Goal: Task Accomplishment & Management: Complete application form

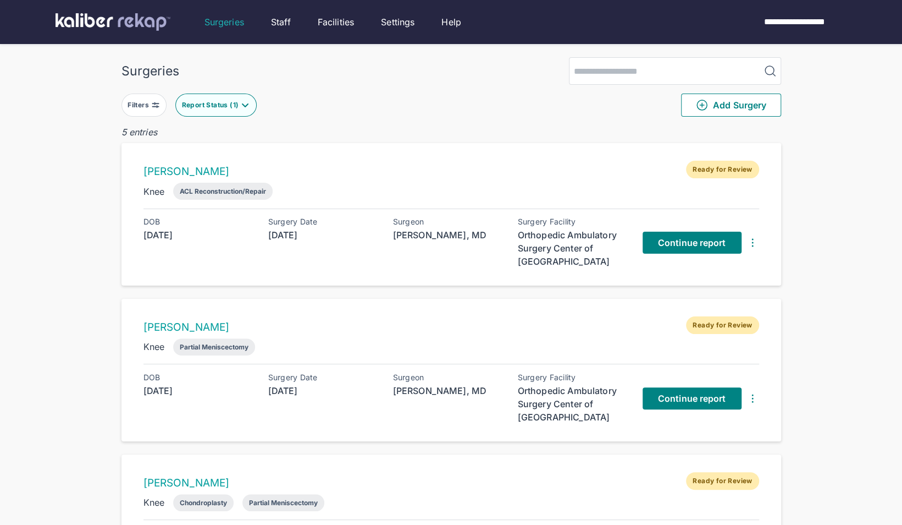
click at [208, 109] on button "Report Status ( 1 )" at bounding box center [215, 104] width 81 height 23
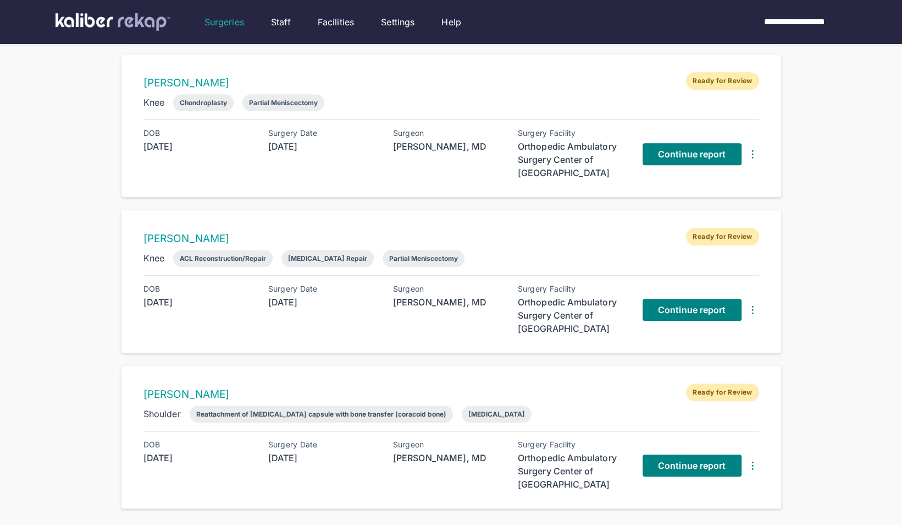
scroll to position [515, 0]
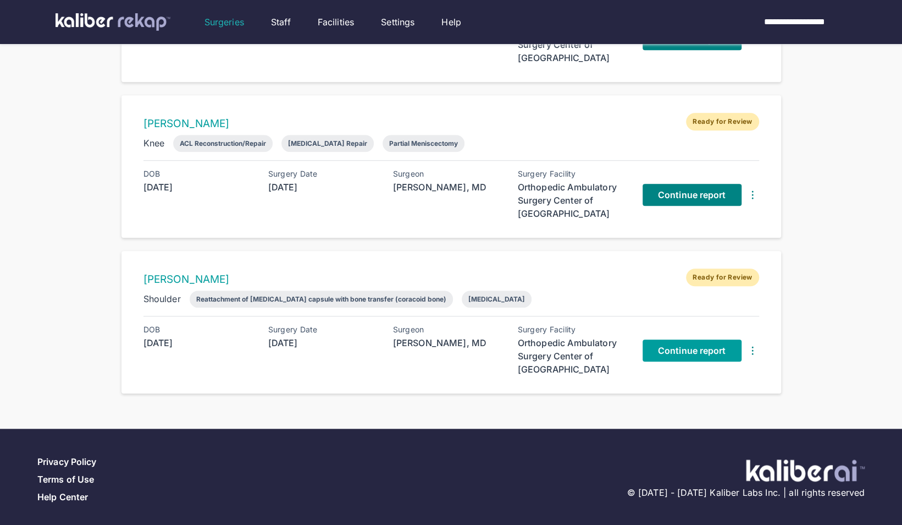
click at [672, 346] on span "Continue report" at bounding box center [692, 350] width 68 height 11
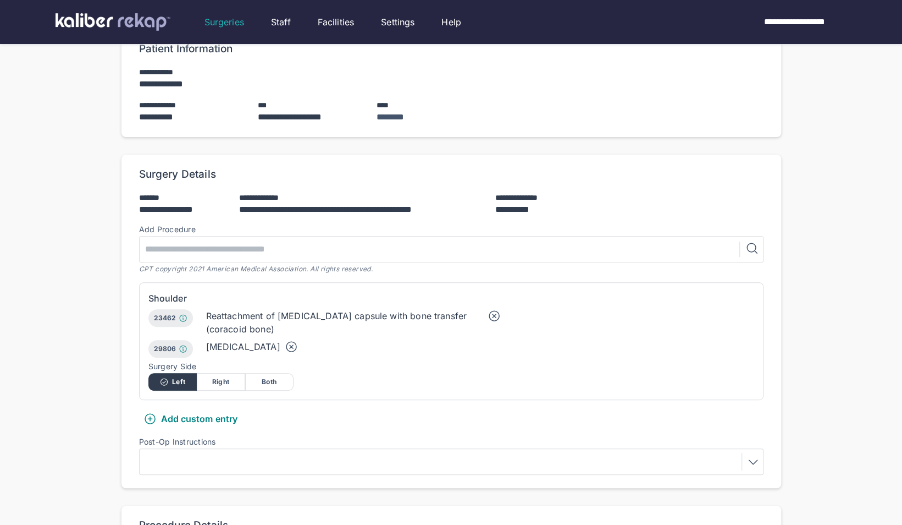
scroll to position [119, 0]
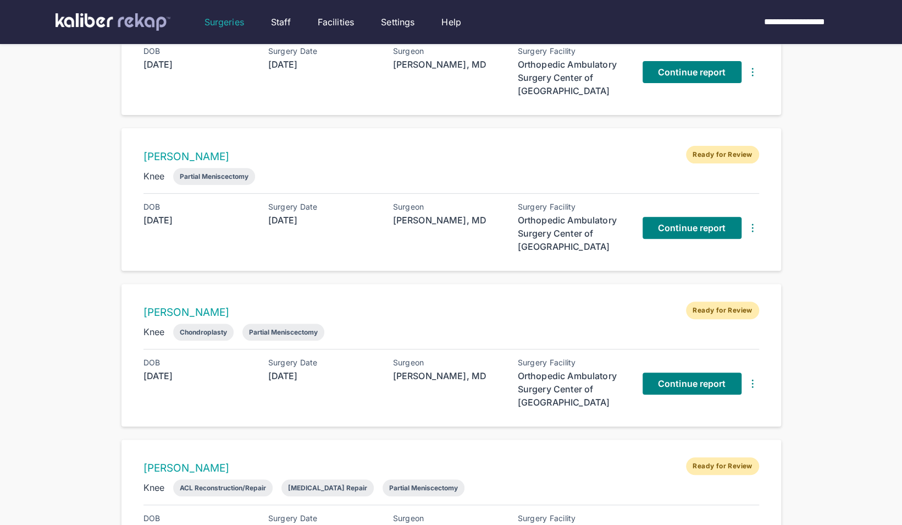
scroll to position [167, 0]
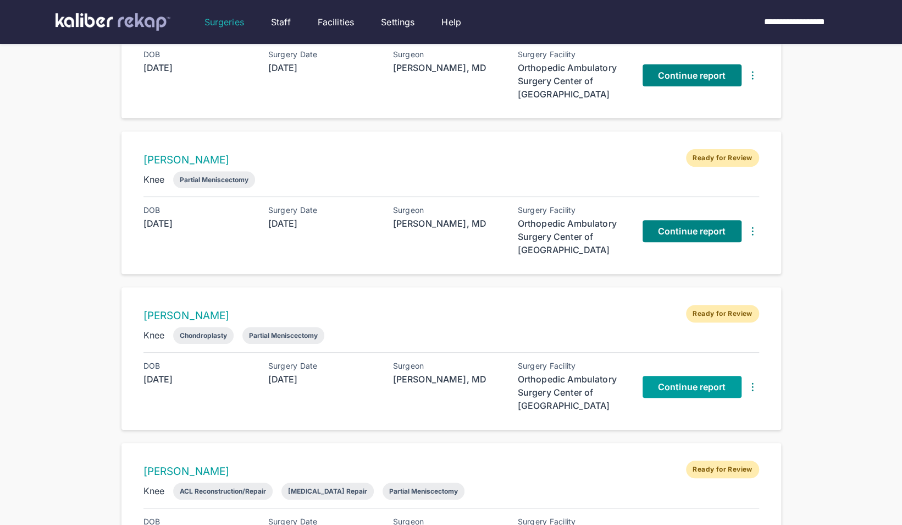
click at [686, 384] on span "Continue report" at bounding box center [692, 386] width 68 height 11
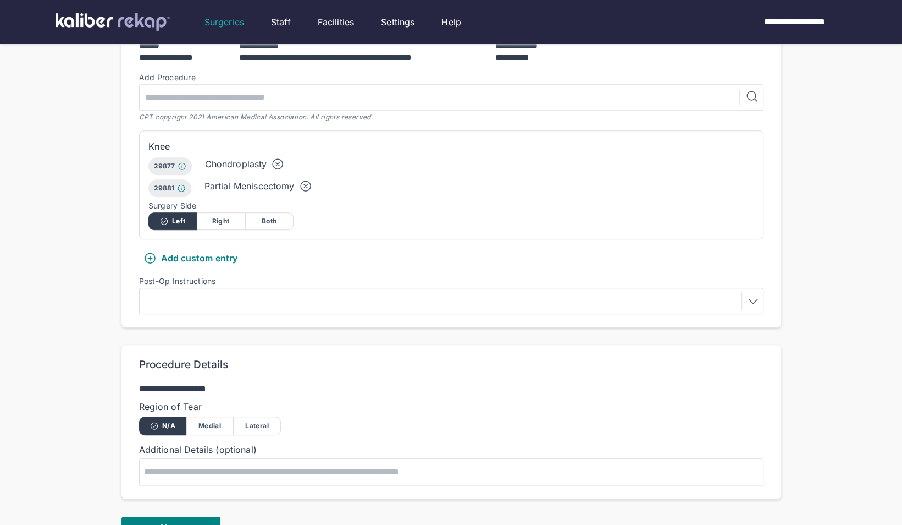
scroll to position [285, 0]
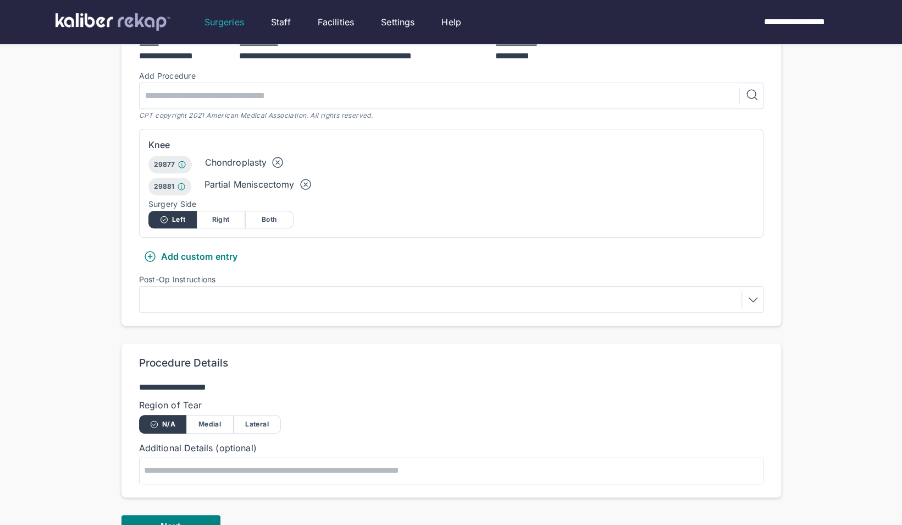
click at [252, 290] on div at bounding box center [451, 299] width 617 height 18
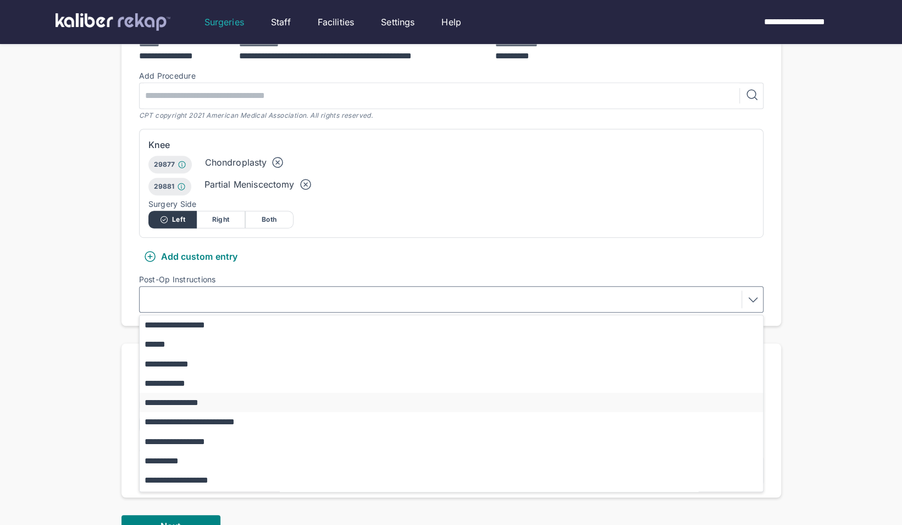
click at [220, 393] on button "**********" at bounding box center [457, 402] width 634 height 19
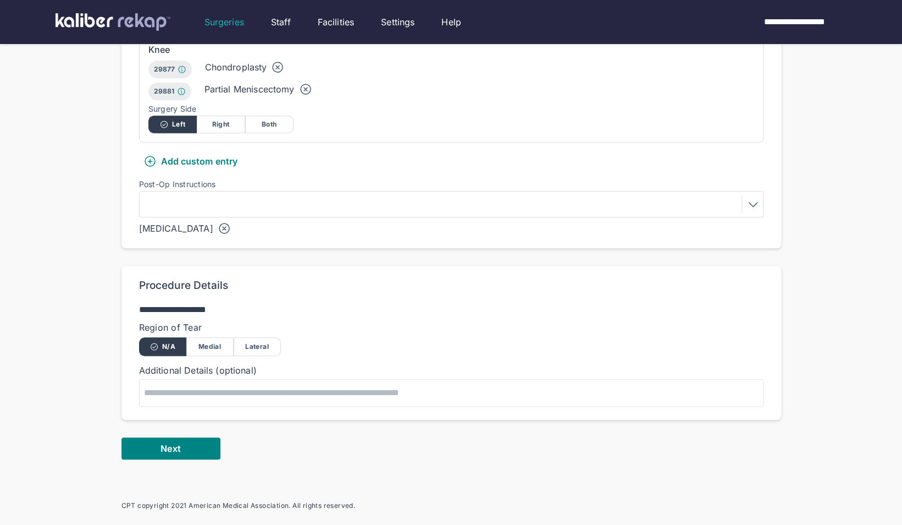
scroll to position [381, 0]
click at [159, 437] on button "Next" at bounding box center [171, 448] width 99 height 22
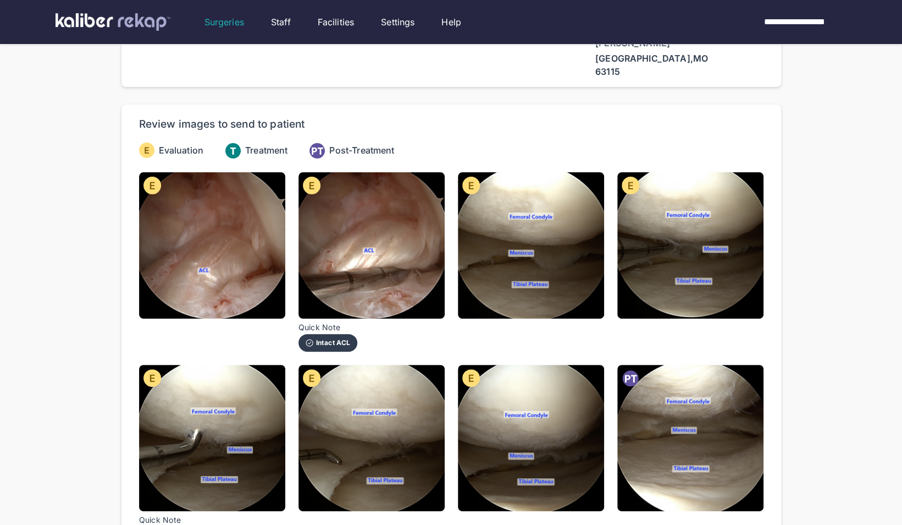
scroll to position [108, 0]
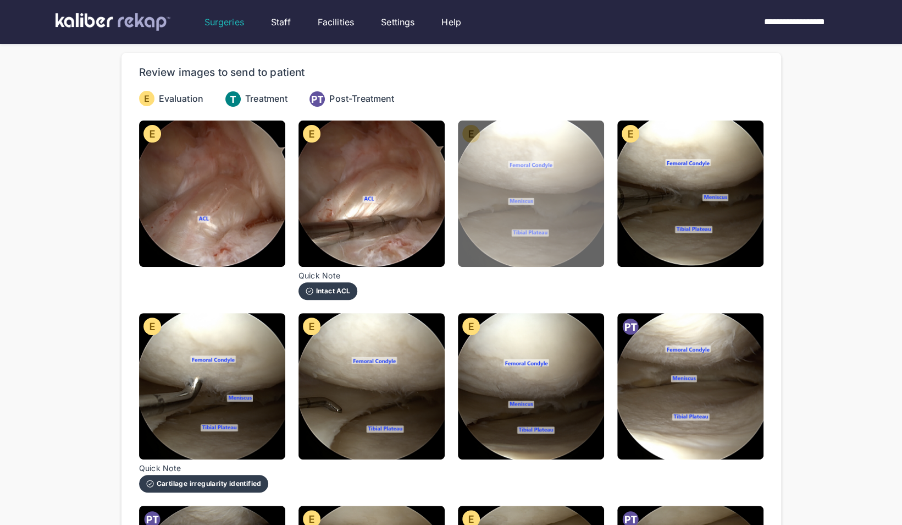
click at [580, 201] on img at bounding box center [531, 193] width 146 height 146
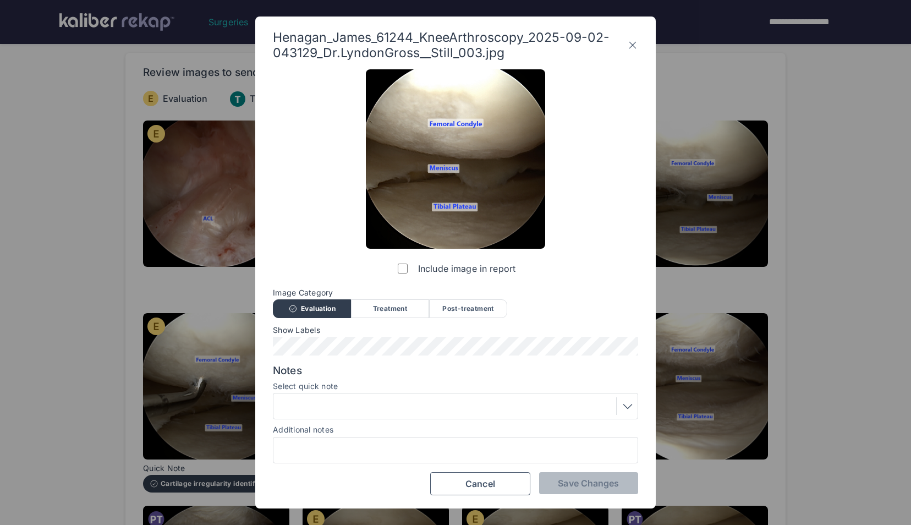
click at [341, 404] on div at bounding box center [455, 406] width 357 height 18
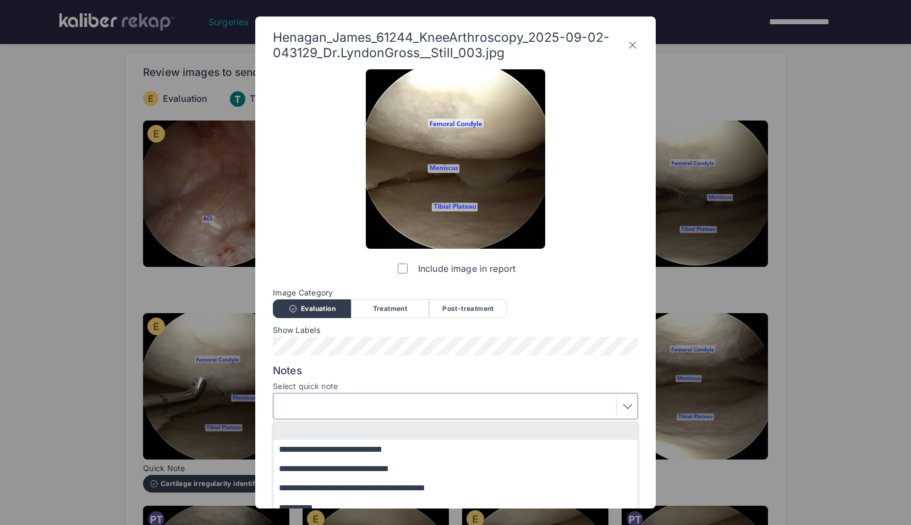
click at [341, 404] on div at bounding box center [455, 406] width 357 height 18
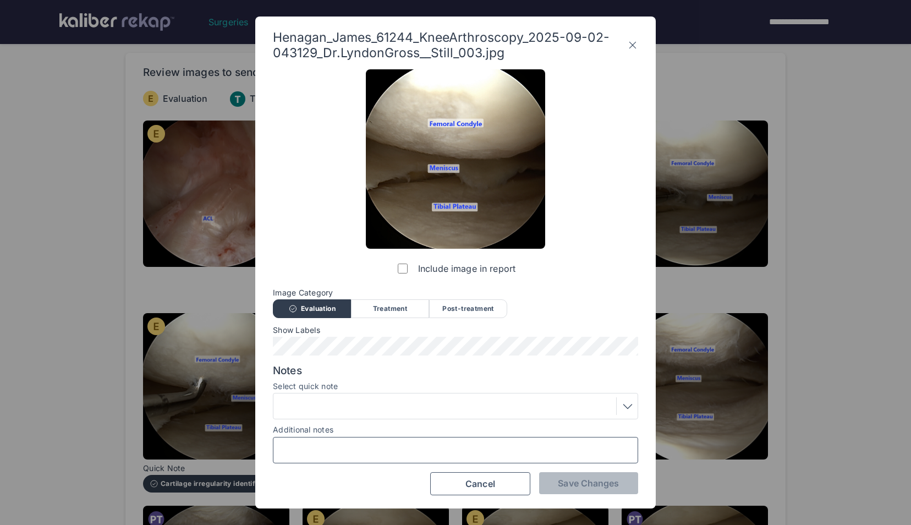
click at [312, 456] on input "Additional notes" at bounding box center [455, 450] width 355 height 14
type input "**********"
click at [571, 484] on span "Save Changes" at bounding box center [588, 482] width 61 height 11
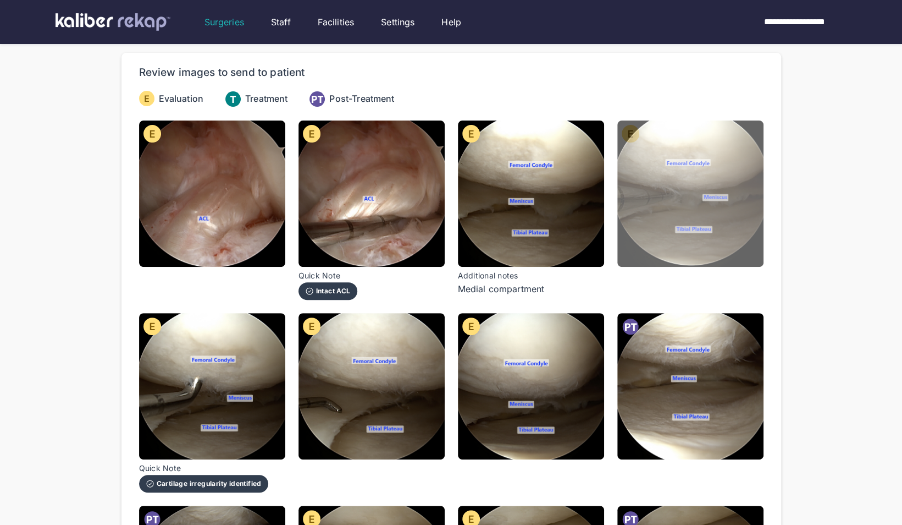
click at [757, 210] on img at bounding box center [691, 193] width 146 height 146
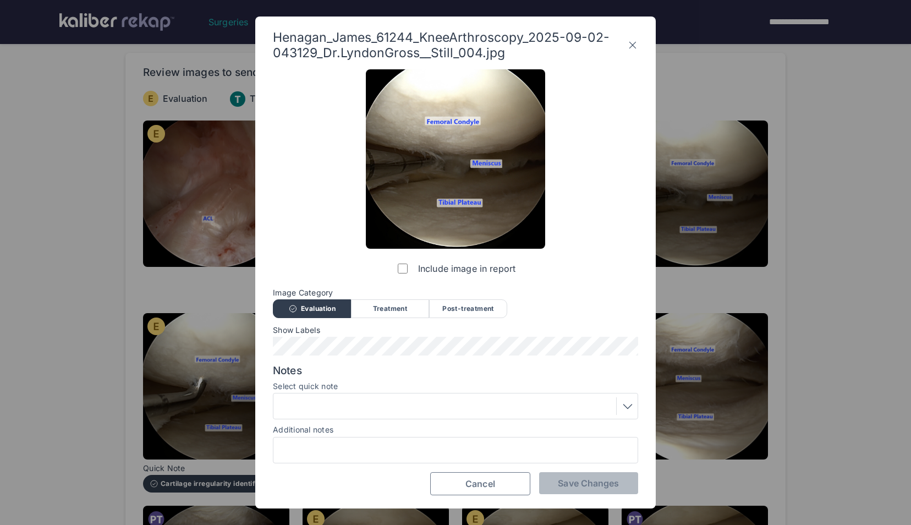
click at [466, 485] on span "Cancel" at bounding box center [480, 483] width 30 height 11
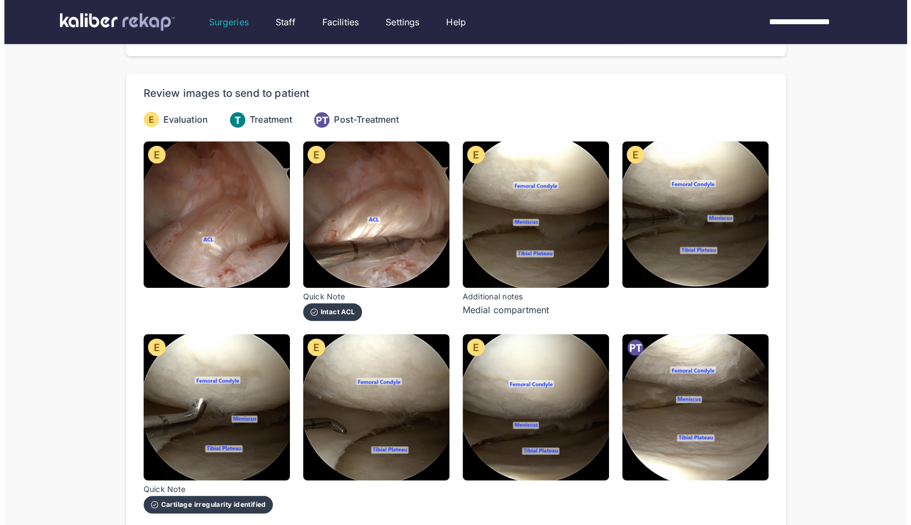
scroll to position [81, 0]
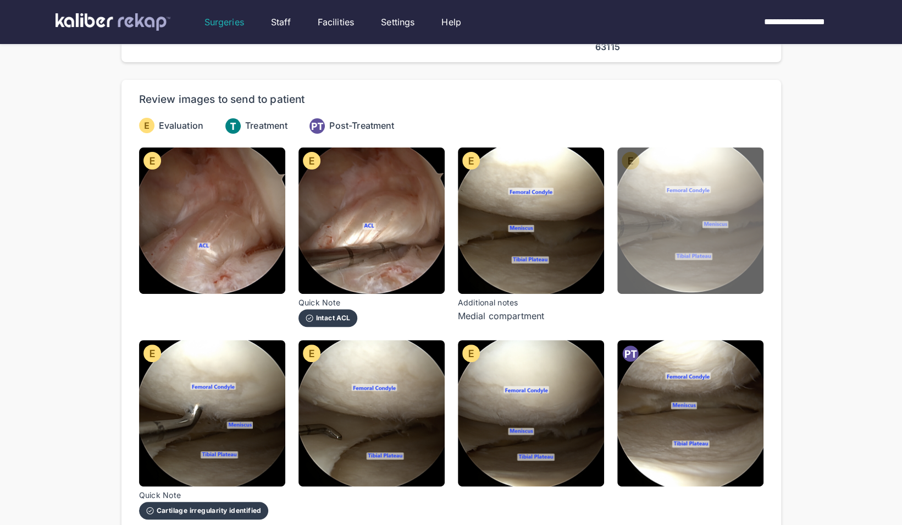
click at [636, 225] on img at bounding box center [691, 220] width 146 height 146
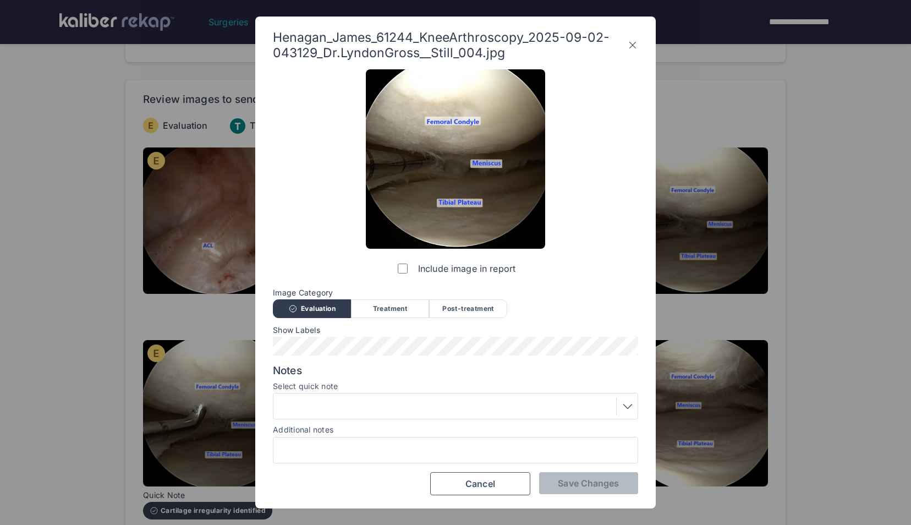
click at [327, 404] on div at bounding box center [455, 406] width 357 height 18
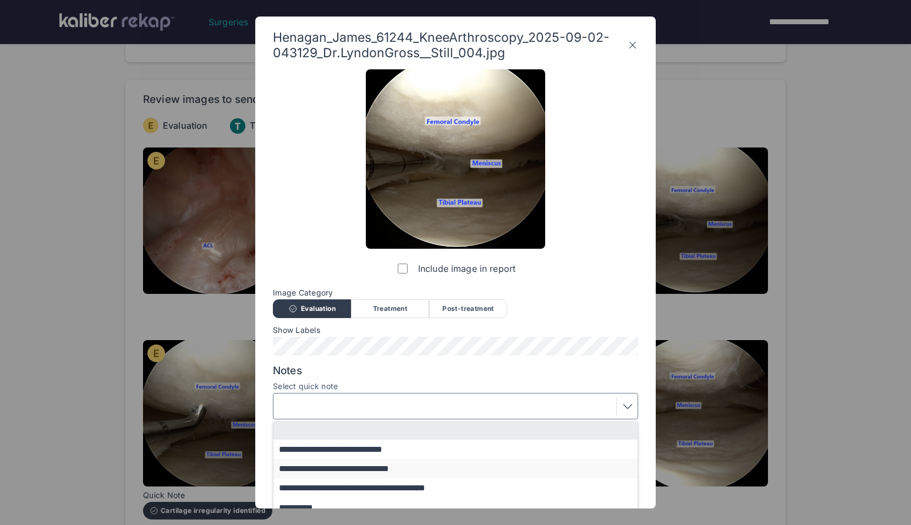
scroll to position [68, 0]
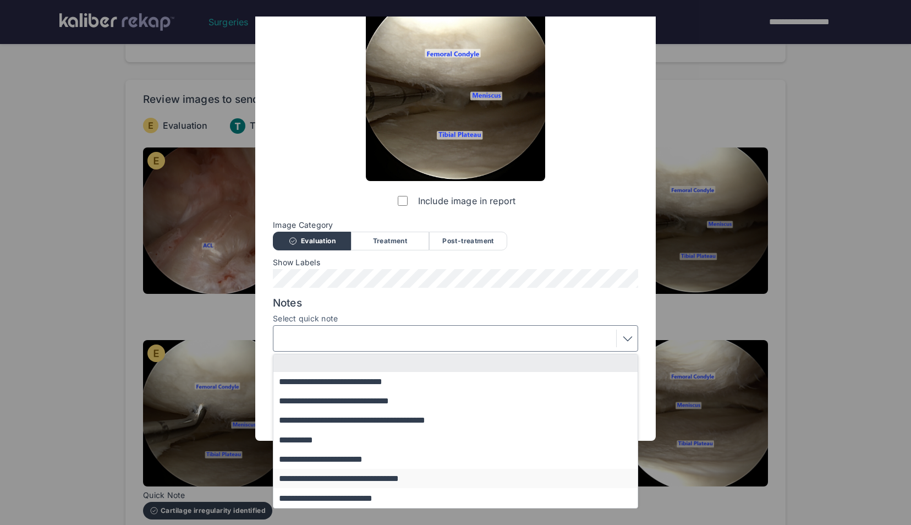
click at [379, 476] on button "**********" at bounding box center [460, 478] width 374 height 19
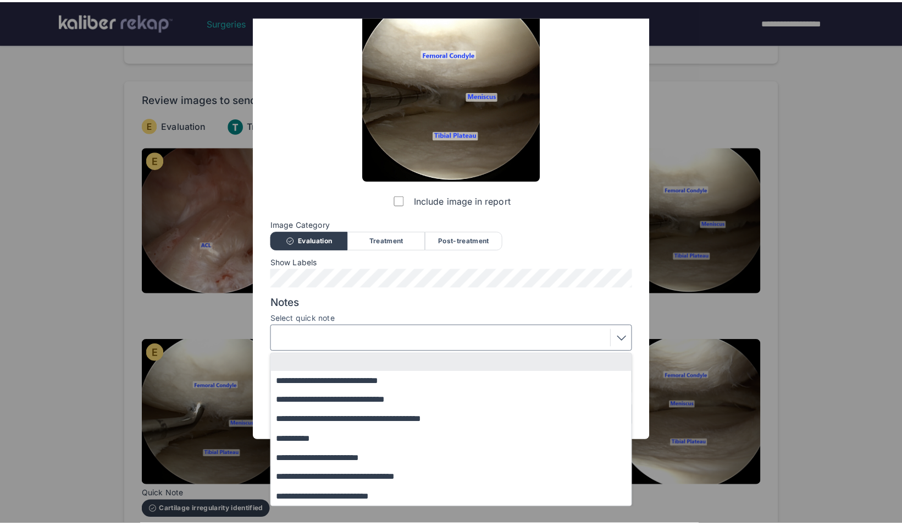
scroll to position [0, 0]
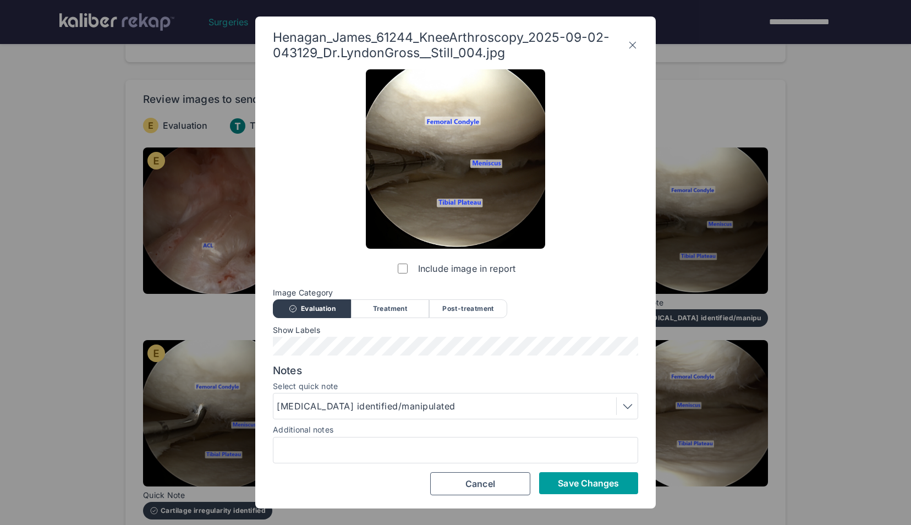
click at [586, 480] on span "Save Changes" at bounding box center [588, 482] width 61 height 11
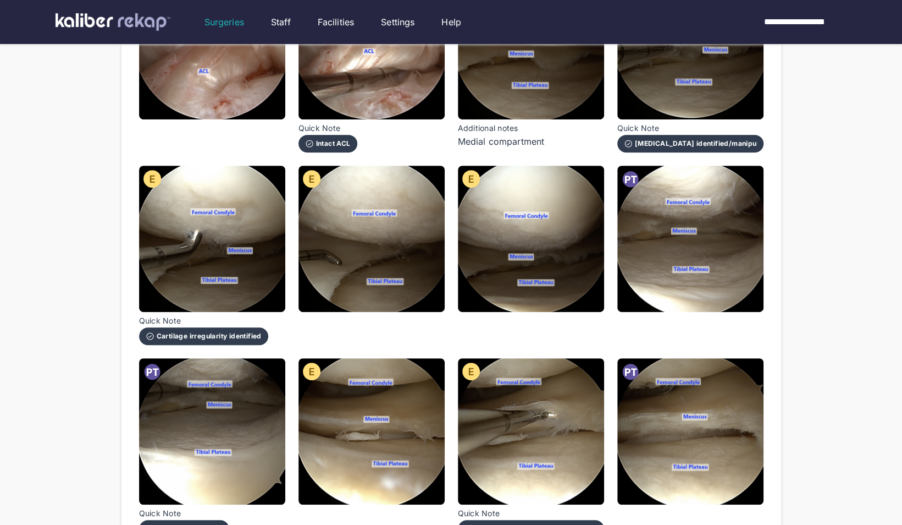
scroll to position [256, 0]
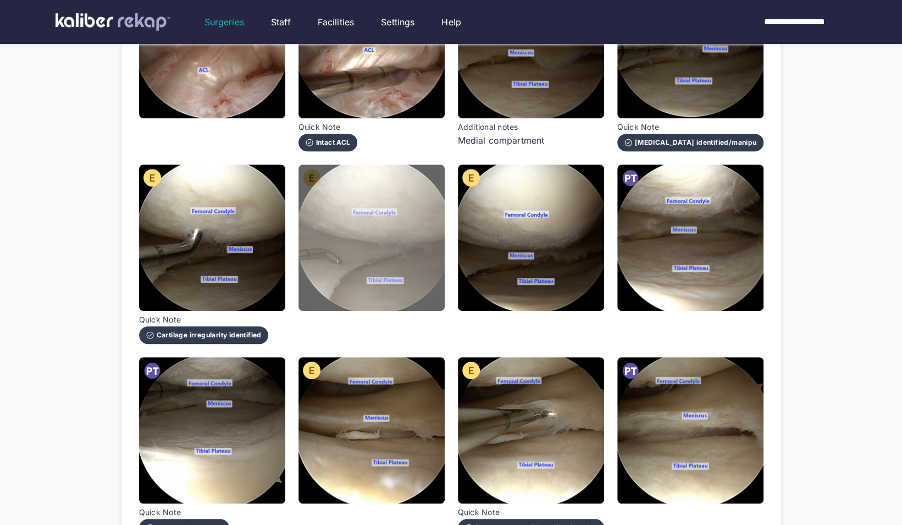
click at [354, 252] on img at bounding box center [372, 237] width 146 height 146
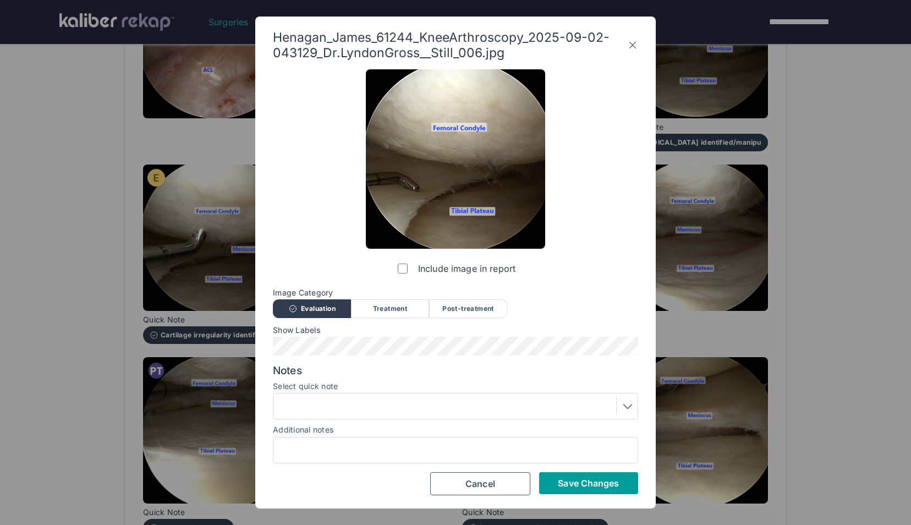
click at [595, 479] on span "Save Changes" at bounding box center [588, 482] width 61 height 11
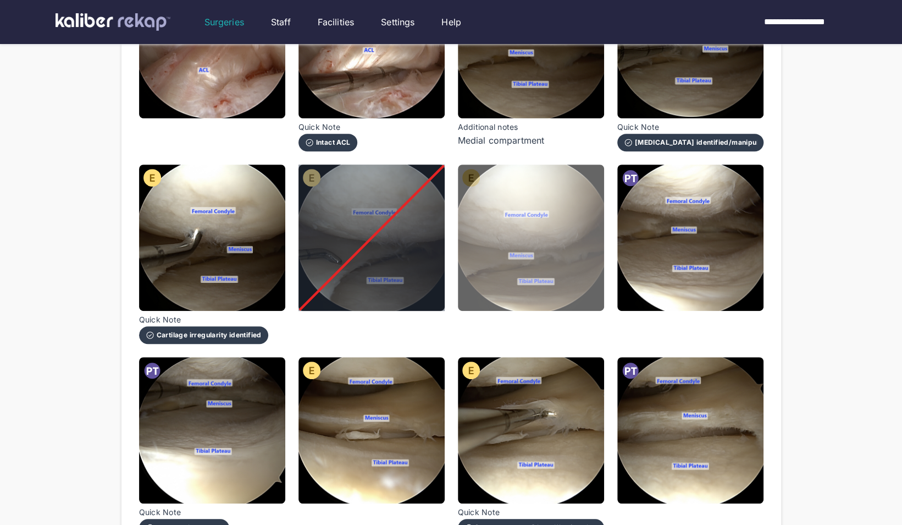
click at [555, 232] on img at bounding box center [531, 237] width 146 height 146
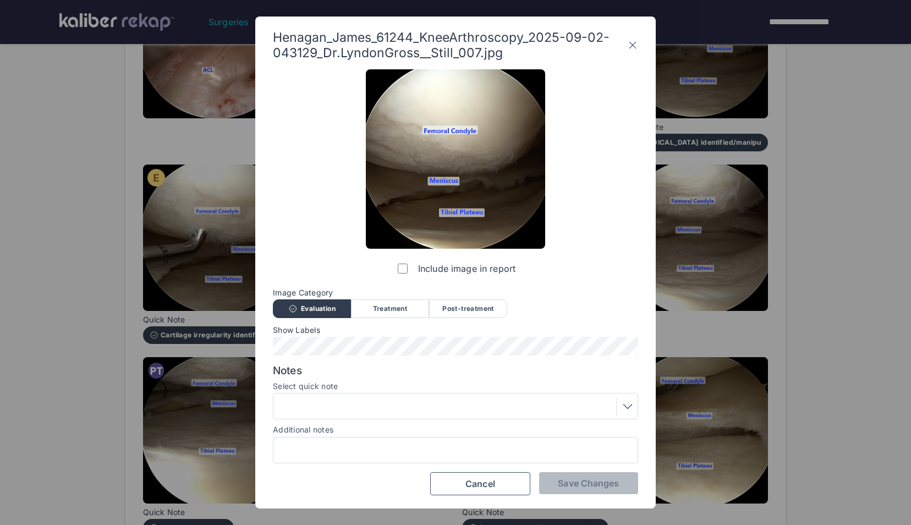
click at [405, 263] on label "Include image in report" at bounding box center [455, 268] width 120 height 22
click at [598, 481] on span "Save Changes" at bounding box center [588, 482] width 61 height 11
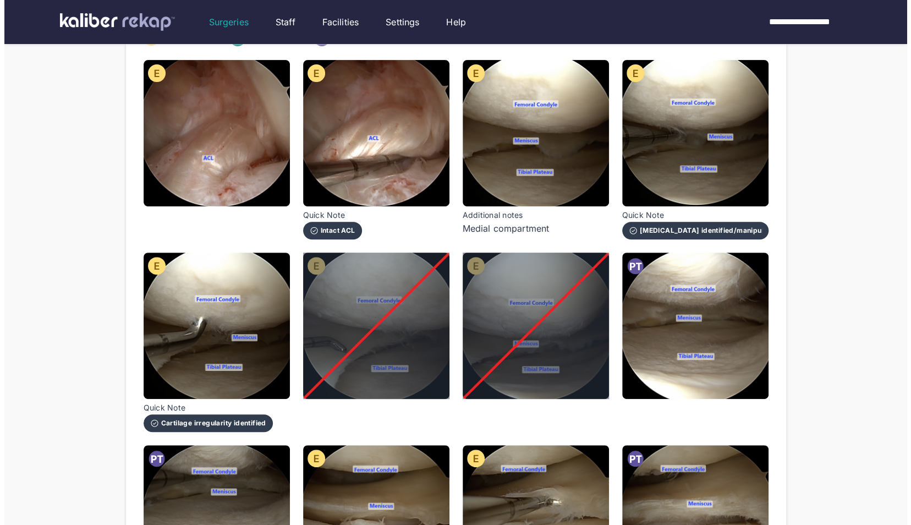
scroll to position [169, 0]
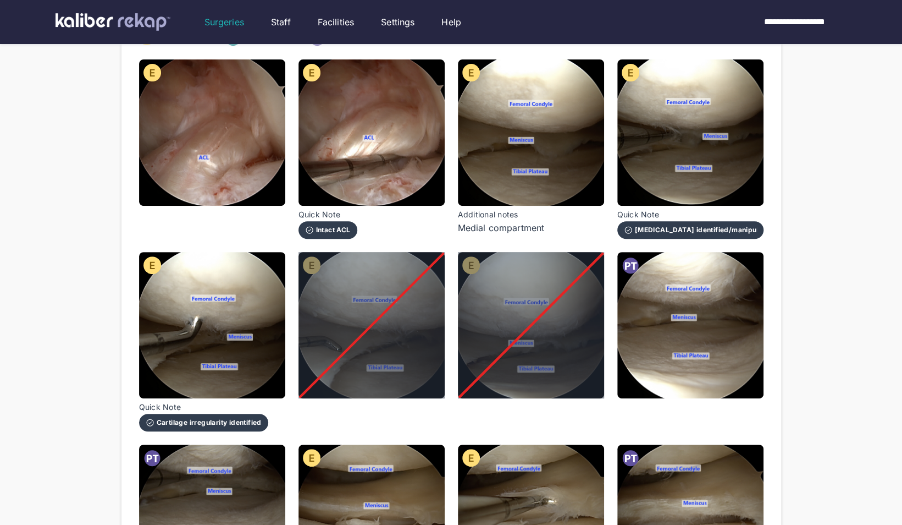
click at [778, 302] on div "**********" at bounding box center [452, 507] width 660 height 1030
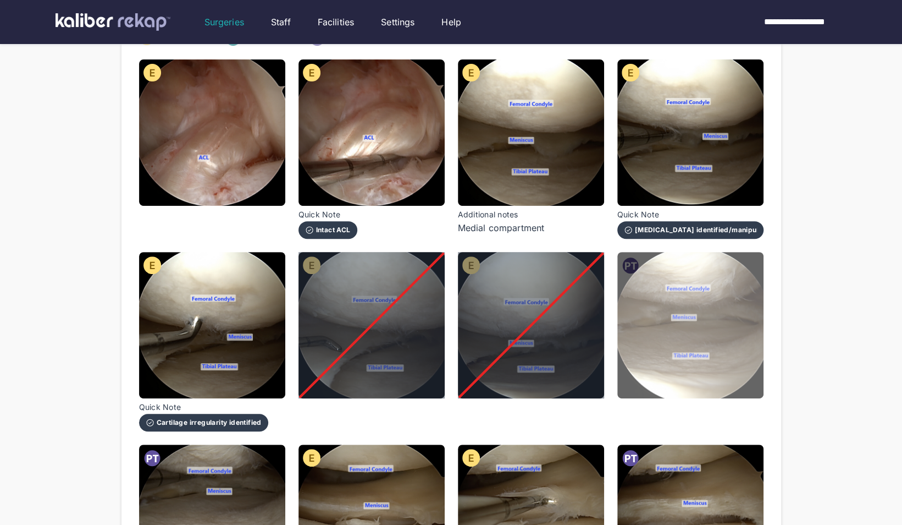
click at [751, 300] on img at bounding box center [691, 325] width 146 height 146
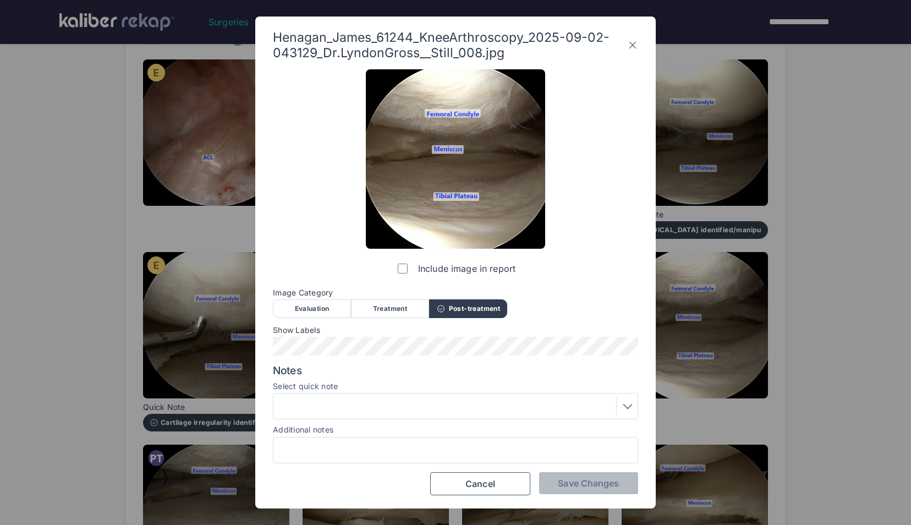
click at [478, 399] on div at bounding box center [455, 406] width 357 height 18
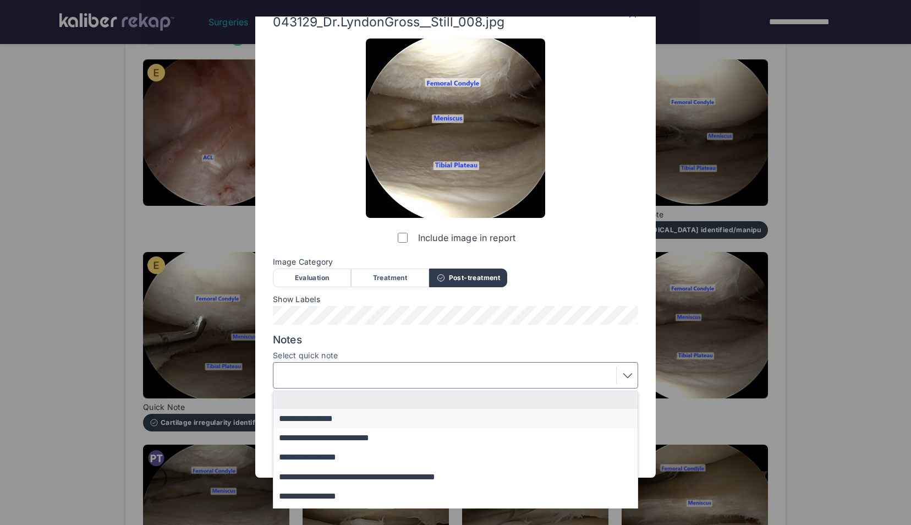
scroll to position [32, 0]
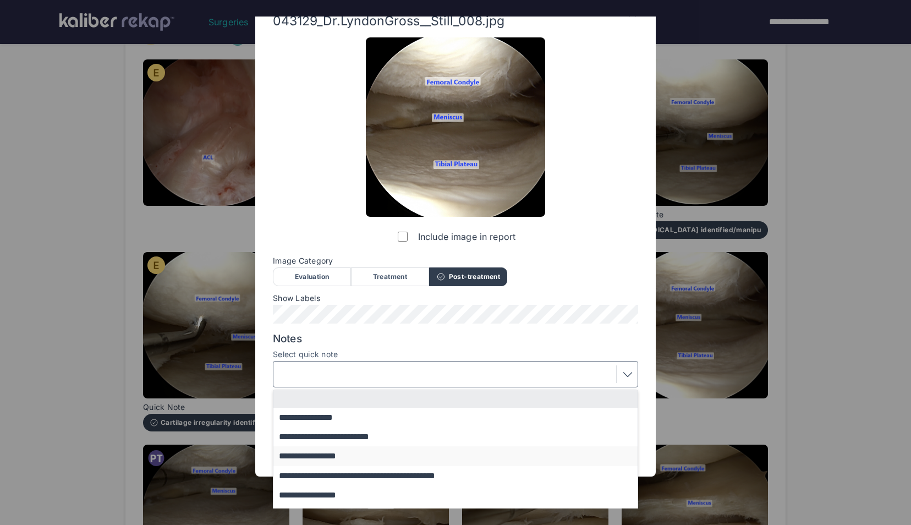
click at [402, 449] on button "**********" at bounding box center [460, 455] width 374 height 19
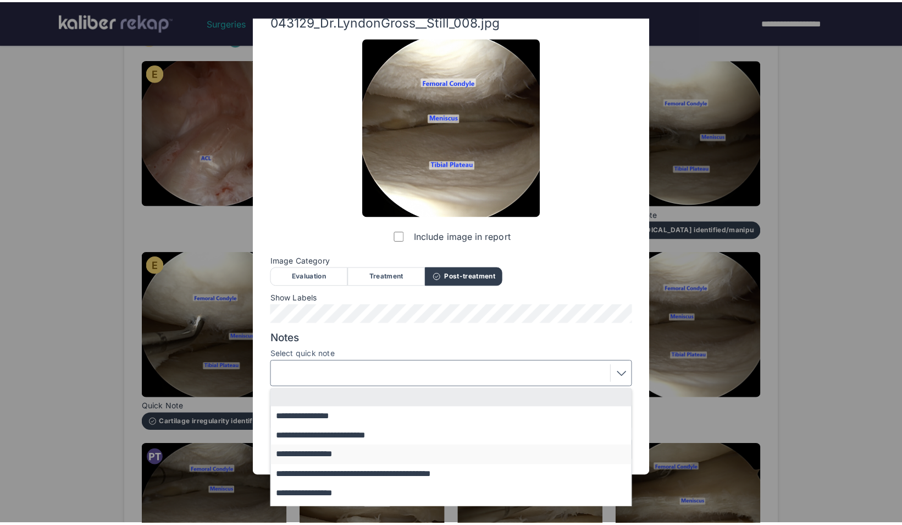
scroll to position [0, 0]
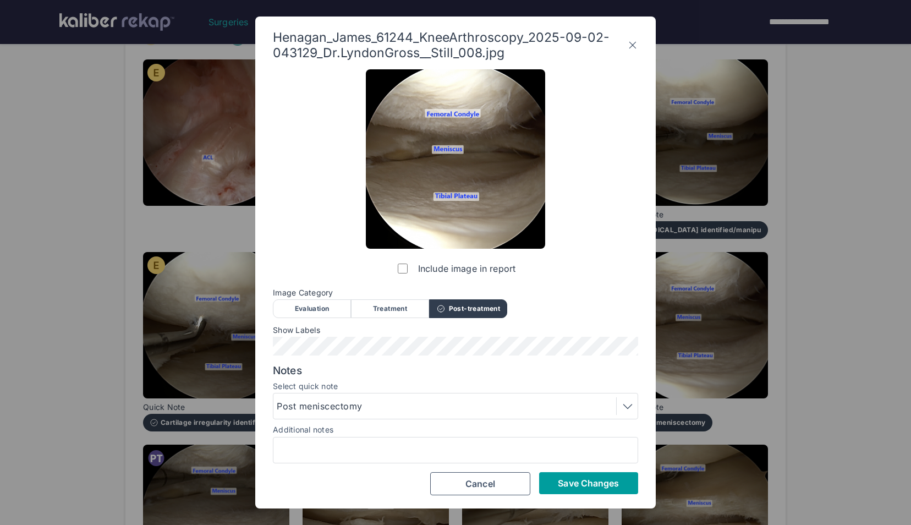
click at [561, 486] on span "Save Changes" at bounding box center [588, 482] width 61 height 11
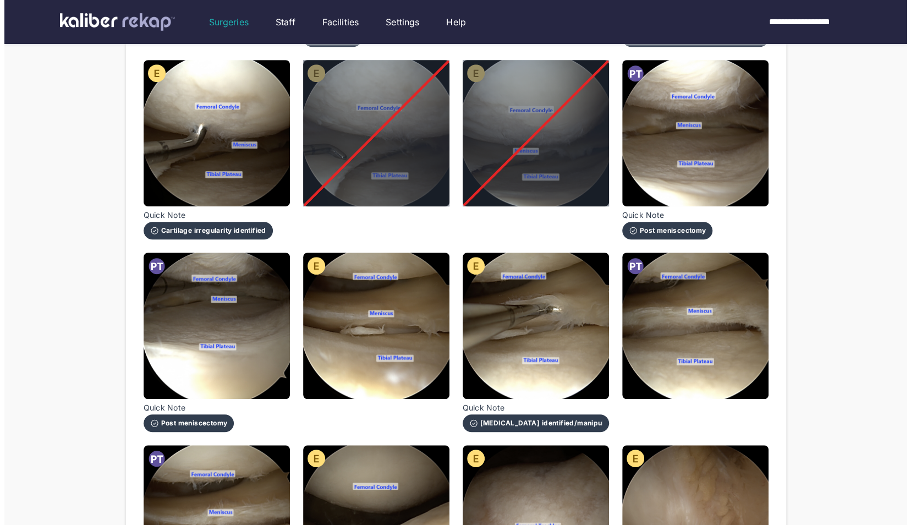
scroll to position [365, 0]
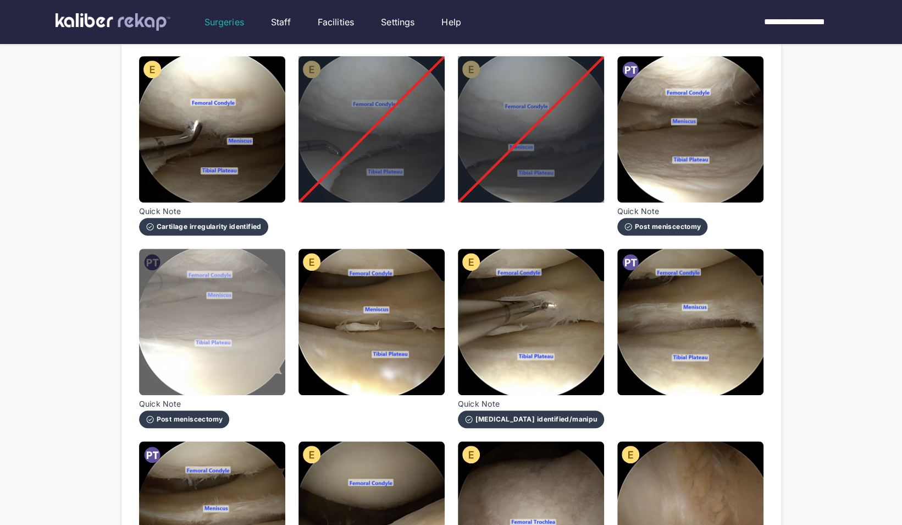
click at [268, 307] on img at bounding box center [212, 322] width 146 height 146
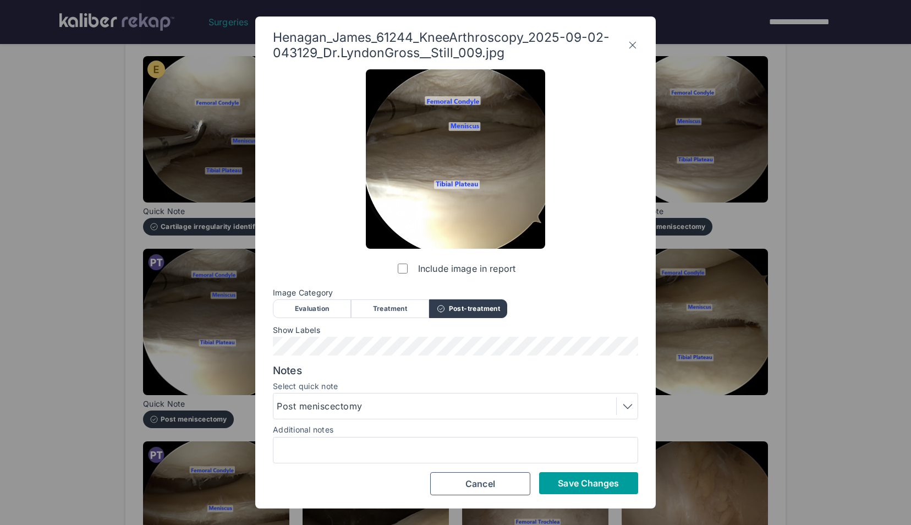
click at [564, 476] on button "Save Changes" at bounding box center [588, 483] width 99 height 22
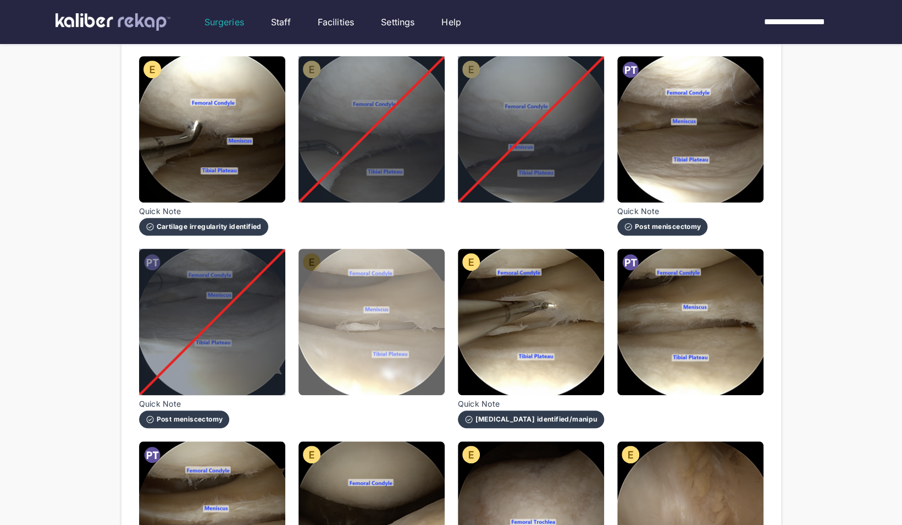
click at [438, 295] on img at bounding box center [372, 322] width 146 height 146
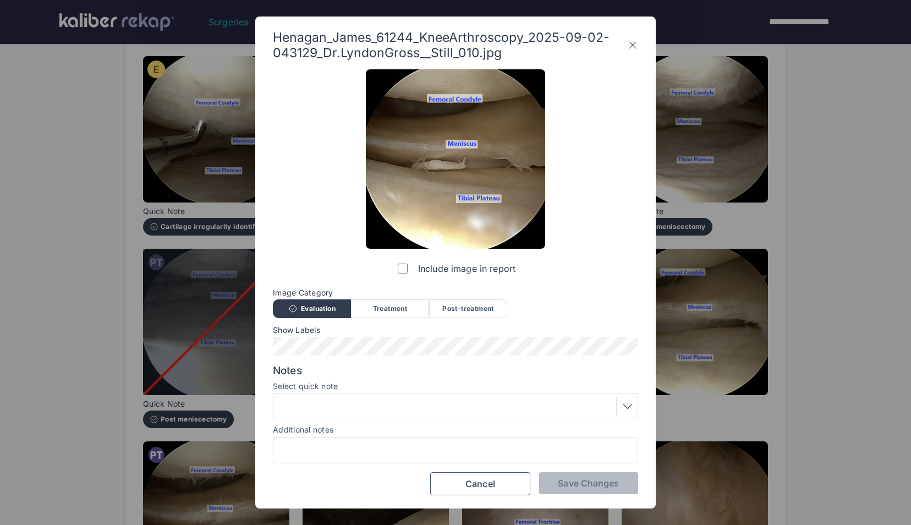
click at [379, 464] on div "Include image in report Image Category Evaluation Treatment Post-treatment Eval…" at bounding box center [455, 281] width 365 height 425
click at [368, 453] on input "Additional notes" at bounding box center [455, 450] width 355 height 14
type input "**********"
click at [580, 483] on span "Save Changes" at bounding box center [588, 482] width 61 height 11
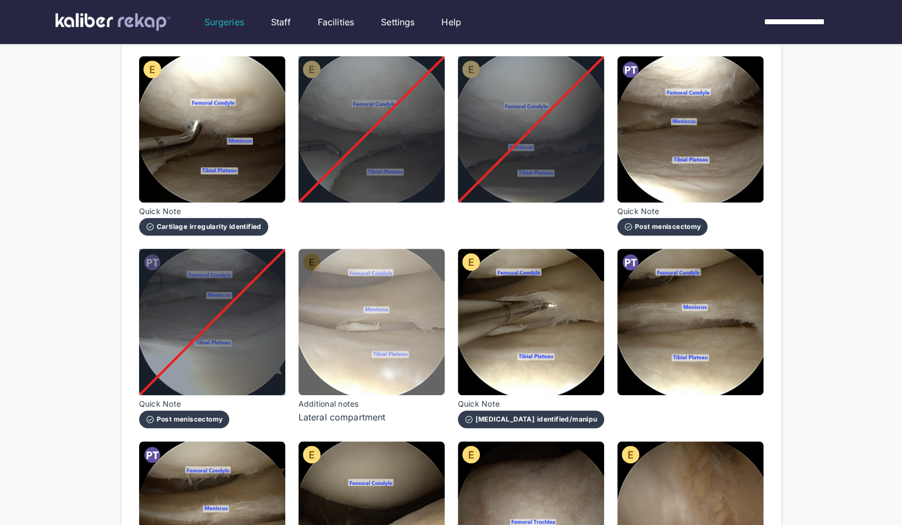
click at [422, 312] on img at bounding box center [372, 322] width 146 height 146
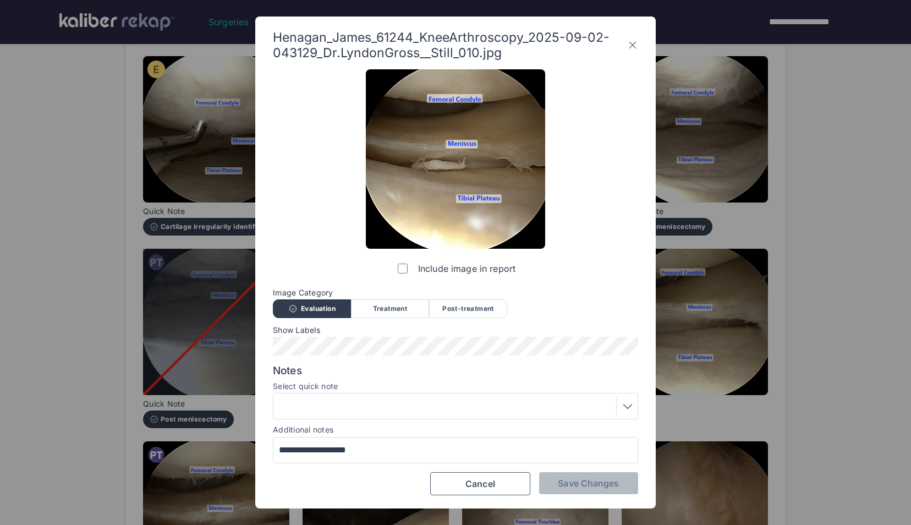
click at [476, 407] on div at bounding box center [455, 406] width 357 height 18
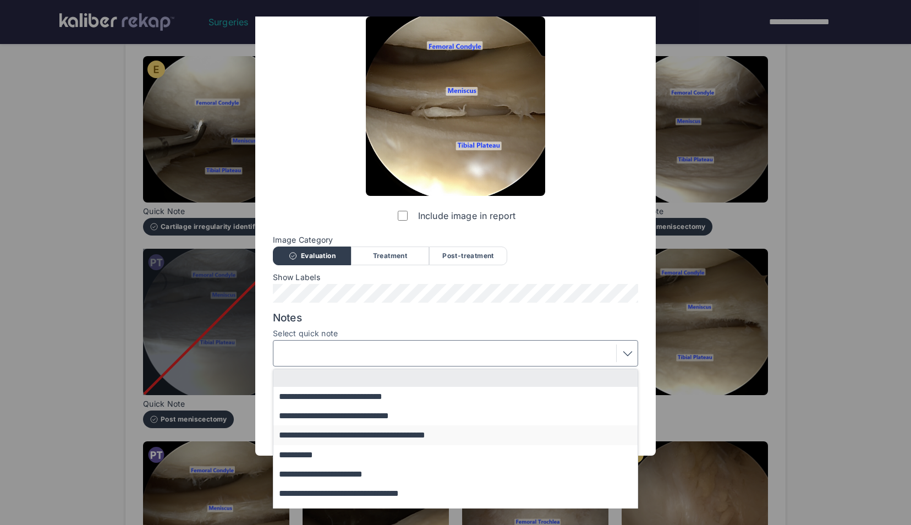
scroll to position [68, 0]
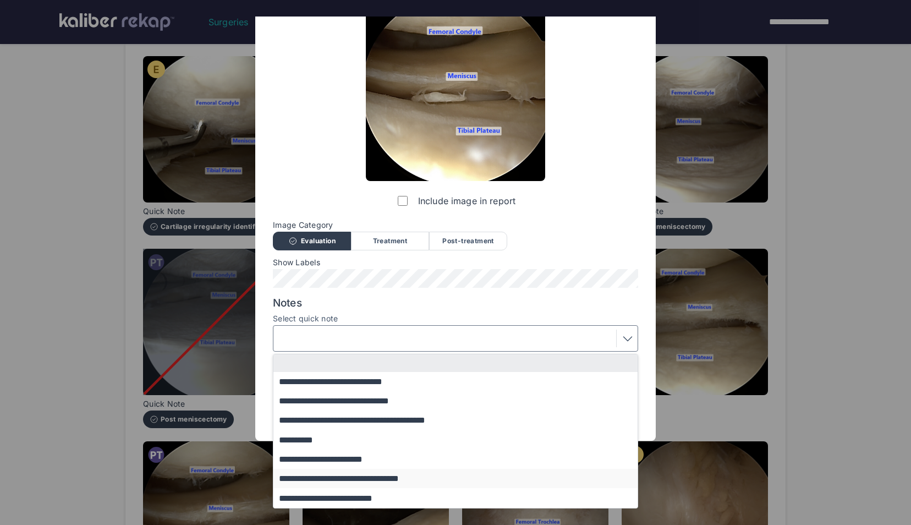
click at [370, 474] on button "**********" at bounding box center [460, 478] width 374 height 19
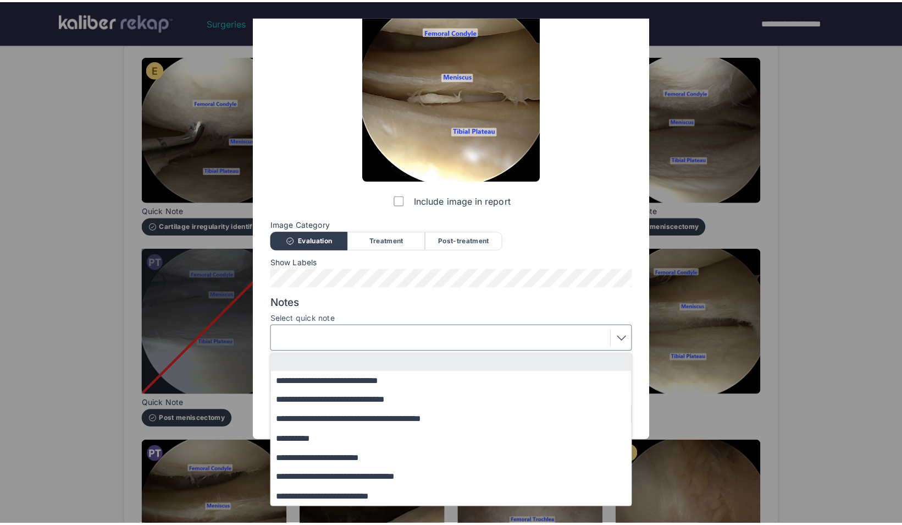
scroll to position [0, 0]
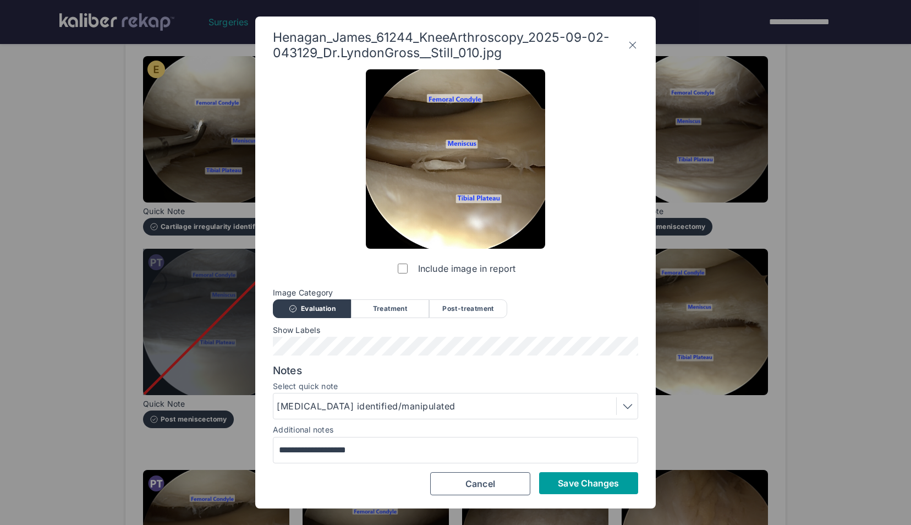
click at [561, 476] on button "Save Changes" at bounding box center [588, 483] width 99 height 22
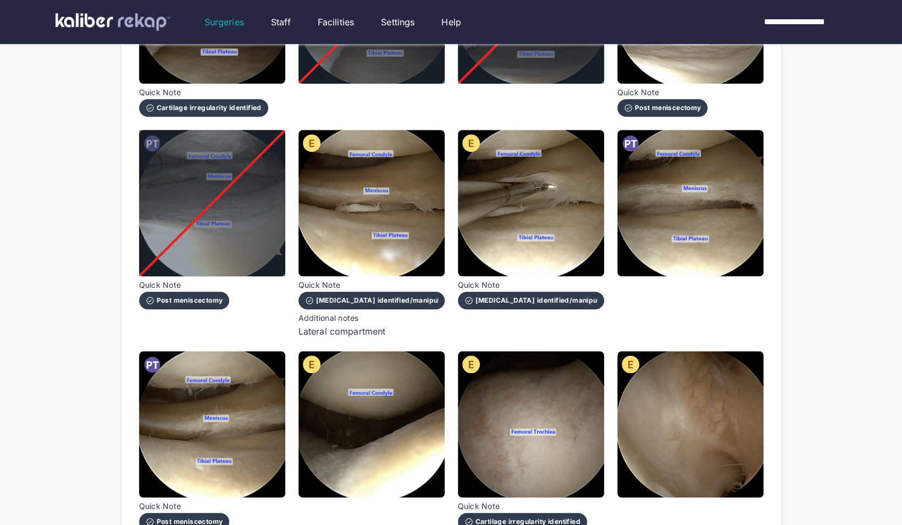
scroll to position [486, 0]
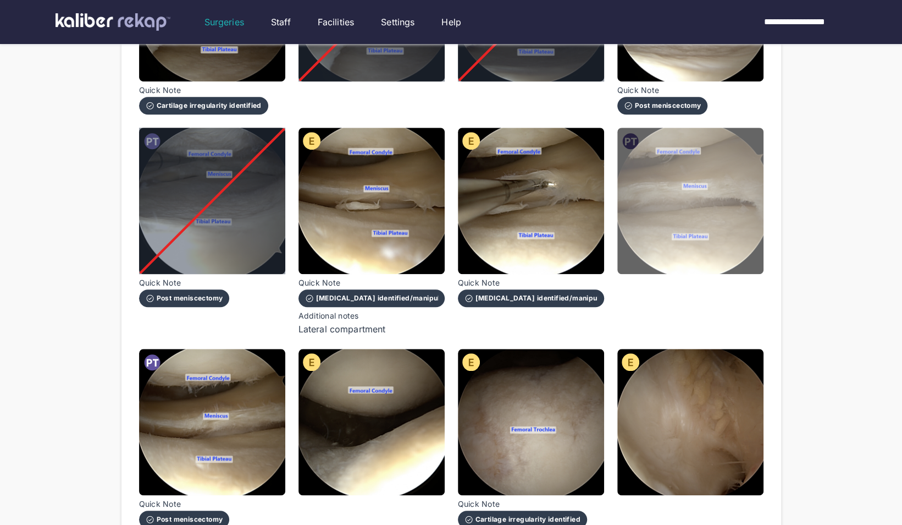
click at [736, 156] on img at bounding box center [691, 201] width 146 height 146
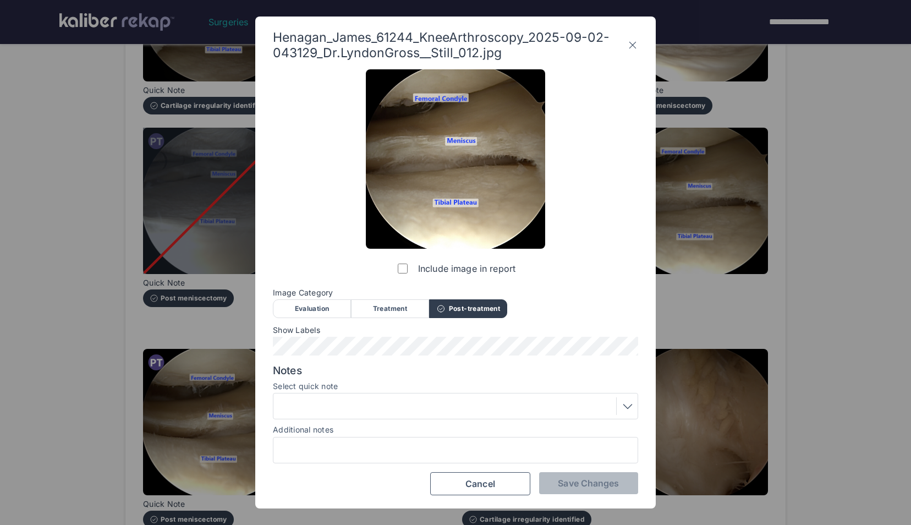
click at [462, 401] on div at bounding box center [455, 406] width 357 height 18
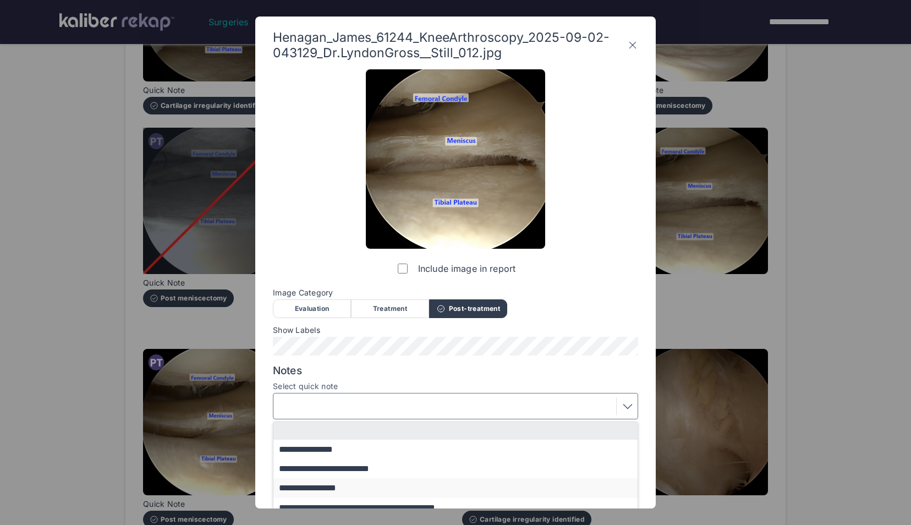
click at [352, 482] on button "**********" at bounding box center [460, 487] width 374 height 19
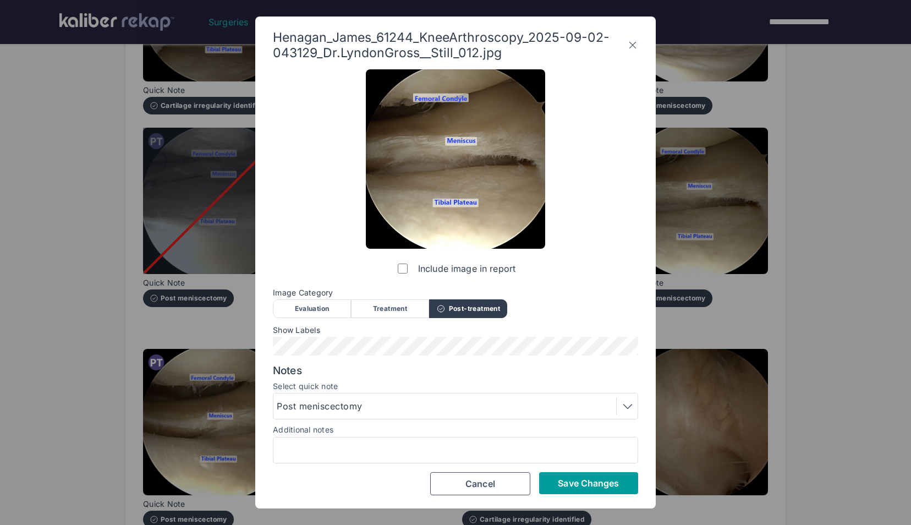
click at [561, 479] on span "Save Changes" at bounding box center [588, 482] width 61 height 11
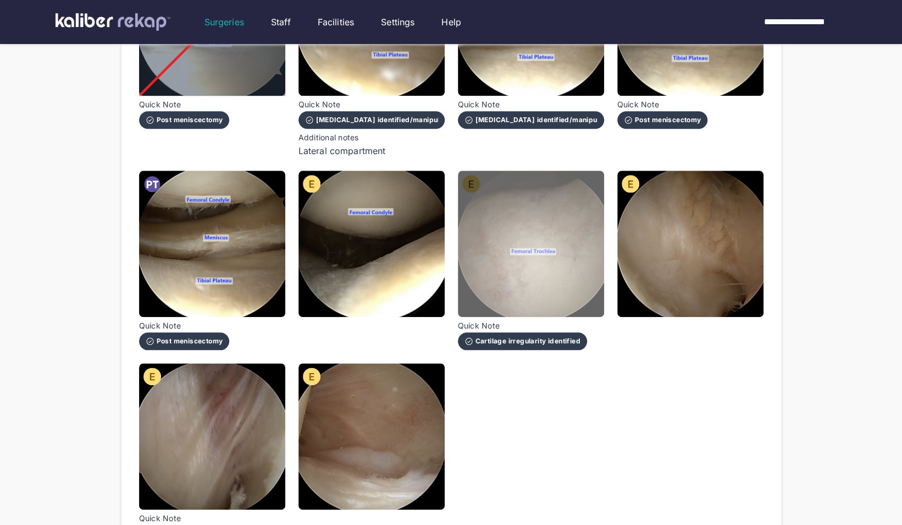
scroll to position [681, 0]
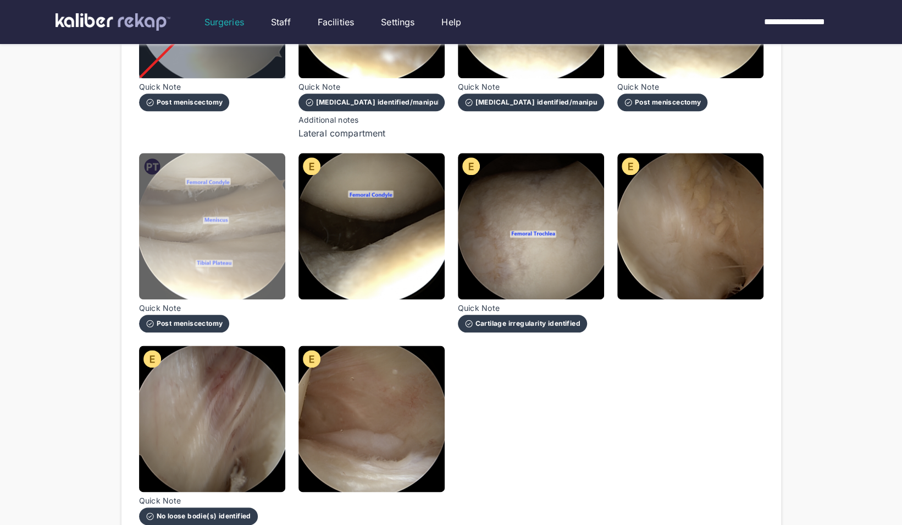
click at [255, 236] on img at bounding box center [212, 226] width 146 height 146
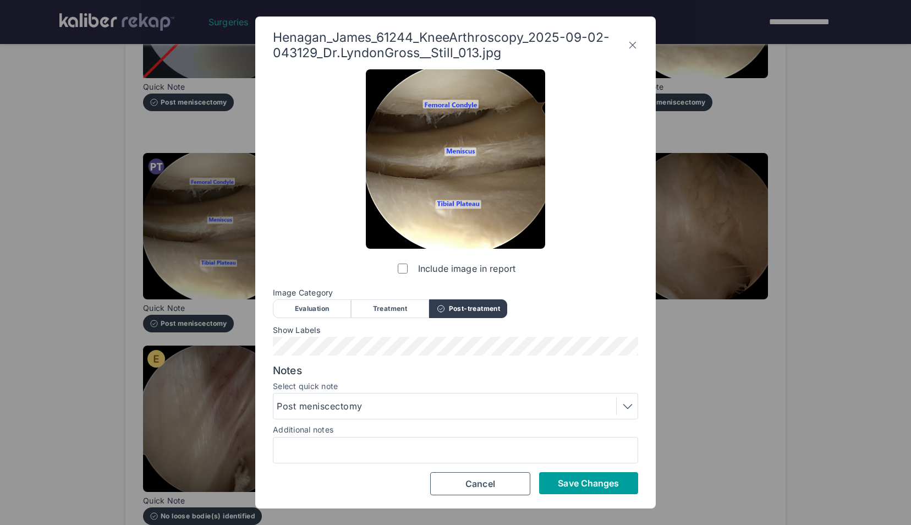
click at [554, 482] on button "Save Changes" at bounding box center [588, 483] width 99 height 22
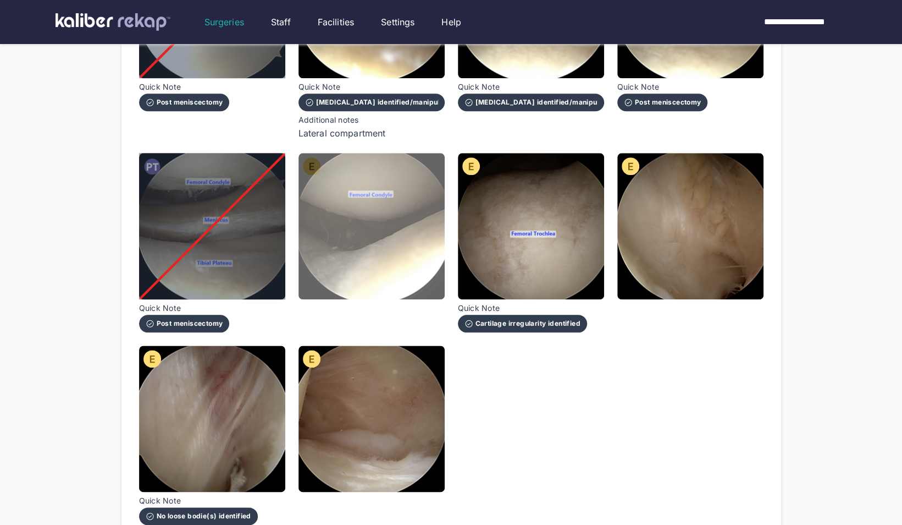
click at [408, 213] on img at bounding box center [372, 226] width 146 height 146
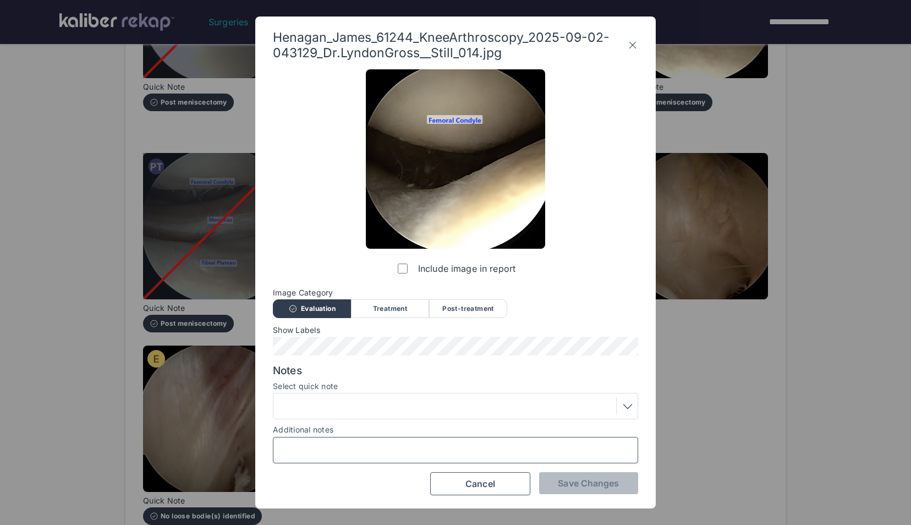
click at [381, 446] on input "Additional notes" at bounding box center [455, 450] width 355 height 14
type input "**********"
click at [566, 480] on span "Save Changes" at bounding box center [588, 482] width 61 height 11
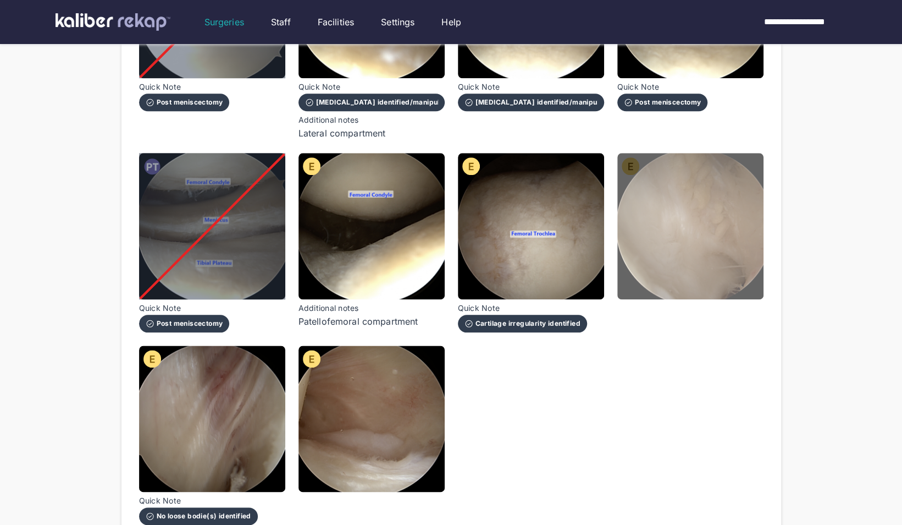
click at [707, 269] on img at bounding box center [691, 226] width 146 height 146
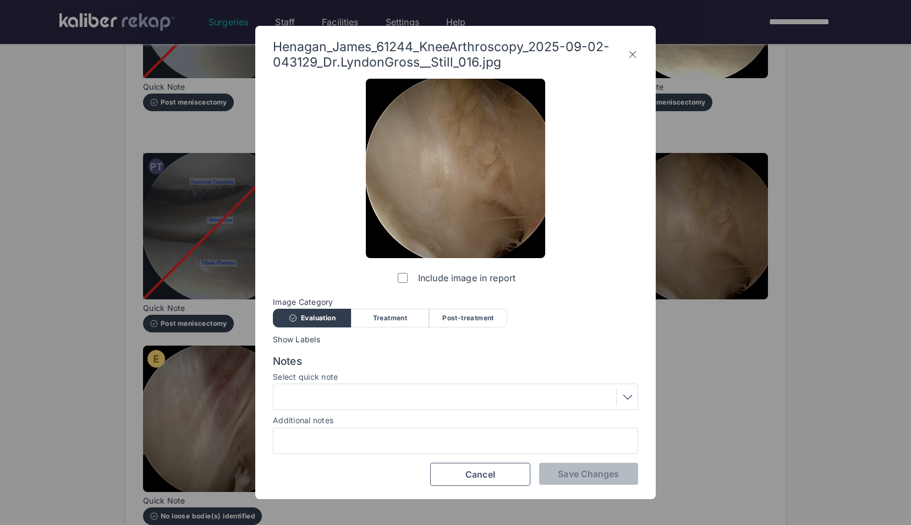
click at [414, 280] on label "Include image in report" at bounding box center [455, 278] width 120 height 22
click at [587, 481] on button "Save Changes" at bounding box center [588, 473] width 99 height 22
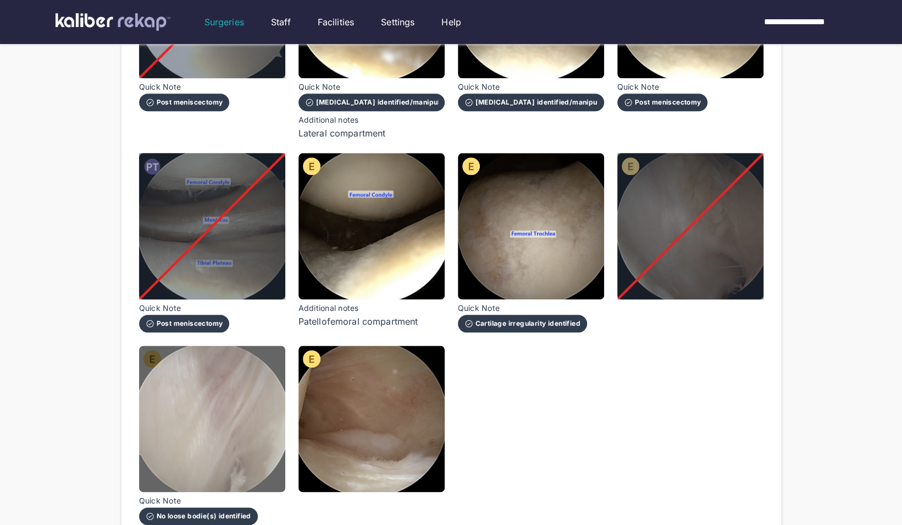
click at [265, 439] on img at bounding box center [212, 418] width 146 height 146
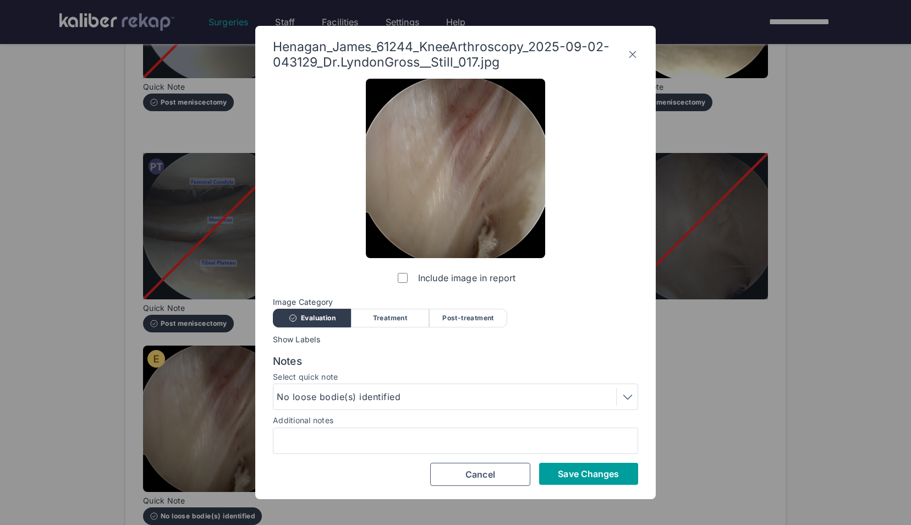
click at [563, 476] on span "Save Changes" at bounding box center [588, 473] width 61 height 11
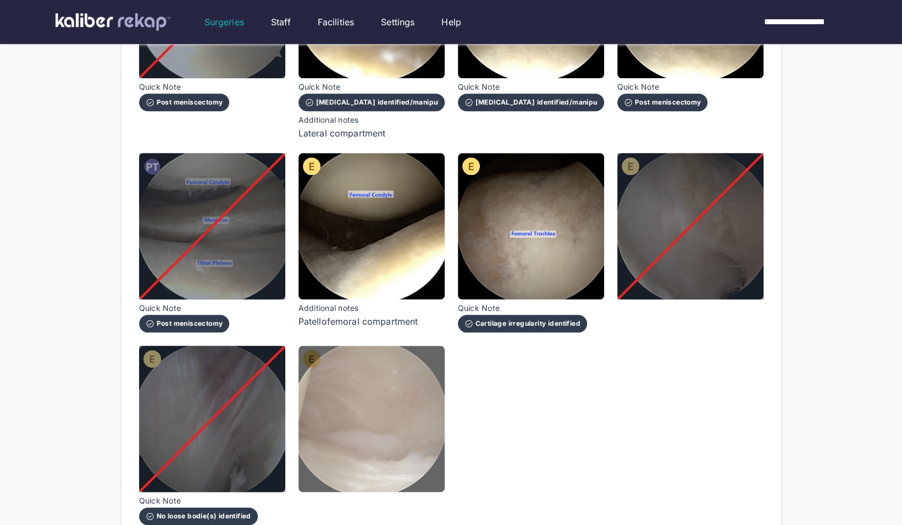
click at [389, 409] on img at bounding box center [372, 418] width 146 height 146
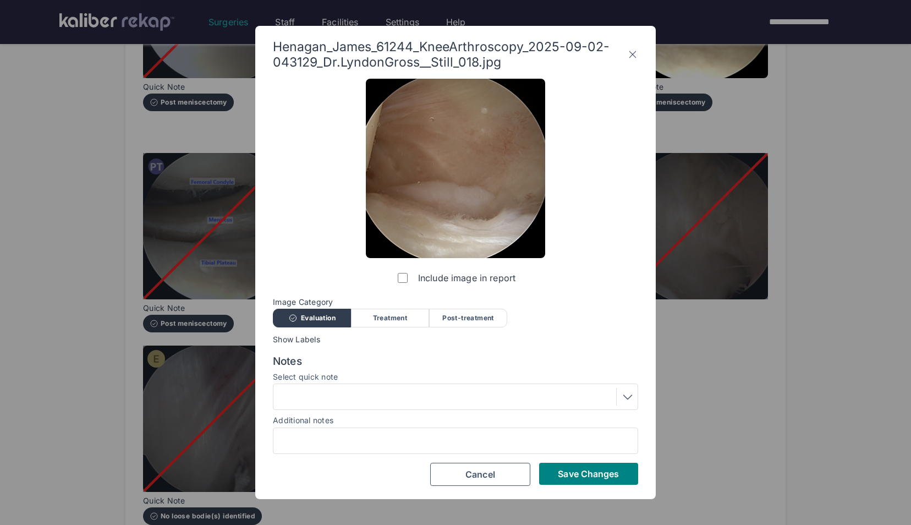
click at [569, 492] on div "Henagan_James_61244_KneeArthroscopy_2025-09-02-043129_Dr.LyndonGross__Still_018…" at bounding box center [455, 262] width 400 height 473
click at [559, 482] on button "Save Changes" at bounding box center [588, 473] width 99 height 22
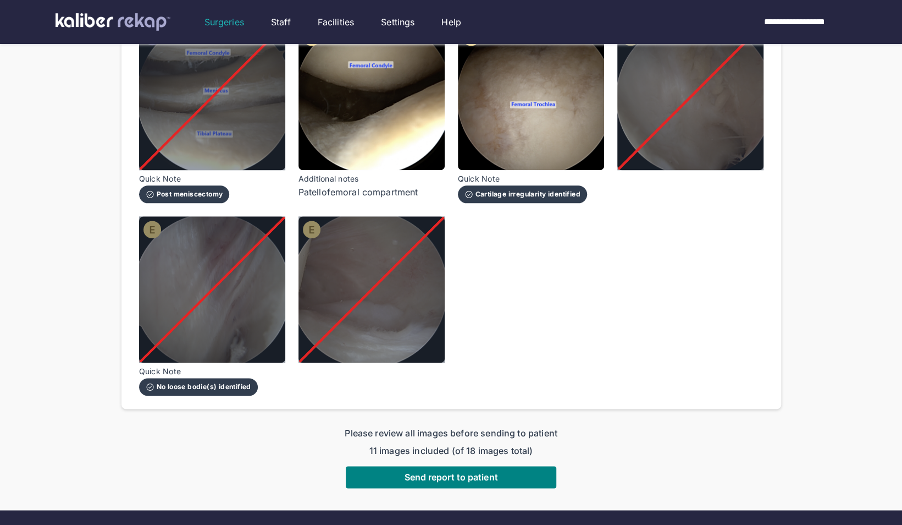
scroll to position [870, 0]
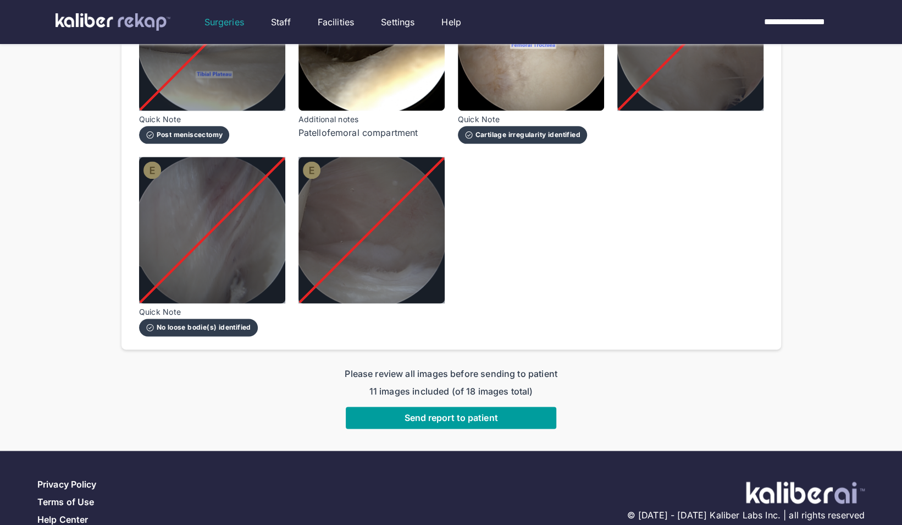
click at [484, 412] on span "Send report to patient" at bounding box center [450, 417] width 93 height 11
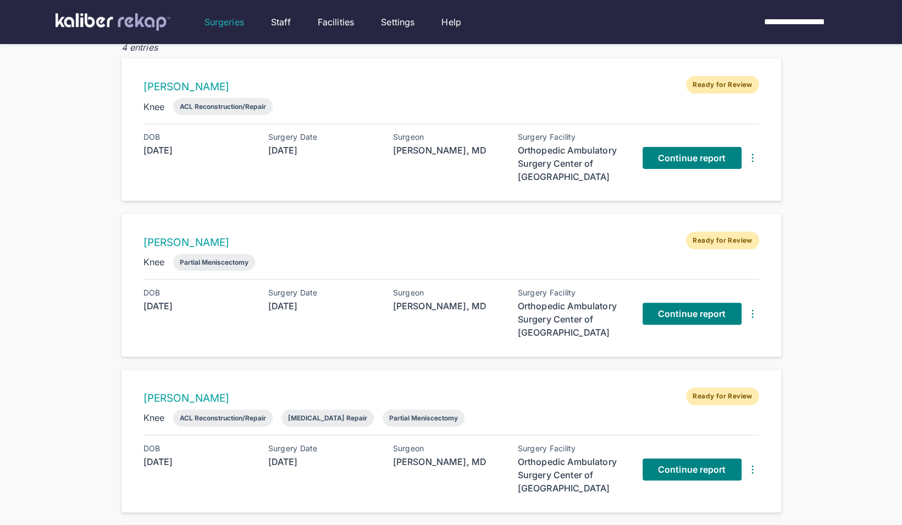
scroll to position [73, 0]
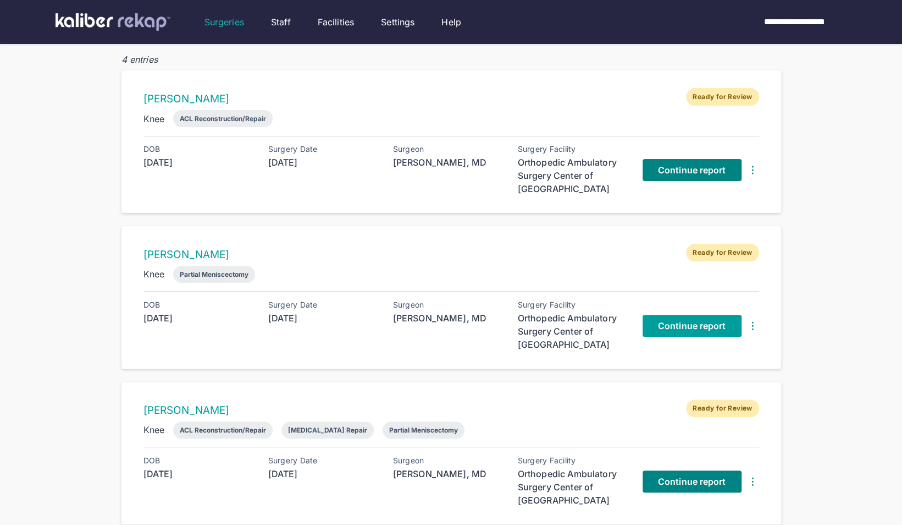
click at [702, 315] on link "Continue report" at bounding box center [692, 326] width 99 height 22
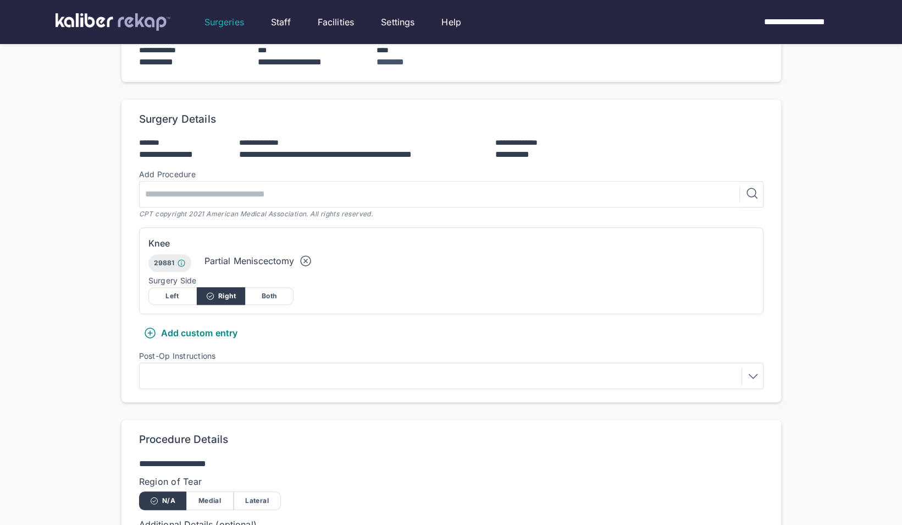
scroll to position [215, 0]
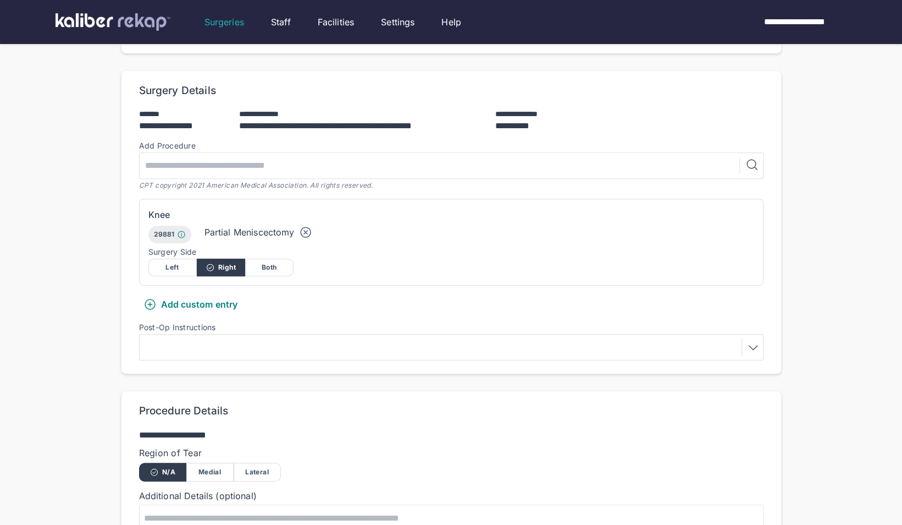
click at [281, 338] on div at bounding box center [451, 347] width 617 height 18
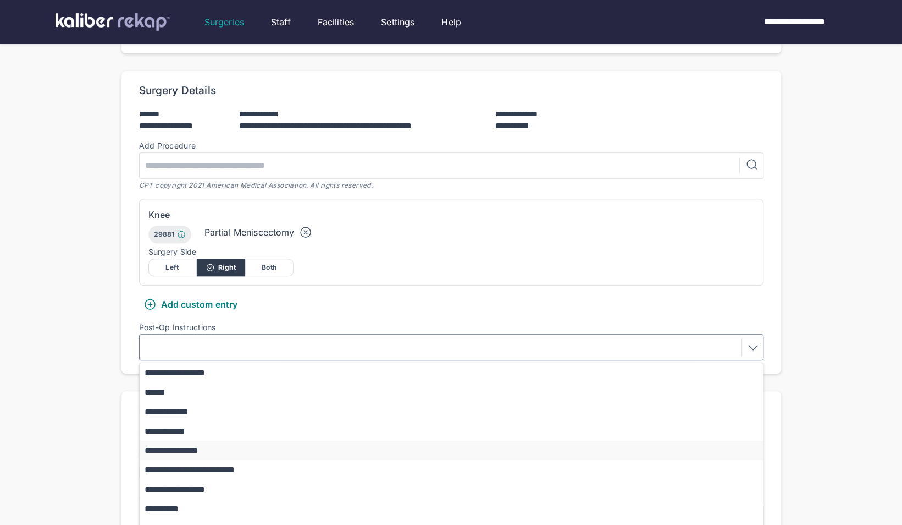
click at [180, 440] on button "**********" at bounding box center [457, 449] width 634 height 19
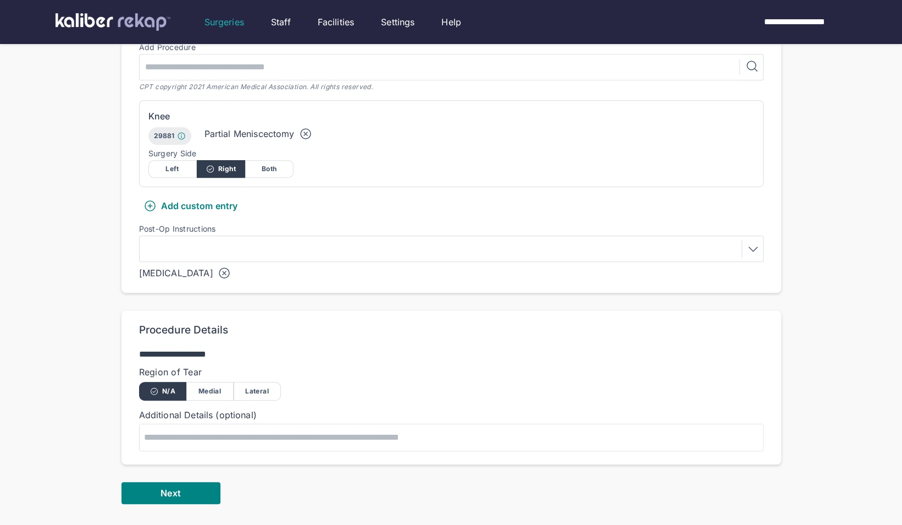
scroll to position [315, 0]
click at [206, 381] on div "Medial" at bounding box center [209, 390] width 47 height 19
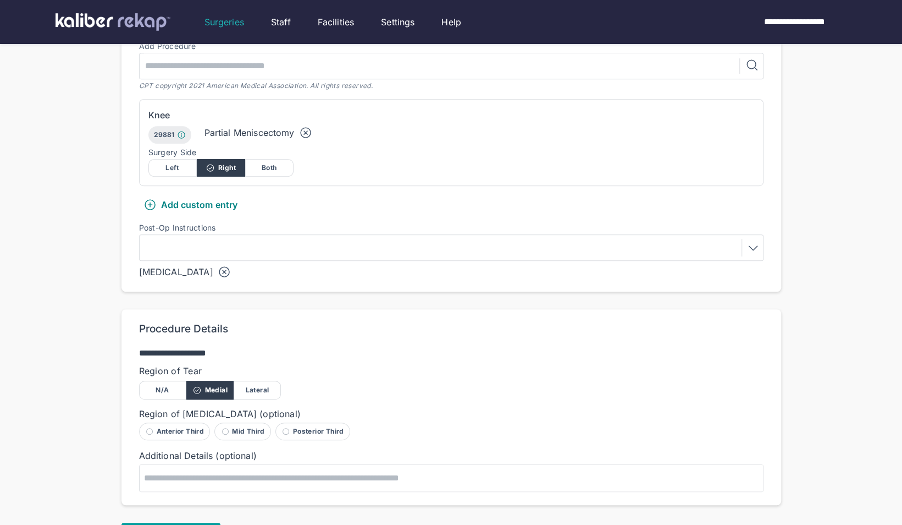
click at [159, 522] on button "Next" at bounding box center [171, 533] width 99 height 22
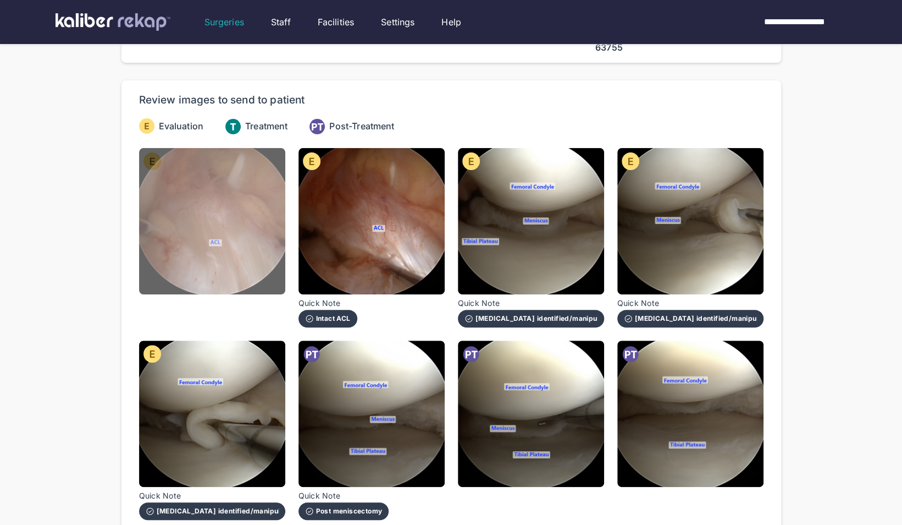
scroll to position [84, 0]
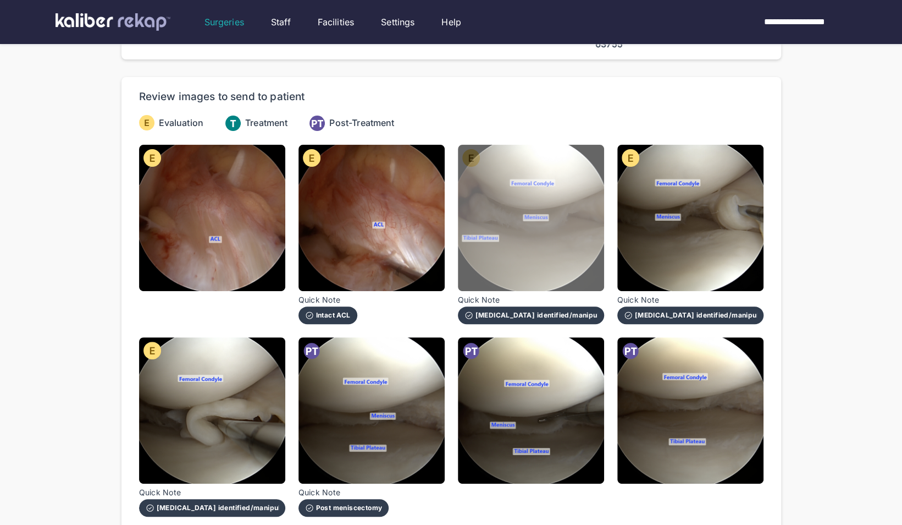
click at [558, 242] on img at bounding box center [531, 218] width 146 height 146
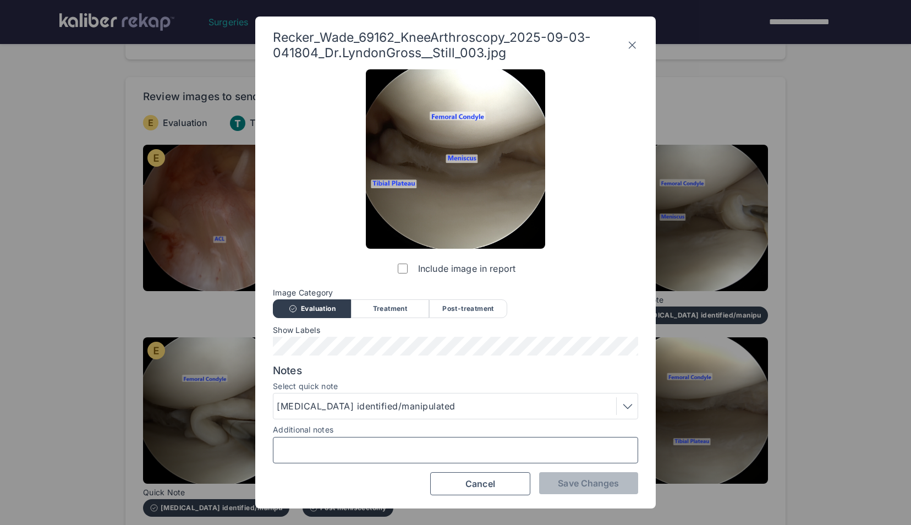
click at [346, 443] on input "Additional notes" at bounding box center [455, 450] width 355 height 14
type input "**********"
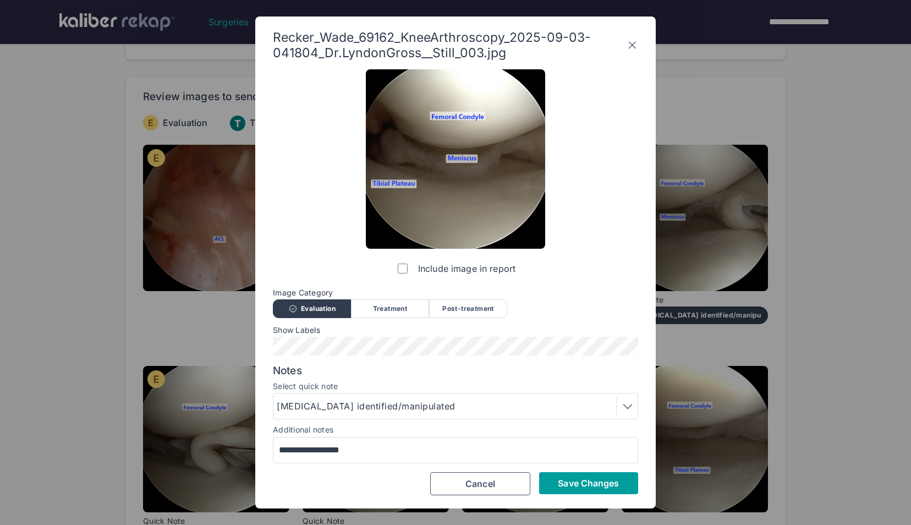
click at [579, 481] on span "Save Changes" at bounding box center [588, 482] width 61 height 11
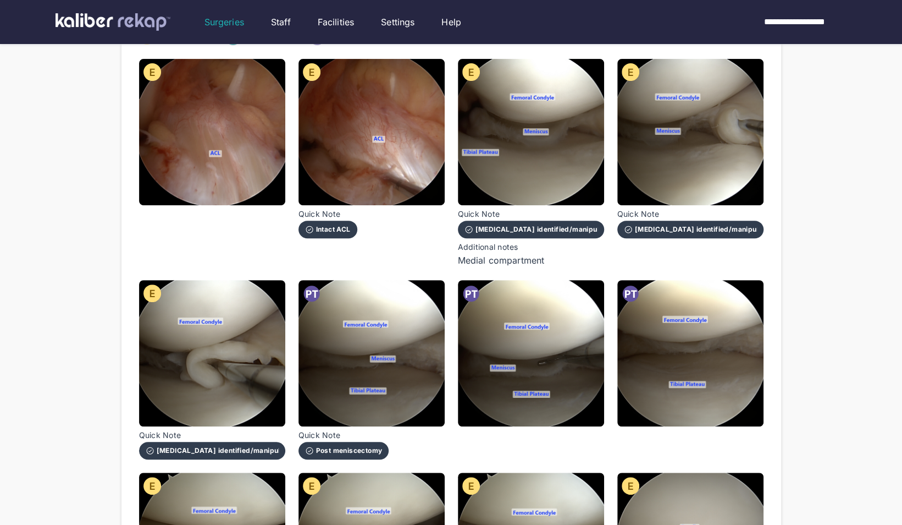
scroll to position [169, 0]
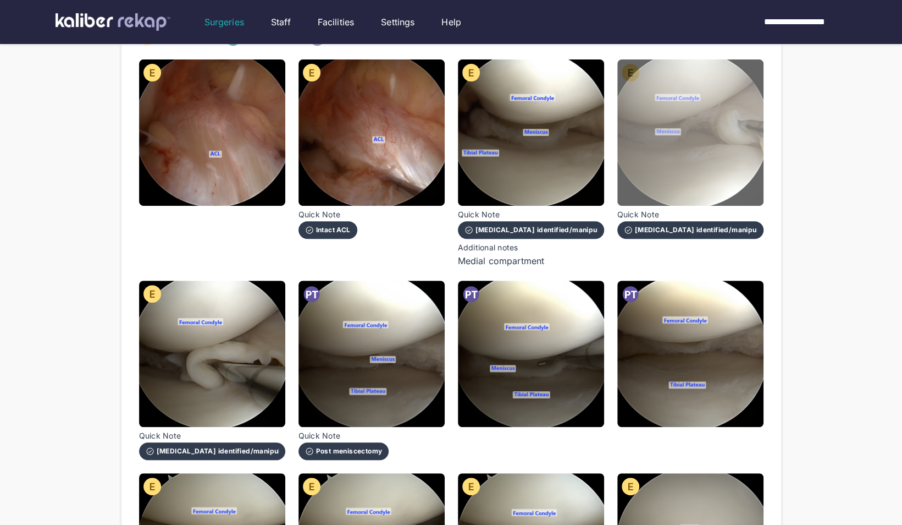
click at [698, 99] on img at bounding box center [691, 132] width 146 height 146
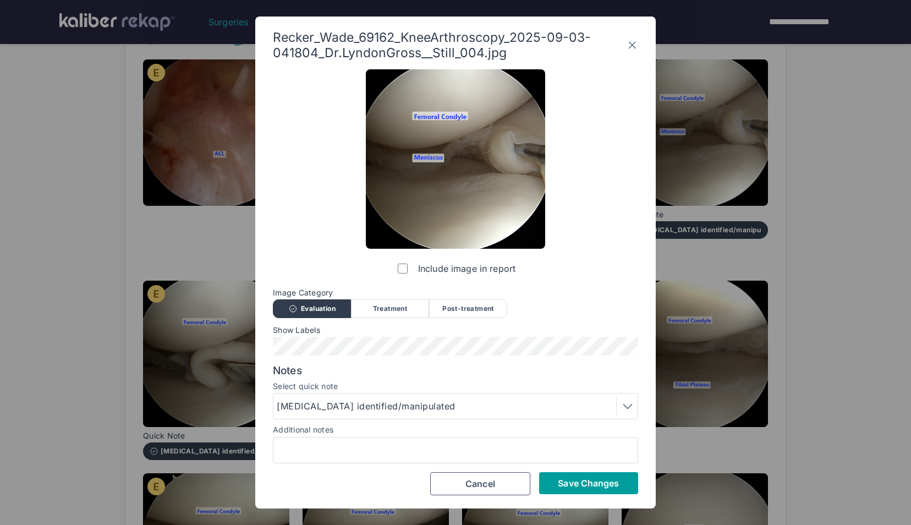
click at [576, 487] on span "Save Changes" at bounding box center [588, 482] width 61 height 11
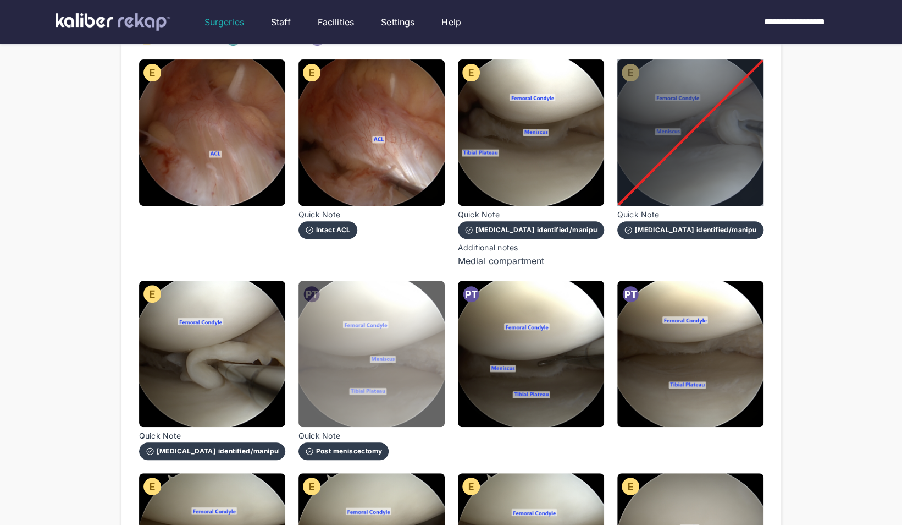
click at [405, 368] on img at bounding box center [372, 353] width 146 height 146
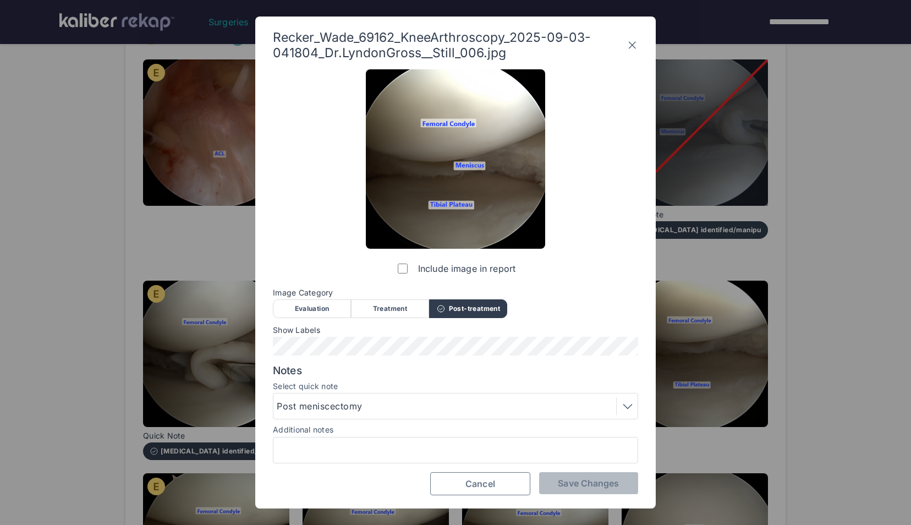
click at [509, 486] on button "Cancel" at bounding box center [480, 483] width 100 height 23
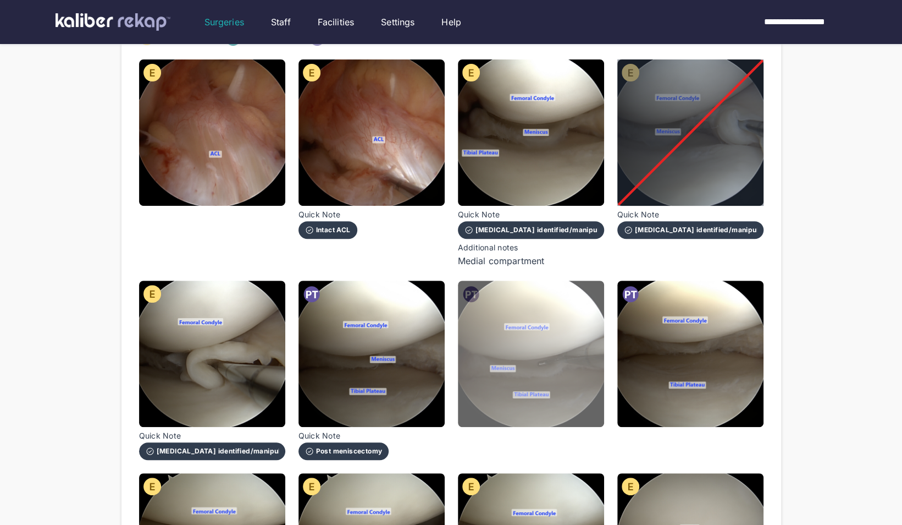
click at [551, 348] on img at bounding box center [531, 353] width 146 height 146
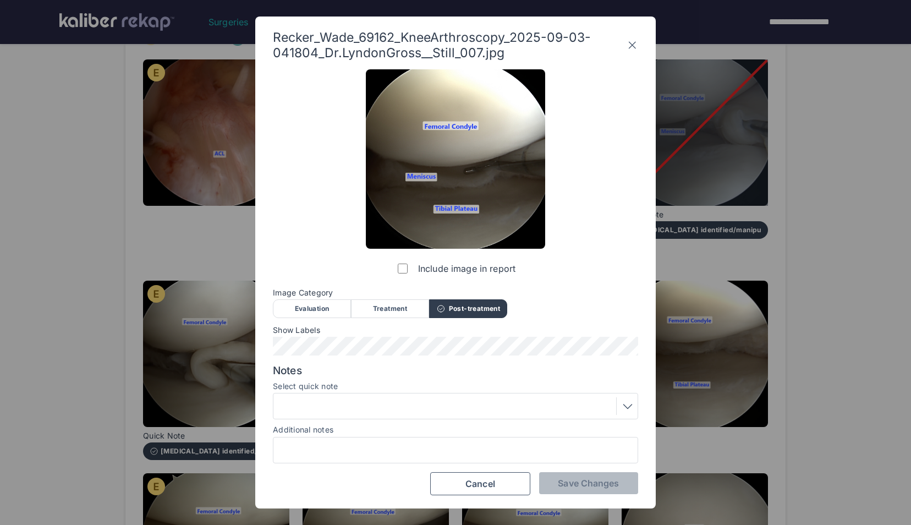
click at [397, 267] on label "Include image in report" at bounding box center [455, 268] width 120 height 22
click at [580, 485] on span "Save Changes" at bounding box center [588, 482] width 61 height 11
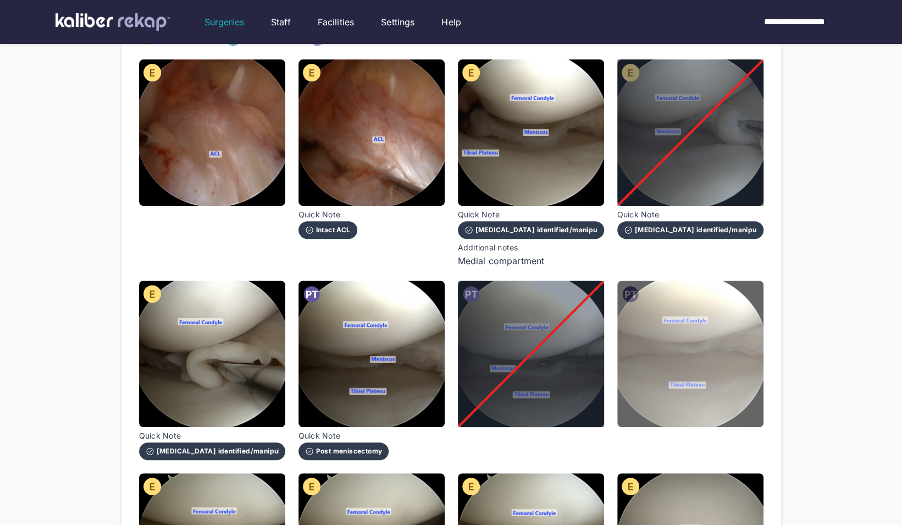
click at [728, 356] on img at bounding box center [691, 353] width 146 height 146
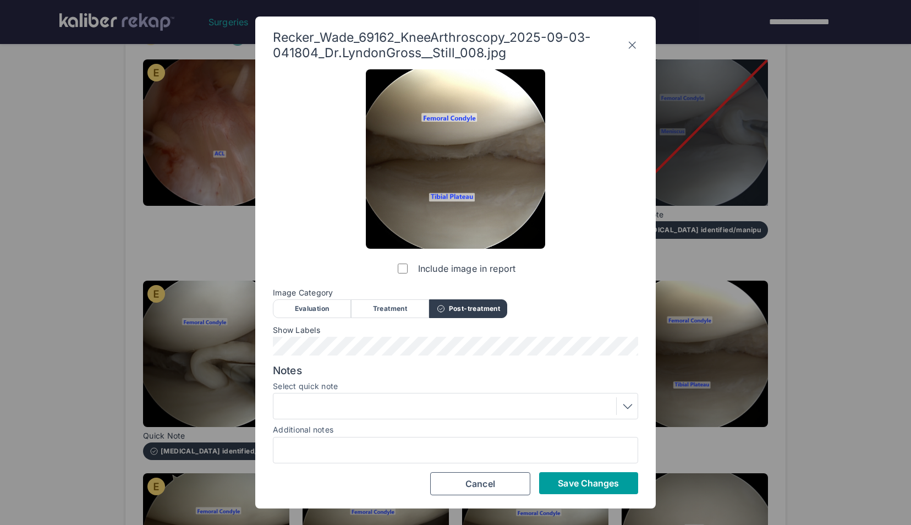
click at [566, 489] on button "Save Changes" at bounding box center [588, 483] width 99 height 22
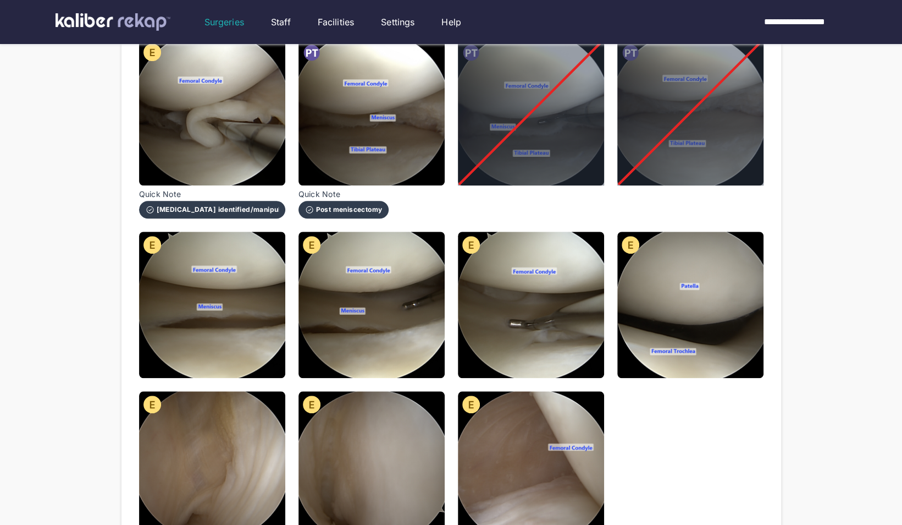
scroll to position [415, 0]
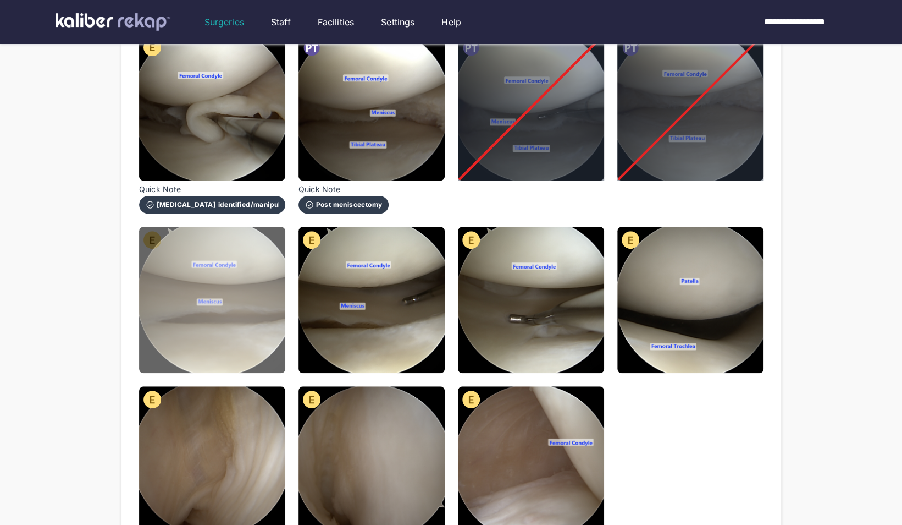
click at [203, 310] on img at bounding box center [212, 300] width 146 height 146
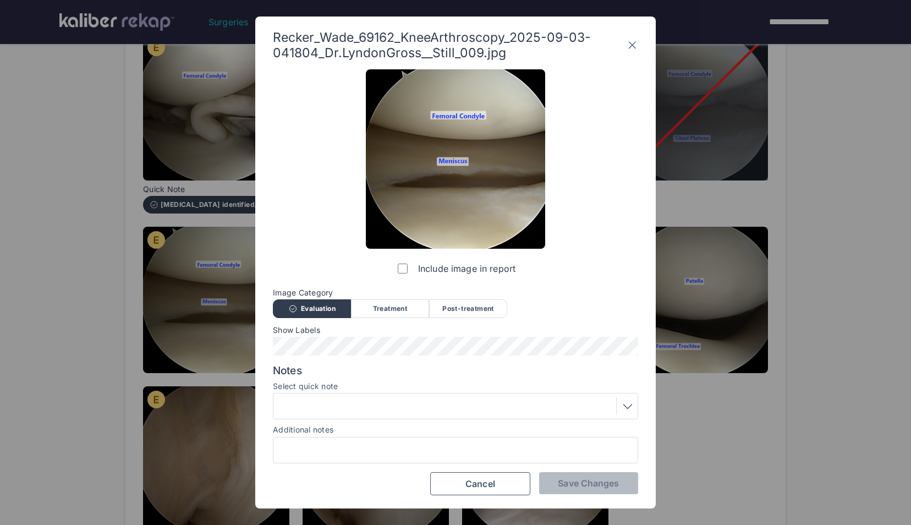
click at [387, 409] on div at bounding box center [455, 406] width 357 height 18
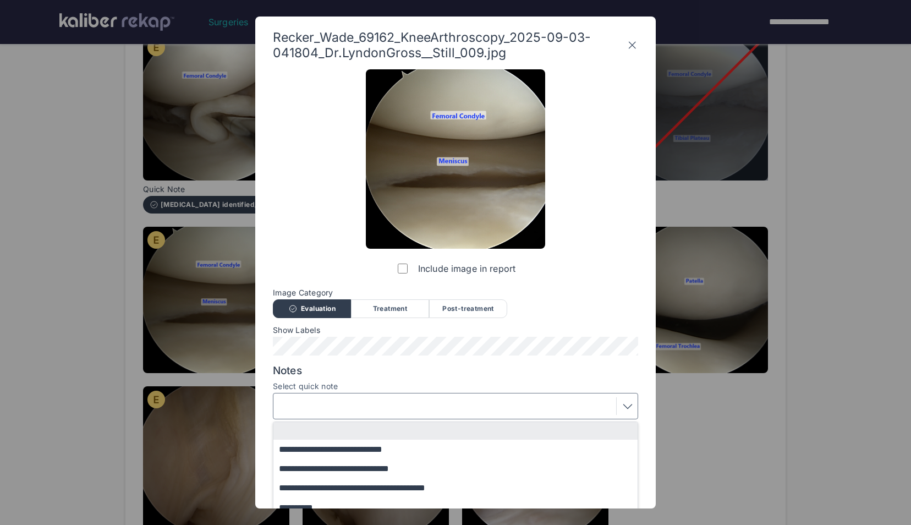
click at [387, 409] on div at bounding box center [455, 406] width 357 height 18
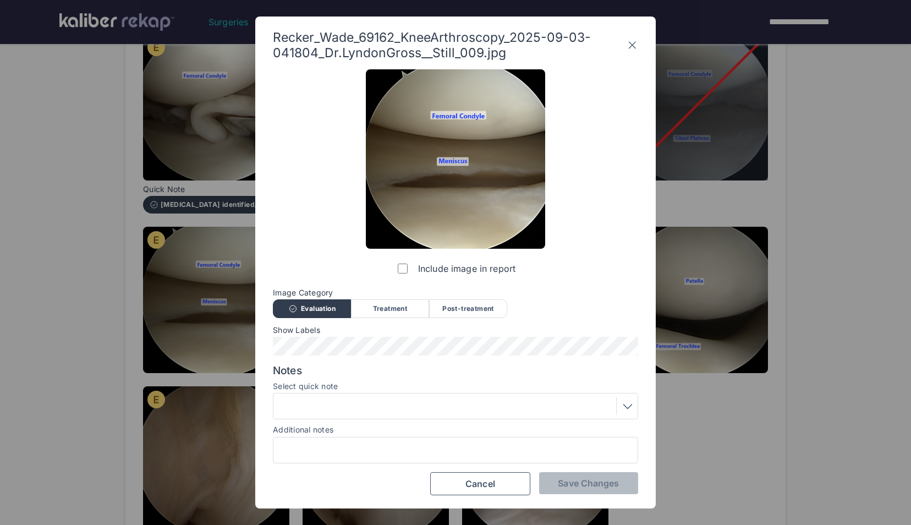
click at [385, 442] on div at bounding box center [455, 450] width 365 height 26
click at [367, 450] on input "Additional notes" at bounding box center [455, 450] width 355 height 14
type input "**********"
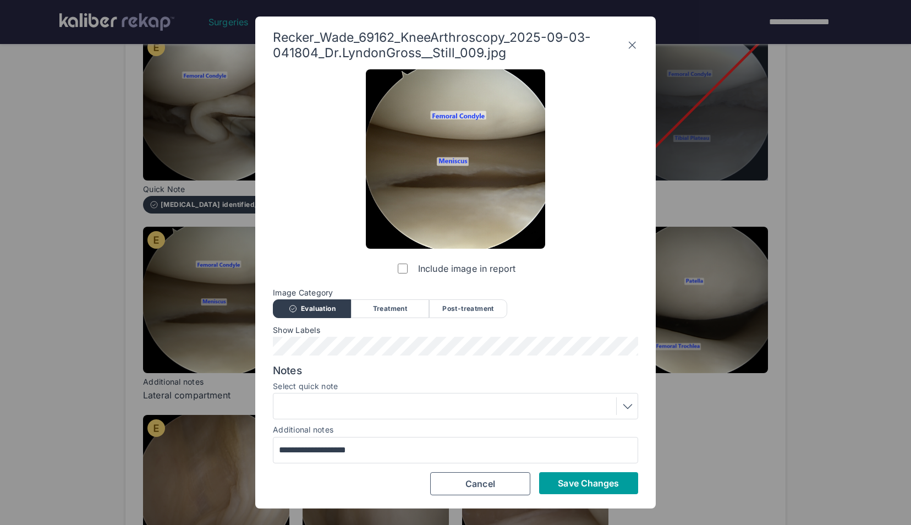
drag, startPoint x: 591, startPoint y: 478, endPoint x: 561, endPoint y: 489, distance: 31.7
click at [561, 489] on button "Save Changes" at bounding box center [588, 483] width 99 height 22
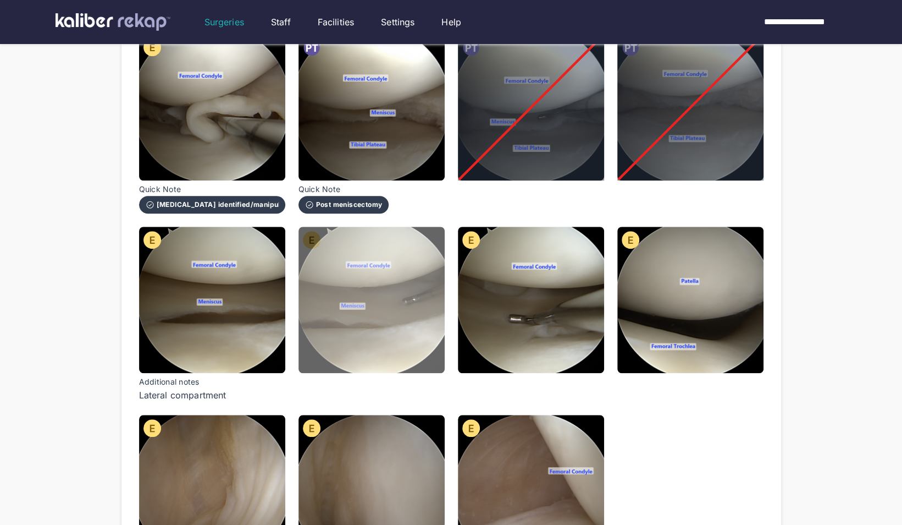
click at [407, 338] on img at bounding box center [372, 300] width 146 height 146
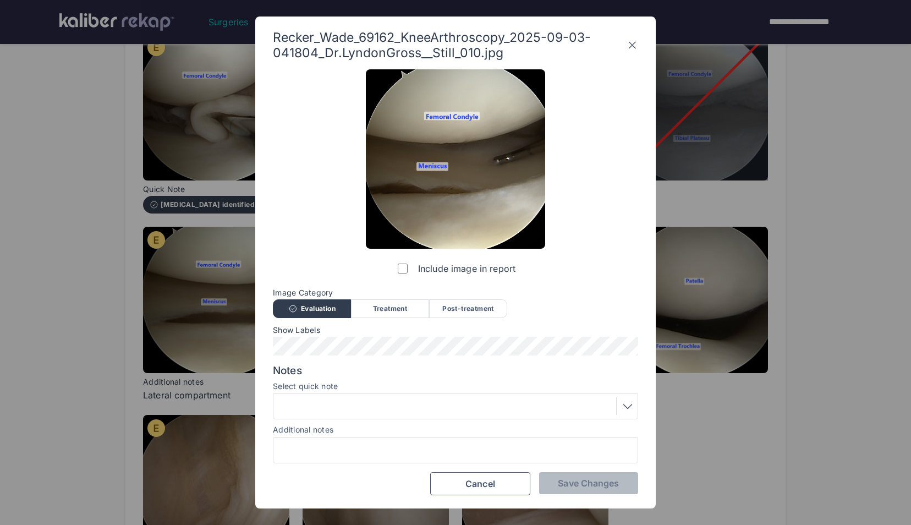
click at [394, 272] on div "Include image in report" at bounding box center [455, 174] width 179 height 210
click at [581, 486] on span "Save Changes" at bounding box center [588, 482] width 61 height 11
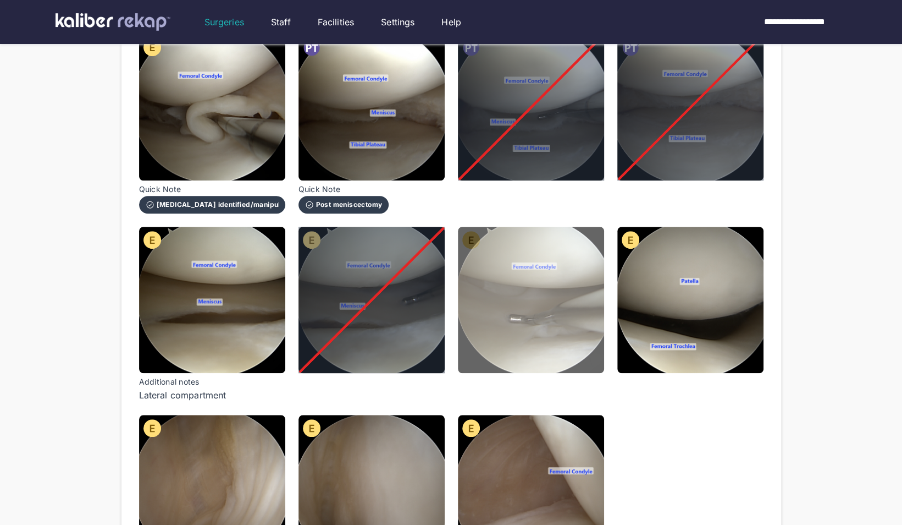
click at [542, 319] on img at bounding box center [531, 300] width 146 height 146
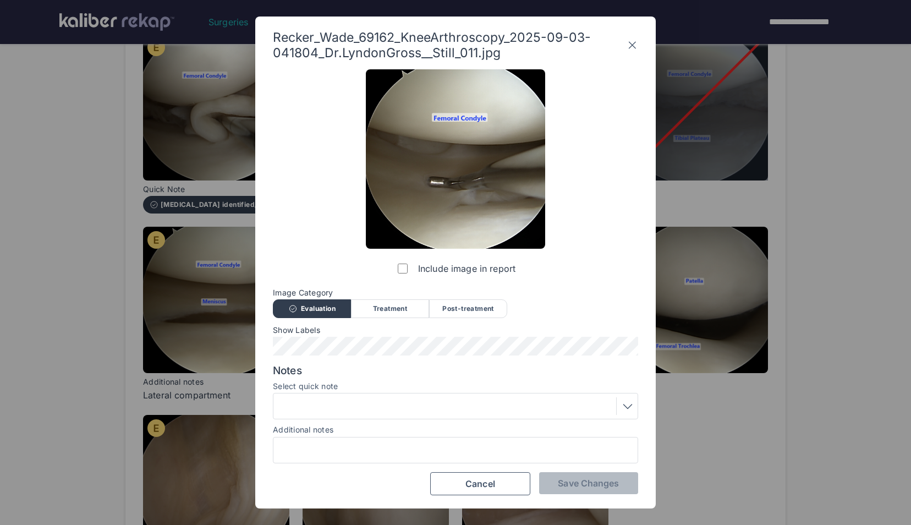
click at [410, 269] on label "Include image in report" at bounding box center [455, 268] width 120 height 22
click at [578, 480] on span "Save Changes" at bounding box center [588, 482] width 61 height 11
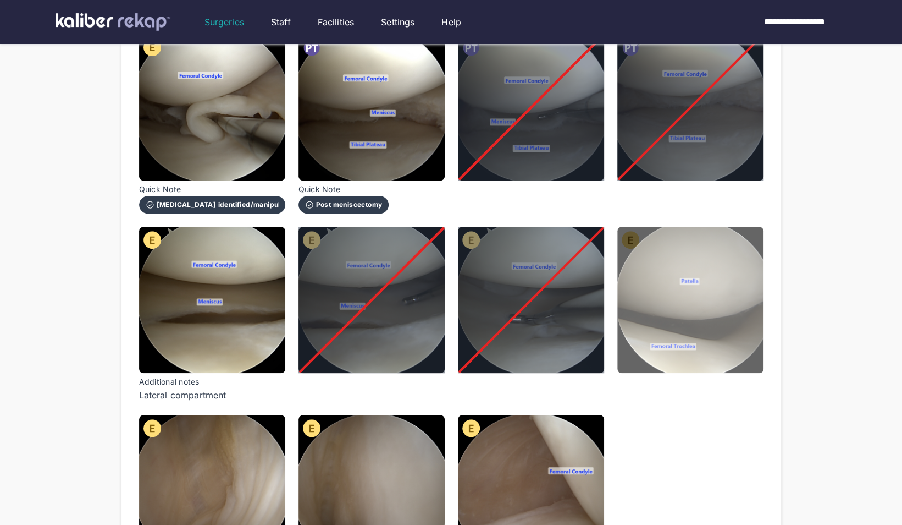
click at [705, 311] on img at bounding box center [691, 300] width 146 height 146
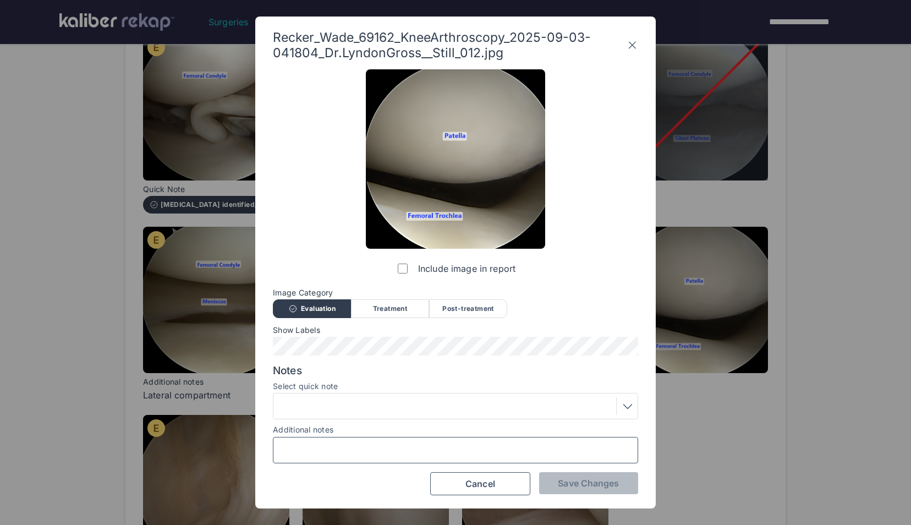
click at [450, 452] on input "Additional notes" at bounding box center [455, 450] width 355 height 14
type input "**********"
click at [553, 484] on button "Save Changes" at bounding box center [588, 483] width 99 height 22
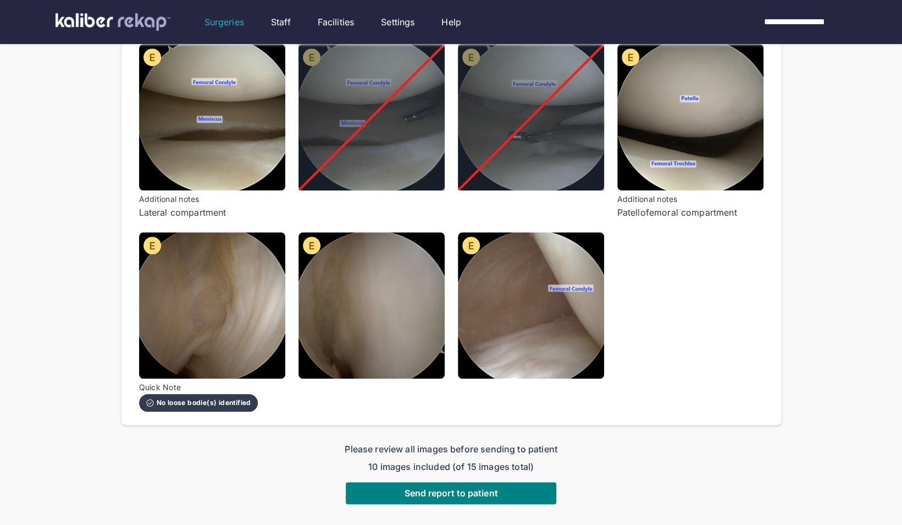
scroll to position [605, 0]
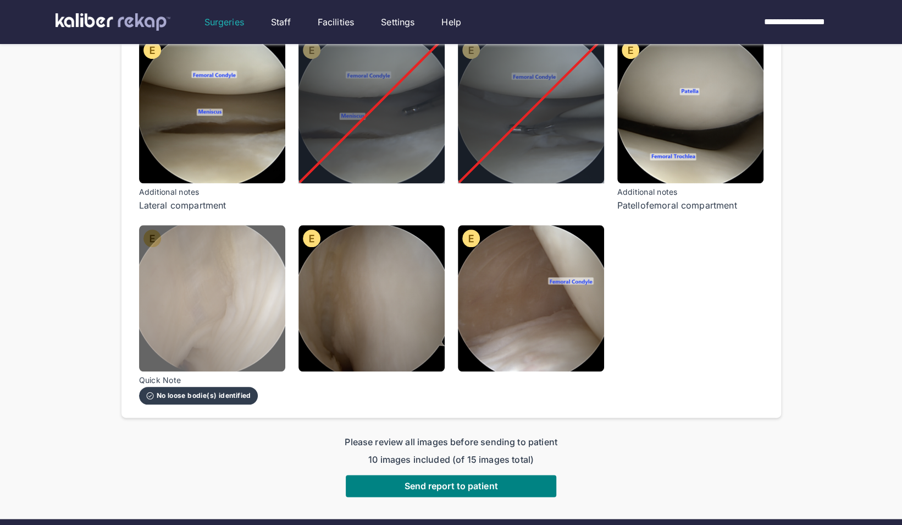
click at [212, 308] on img at bounding box center [212, 298] width 146 height 146
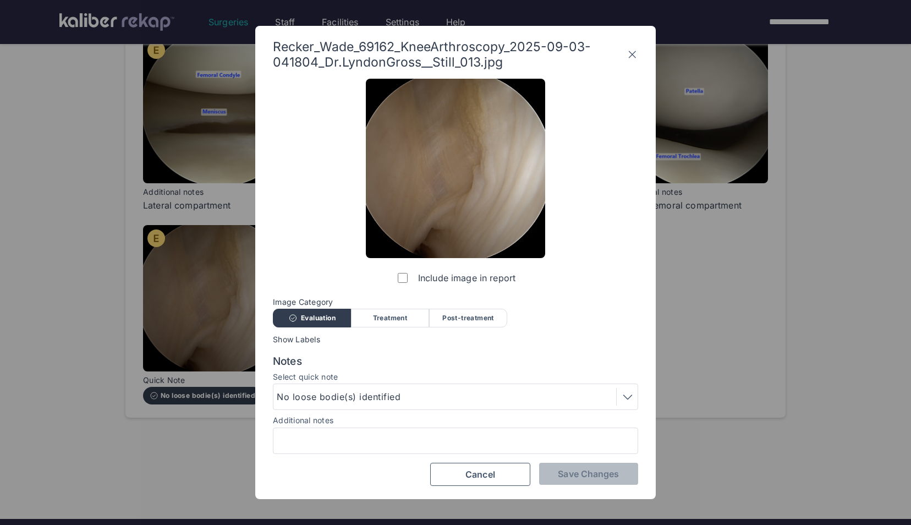
click at [394, 278] on div "Include image in report" at bounding box center [455, 184] width 179 height 210
click at [577, 484] on button "Save Changes" at bounding box center [588, 473] width 99 height 22
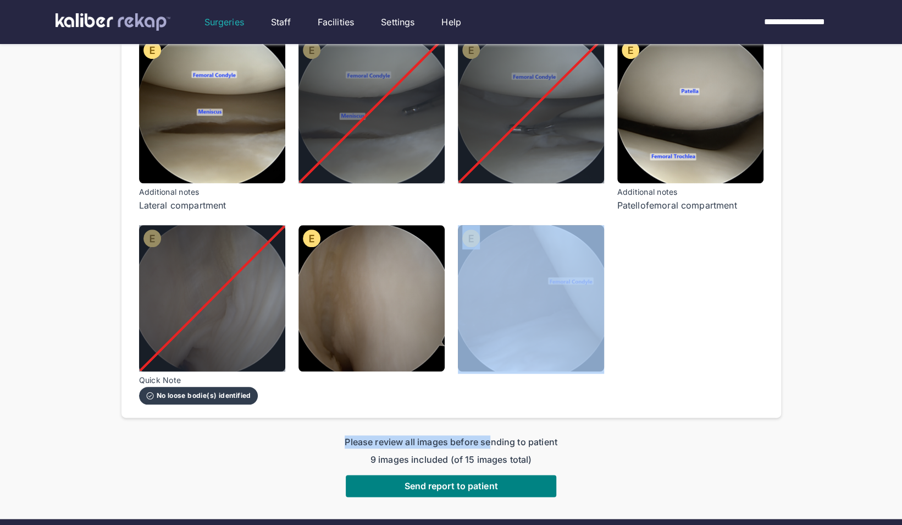
drag, startPoint x: 462, startPoint y: 382, endPoint x: 455, endPoint y: 374, distance: 10.5
click at [455, 374] on div "**********" at bounding box center [452, 26] width 660 height 941
drag, startPoint x: 455, startPoint y: 374, endPoint x: 425, endPoint y: 338, distance: 47.6
click at [425, 338] on img at bounding box center [372, 298] width 146 height 146
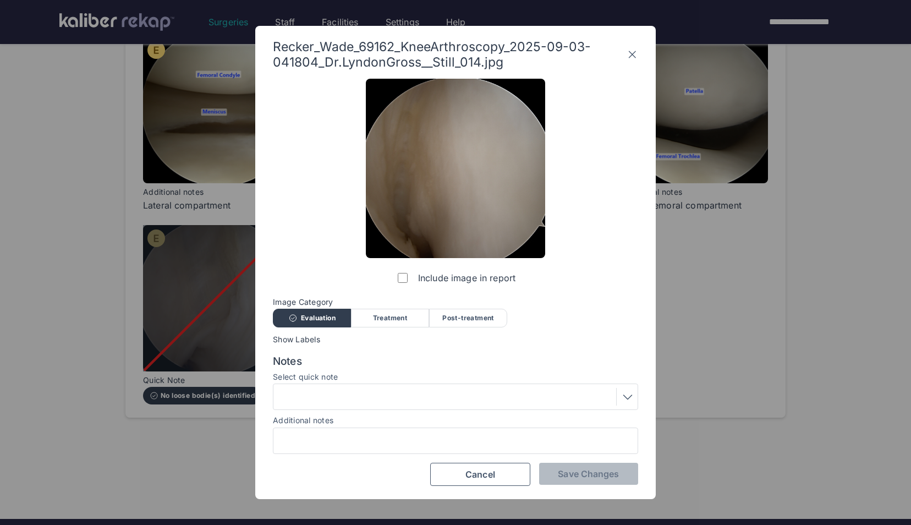
click at [425, 338] on span "Show Labels" at bounding box center [455, 339] width 365 height 9
drag, startPoint x: 425, startPoint y: 338, endPoint x: 396, endPoint y: 286, distance: 58.3
click at [396, 286] on label "Include image in report" at bounding box center [455, 278] width 120 height 22
click at [568, 470] on span "Save Changes" at bounding box center [588, 473] width 61 height 11
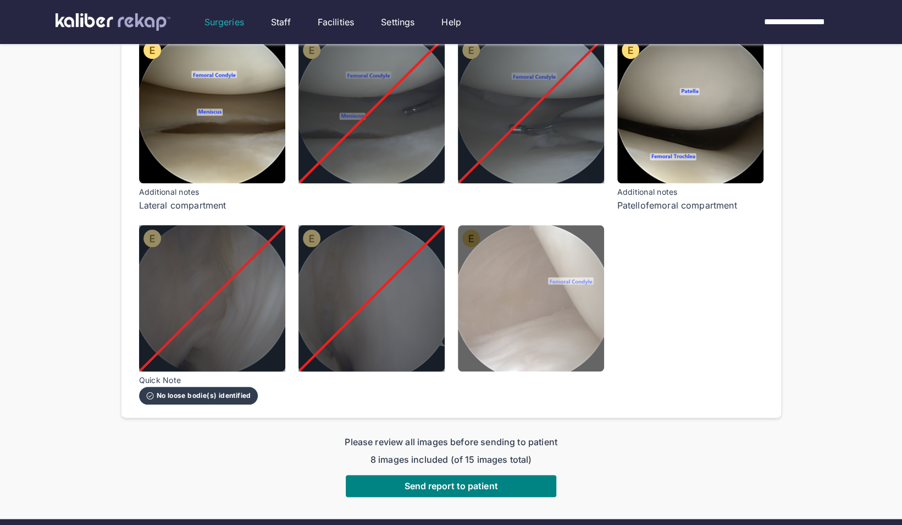
click at [561, 280] on img at bounding box center [531, 298] width 146 height 146
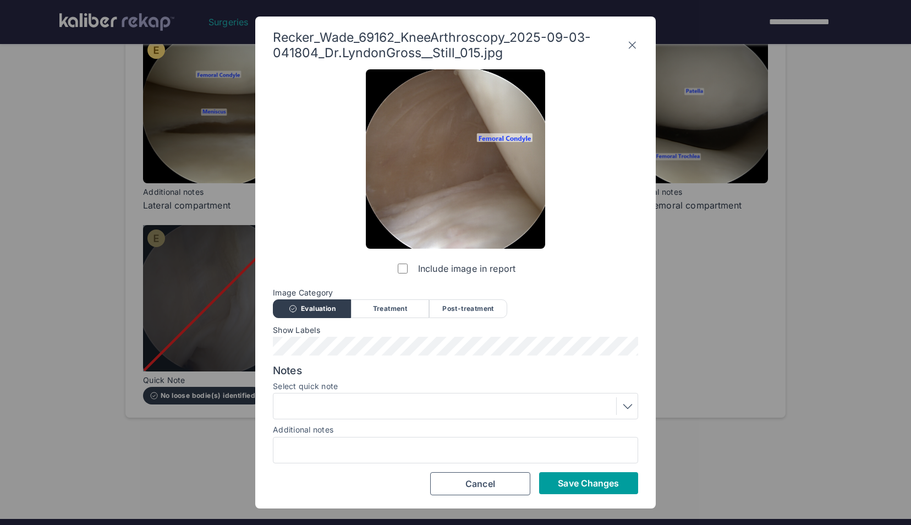
click at [592, 479] on span "Save Changes" at bounding box center [588, 482] width 61 height 11
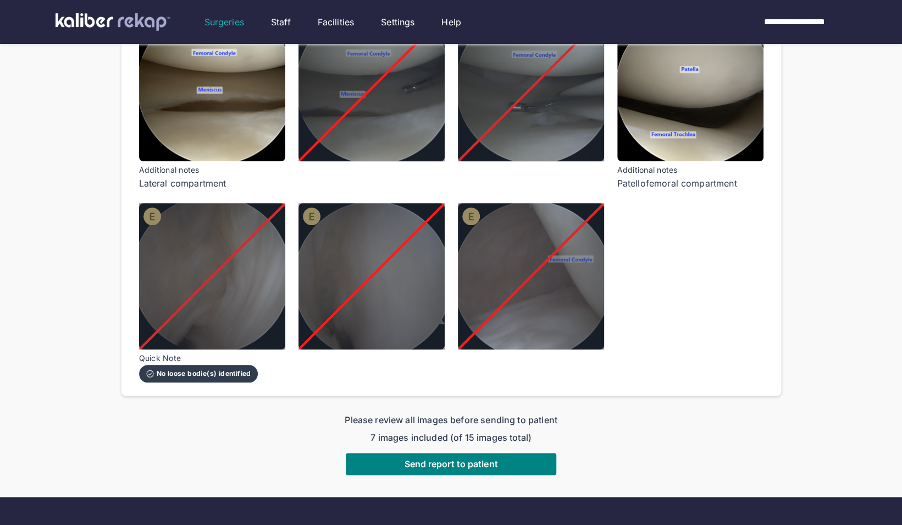
scroll to position [673, 0]
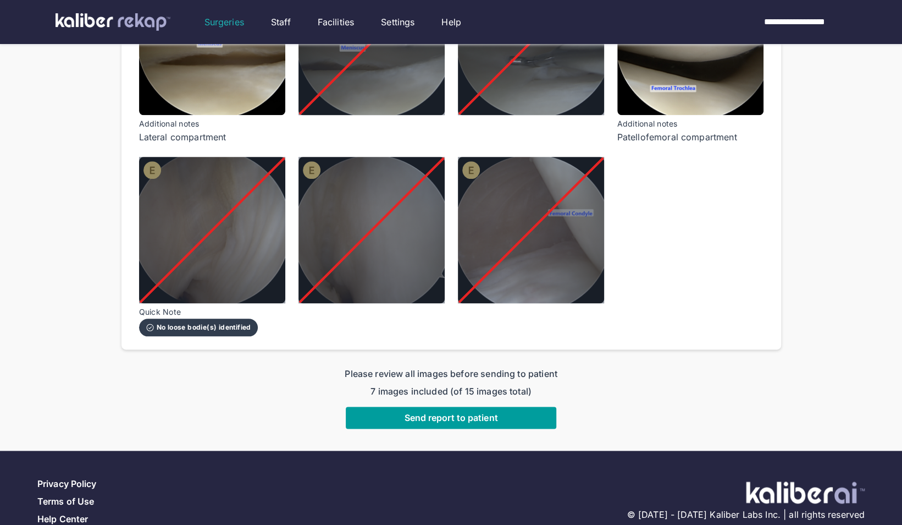
click at [476, 406] on button "Send report to patient" at bounding box center [451, 417] width 211 height 22
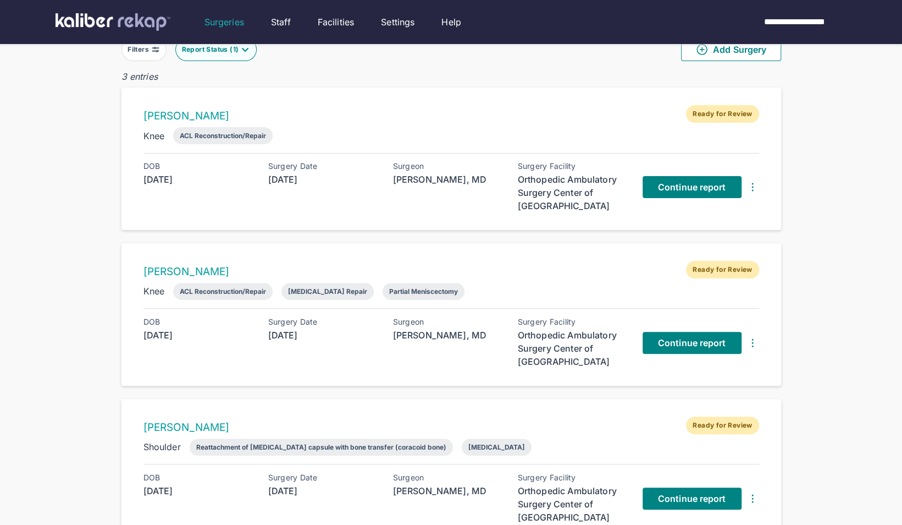
scroll to position [54, 0]
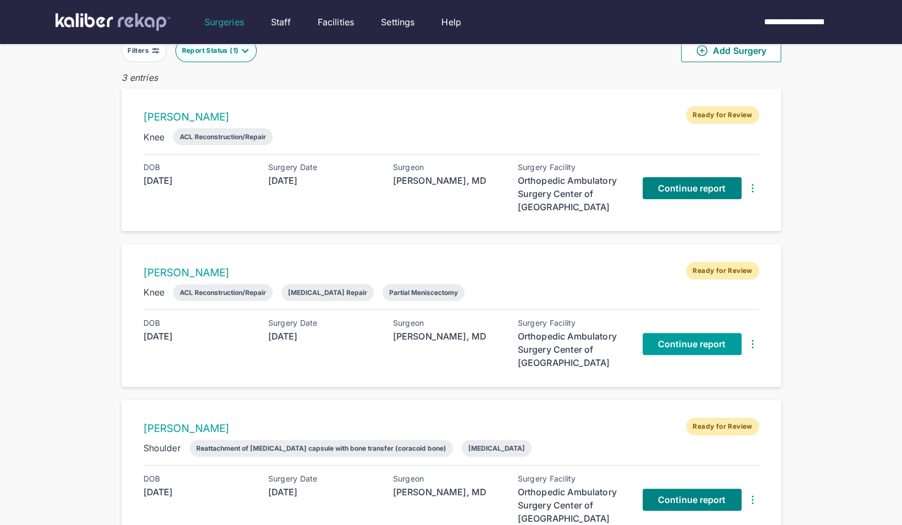
click at [672, 341] on span "Continue report" at bounding box center [692, 343] width 68 height 11
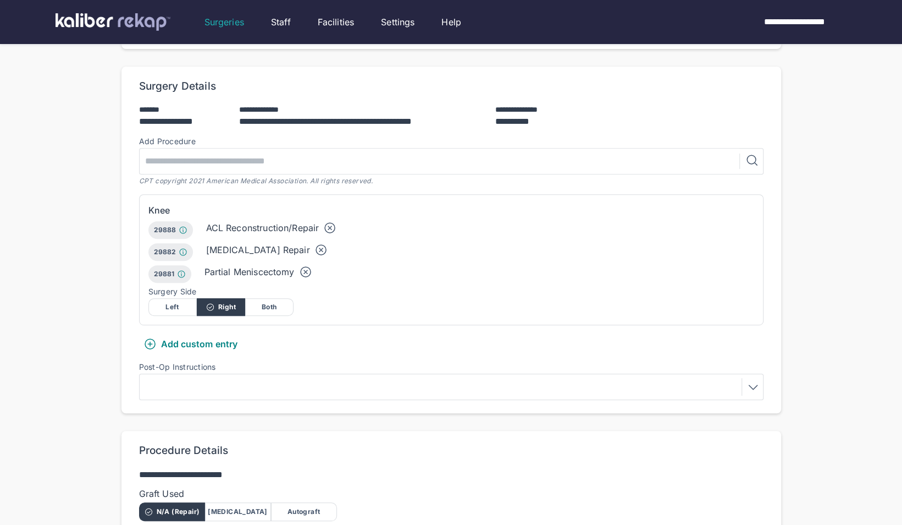
scroll to position [226, 0]
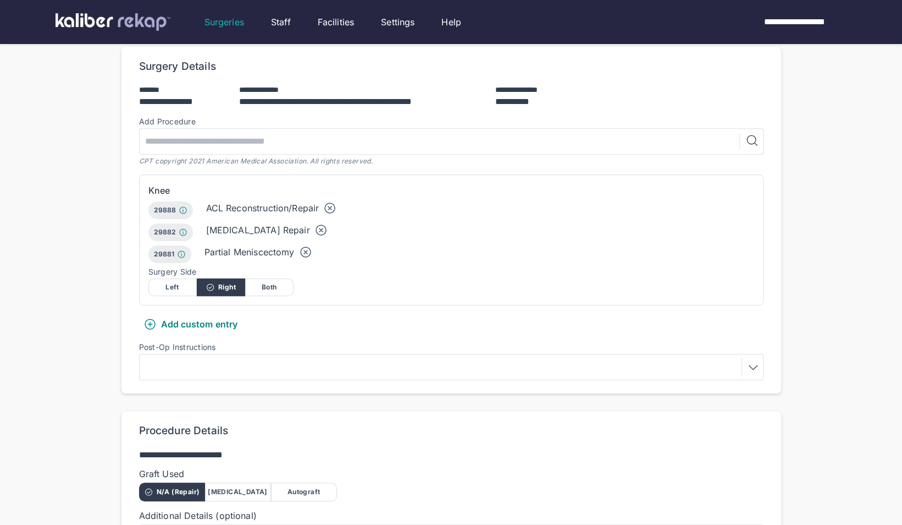
click at [319, 228] on icon at bounding box center [320, 229] width 3 height 3
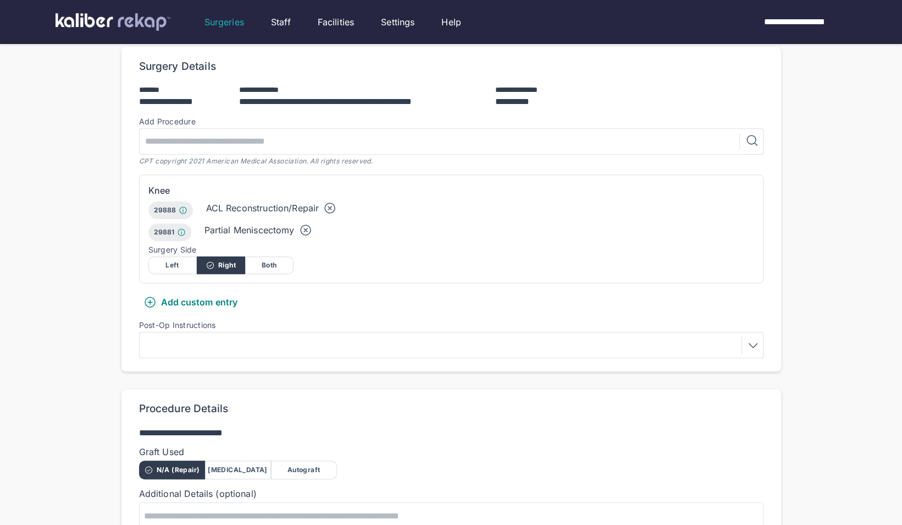
click at [195, 345] on div "**********" at bounding box center [452, 209] width 660 height 324
click at [194, 339] on div at bounding box center [451, 345] width 617 height 18
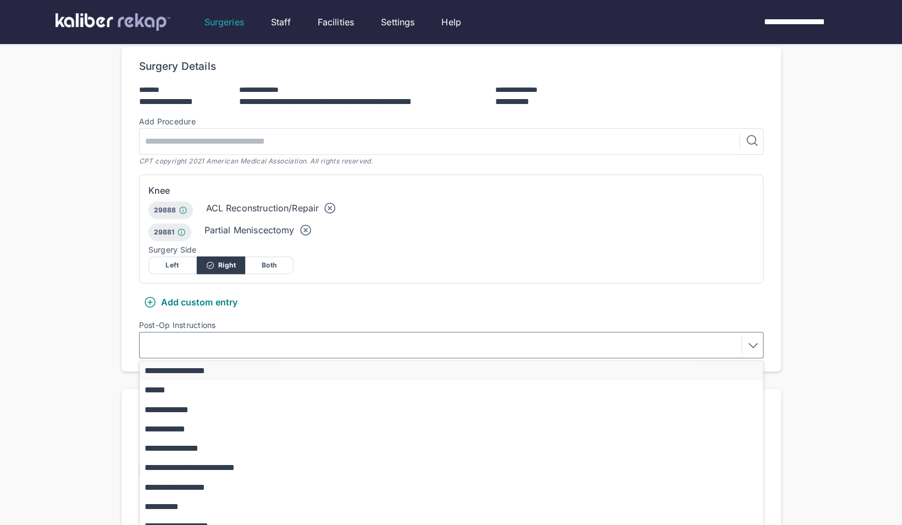
click at [196, 361] on button "**********" at bounding box center [457, 370] width 634 height 19
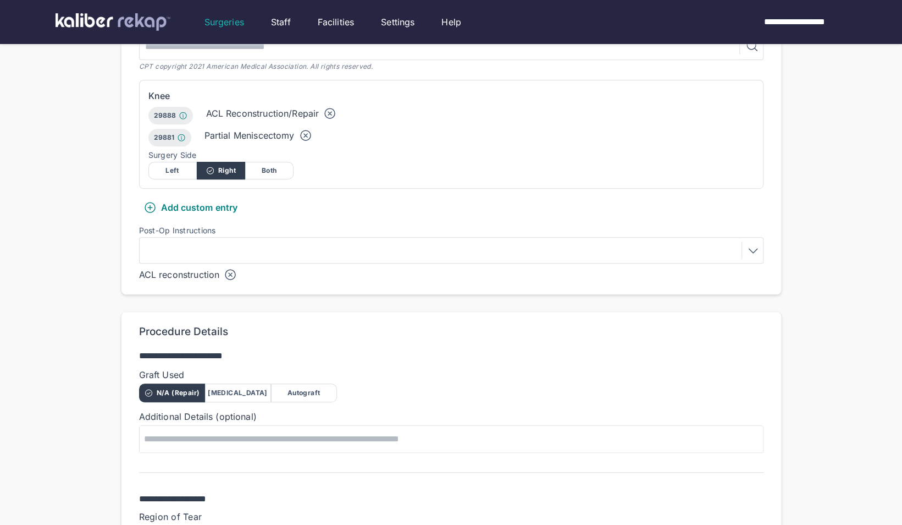
scroll to position [323, 0]
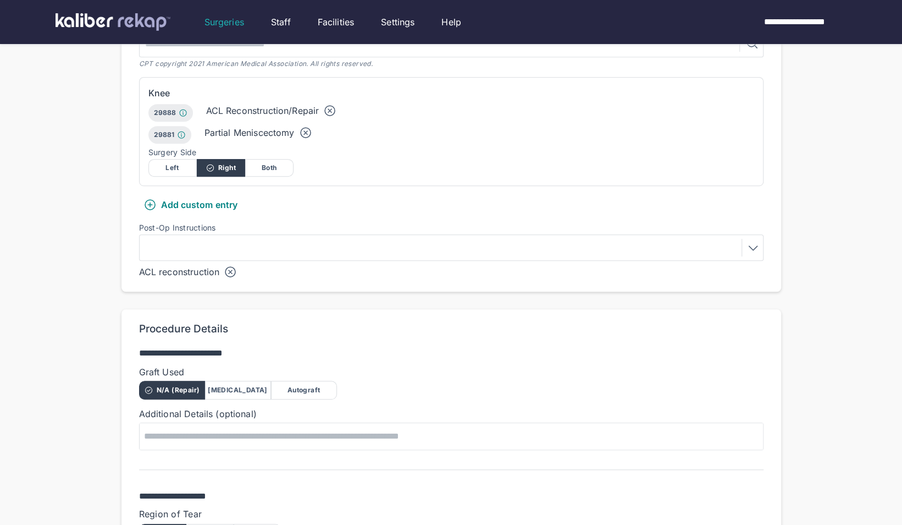
click at [232, 381] on div "[MEDICAL_DATA]" at bounding box center [238, 390] width 66 height 19
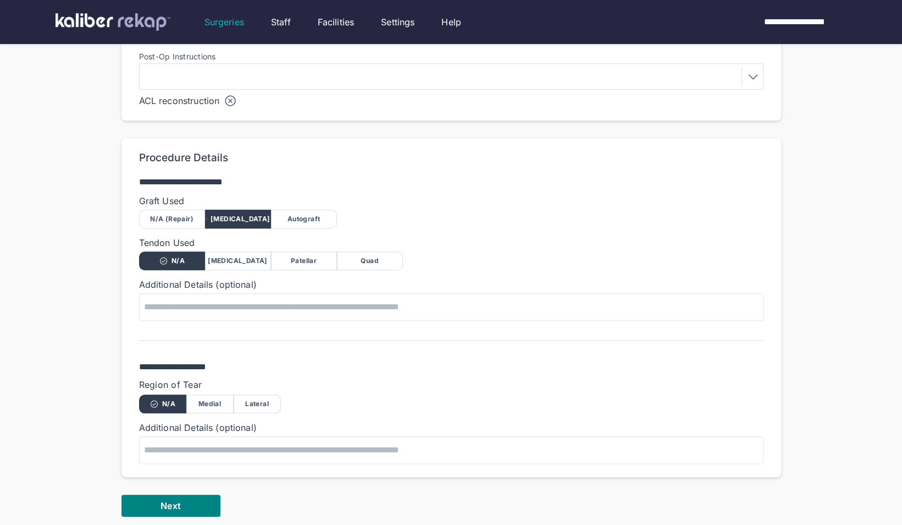
scroll to position [495, 0]
click at [358, 252] on div "Quad" at bounding box center [370, 260] width 66 height 19
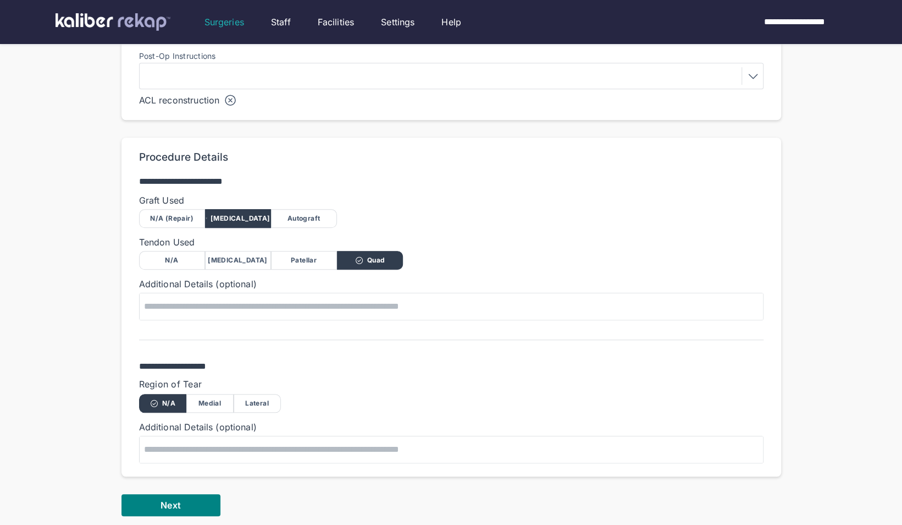
click at [221, 394] on div "Medial" at bounding box center [209, 403] width 47 height 19
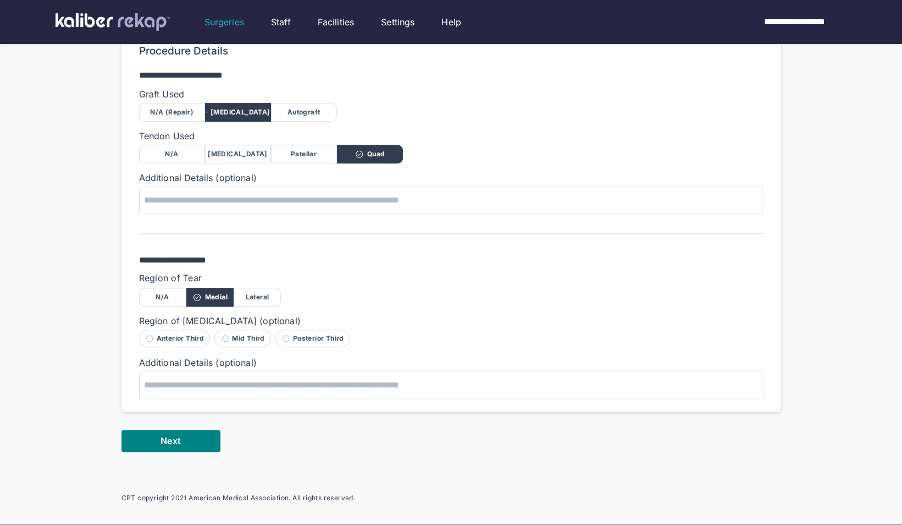
scroll to position [602, 0]
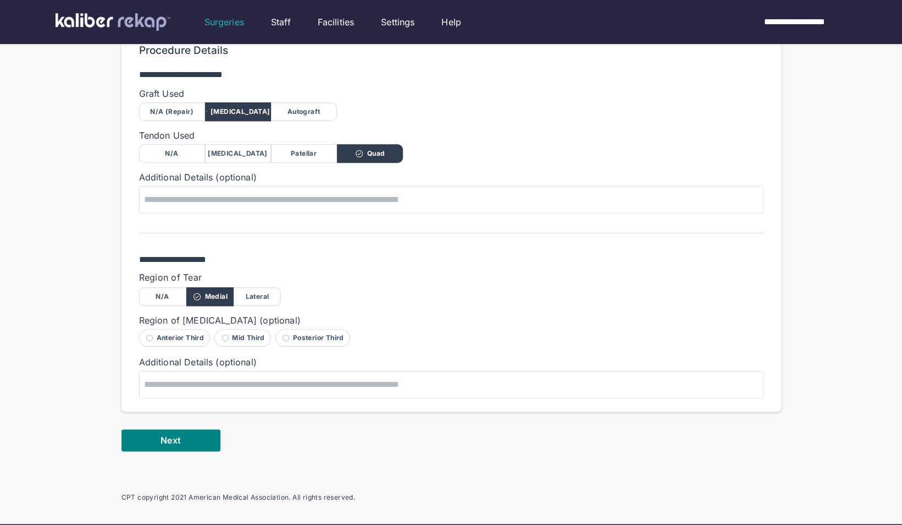
click at [156, 409] on form "**********" at bounding box center [452, 61] width 660 height 780
click at [153, 429] on button "Next" at bounding box center [171, 440] width 99 height 22
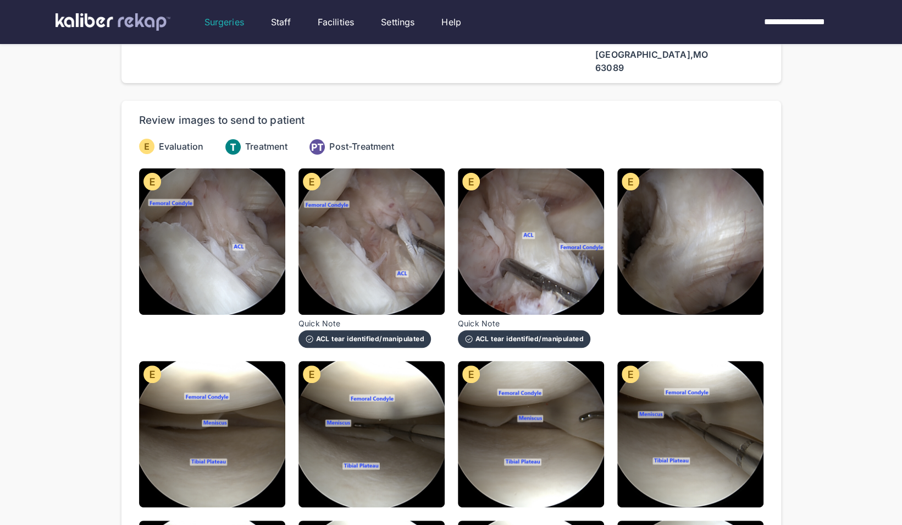
scroll to position [46, 0]
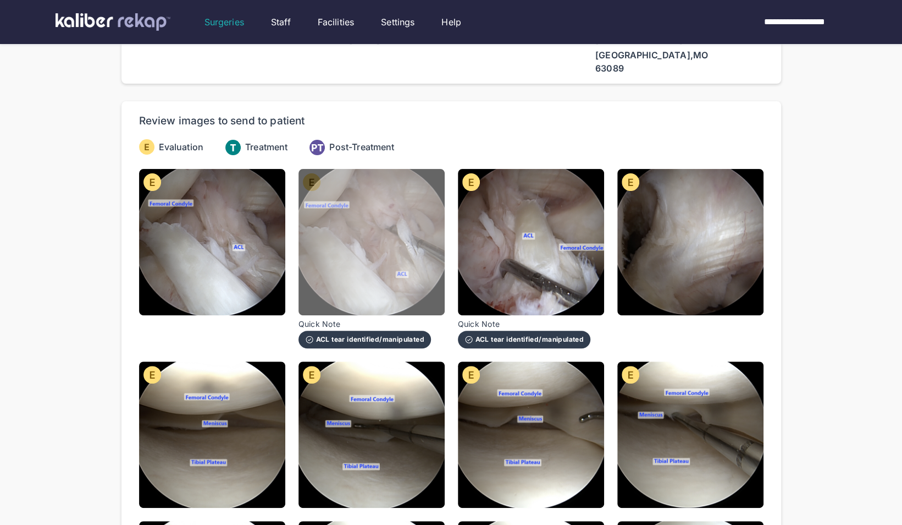
click at [393, 238] on img at bounding box center [372, 242] width 146 height 146
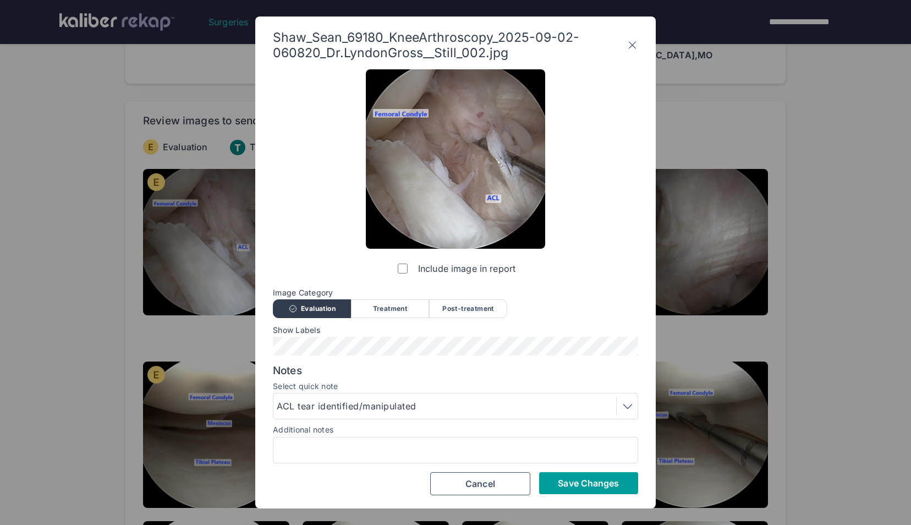
click at [566, 478] on span "Save Changes" at bounding box center [588, 482] width 61 height 11
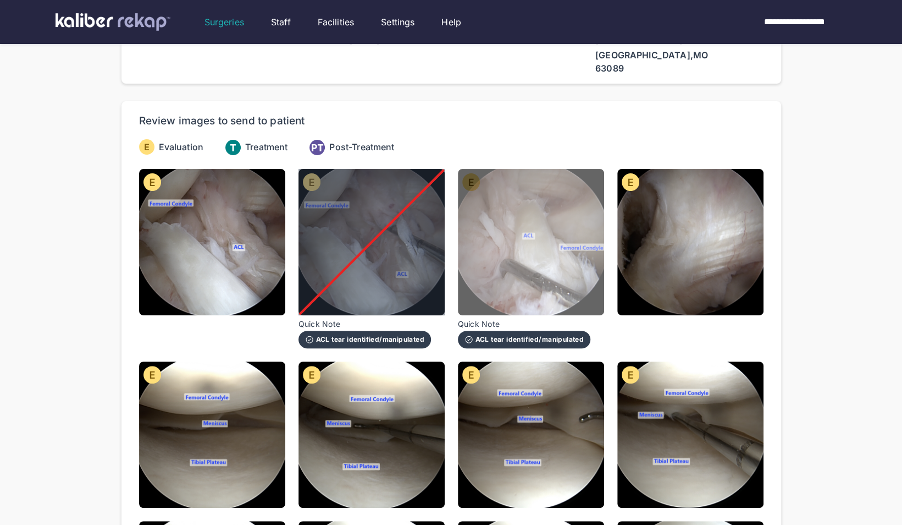
click at [511, 276] on img at bounding box center [531, 242] width 146 height 146
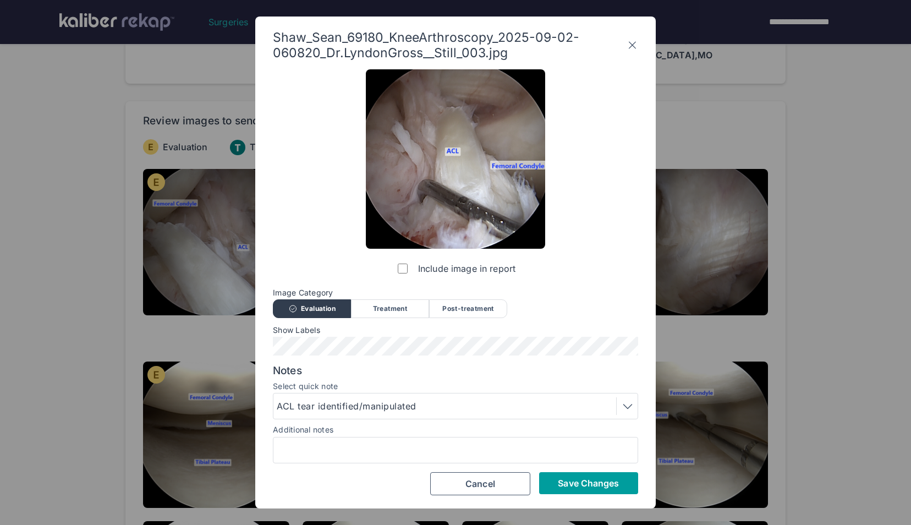
click at [588, 477] on span "Save Changes" at bounding box center [588, 482] width 61 height 11
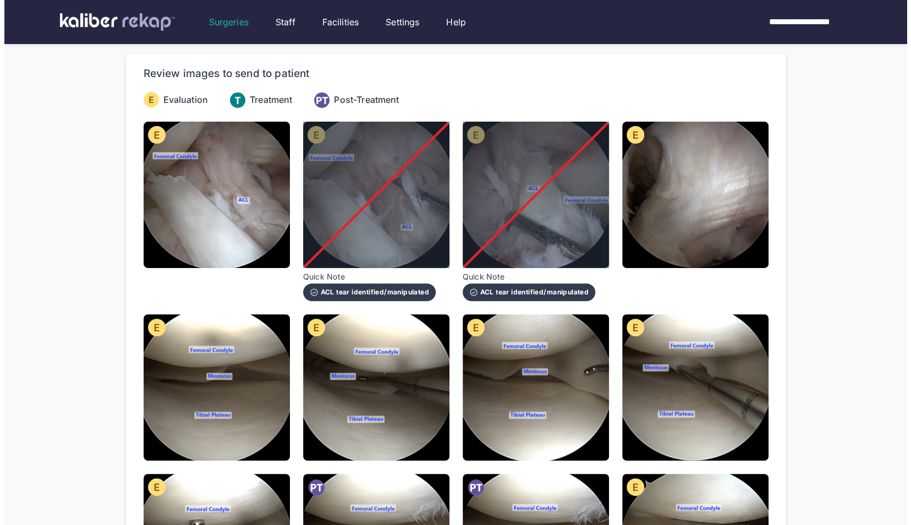
scroll to position [93, 0]
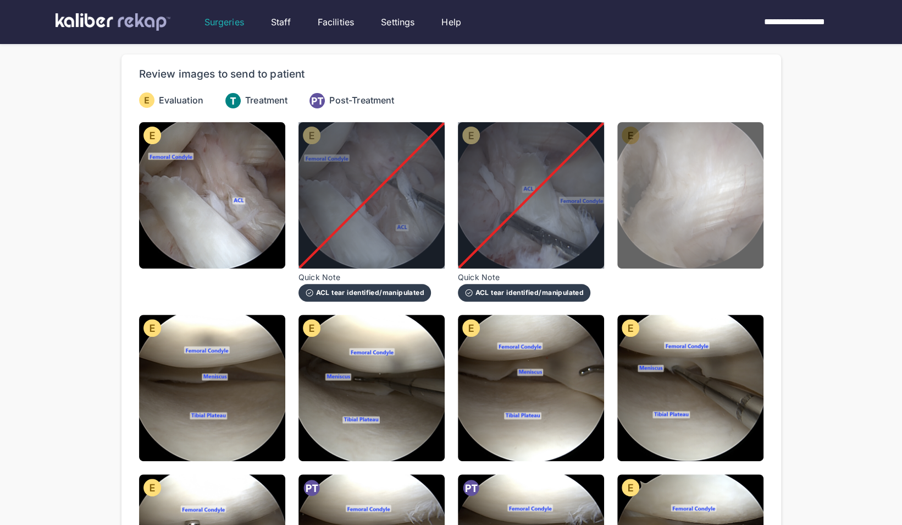
click at [657, 214] on img at bounding box center [691, 195] width 146 height 146
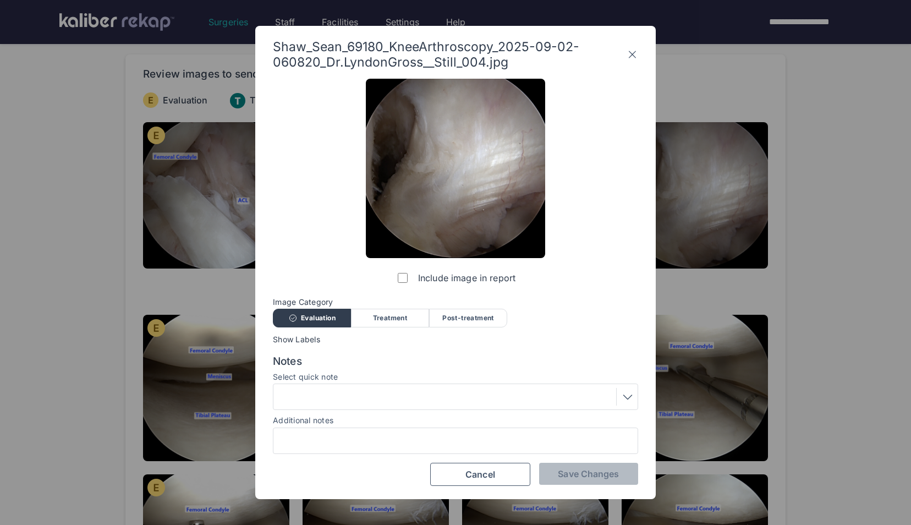
click at [397, 316] on div "Treatment" at bounding box center [390, 317] width 78 height 19
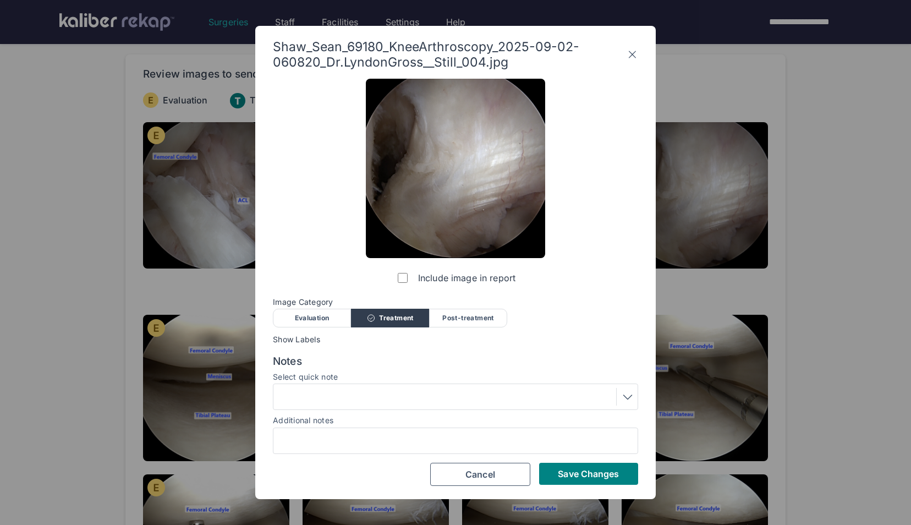
click at [426, 396] on div at bounding box center [455, 397] width 357 height 18
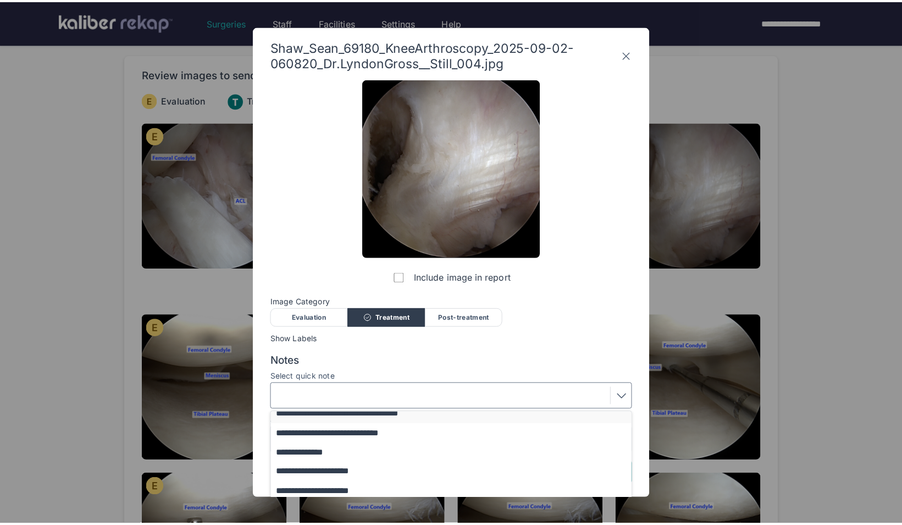
scroll to position [44, 0]
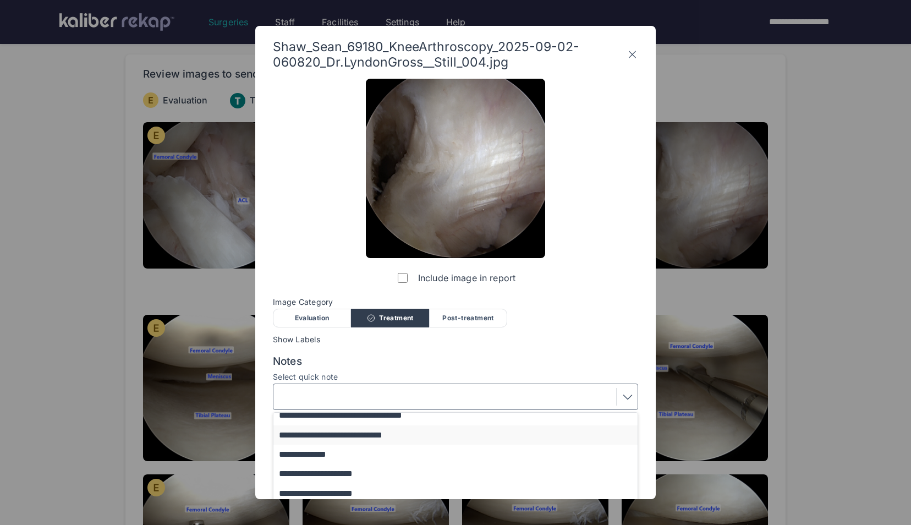
click at [393, 435] on button "**********" at bounding box center [460, 434] width 374 height 19
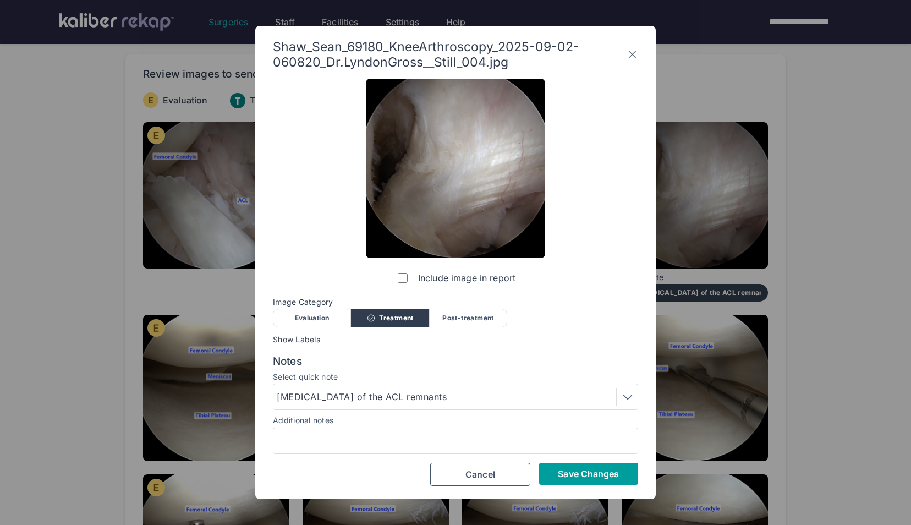
click at [558, 478] on span "Save Changes" at bounding box center [588, 473] width 61 height 11
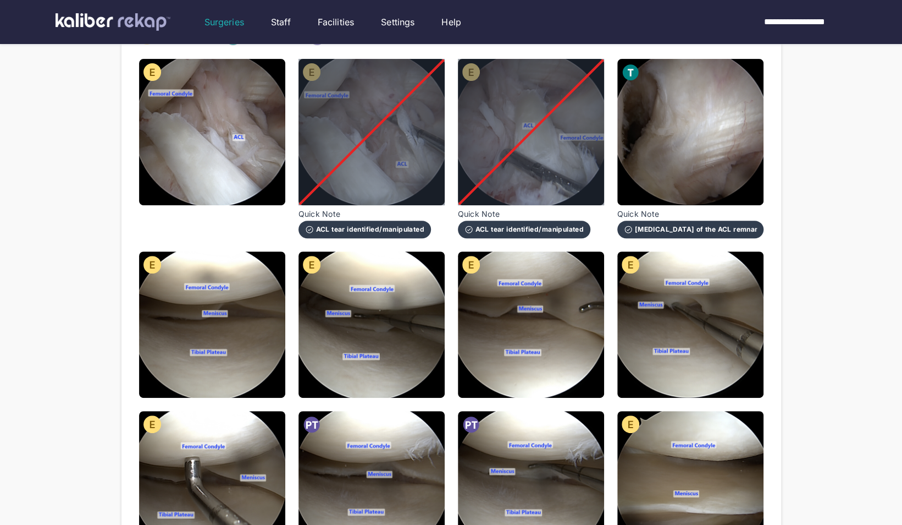
scroll to position [157, 0]
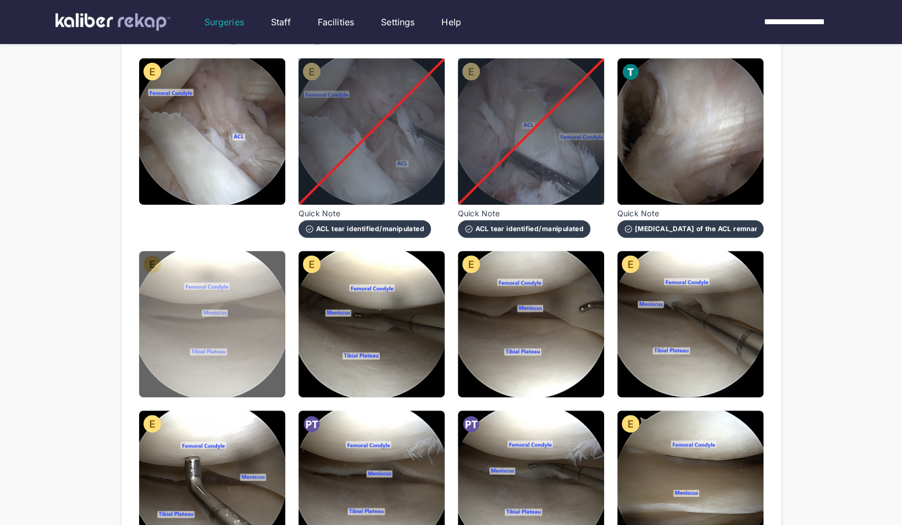
click at [252, 316] on img at bounding box center [212, 324] width 146 height 146
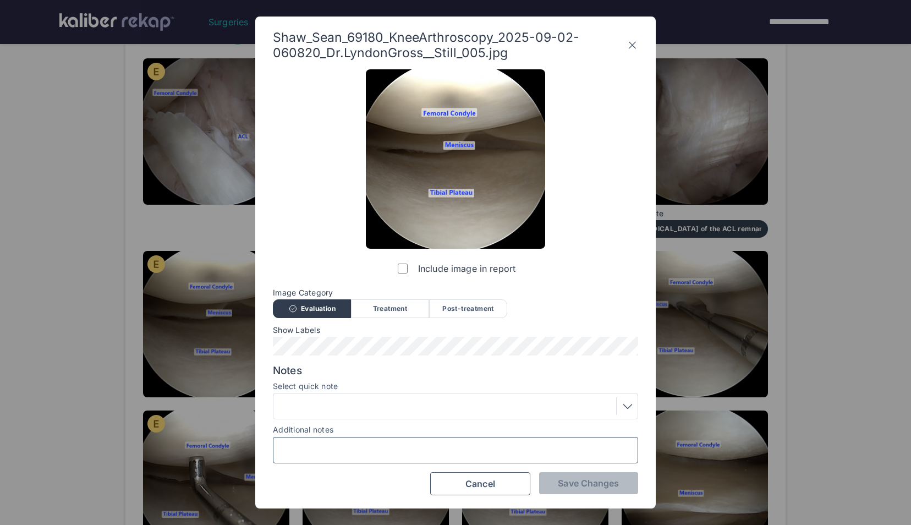
click at [322, 447] on input "Additional notes" at bounding box center [455, 450] width 355 height 14
type input "**********"
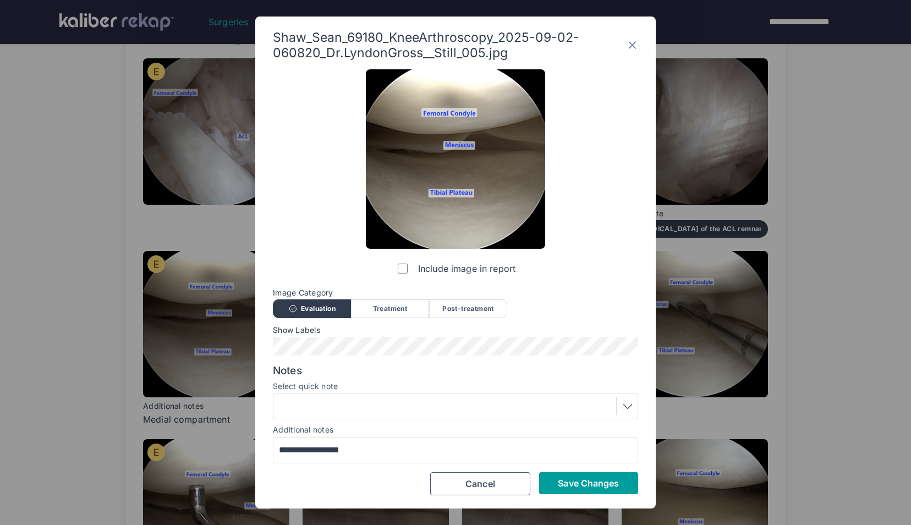
click at [591, 483] on span "Save Changes" at bounding box center [588, 482] width 61 height 11
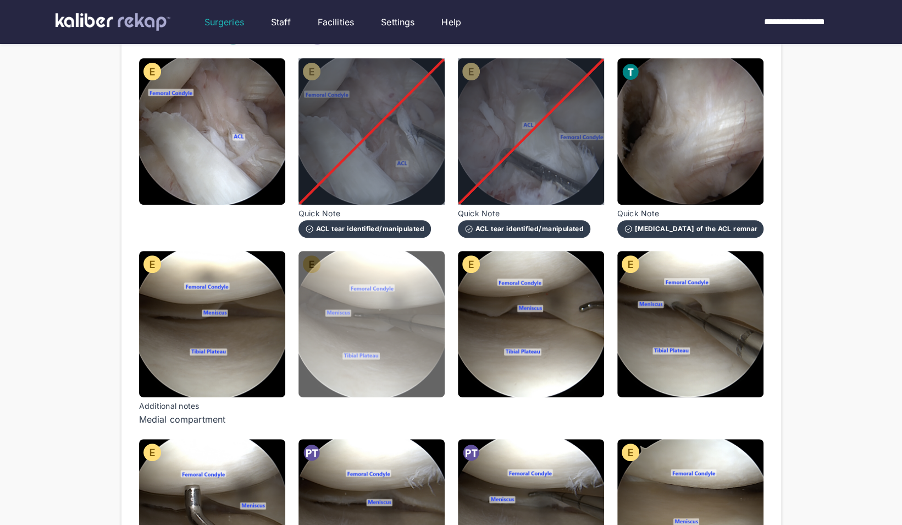
click at [420, 317] on img at bounding box center [372, 324] width 146 height 146
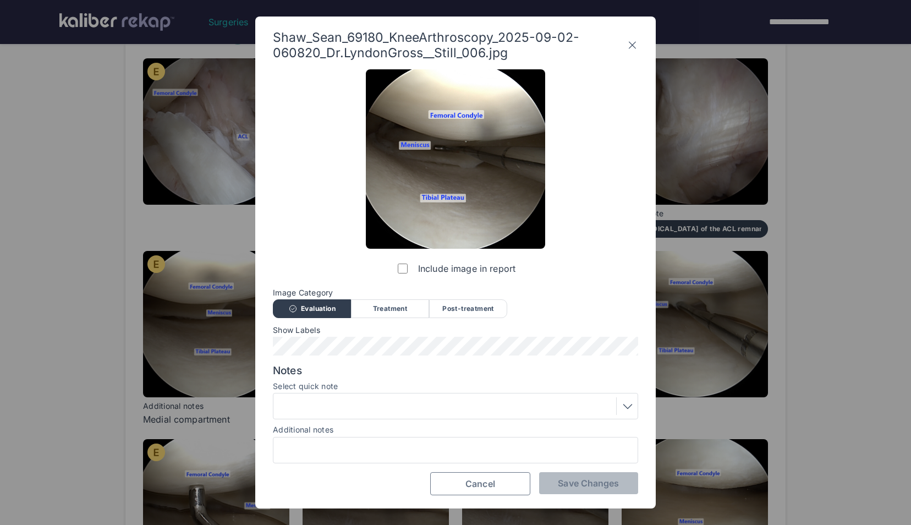
click at [493, 493] on button "Cancel" at bounding box center [480, 483] width 100 height 23
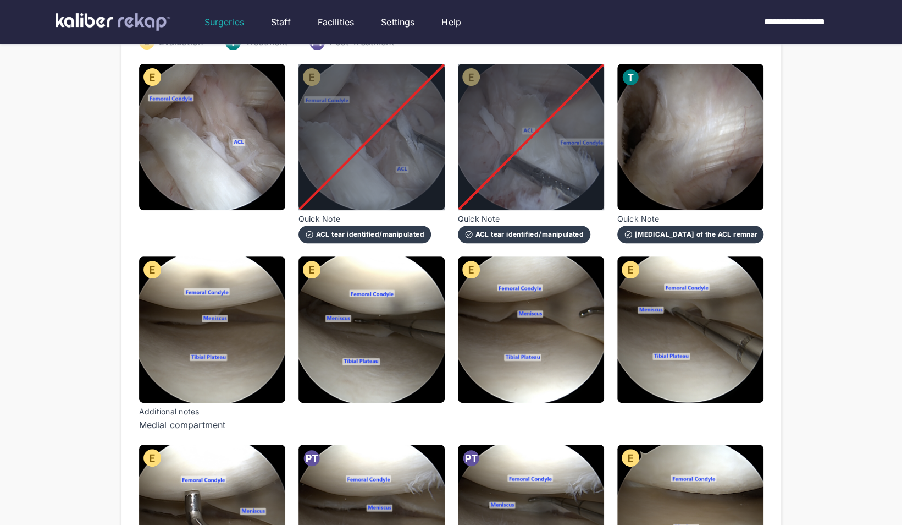
scroll to position [151, 0]
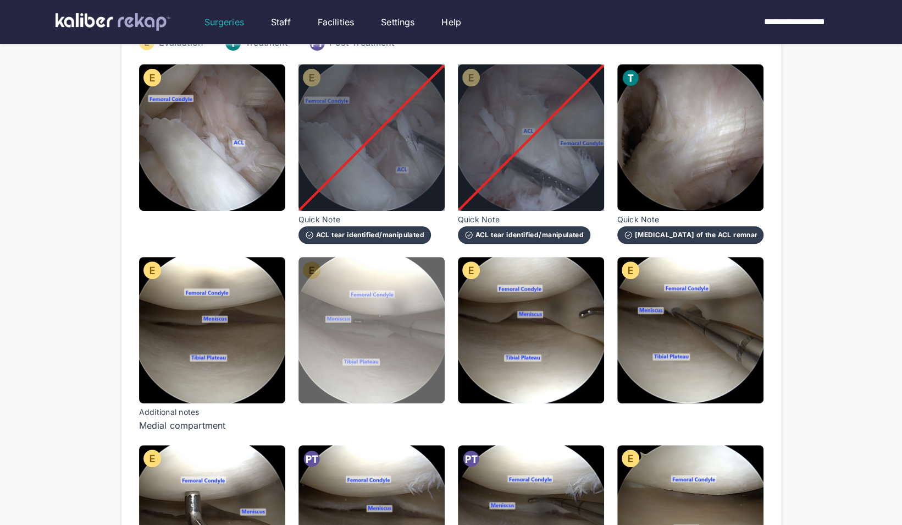
click at [362, 308] on img at bounding box center [372, 330] width 146 height 146
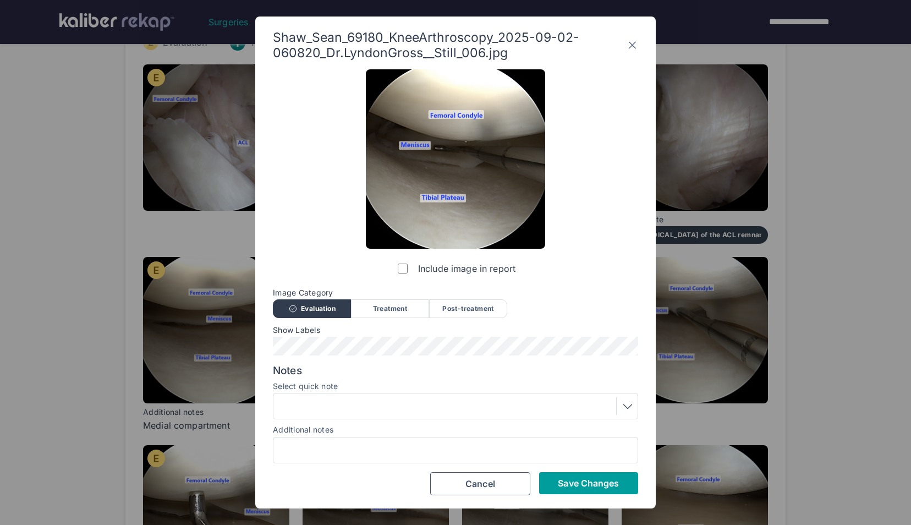
click at [564, 481] on span "Save Changes" at bounding box center [588, 482] width 61 height 11
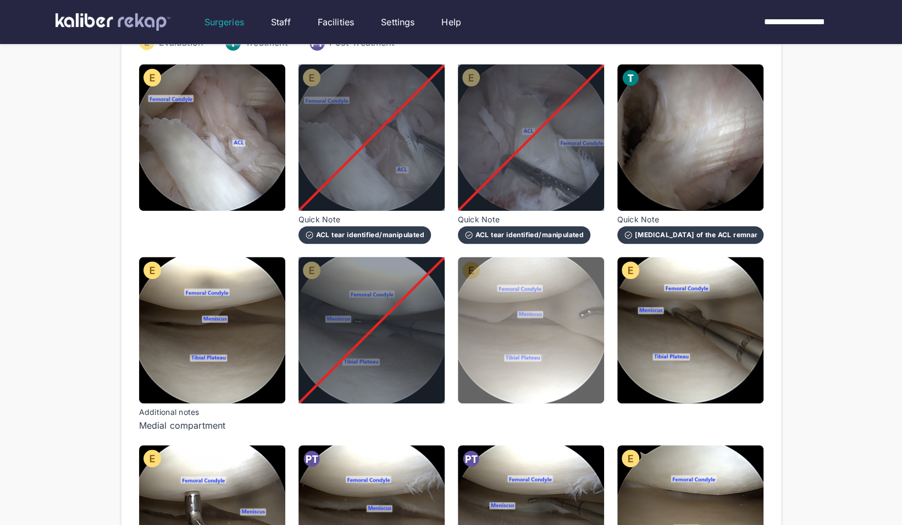
click at [516, 341] on img at bounding box center [531, 330] width 146 height 146
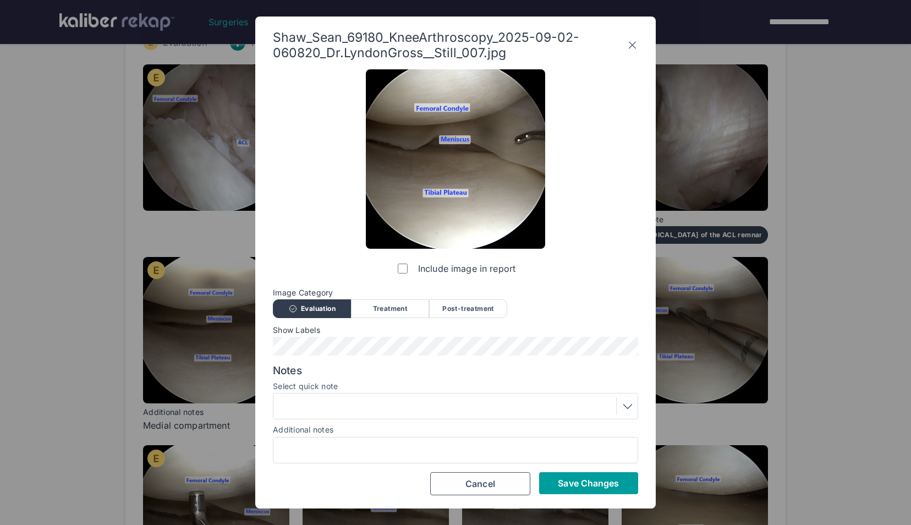
click at [584, 479] on span "Save Changes" at bounding box center [588, 482] width 61 height 11
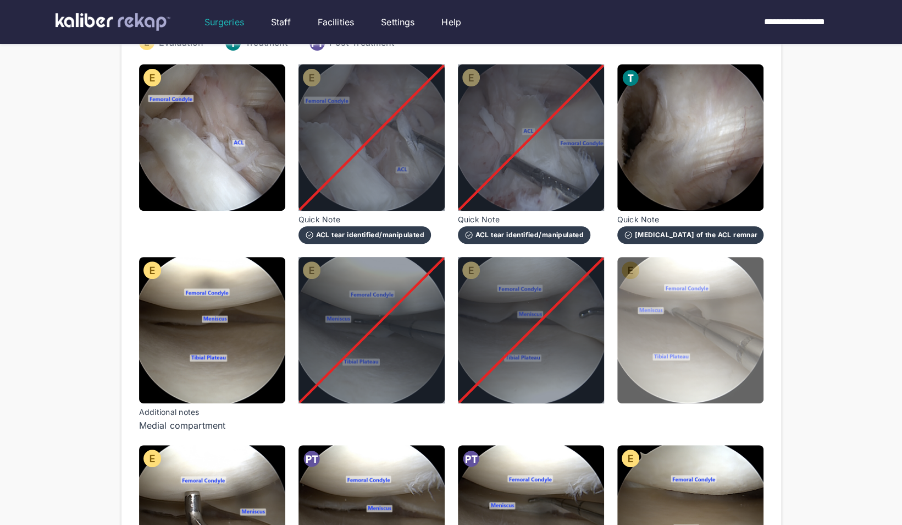
click at [740, 354] on img at bounding box center [691, 330] width 146 height 146
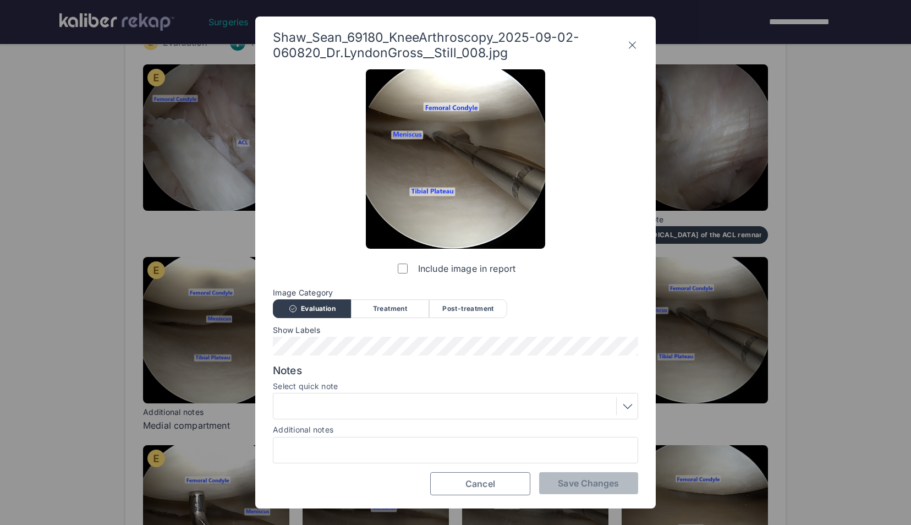
click at [477, 478] on span "Cancel" at bounding box center [480, 483] width 30 height 11
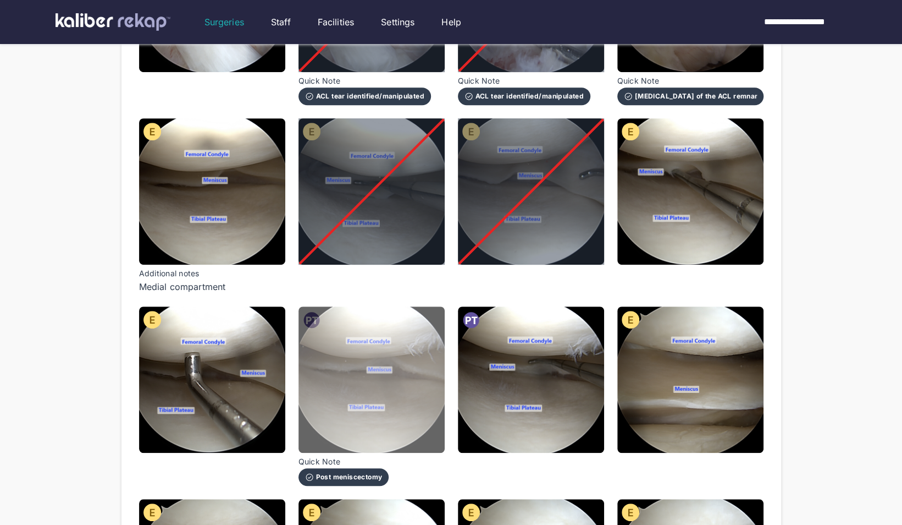
scroll to position [290, 0]
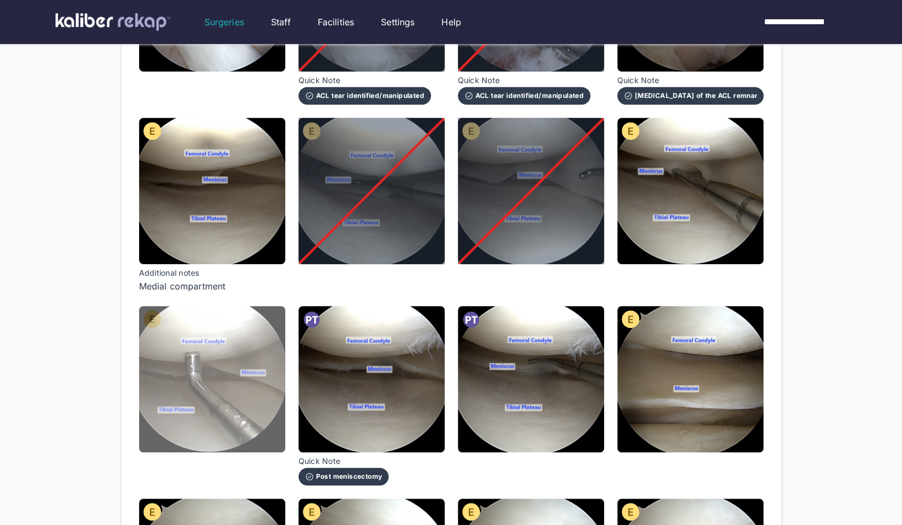
click at [154, 359] on img at bounding box center [212, 379] width 146 height 146
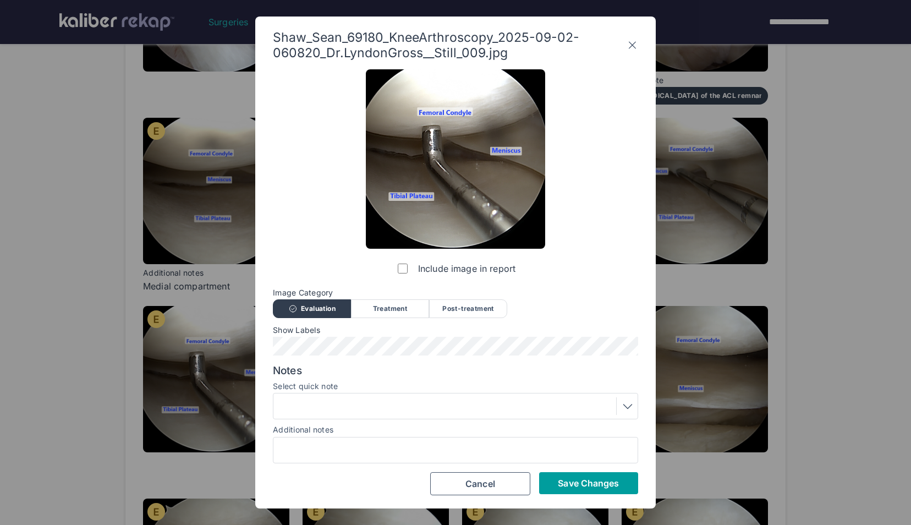
click at [564, 480] on span "Save Changes" at bounding box center [588, 482] width 61 height 11
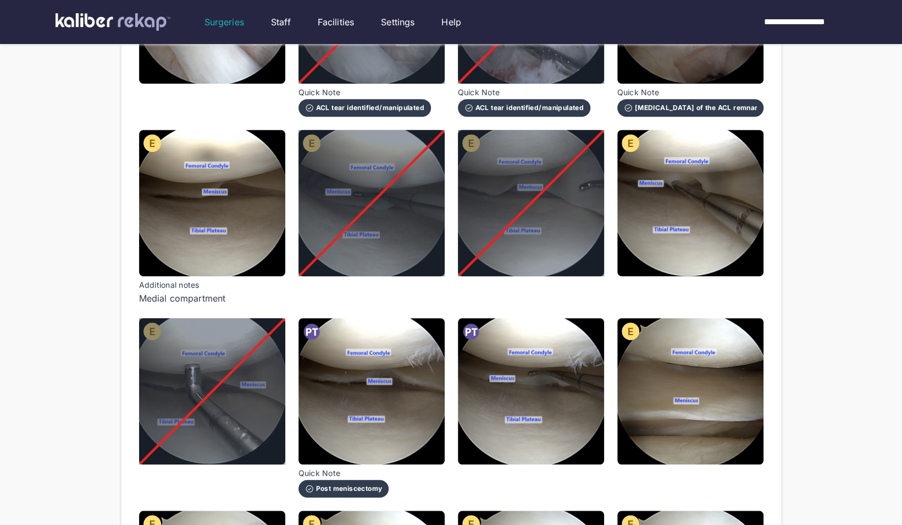
scroll to position [279, 0]
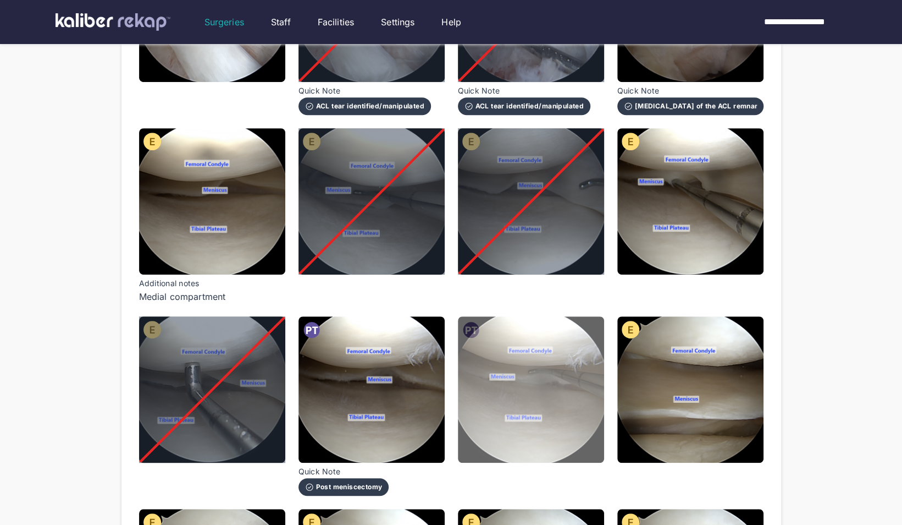
click at [591, 363] on img at bounding box center [531, 389] width 146 height 146
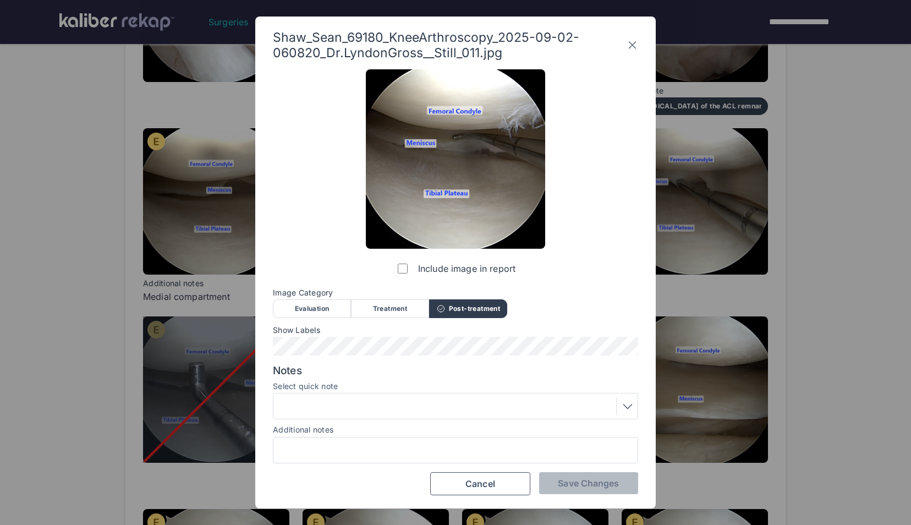
click at [513, 405] on div at bounding box center [455, 406] width 357 height 18
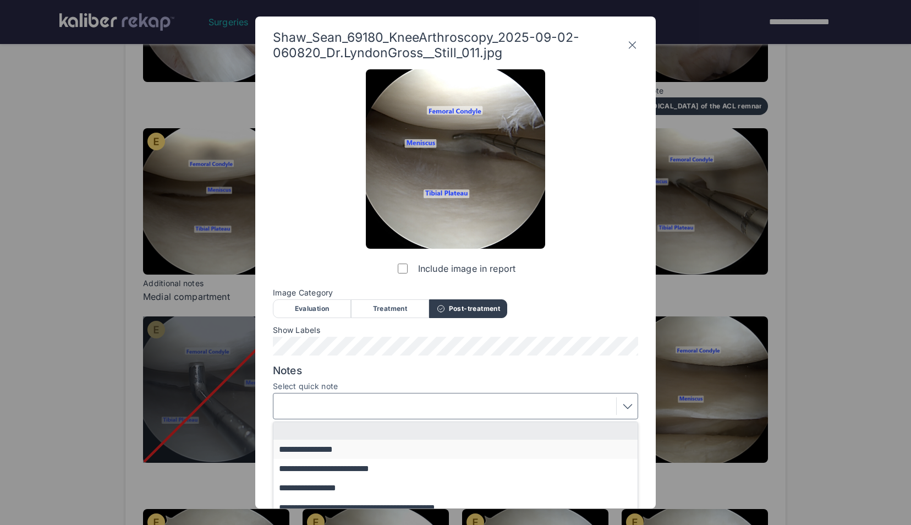
click at [446, 440] on button "**********" at bounding box center [460, 448] width 374 height 19
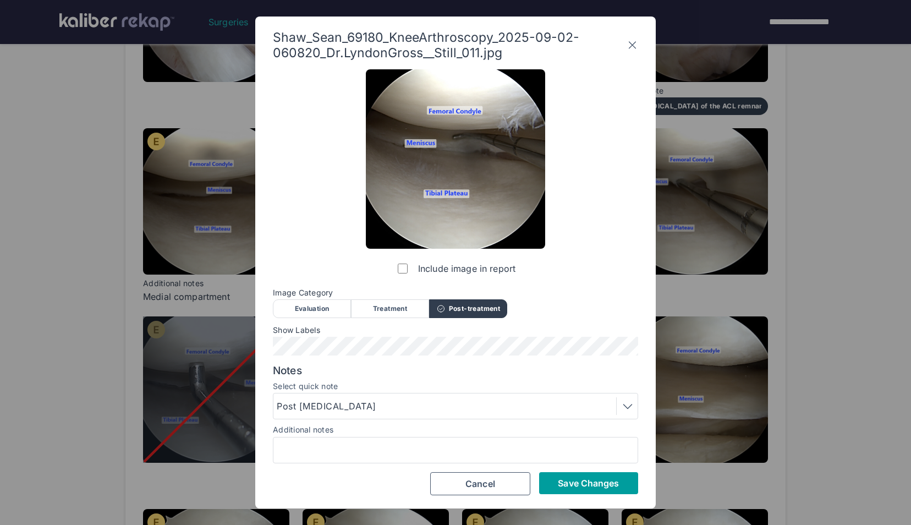
click at [577, 480] on span "Save Changes" at bounding box center [588, 482] width 61 height 11
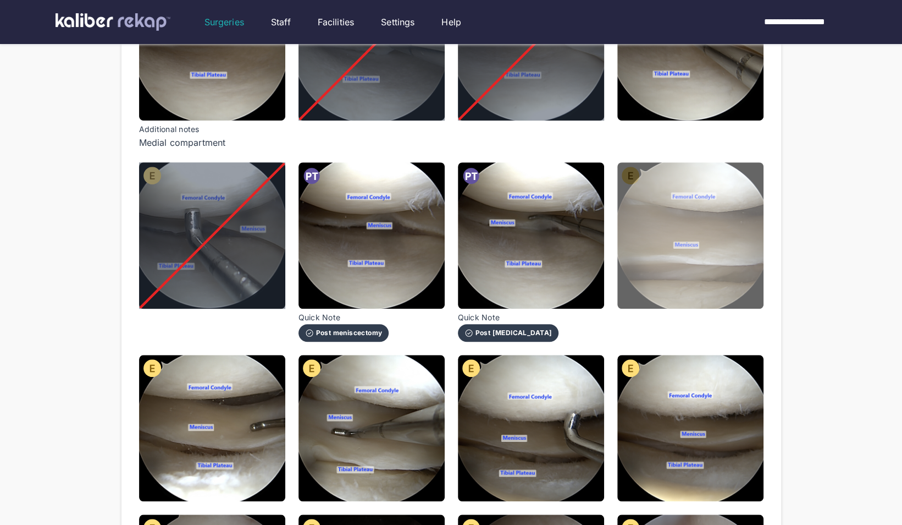
scroll to position [434, 0]
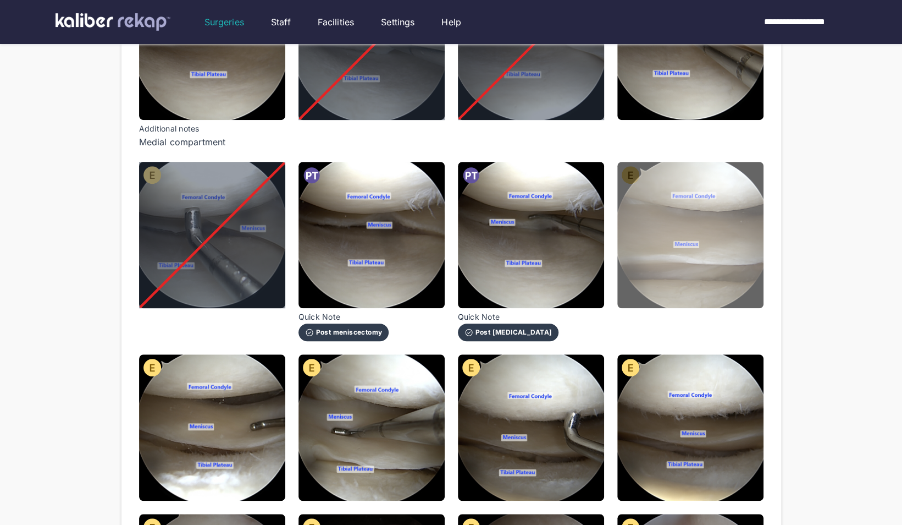
click at [704, 258] on img at bounding box center [691, 235] width 146 height 146
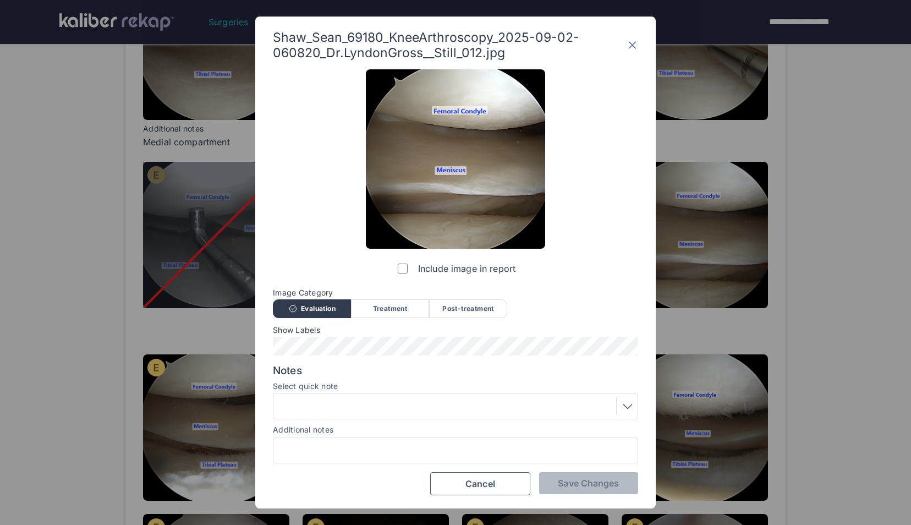
click at [420, 441] on div at bounding box center [455, 450] width 365 height 26
click at [399, 447] on input "Additional notes" at bounding box center [455, 450] width 355 height 14
type input "**********"
click at [578, 486] on span "Save Changes" at bounding box center [588, 482] width 61 height 11
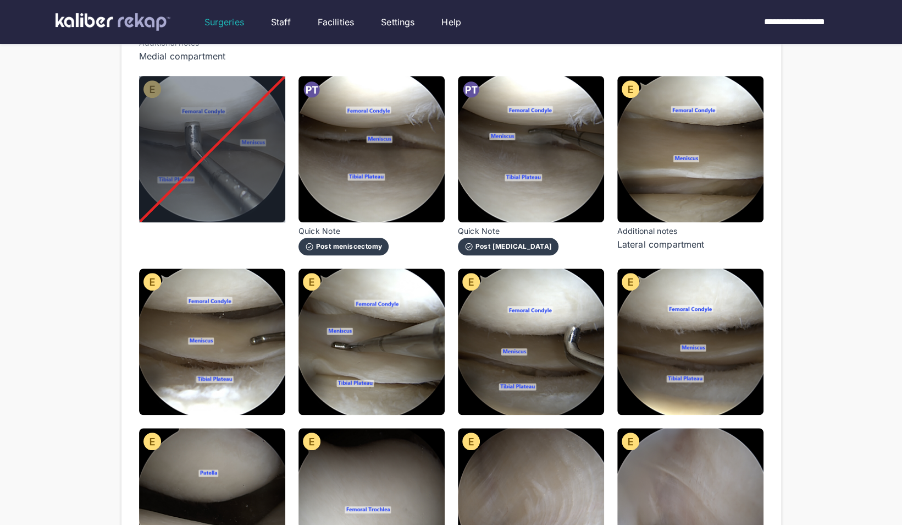
scroll to position [544, 0]
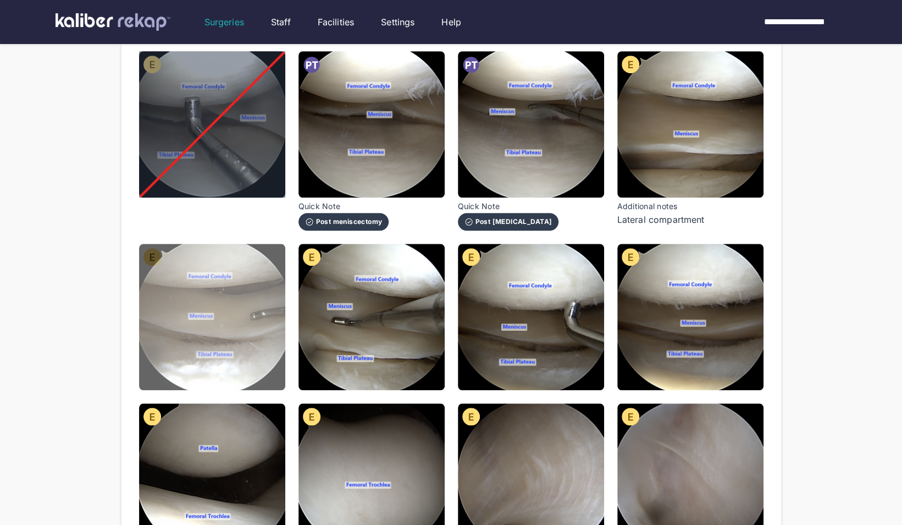
click at [224, 324] on img at bounding box center [212, 317] width 146 height 146
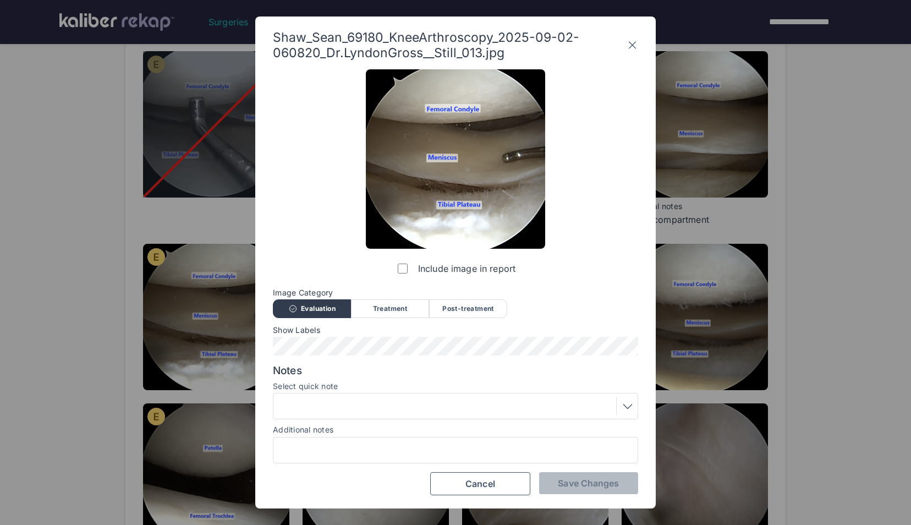
click at [397, 271] on label "Include image in report" at bounding box center [455, 268] width 120 height 22
click at [603, 490] on button "Save Changes" at bounding box center [588, 483] width 99 height 22
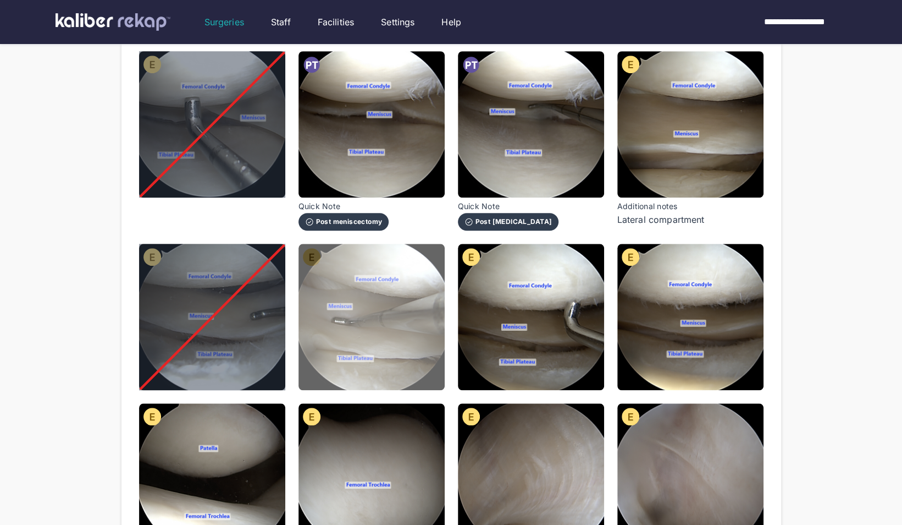
click at [401, 331] on img at bounding box center [372, 317] width 146 height 146
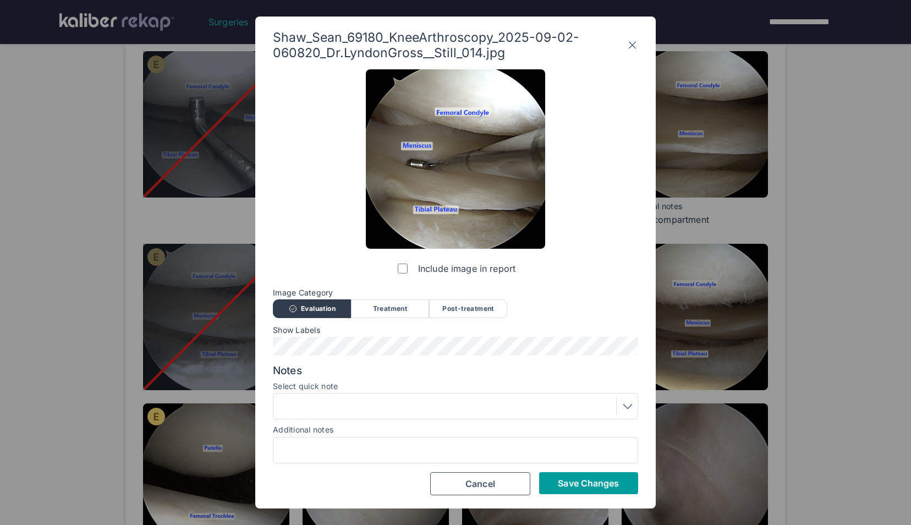
click at [574, 475] on button "Save Changes" at bounding box center [588, 483] width 99 height 22
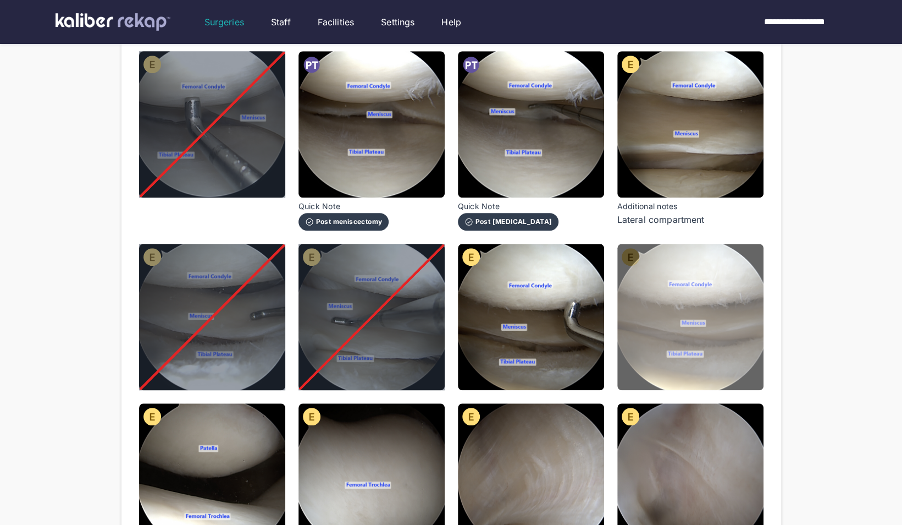
click at [653, 309] on img at bounding box center [691, 317] width 146 height 146
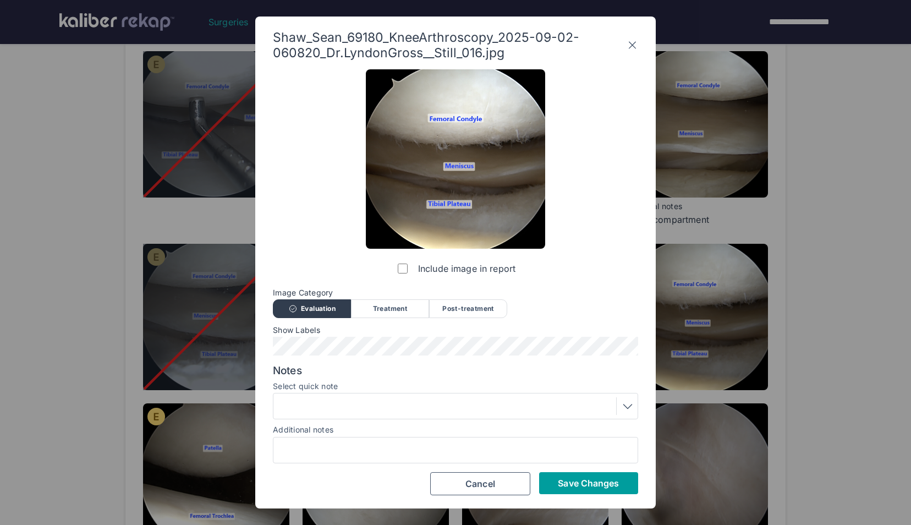
click at [618, 473] on button "Save Changes" at bounding box center [588, 483] width 99 height 22
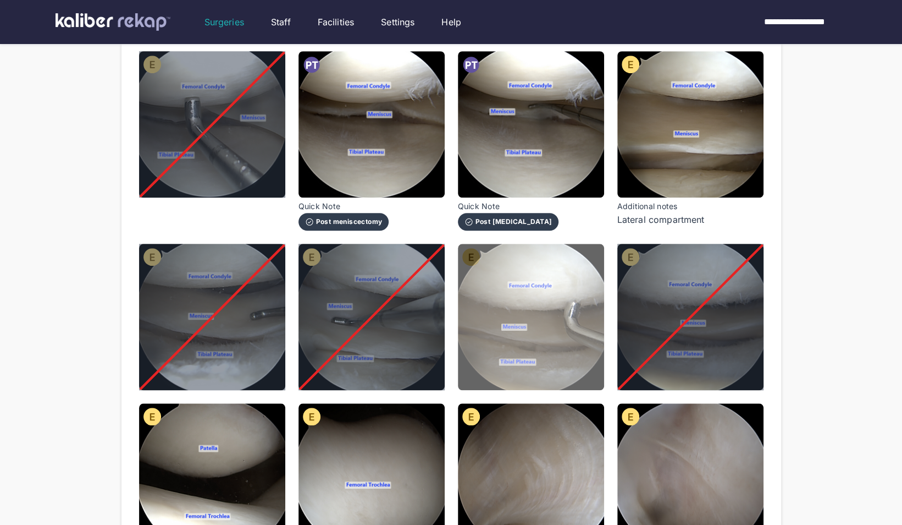
click at [538, 304] on img at bounding box center [531, 317] width 146 height 146
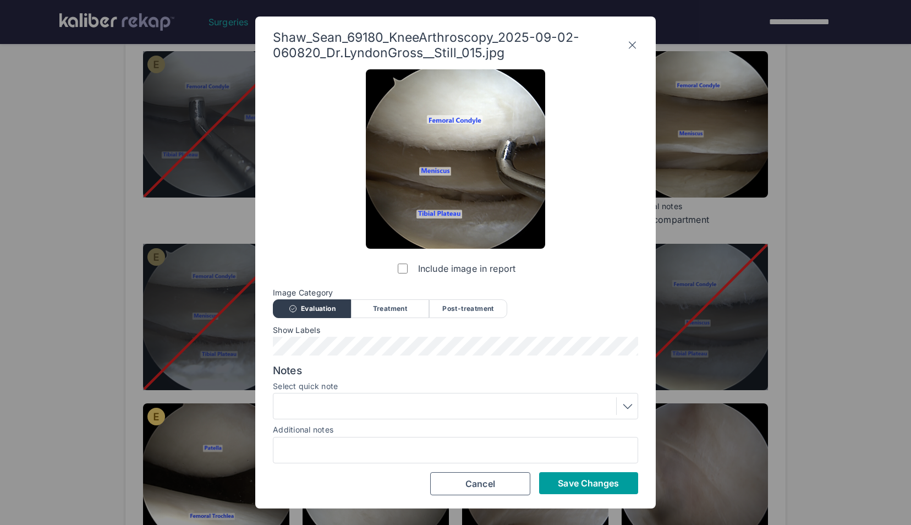
click at [582, 484] on span "Save Changes" at bounding box center [588, 482] width 61 height 11
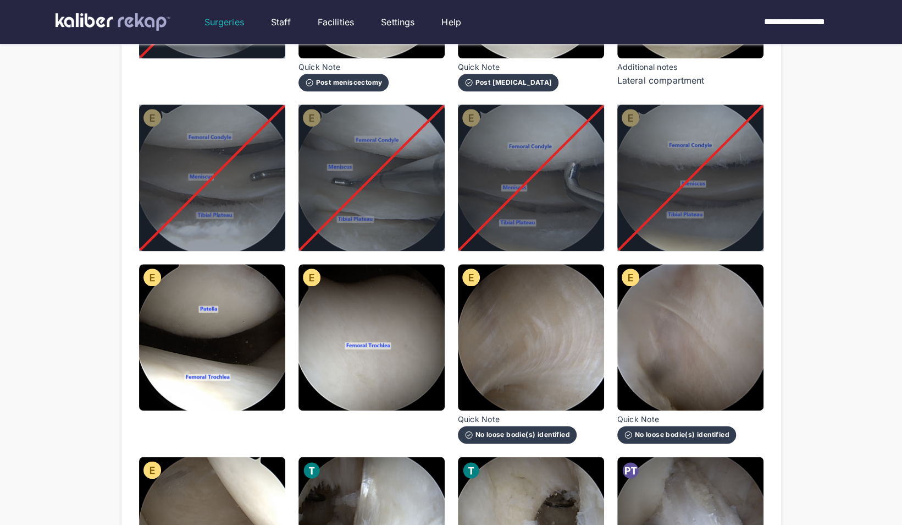
scroll to position [684, 0]
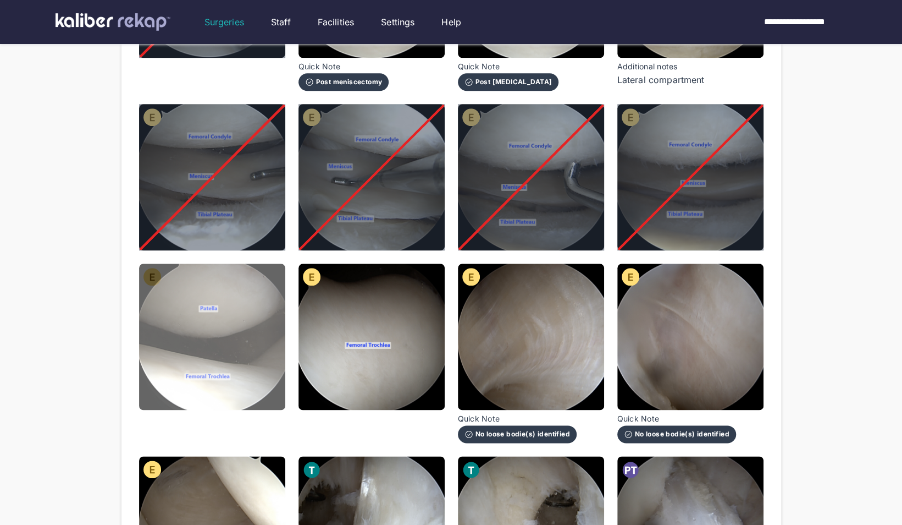
click at [274, 318] on img at bounding box center [212, 336] width 146 height 146
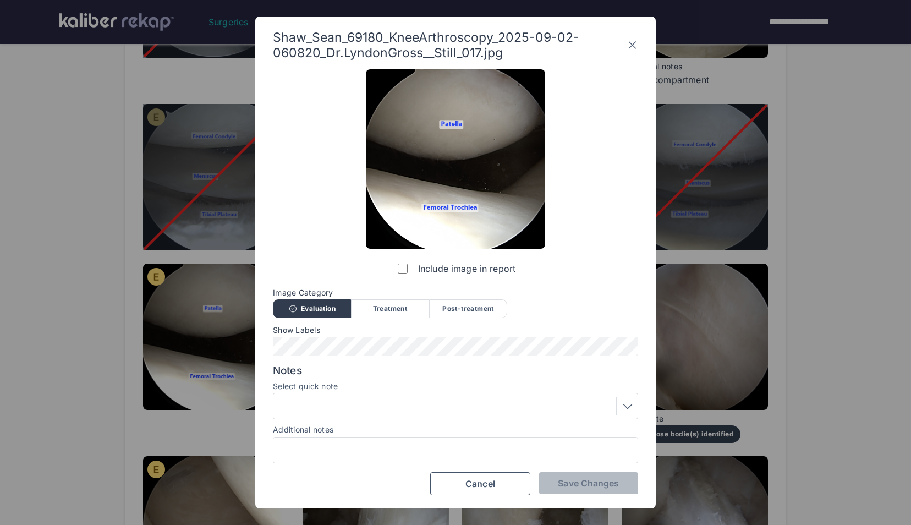
click at [377, 413] on div at bounding box center [455, 406] width 357 height 18
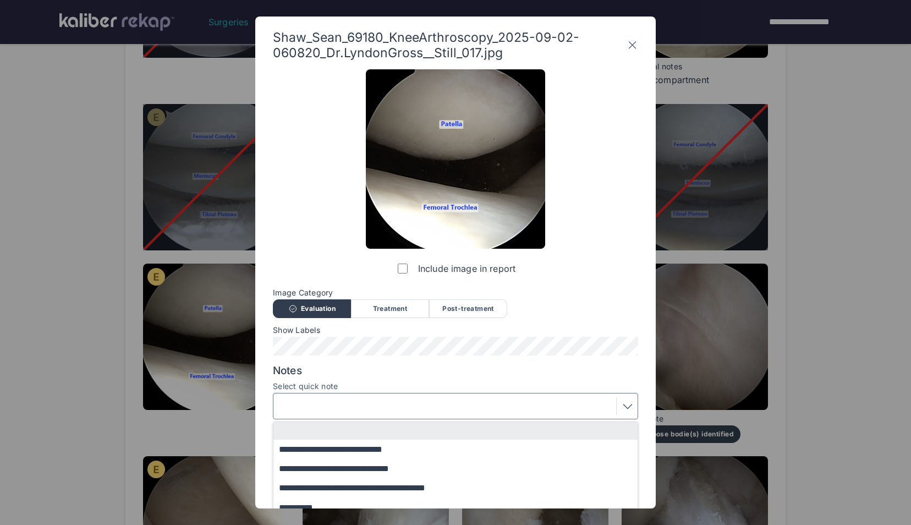
click at [395, 383] on label "Select quick note" at bounding box center [455, 386] width 365 height 9
click at [448, 405] on div at bounding box center [455, 406] width 357 height 18
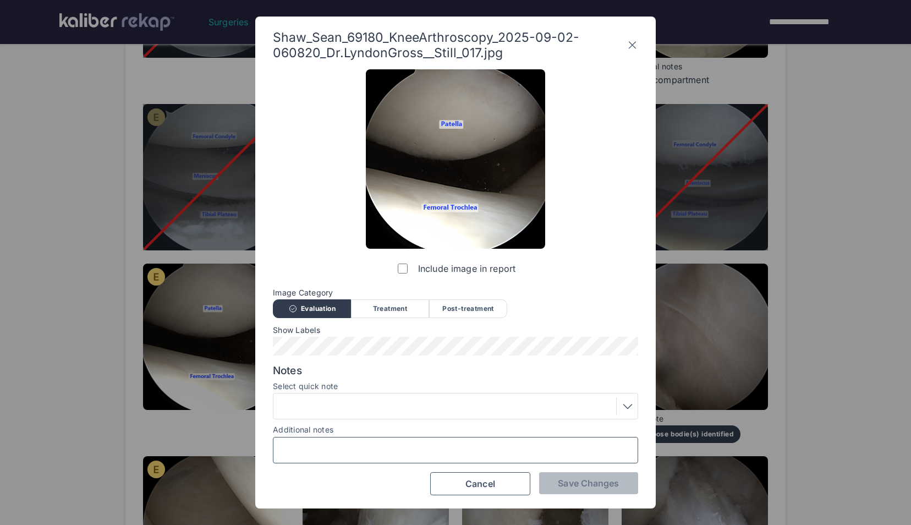
click at [396, 443] on input "Additional notes" at bounding box center [455, 450] width 355 height 14
type input "**********"
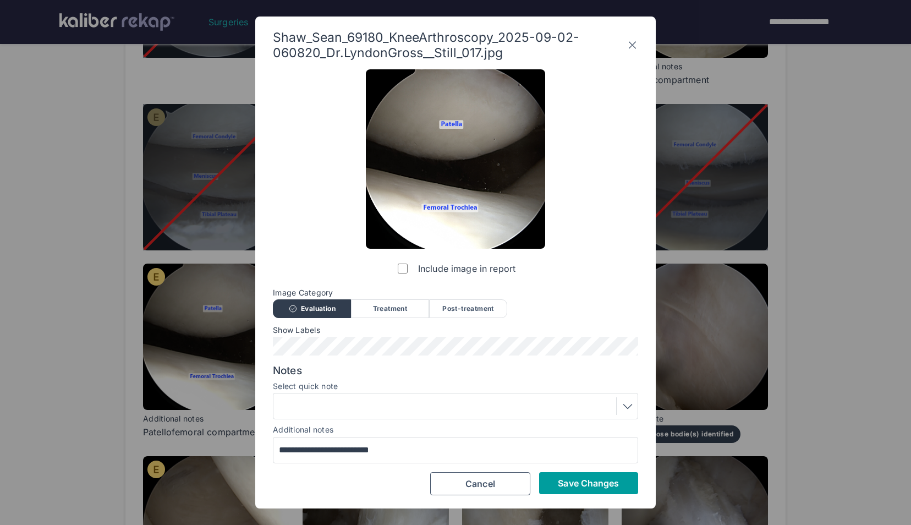
click at [590, 477] on span "Save Changes" at bounding box center [588, 482] width 61 height 11
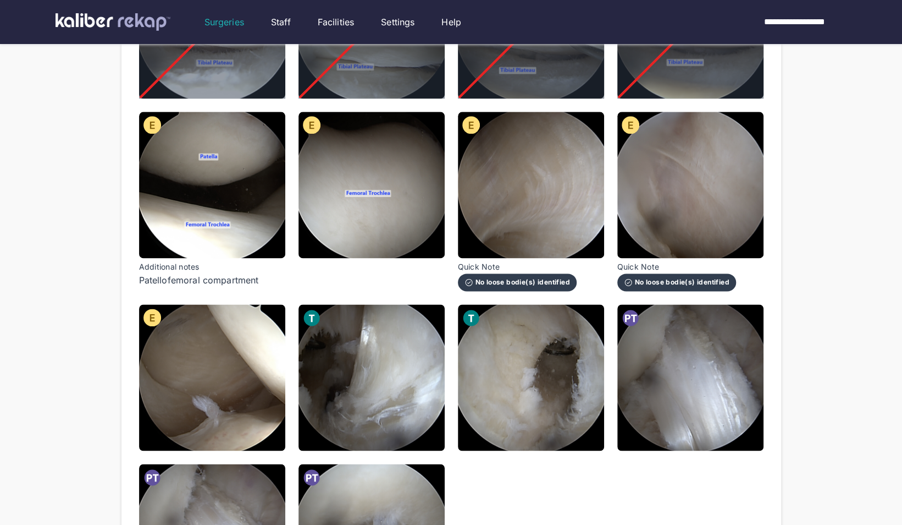
scroll to position [837, 0]
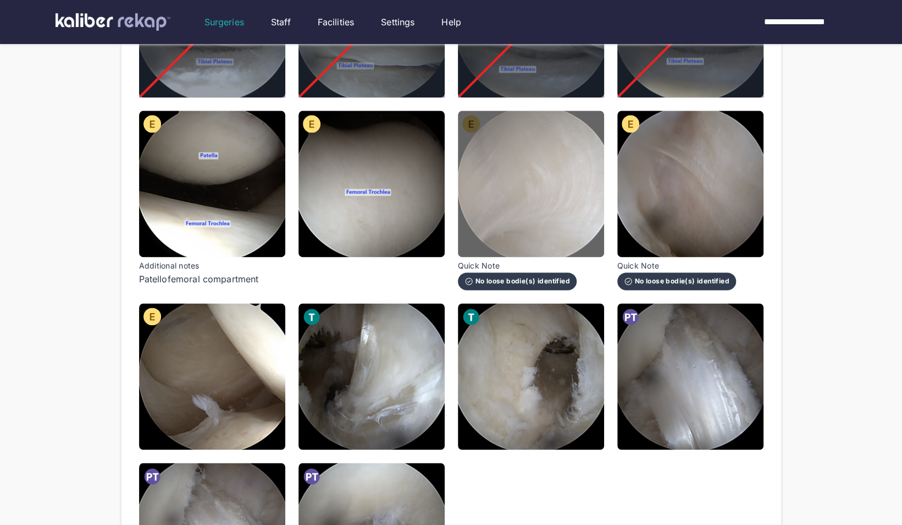
click at [547, 188] on img at bounding box center [531, 184] width 146 height 146
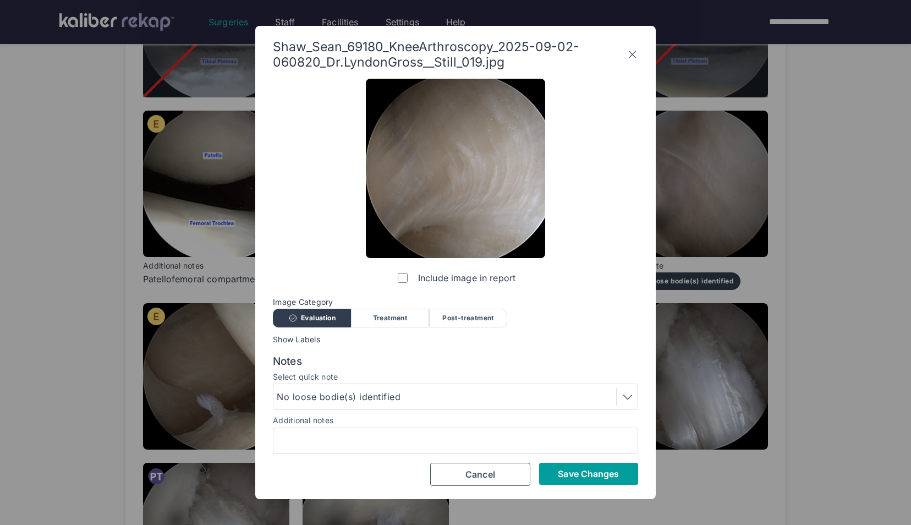
click at [570, 483] on button "Save Changes" at bounding box center [588, 473] width 99 height 22
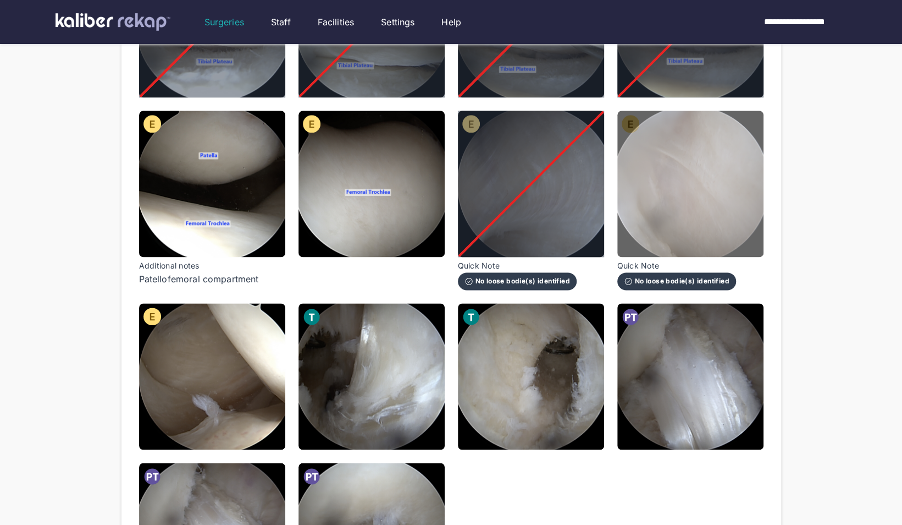
click at [715, 221] on img at bounding box center [691, 184] width 146 height 146
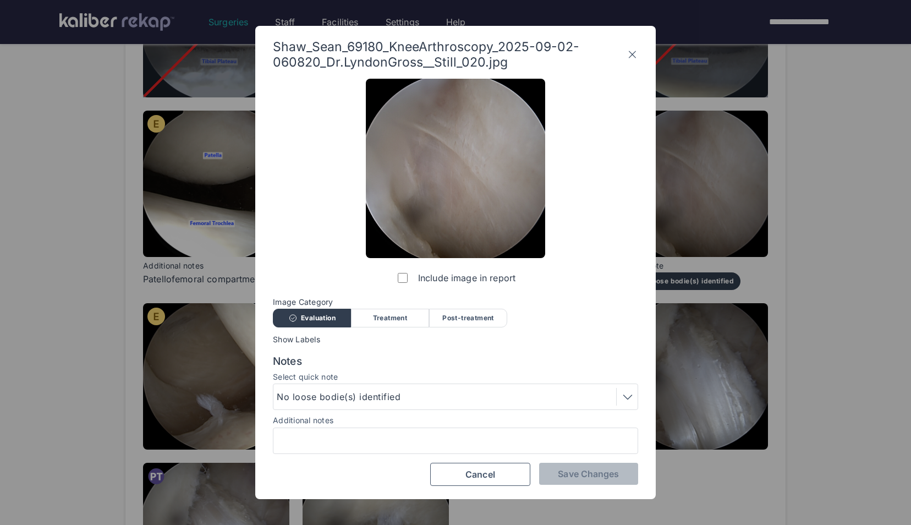
click at [399, 284] on label "Include image in report" at bounding box center [455, 278] width 120 height 22
click at [591, 476] on span "Save Changes" at bounding box center [588, 473] width 61 height 11
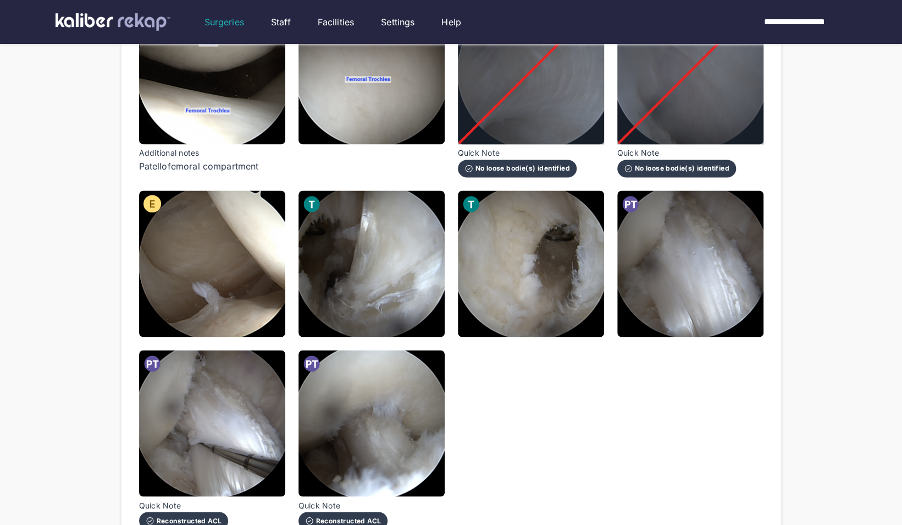
scroll to position [965, 0]
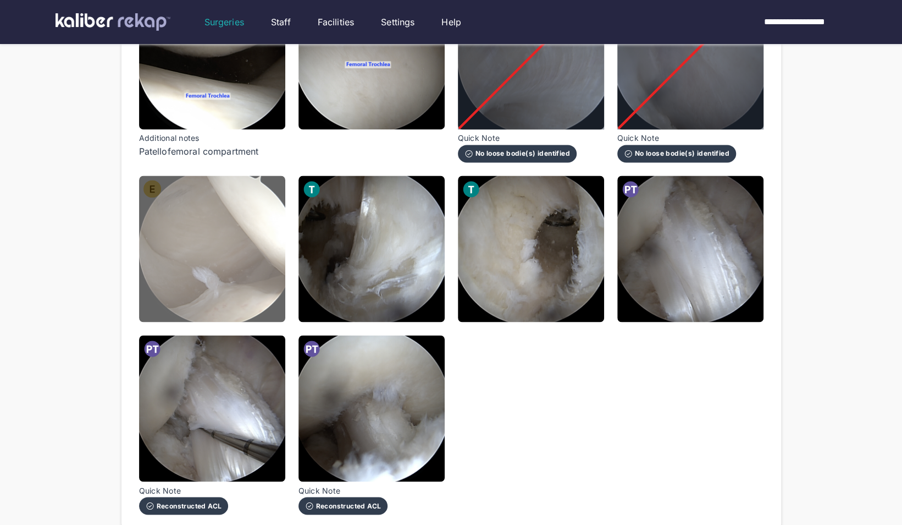
click at [201, 250] on img at bounding box center [212, 248] width 146 height 146
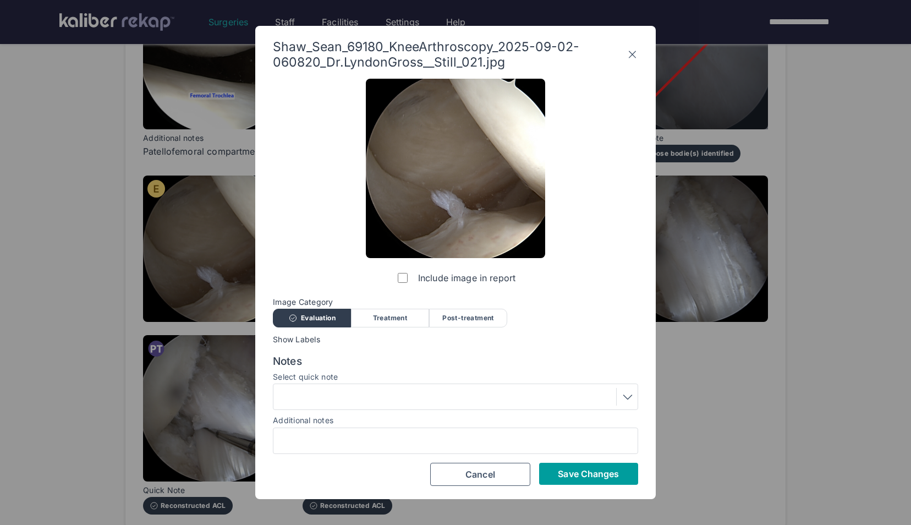
click at [593, 475] on span "Save Changes" at bounding box center [588, 473] width 61 height 11
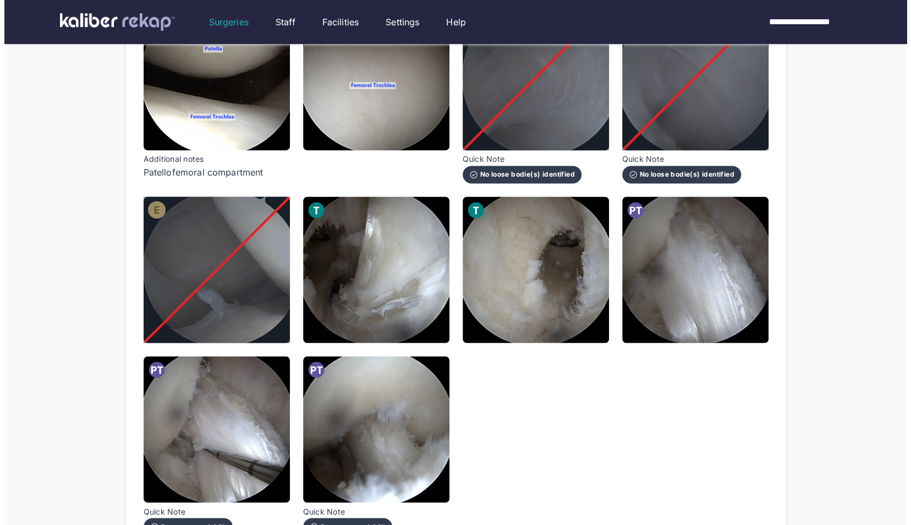
scroll to position [945, 0]
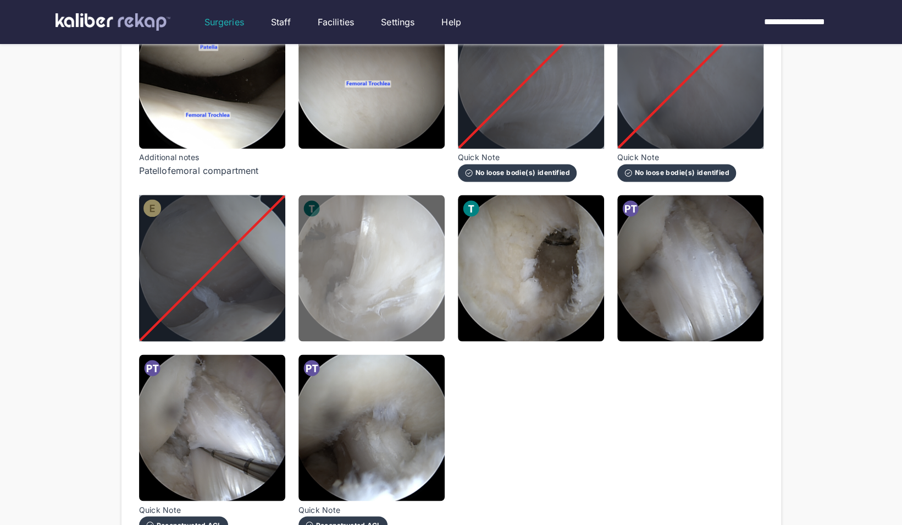
click at [389, 279] on img at bounding box center [372, 268] width 146 height 146
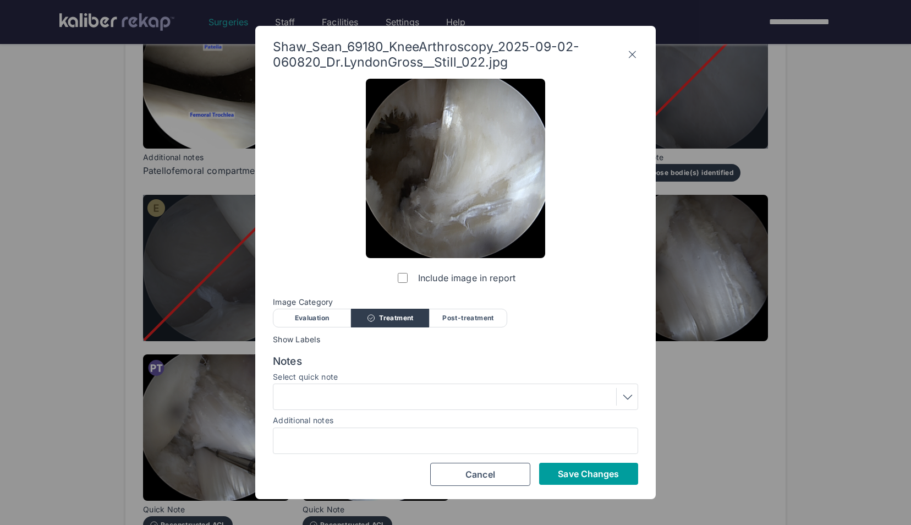
click at [576, 475] on span "Save Changes" at bounding box center [588, 473] width 61 height 11
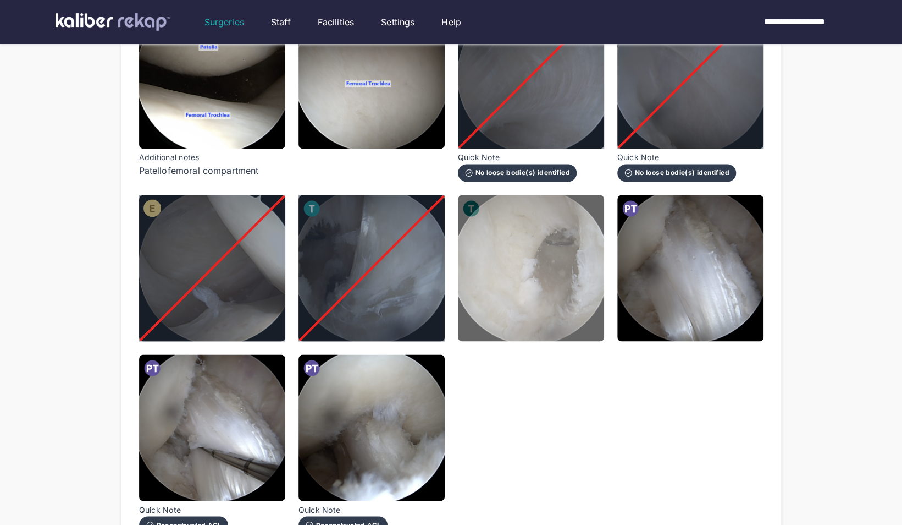
click at [522, 312] on img at bounding box center [531, 268] width 146 height 146
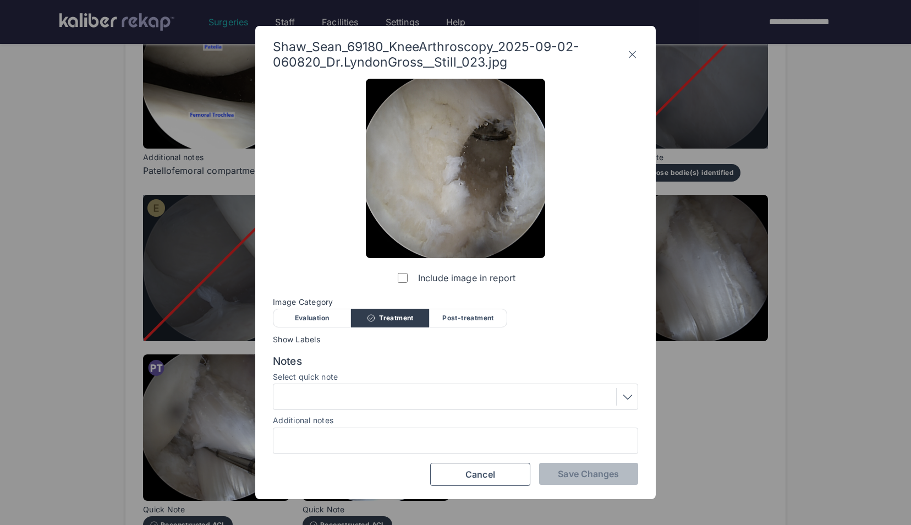
click at [438, 394] on div at bounding box center [455, 397] width 357 height 18
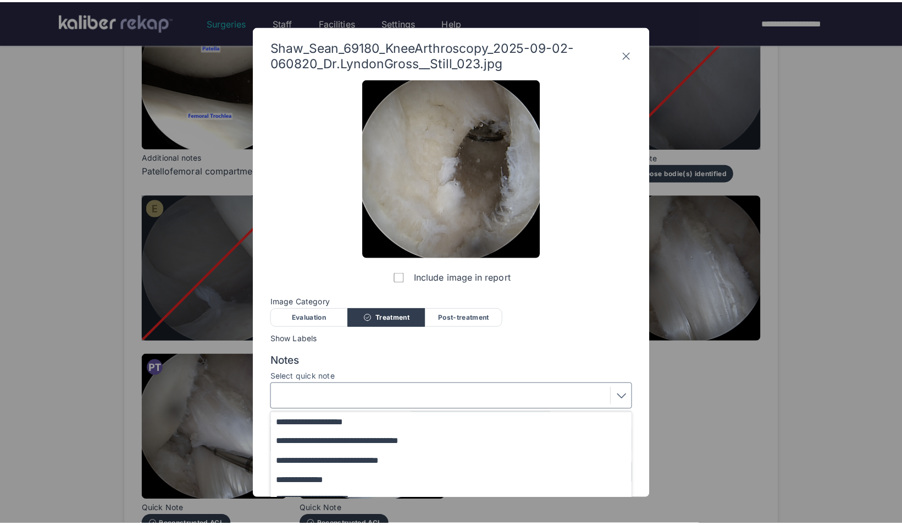
scroll to position [18, 0]
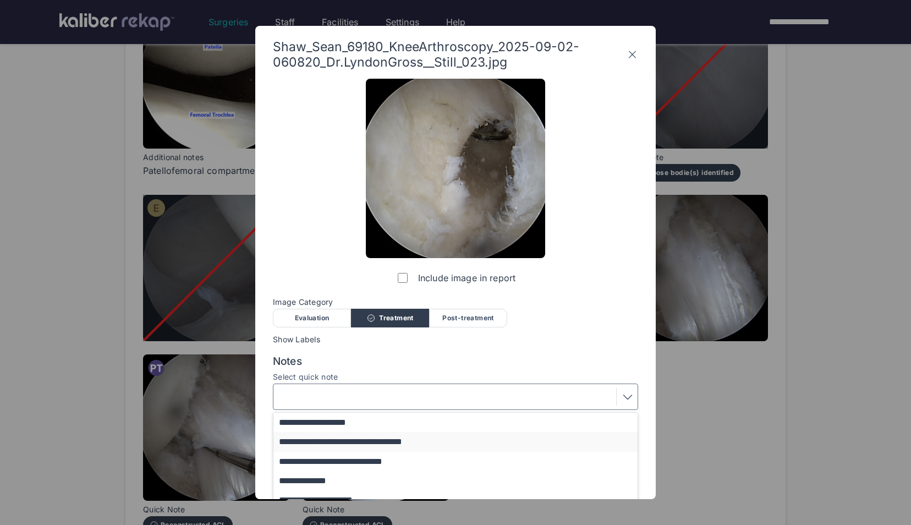
click at [378, 440] on button "**********" at bounding box center [460, 441] width 374 height 19
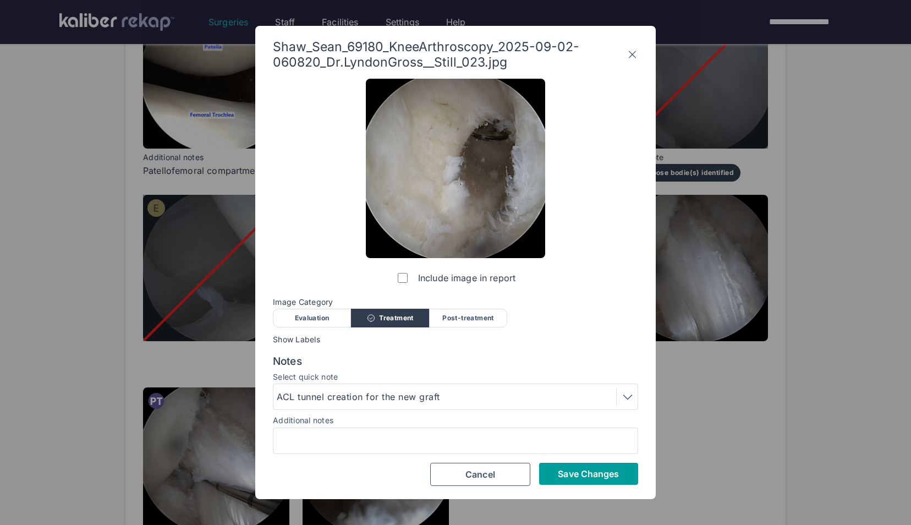
click at [575, 467] on button "Save Changes" at bounding box center [588, 473] width 99 height 22
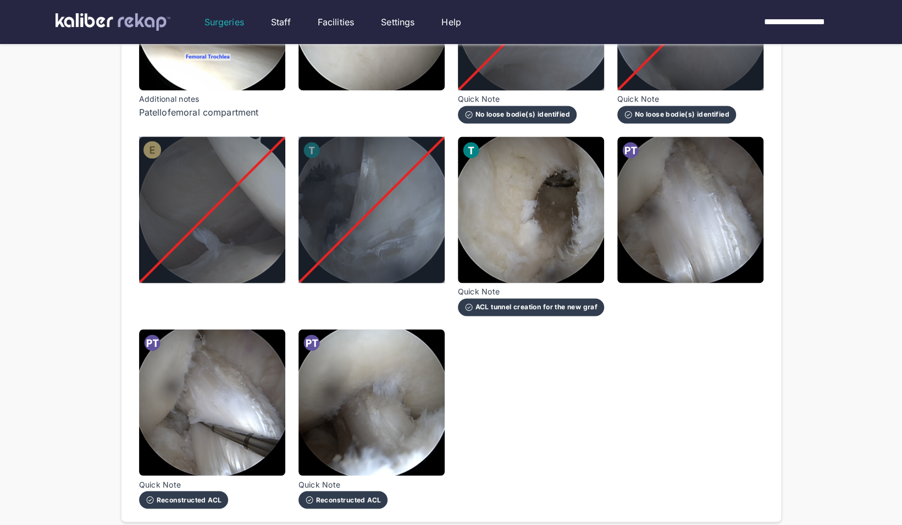
scroll to position [1015, 0]
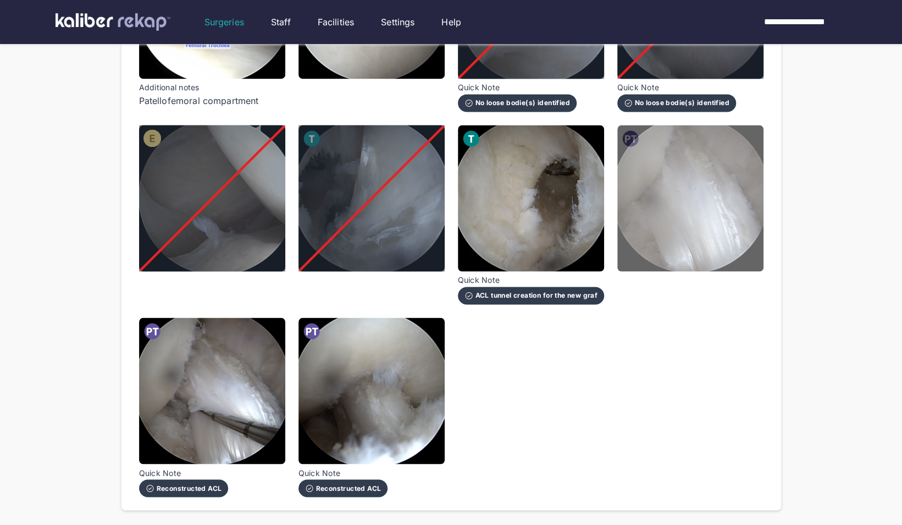
click at [633, 252] on img at bounding box center [691, 198] width 146 height 146
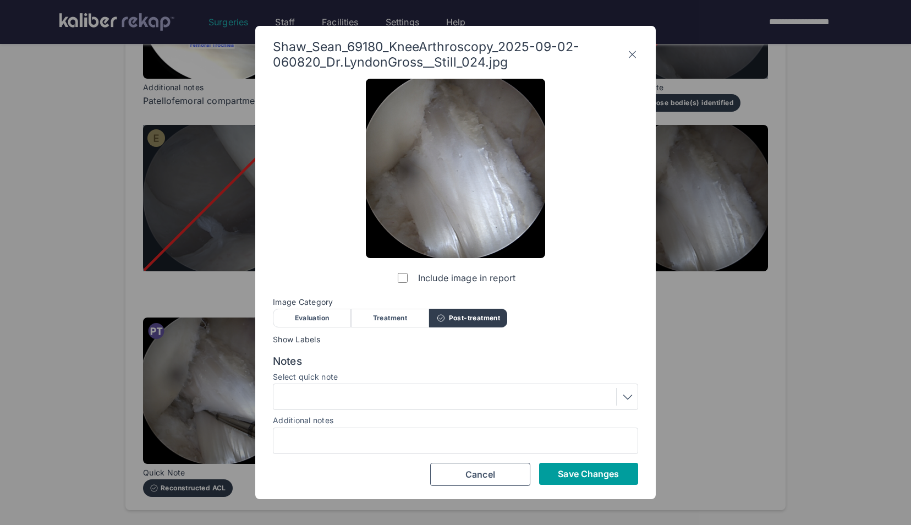
click at [599, 476] on span "Save Changes" at bounding box center [588, 473] width 61 height 11
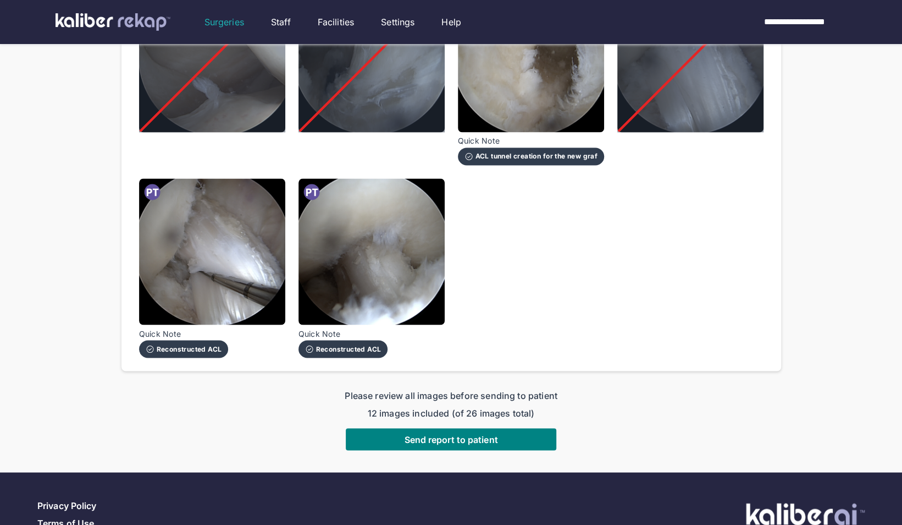
scroll to position [1189, 0]
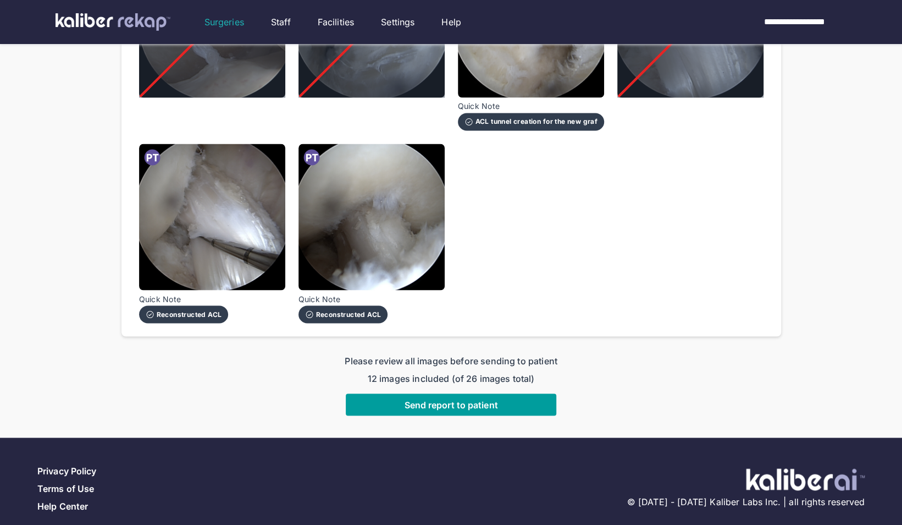
click at [482, 399] on span "Send report to patient" at bounding box center [450, 404] width 93 height 11
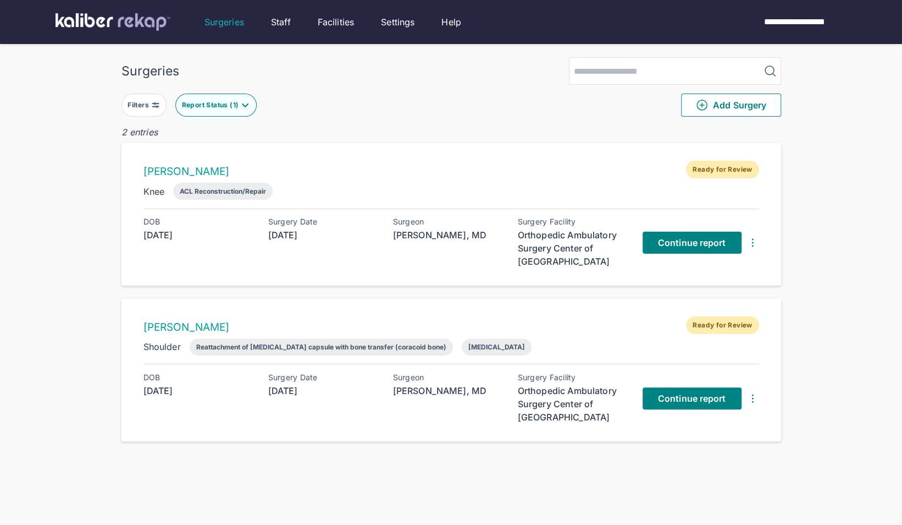
click at [231, 108] on div "Report Status ( 1 )" at bounding box center [211, 105] width 59 height 9
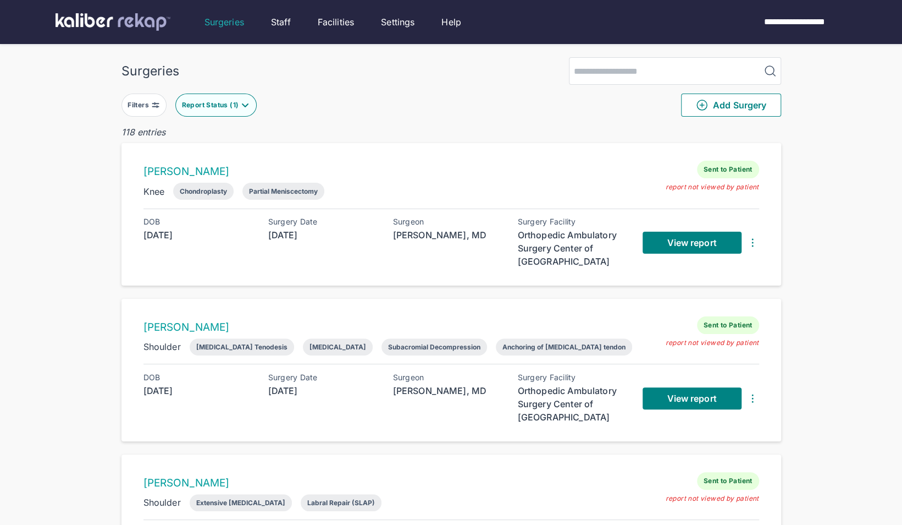
click at [713, 241] on span "View report" at bounding box center [691, 242] width 49 height 11
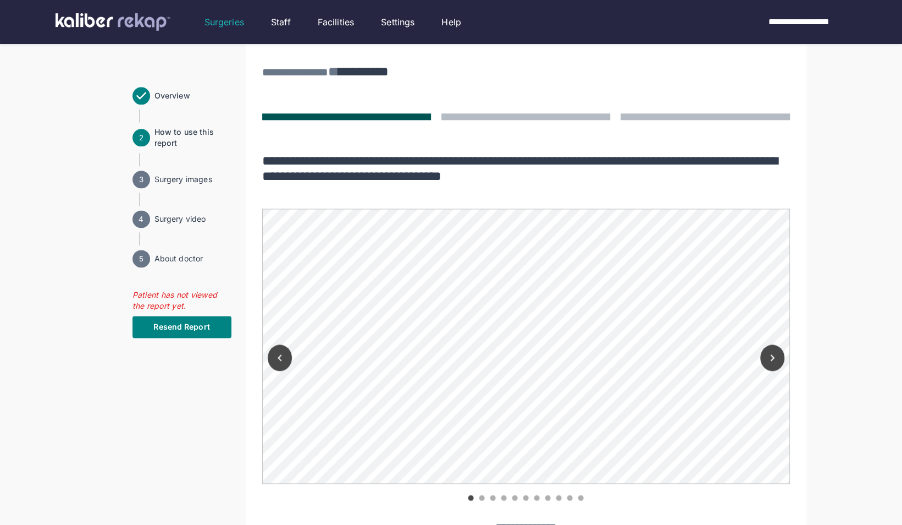
scroll to position [833, 0]
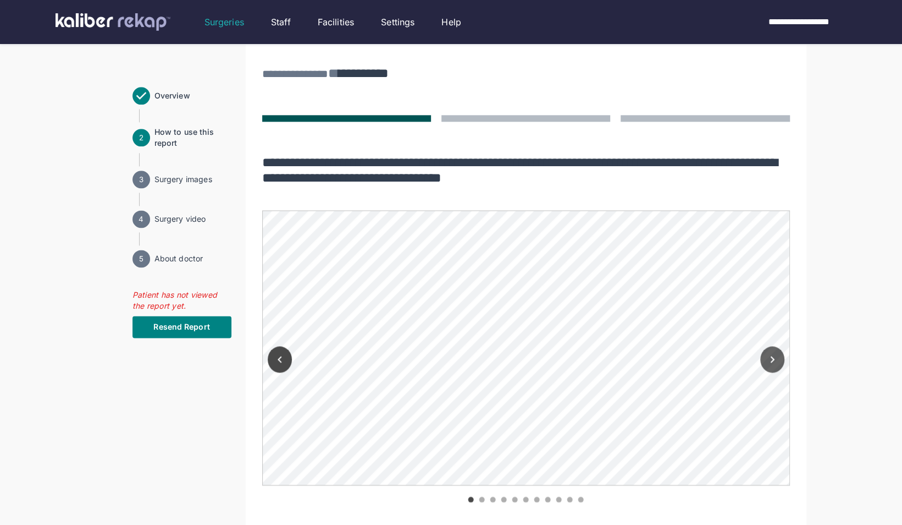
click at [773, 352] on icon "Next" at bounding box center [772, 358] width 13 height 13
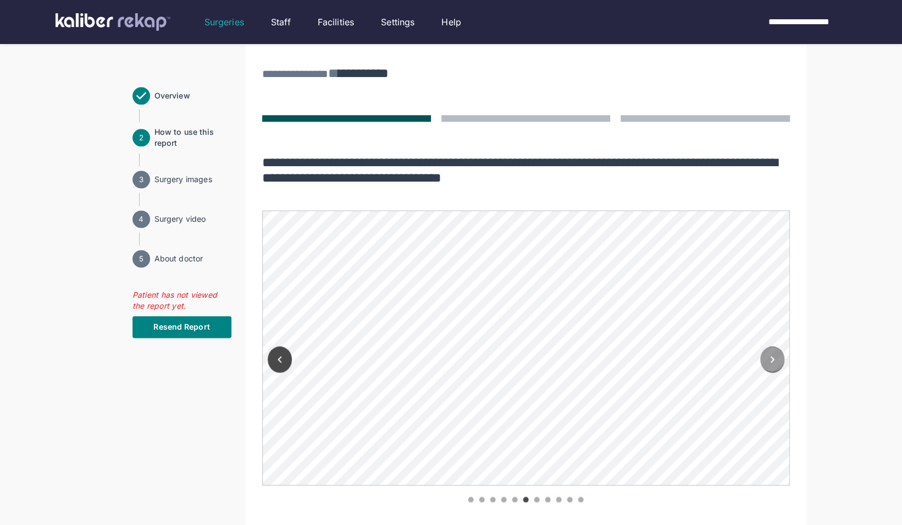
click at [773, 352] on icon "Next" at bounding box center [772, 358] width 13 height 13
drag, startPoint x: 773, startPoint y: 338, endPoint x: 842, endPoint y: 373, distance: 78.0
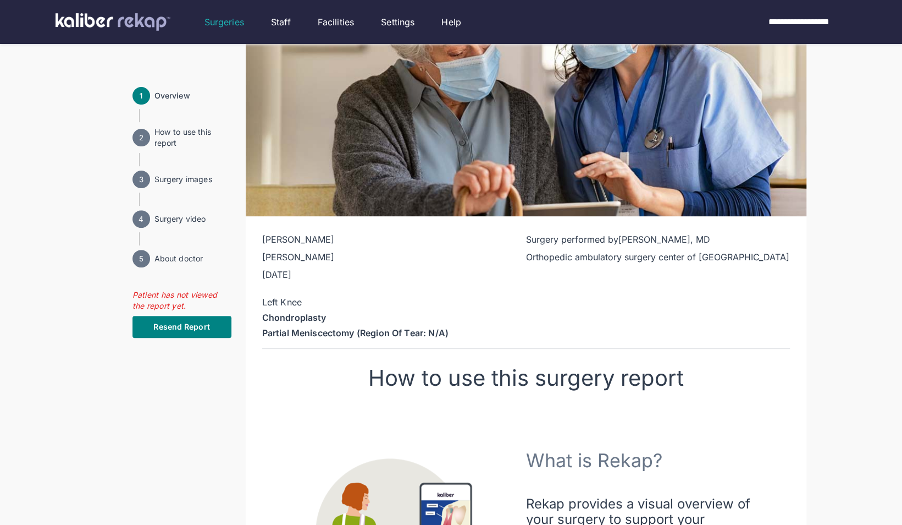
scroll to position [0, 0]
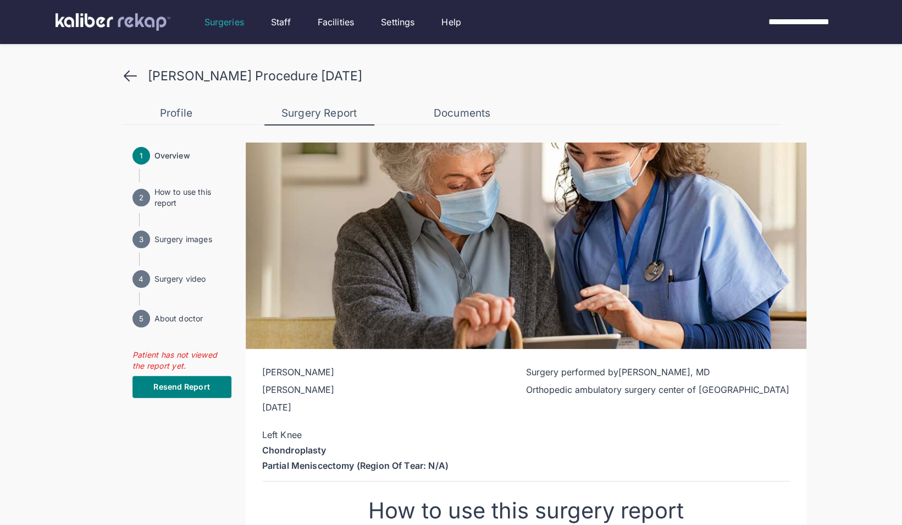
click at [125, 77] on icon at bounding box center [130, 76] width 12 height 10
click at [132, 77] on icon at bounding box center [131, 76] width 18 height 18
click at [221, 26] on div "Surgeries" at bounding box center [225, 21] width 40 height 13
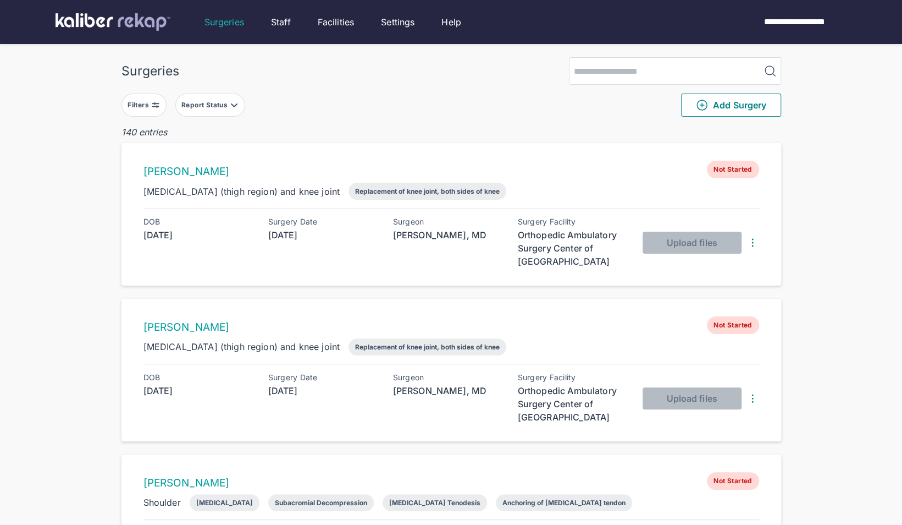
click at [209, 101] on div "Report Status" at bounding box center [205, 105] width 48 height 9
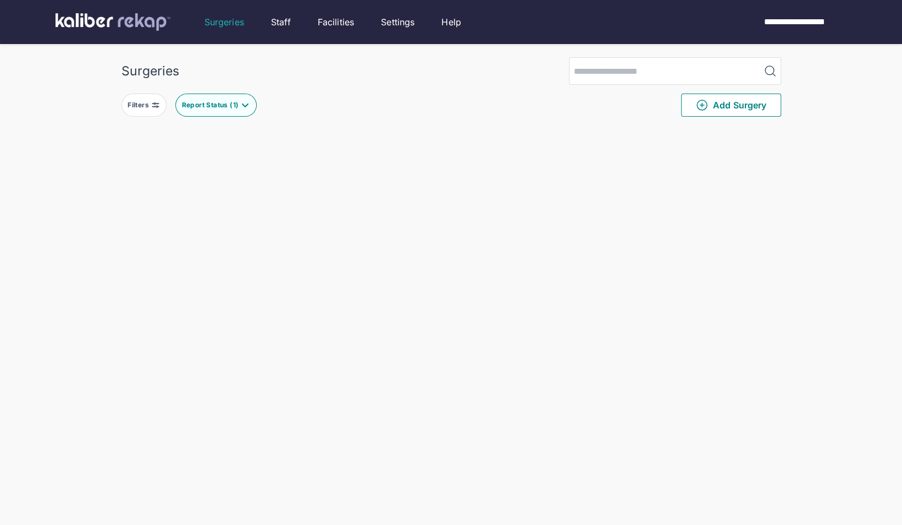
click at [89, 214] on div "Surgeries Filters Report Status ( 1 ) Add Surgery Delete Surgery? The following…" at bounding box center [451, 395] width 902 height 790
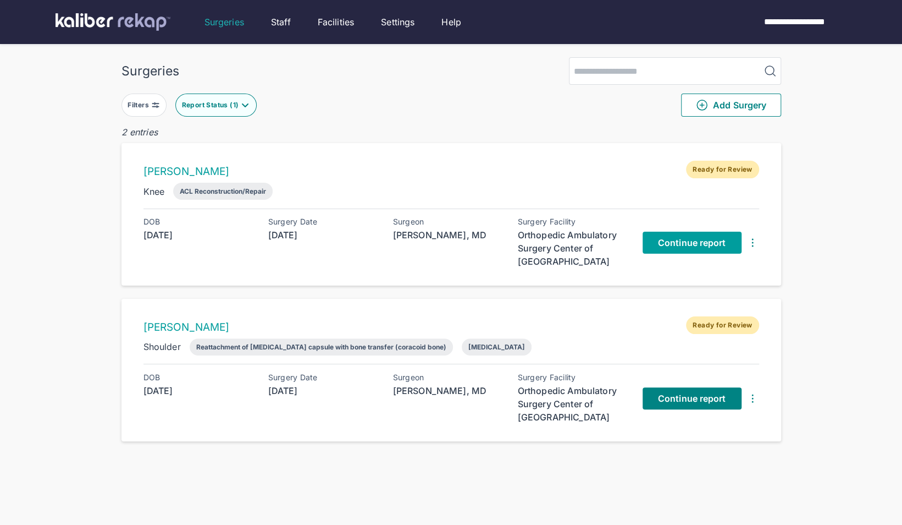
click at [685, 247] on link "Continue report" at bounding box center [692, 243] width 99 height 22
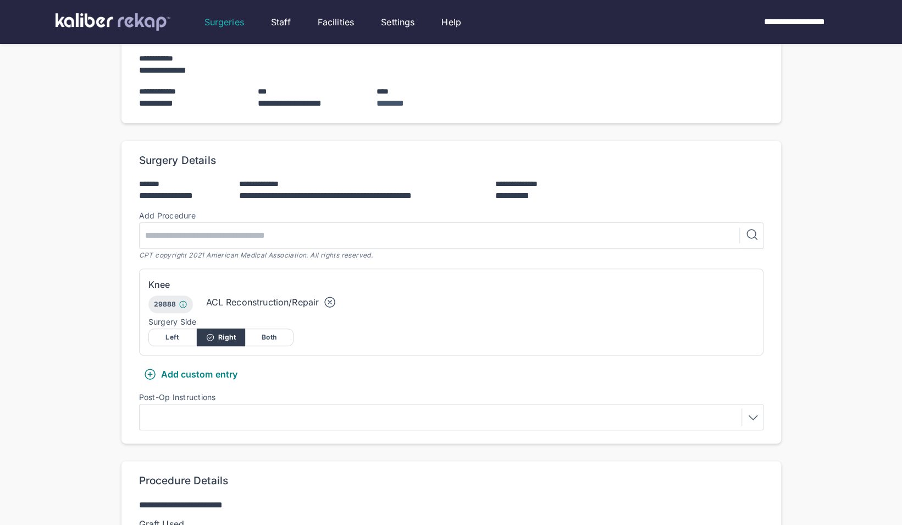
scroll to position [164, 0]
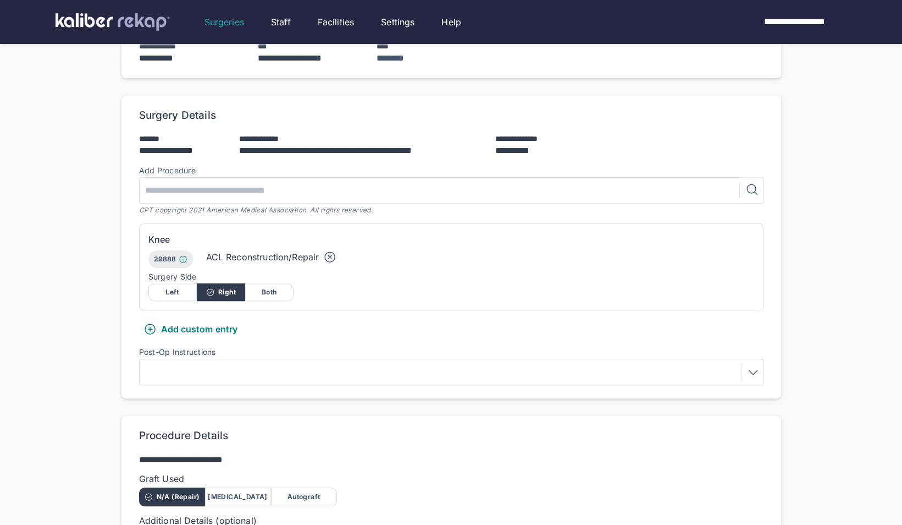
click at [262, 373] on div at bounding box center [451, 372] width 617 height 18
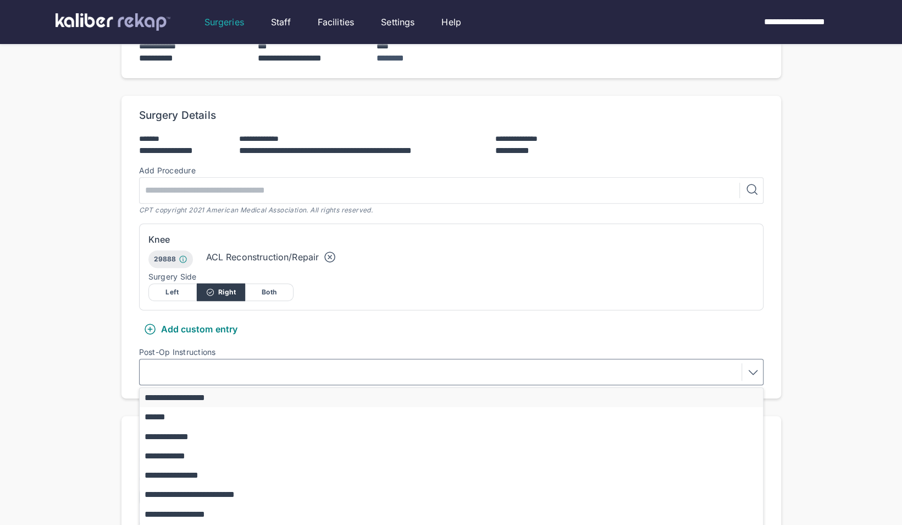
click at [234, 399] on button "**********" at bounding box center [457, 397] width 634 height 19
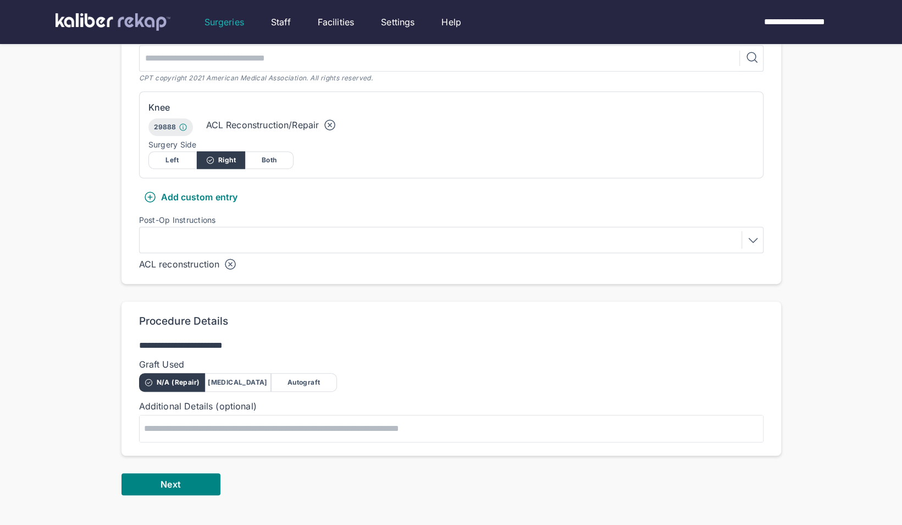
scroll to position [296, 0]
click at [302, 375] on div "Autograft" at bounding box center [304, 381] width 66 height 19
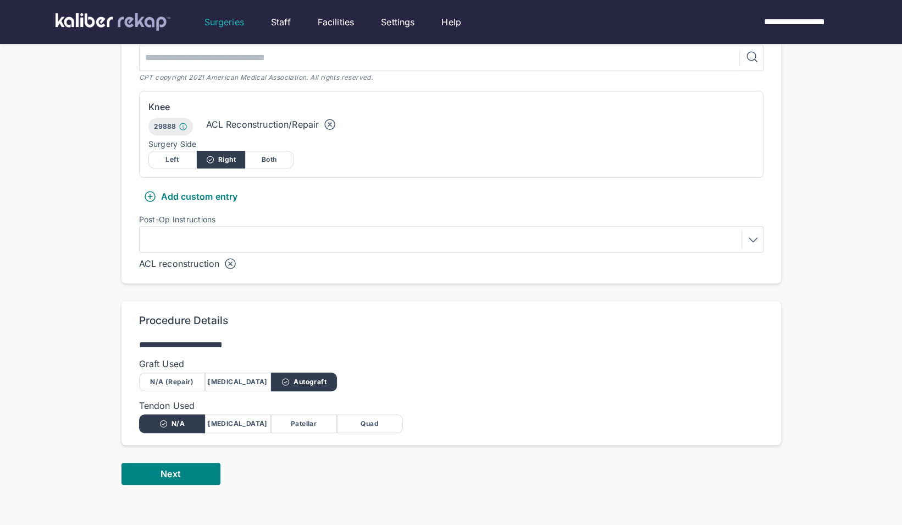
click at [383, 425] on div "Quad" at bounding box center [370, 423] width 66 height 19
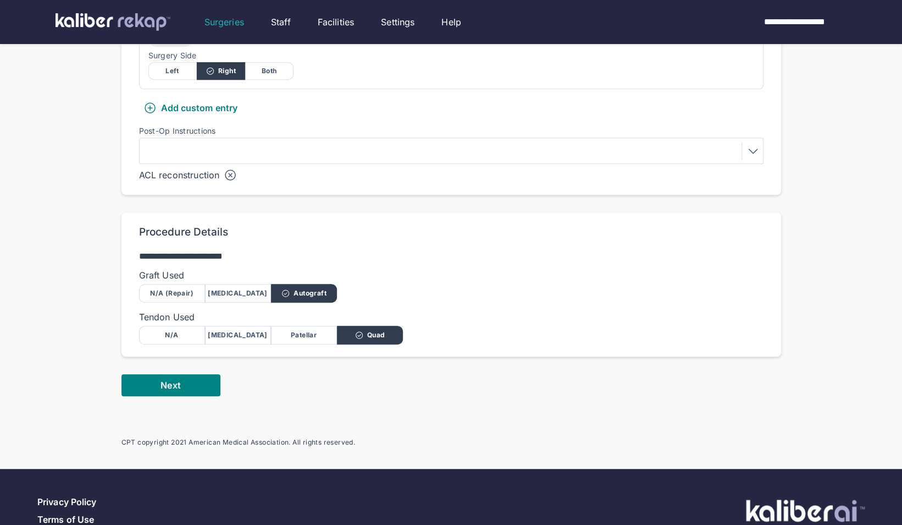
scroll to position [385, 0]
click at [148, 383] on button "Next" at bounding box center [171, 384] width 99 height 22
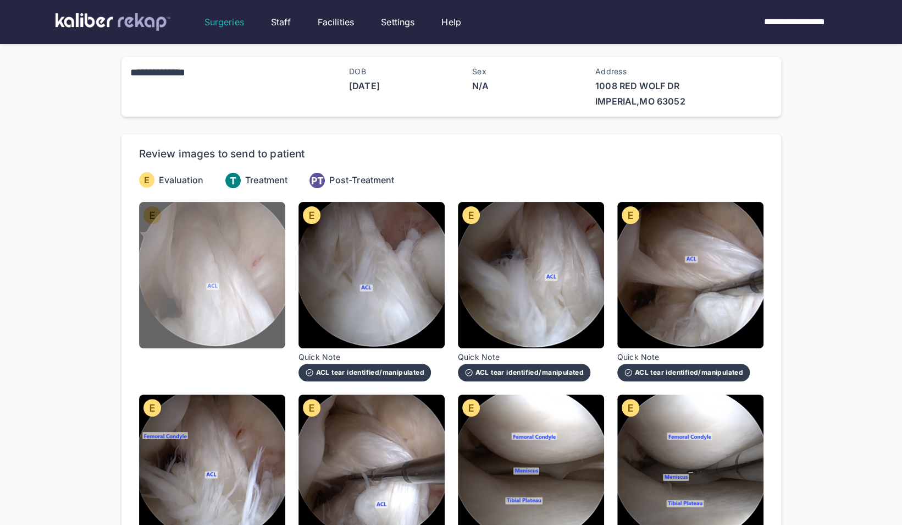
click at [230, 280] on img at bounding box center [212, 275] width 146 height 146
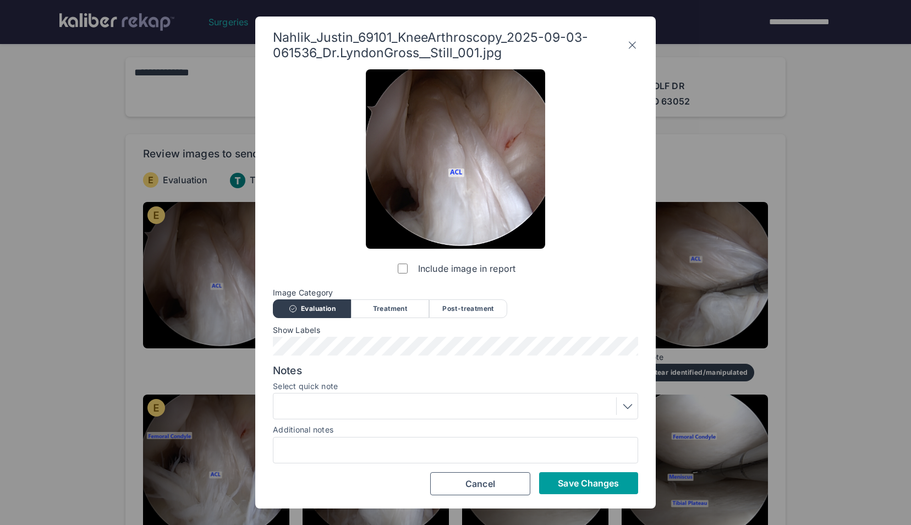
click at [585, 486] on span "Save Changes" at bounding box center [588, 482] width 61 height 11
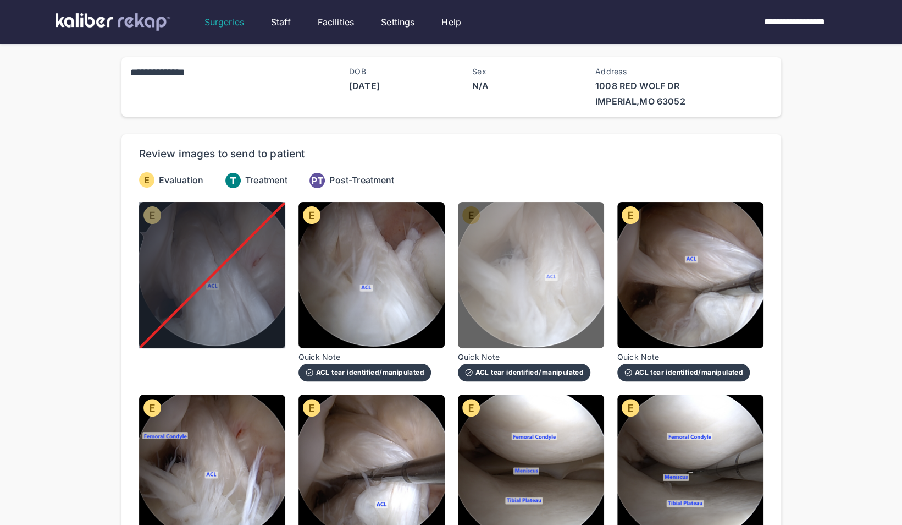
click at [538, 312] on img at bounding box center [531, 275] width 146 height 146
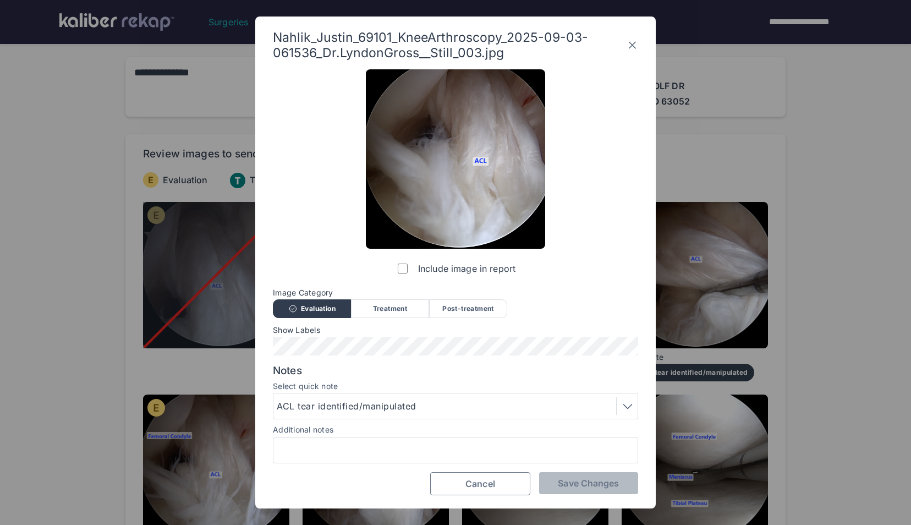
click at [469, 482] on span "Cancel" at bounding box center [480, 483] width 30 height 11
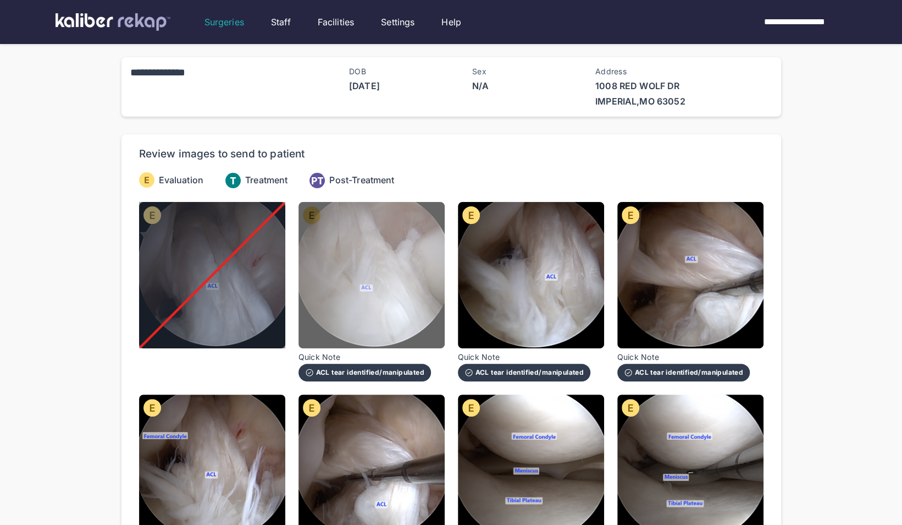
click at [396, 276] on img at bounding box center [372, 275] width 146 height 146
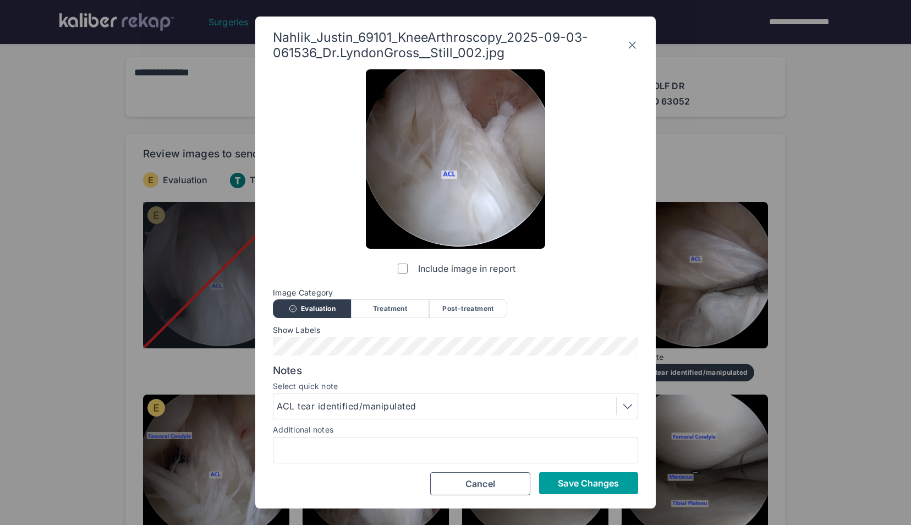
click at [585, 492] on button "Save Changes" at bounding box center [588, 483] width 99 height 22
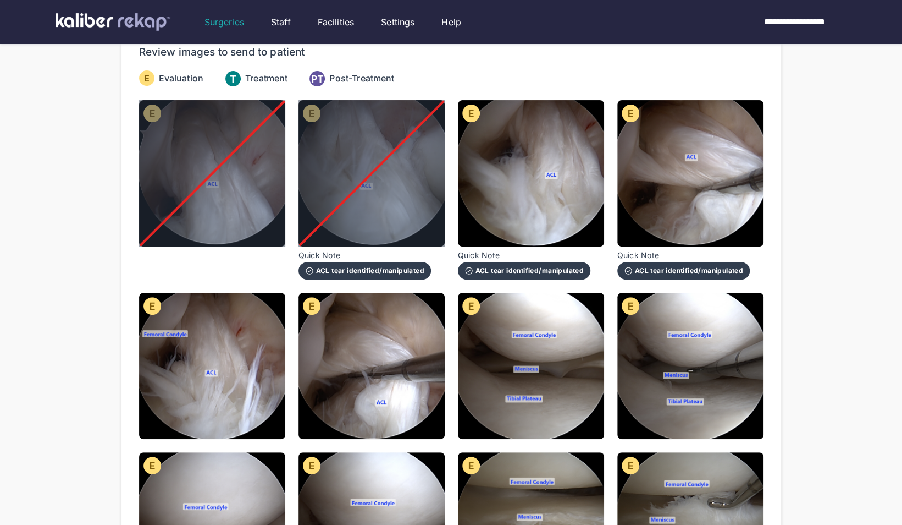
scroll to position [172, 0]
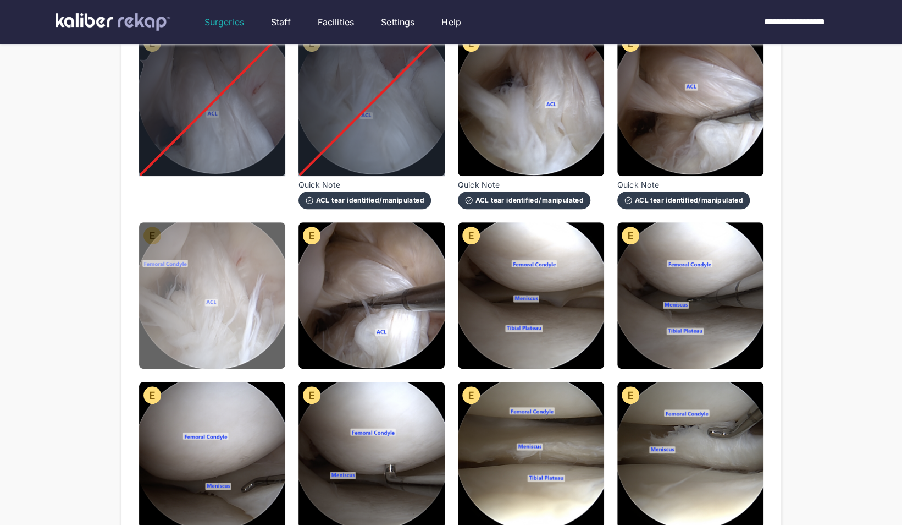
click at [244, 299] on img at bounding box center [212, 295] width 146 height 146
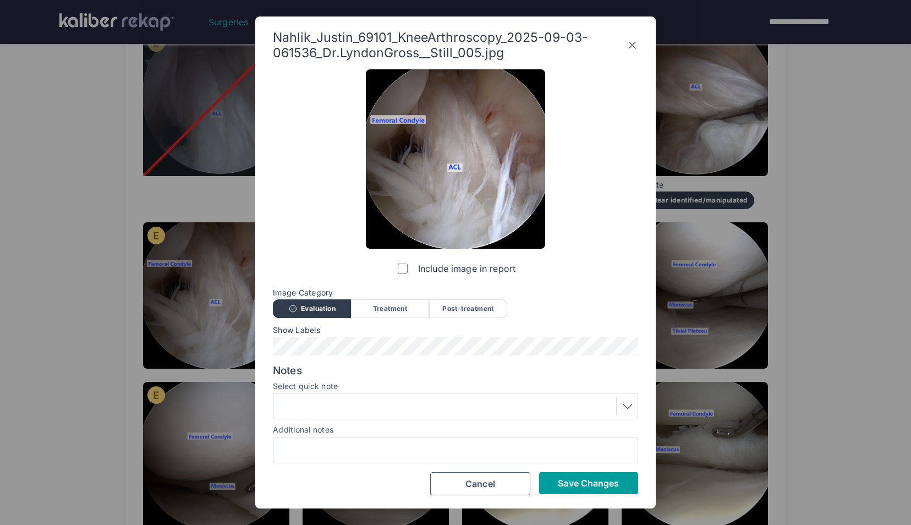
click at [560, 478] on span "Save Changes" at bounding box center [588, 482] width 61 height 11
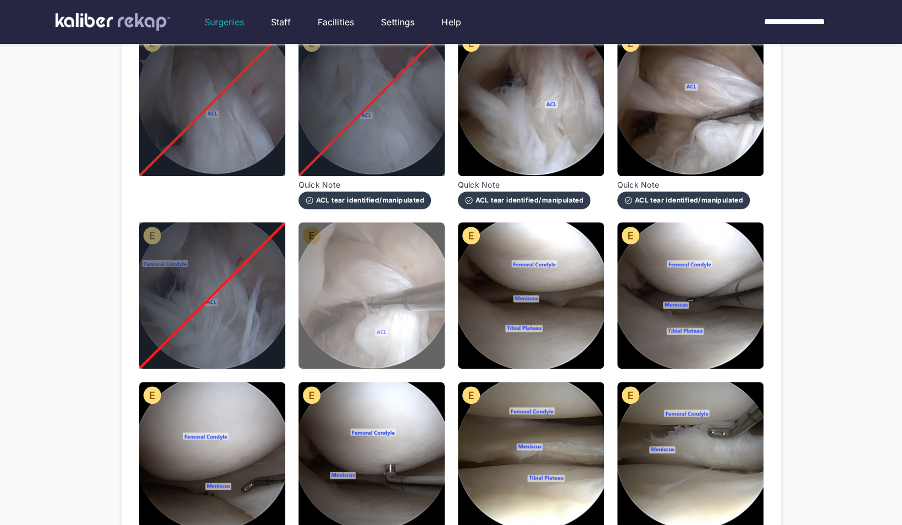
click at [410, 302] on img at bounding box center [372, 295] width 146 height 146
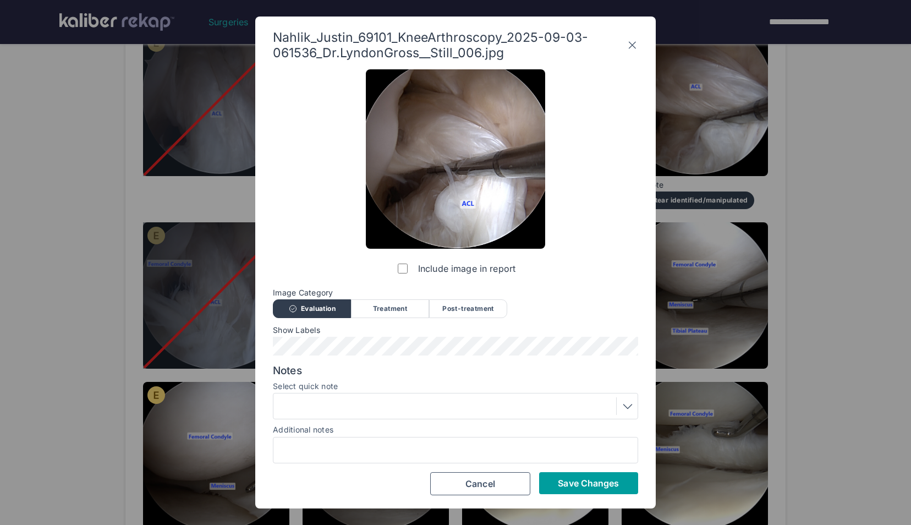
click at [563, 488] on button "Save Changes" at bounding box center [588, 483] width 99 height 22
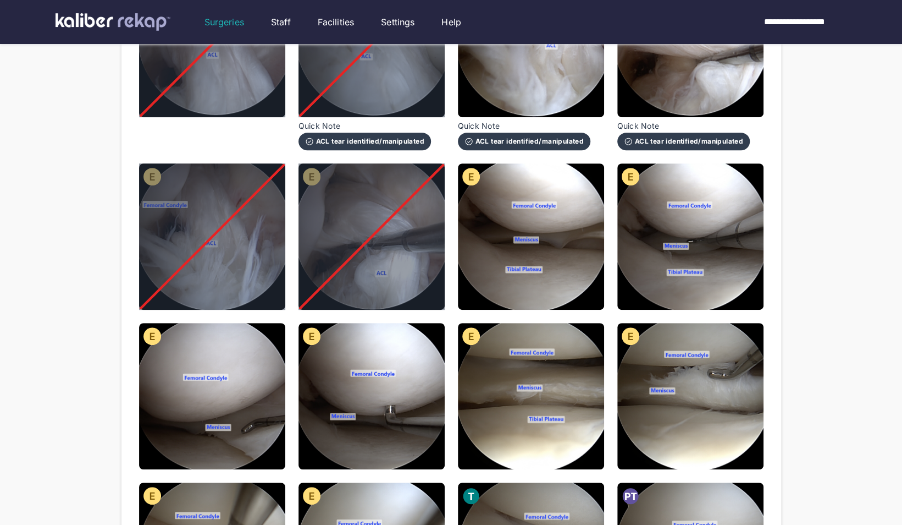
scroll to position [232, 0]
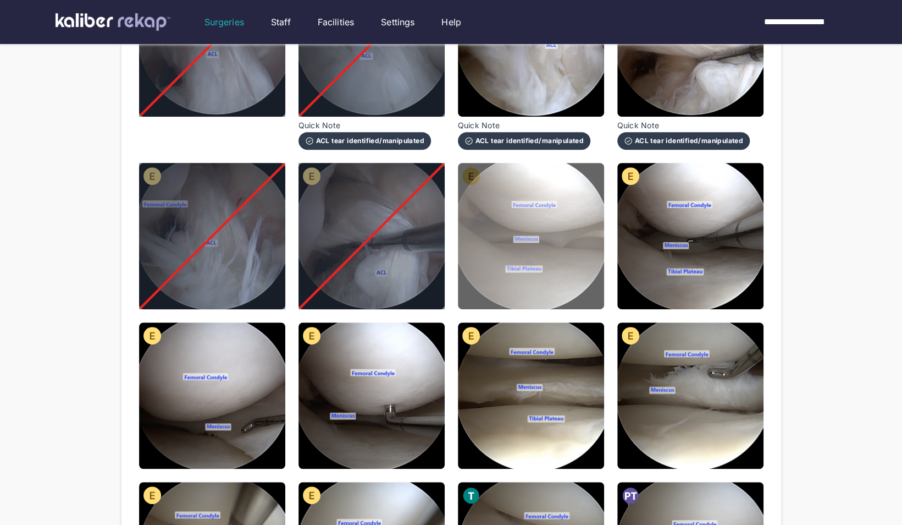
click at [577, 235] on img at bounding box center [531, 236] width 146 height 146
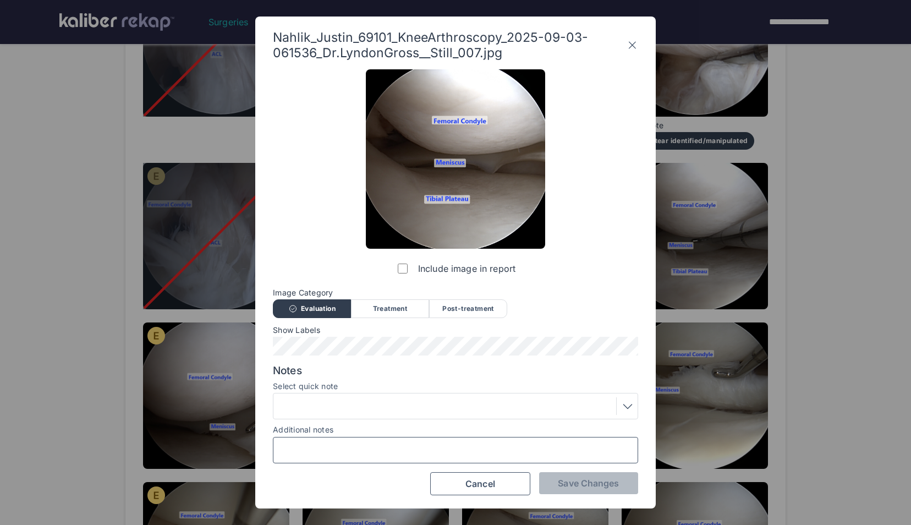
click at [343, 453] on input "Additional notes" at bounding box center [455, 450] width 355 height 14
type input "**********"
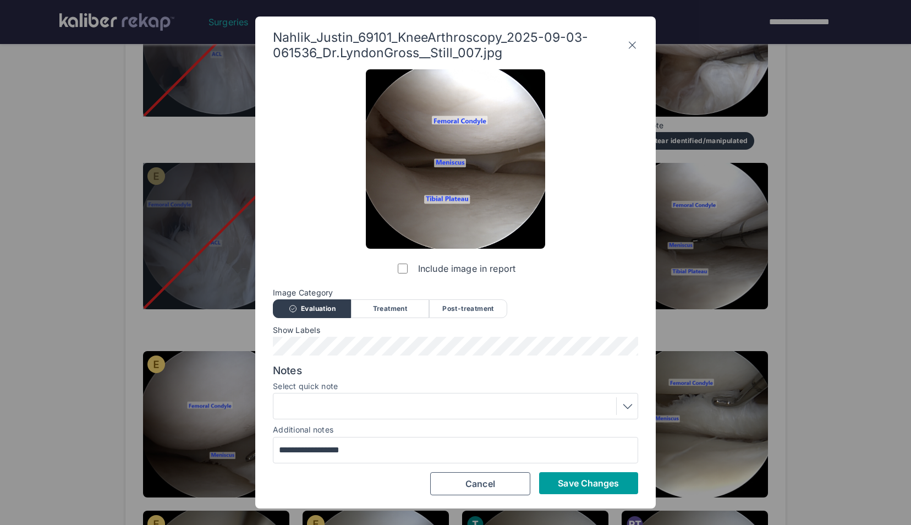
click at [561, 486] on span "Save Changes" at bounding box center [588, 482] width 61 height 11
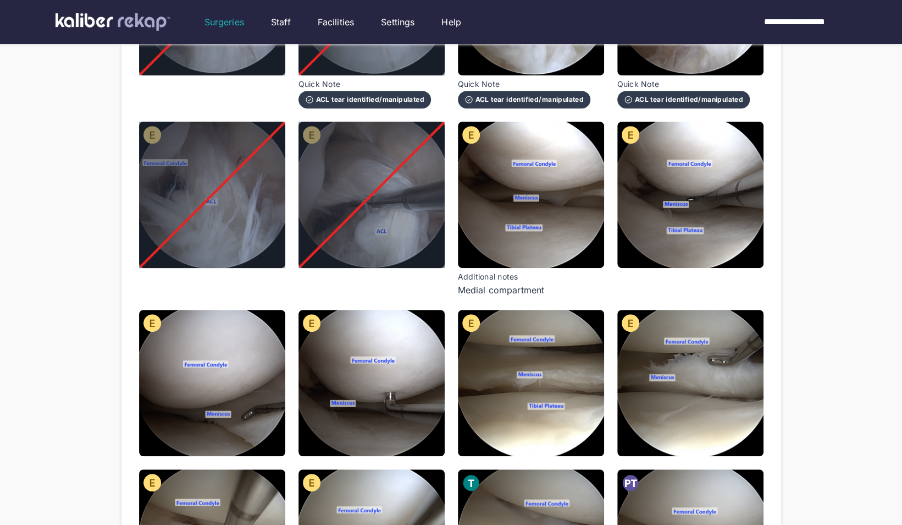
scroll to position [273, 0]
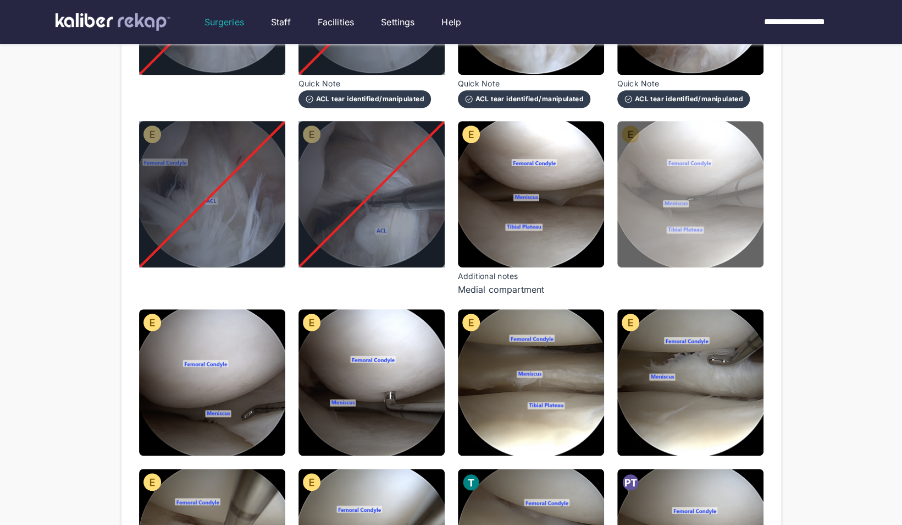
click at [743, 201] on img at bounding box center [691, 194] width 146 height 146
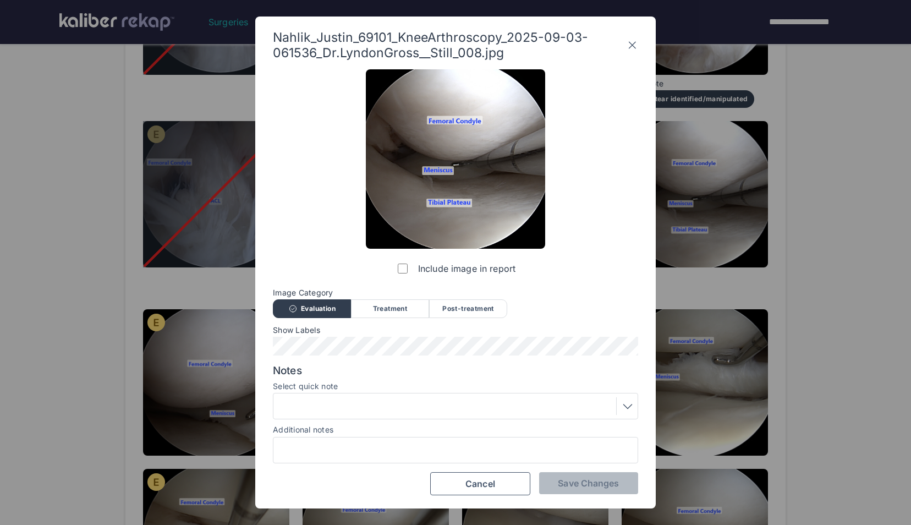
click at [405, 274] on label "Include image in report" at bounding box center [455, 268] width 120 height 22
click at [596, 479] on span "Save Changes" at bounding box center [588, 482] width 61 height 11
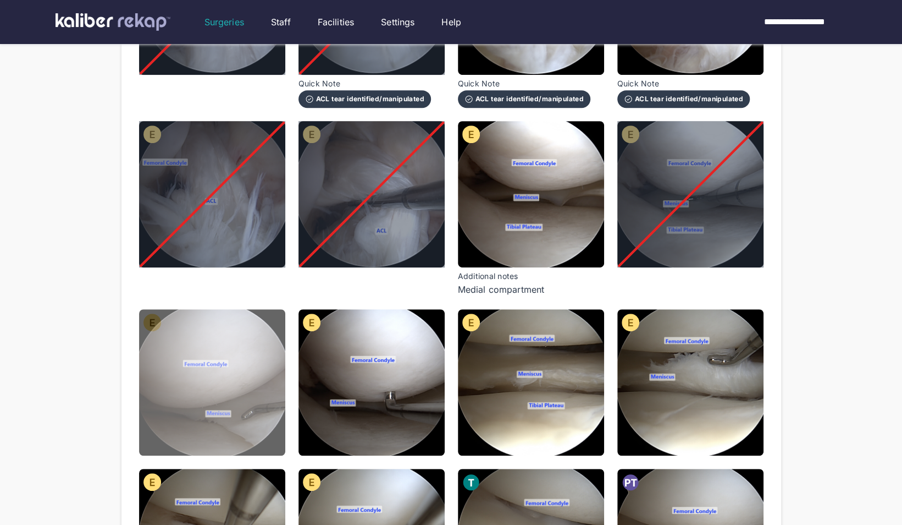
click at [252, 393] on img at bounding box center [212, 382] width 146 height 146
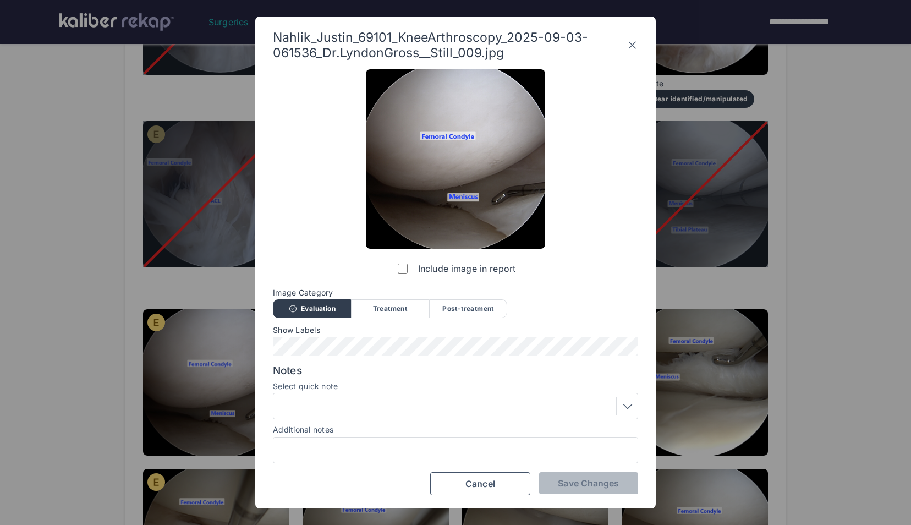
click at [409, 267] on label "Include image in report" at bounding box center [455, 268] width 120 height 22
click at [584, 482] on span "Save Changes" at bounding box center [588, 482] width 61 height 11
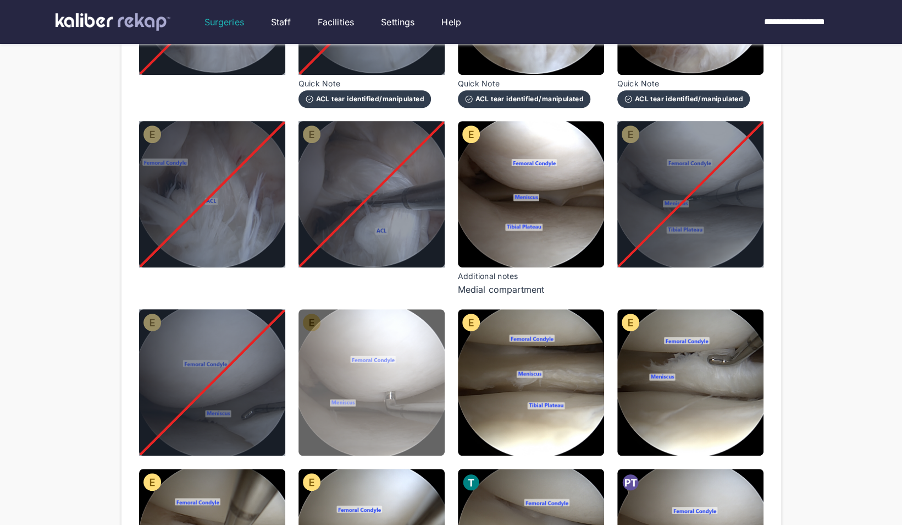
click at [424, 373] on img at bounding box center [372, 382] width 146 height 146
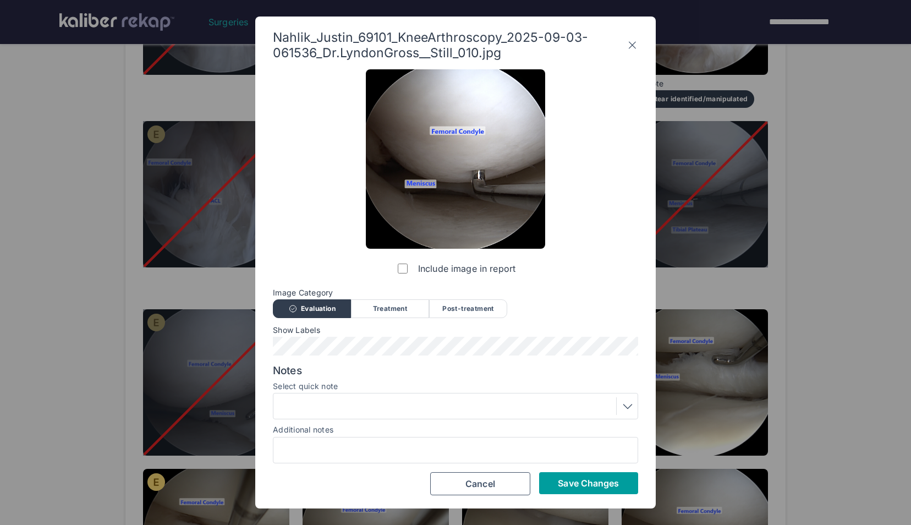
click at [588, 488] on button "Save Changes" at bounding box center [588, 483] width 99 height 22
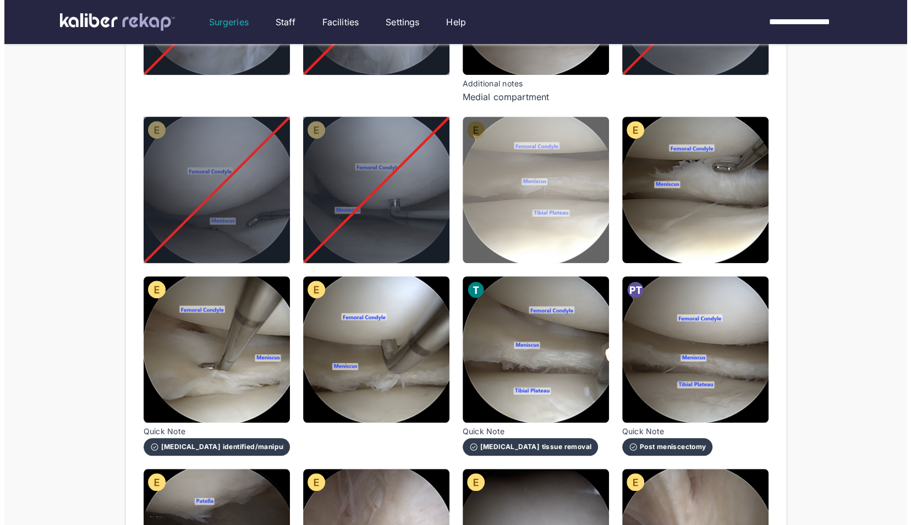
scroll to position [475, 0]
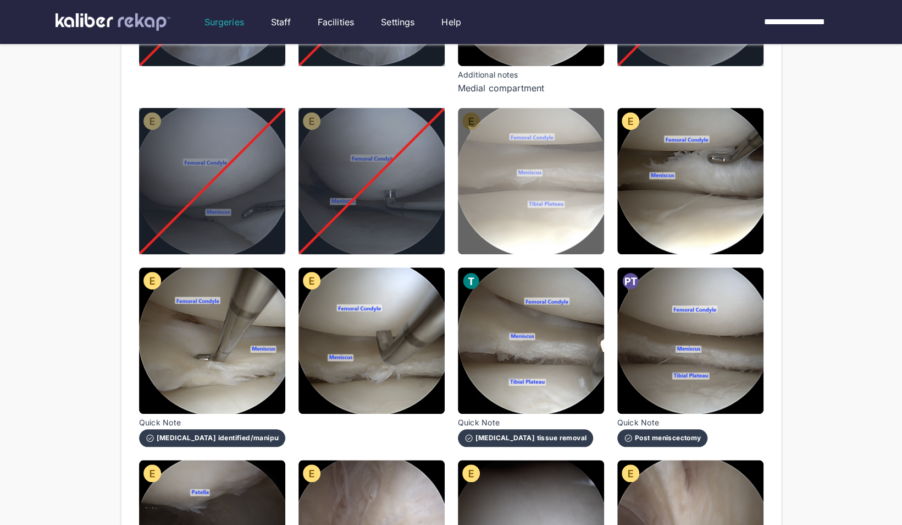
click at [582, 223] on img at bounding box center [531, 181] width 146 height 146
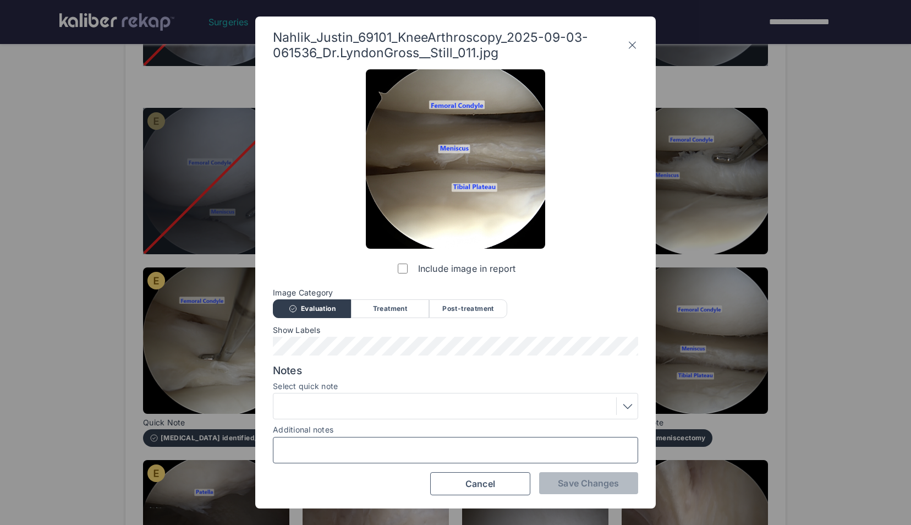
click at [513, 449] on input "Additional notes" at bounding box center [455, 450] width 355 height 14
type input "**********"
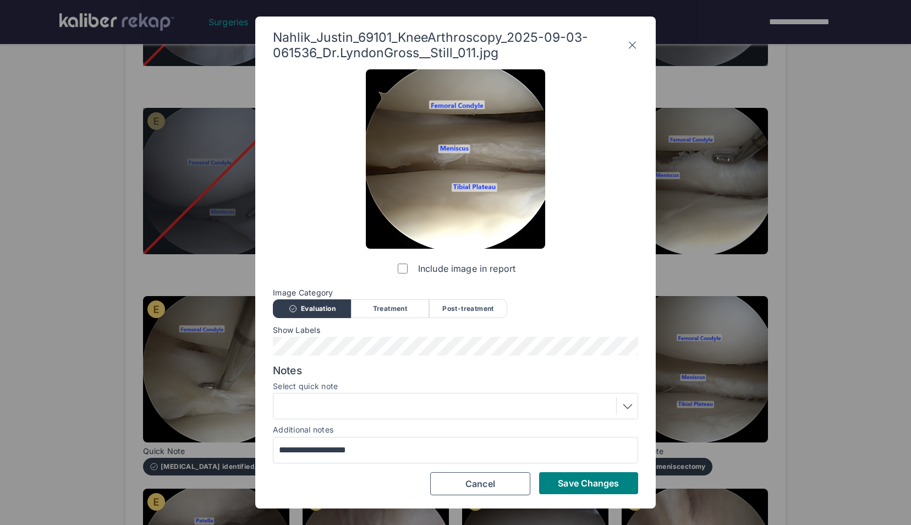
click at [442, 425] on div "Additional notes" at bounding box center [455, 428] width 365 height 11
click at [432, 414] on div at bounding box center [455, 406] width 357 height 18
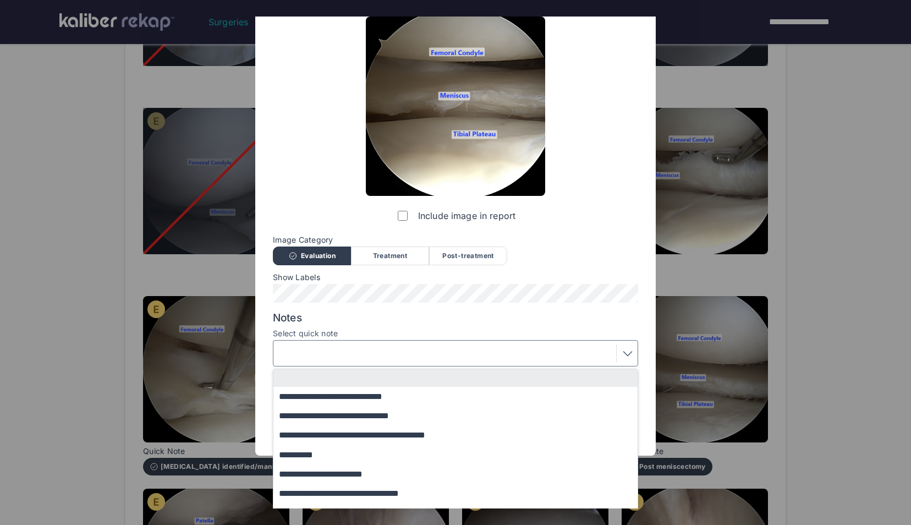
scroll to position [54, 0]
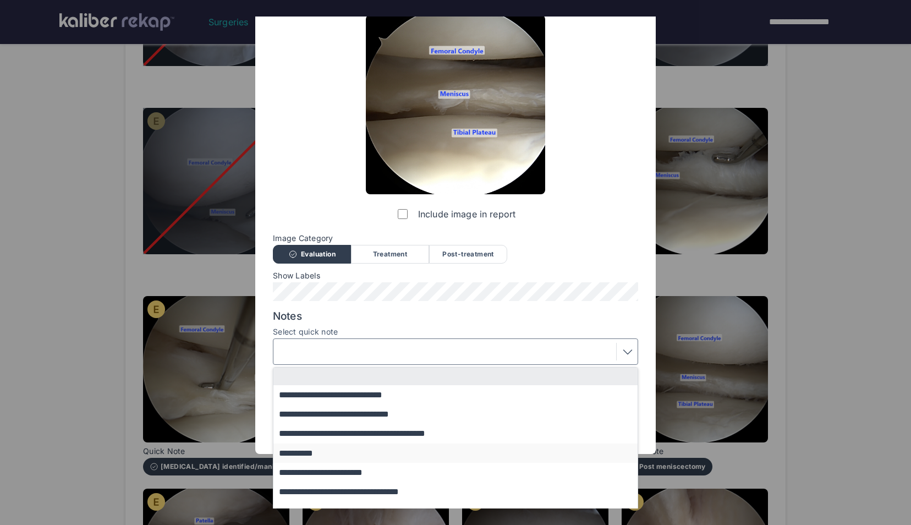
click at [373, 462] on button "**********" at bounding box center [460, 452] width 374 height 19
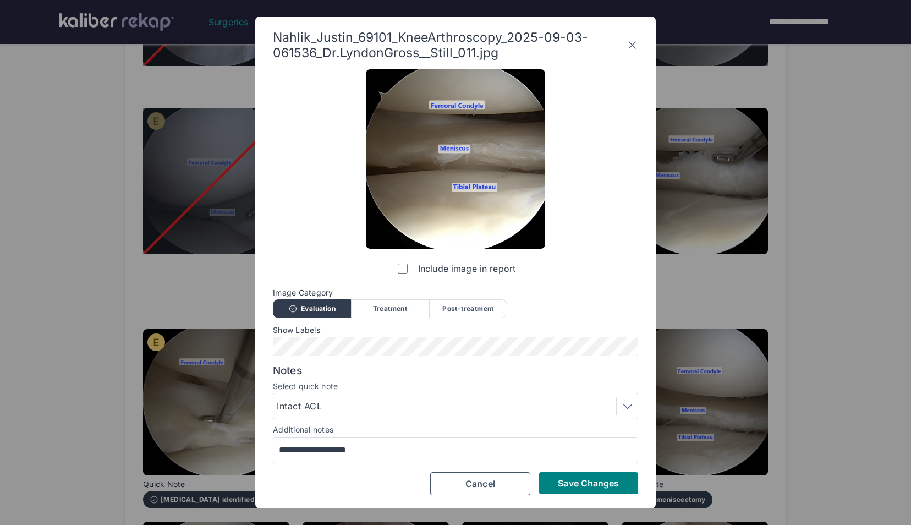
click at [394, 408] on div "Intact ACL" at bounding box center [455, 406] width 357 height 18
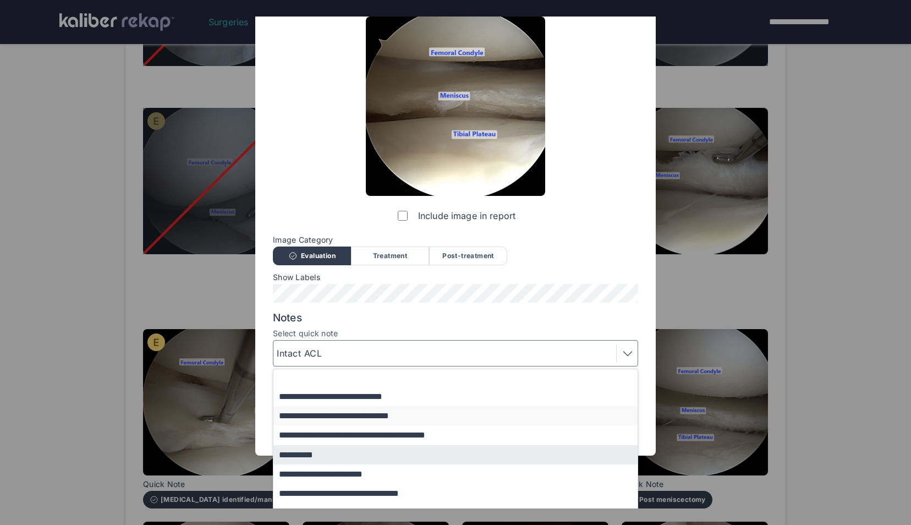
scroll to position [68, 0]
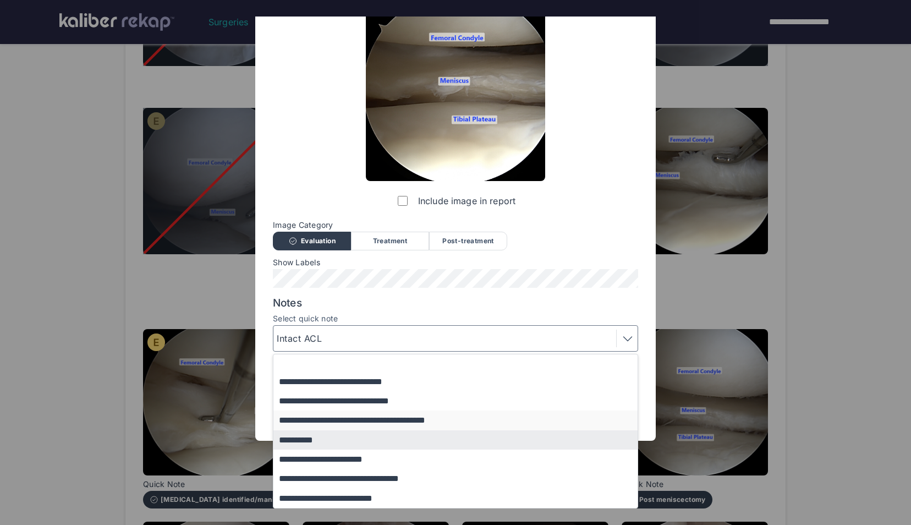
click at [395, 417] on button "**********" at bounding box center [460, 419] width 374 height 19
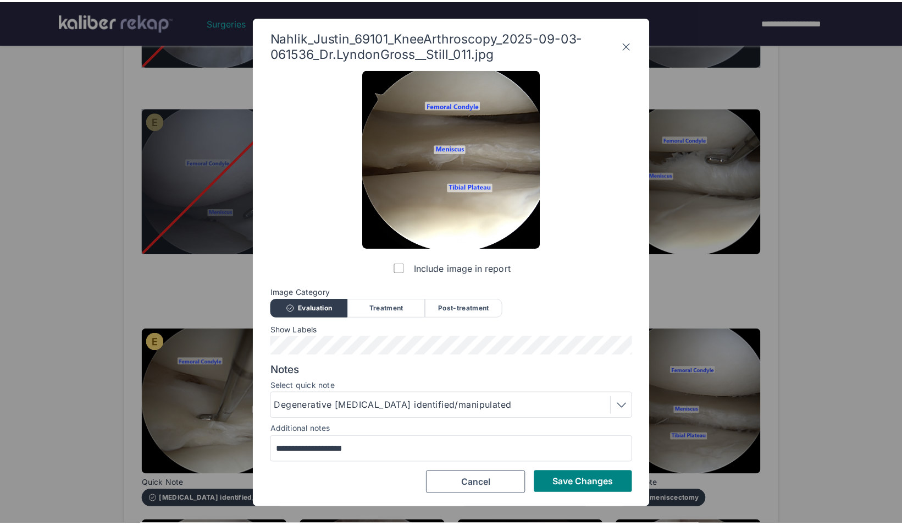
scroll to position [0, 0]
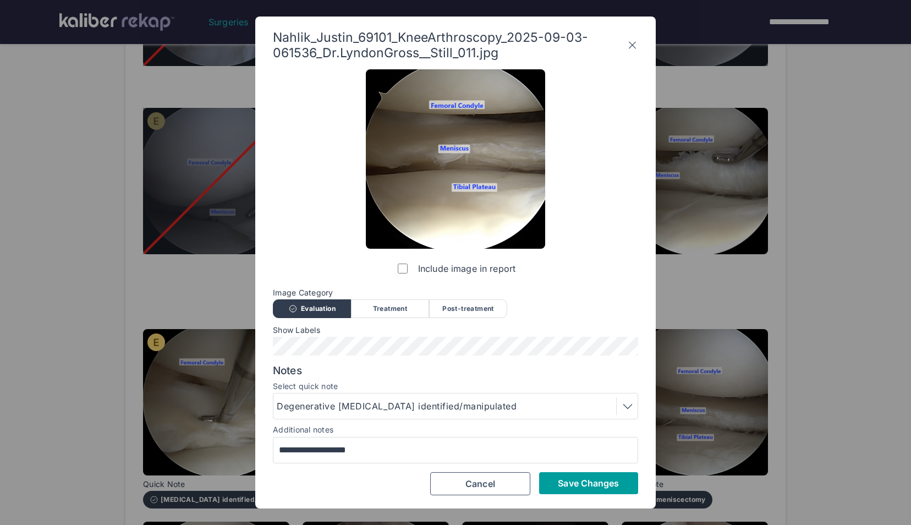
click at [597, 489] on button "Save Changes" at bounding box center [588, 483] width 99 height 22
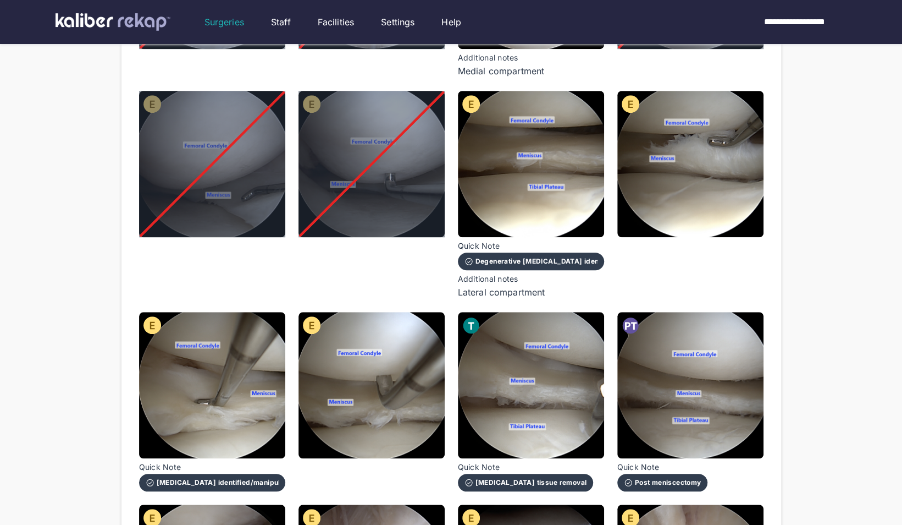
scroll to position [494, 0]
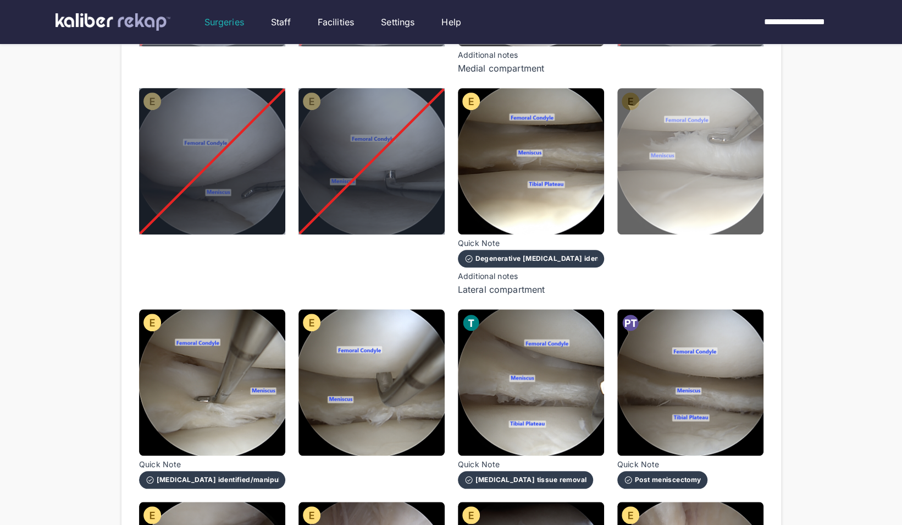
click at [658, 214] on img at bounding box center [691, 161] width 146 height 146
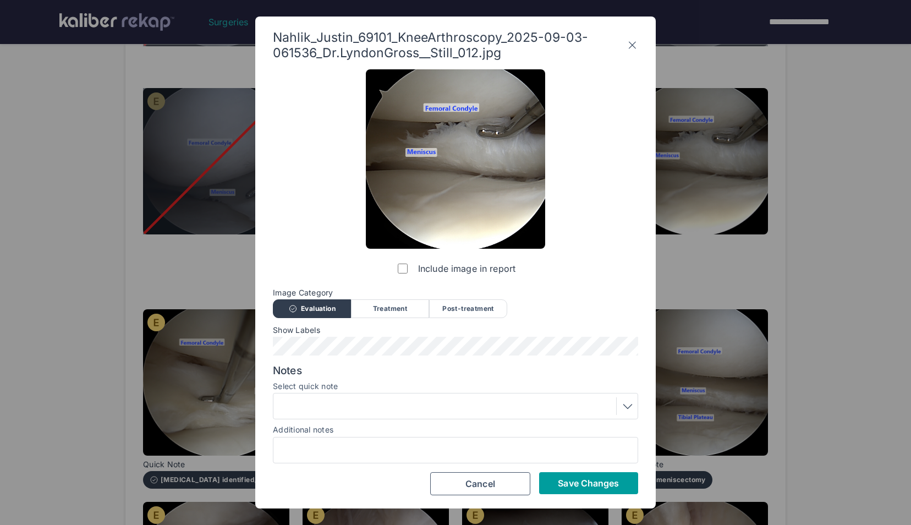
click at [568, 481] on span "Save Changes" at bounding box center [588, 482] width 61 height 11
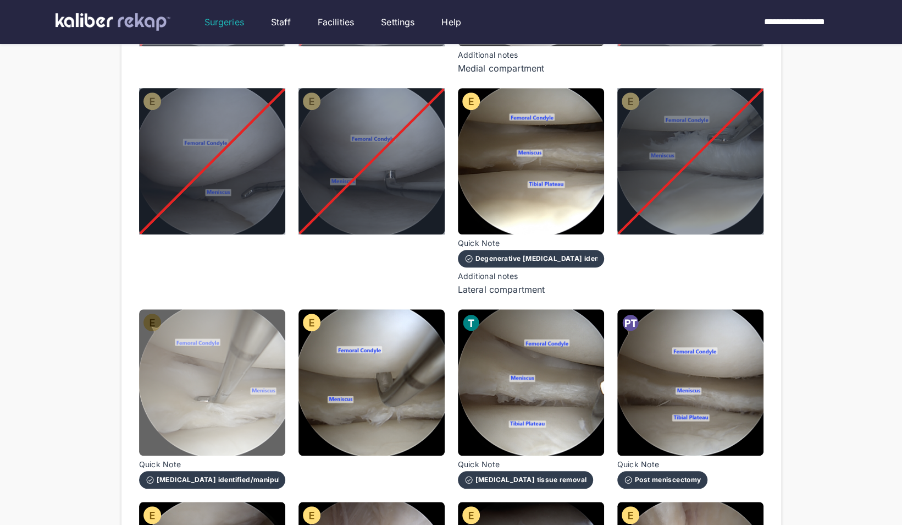
click at [201, 418] on img at bounding box center [212, 382] width 146 height 146
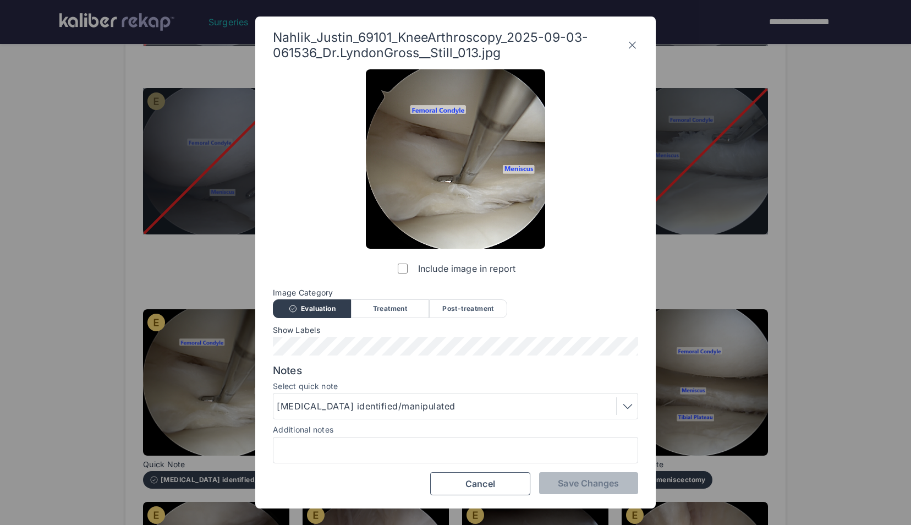
click at [403, 263] on label "Include image in report" at bounding box center [455, 268] width 120 height 22
click at [621, 478] on button "Save Changes" at bounding box center [588, 483] width 99 height 22
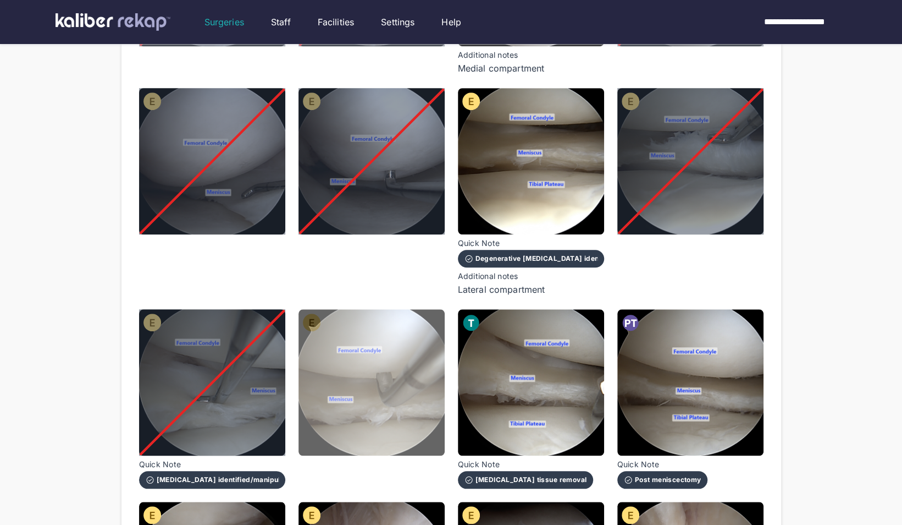
click at [397, 387] on img at bounding box center [372, 382] width 146 height 146
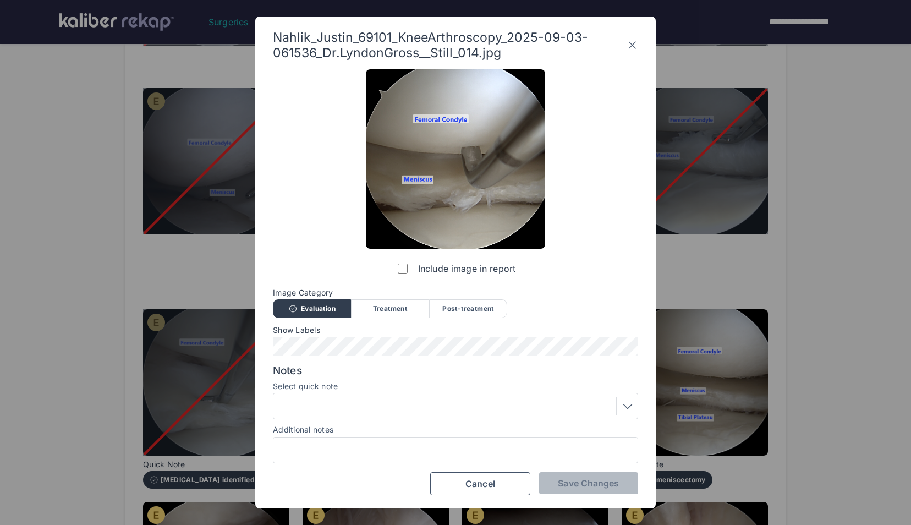
click at [397, 271] on label "Include image in report" at bounding box center [455, 268] width 120 height 22
click at [587, 476] on button "Save Changes" at bounding box center [588, 483] width 99 height 22
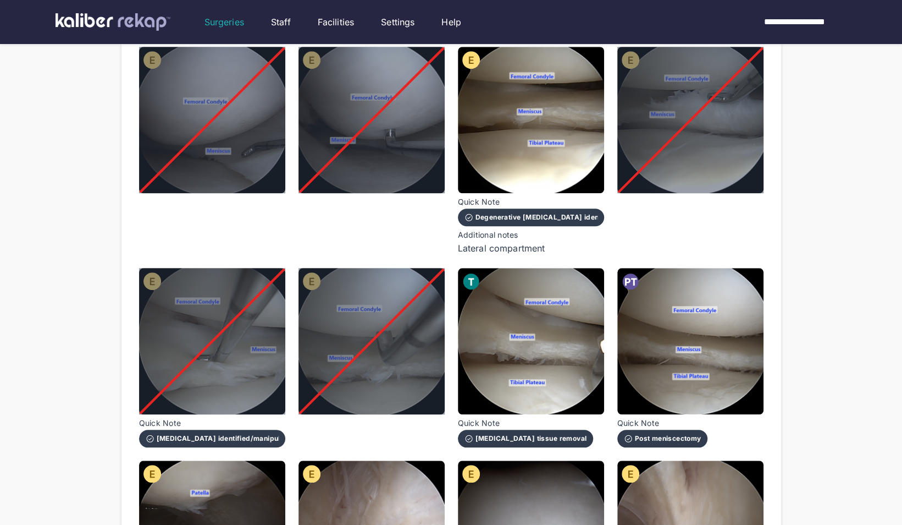
scroll to position [533, 0]
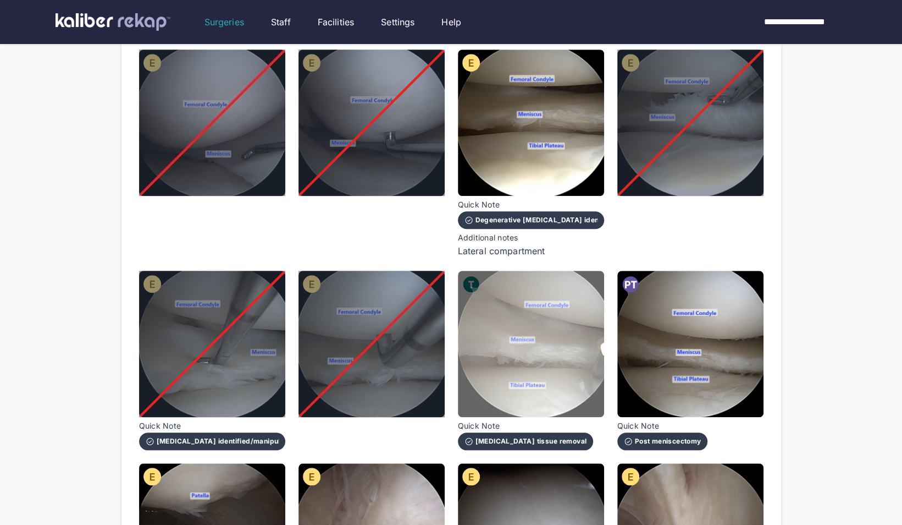
click at [569, 353] on img at bounding box center [531, 344] width 146 height 146
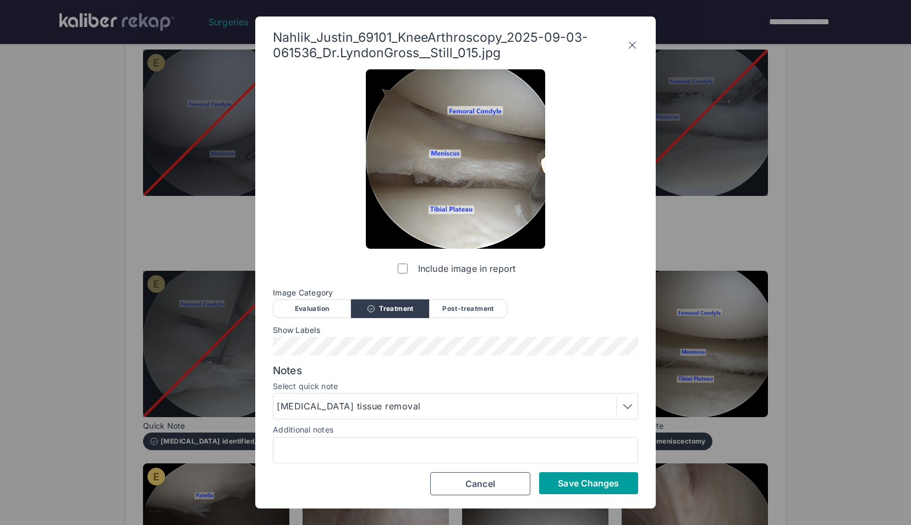
click at [613, 484] on span "Save Changes" at bounding box center [588, 482] width 61 height 11
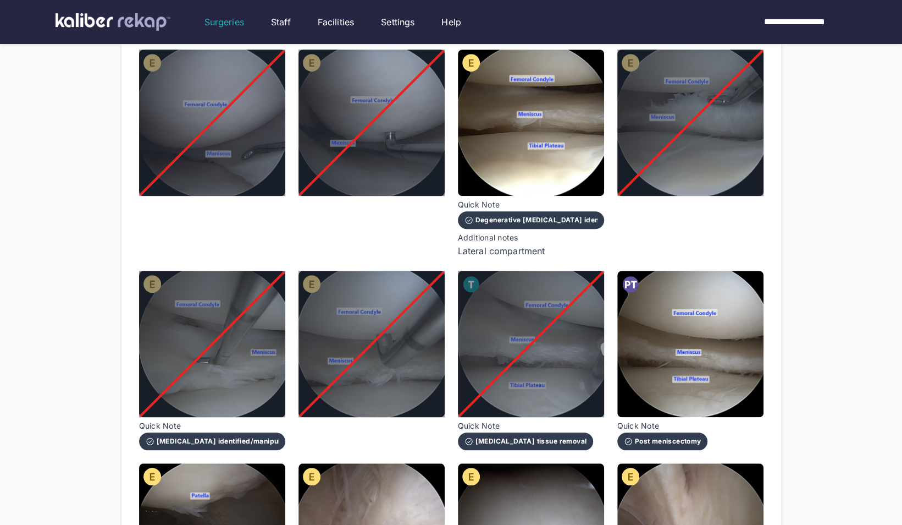
click at [638, 176] on div at bounding box center [691, 122] width 146 height 146
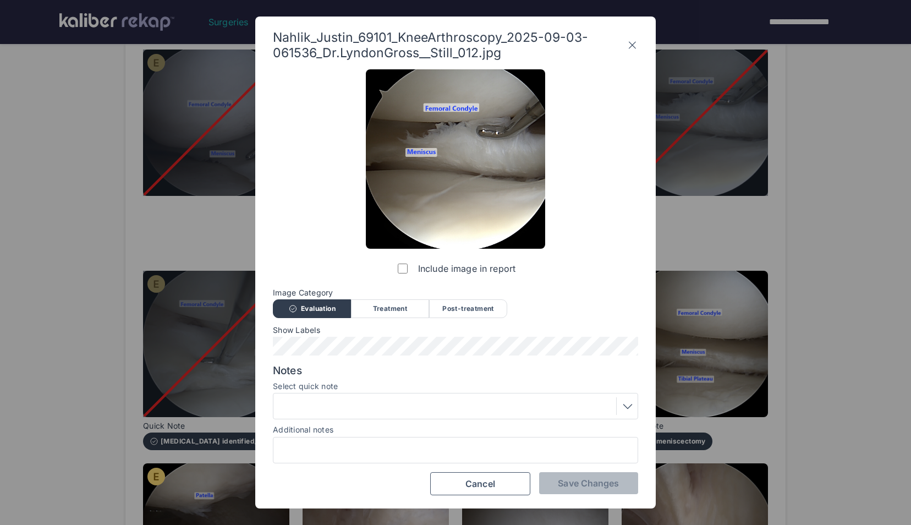
click at [408, 272] on label "Include image in report" at bounding box center [455, 268] width 120 height 22
click at [614, 477] on span "Save Changes" at bounding box center [588, 482] width 61 height 11
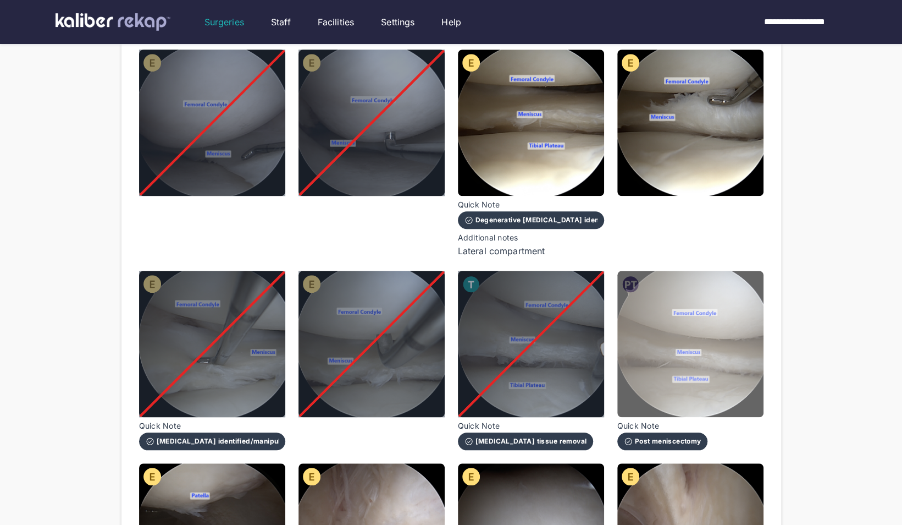
click at [736, 357] on img at bounding box center [691, 344] width 146 height 146
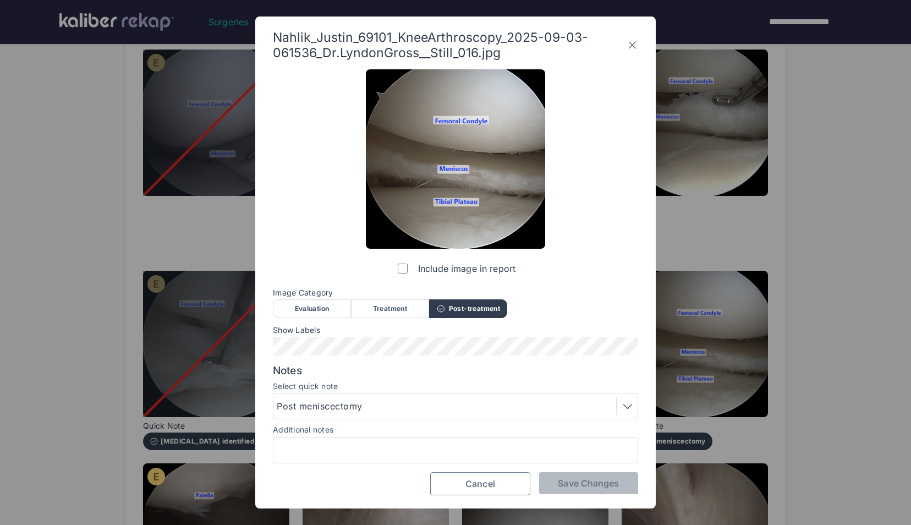
click at [495, 474] on button "Cancel" at bounding box center [480, 483] width 100 height 23
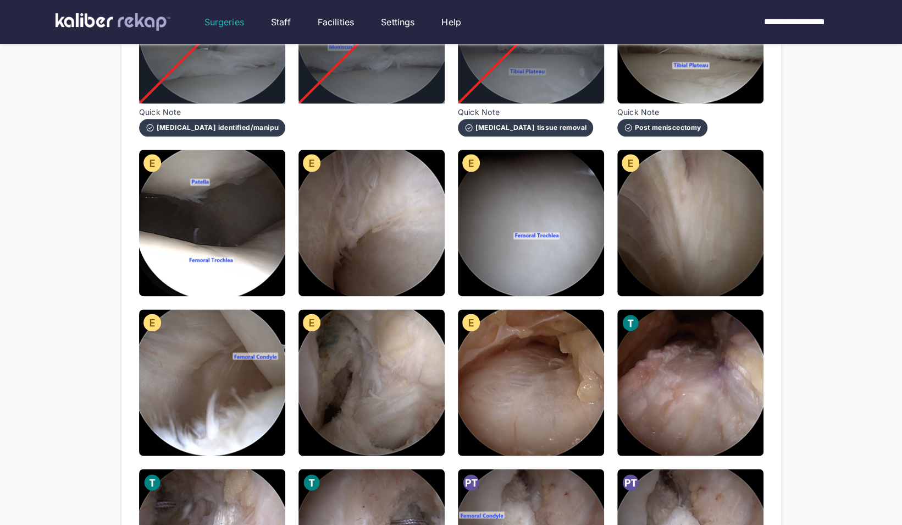
scroll to position [848, 0]
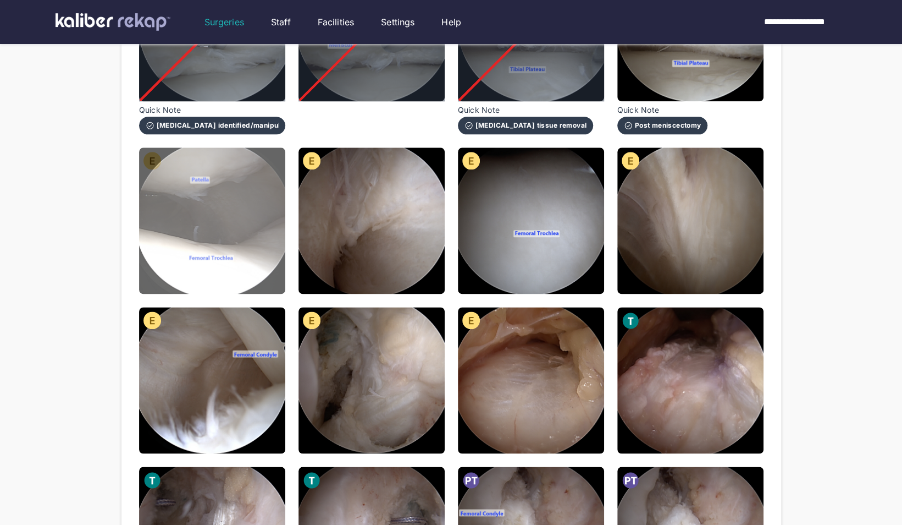
click at [245, 263] on img at bounding box center [212, 220] width 146 height 146
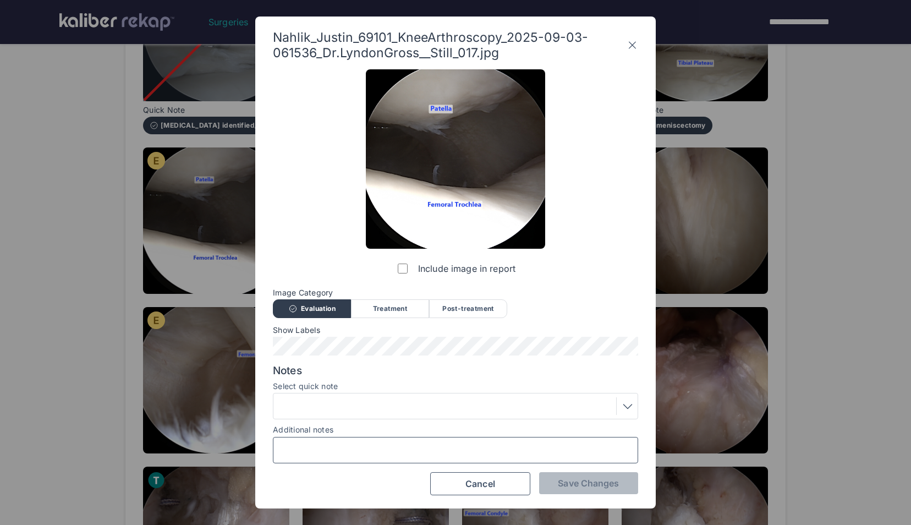
click at [310, 445] on input "Additional notes" at bounding box center [455, 450] width 355 height 14
type input "**********"
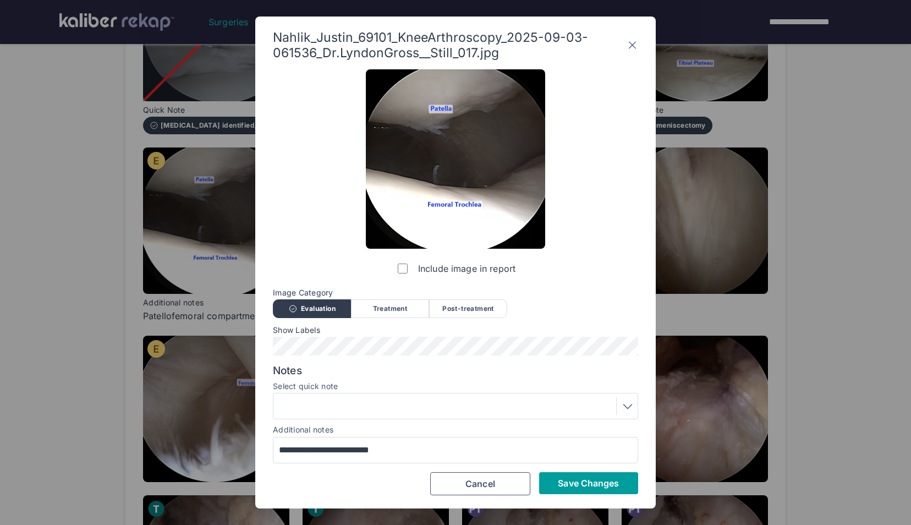
click at [569, 490] on button "Save Changes" at bounding box center [588, 483] width 99 height 22
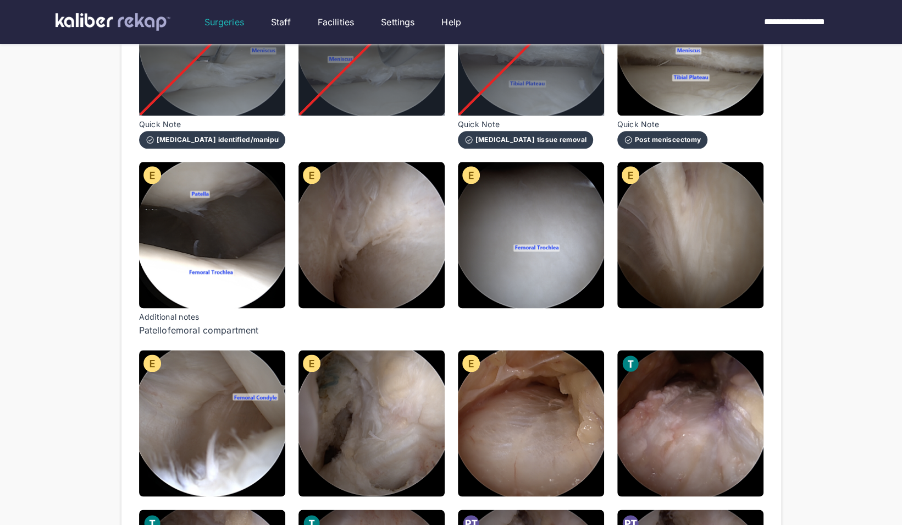
scroll to position [830, 0]
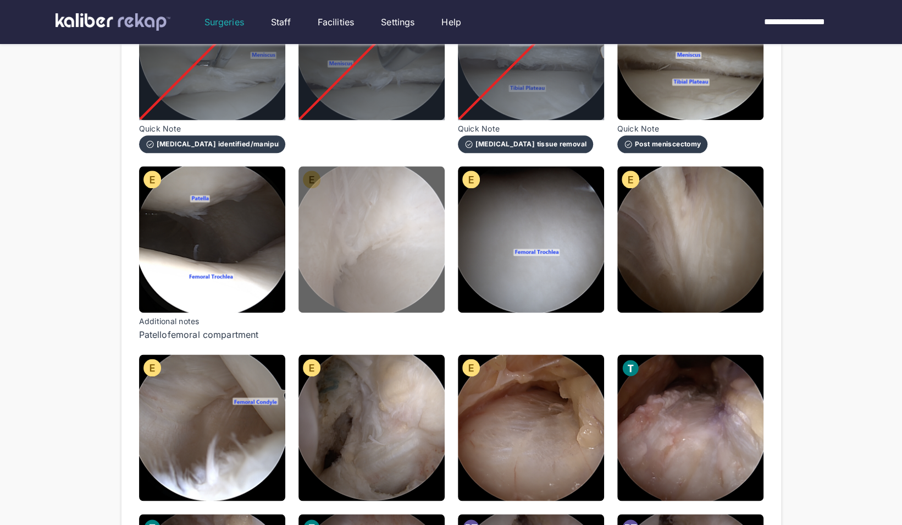
click at [391, 257] on img at bounding box center [372, 239] width 146 height 146
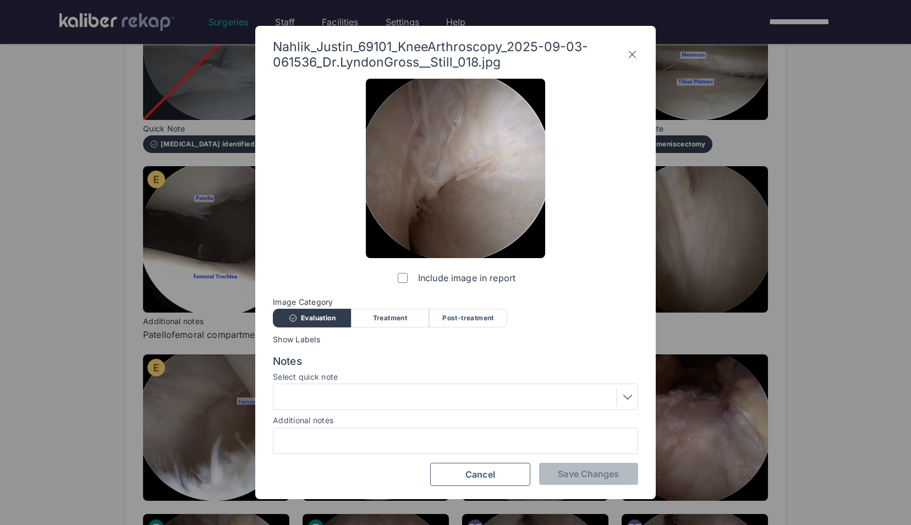
click at [396, 271] on label "Include image in report" at bounding box center [455, 278] width 120 height 22
click at [592, 471] on span "Save Changes" at bounding box center [588, 473] width 61 height 11
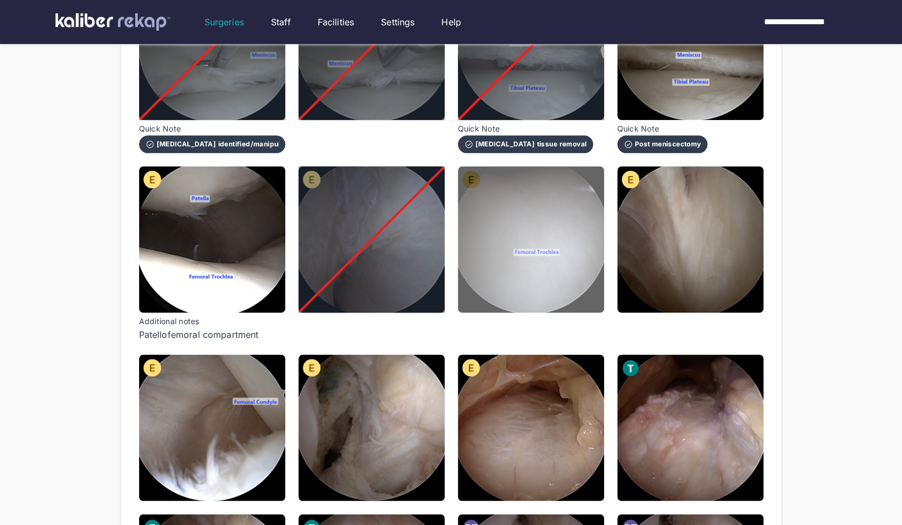
click at [527, 301] on img at bounding box center [531, 239] width 146 height 146
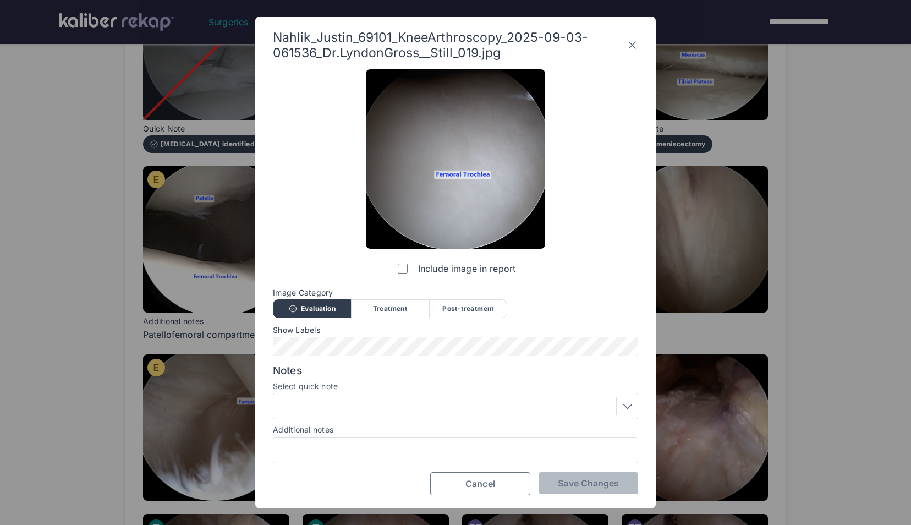
click at [496, 484] on button "Cancel" at bounding box center [480, 483] width 100 height 23
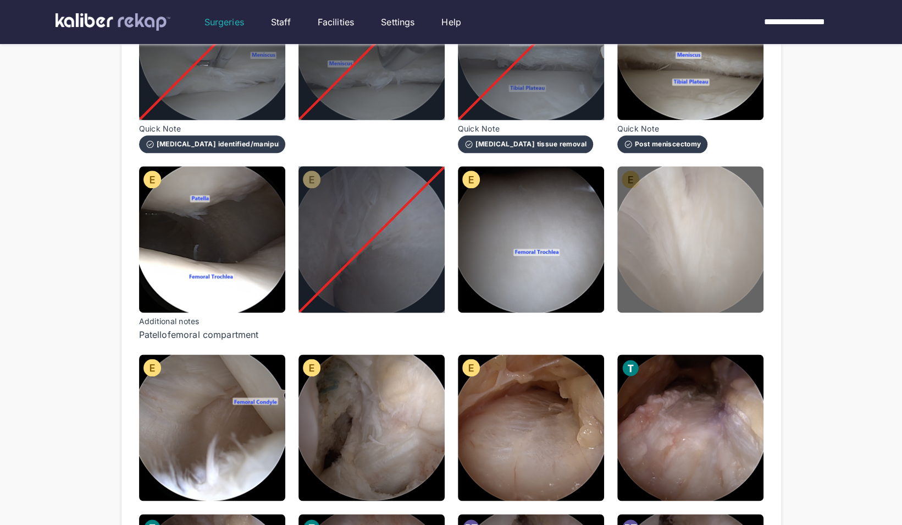
click at [666, 287] on img at bounding box center [691, 239] width 146 height 146
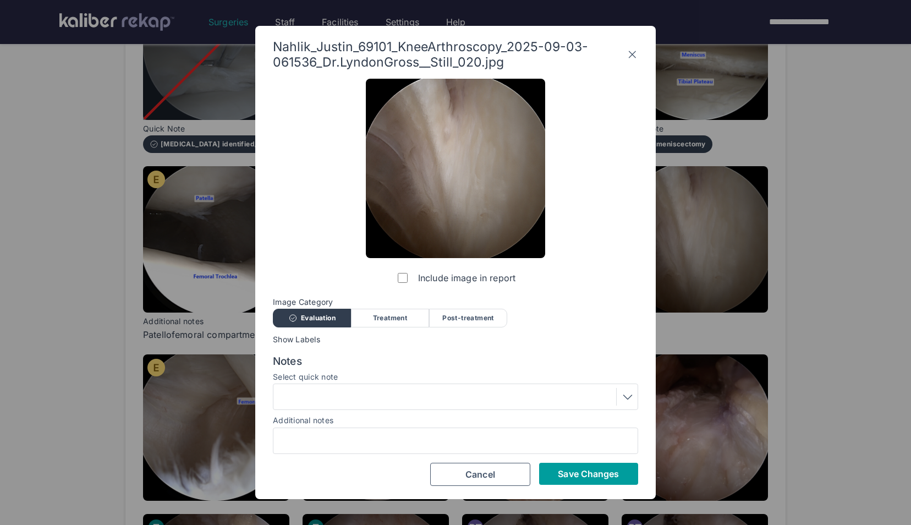
click at [566, 477] on span "Save Changes" at bounding box center [588, 473] width 61 height 11
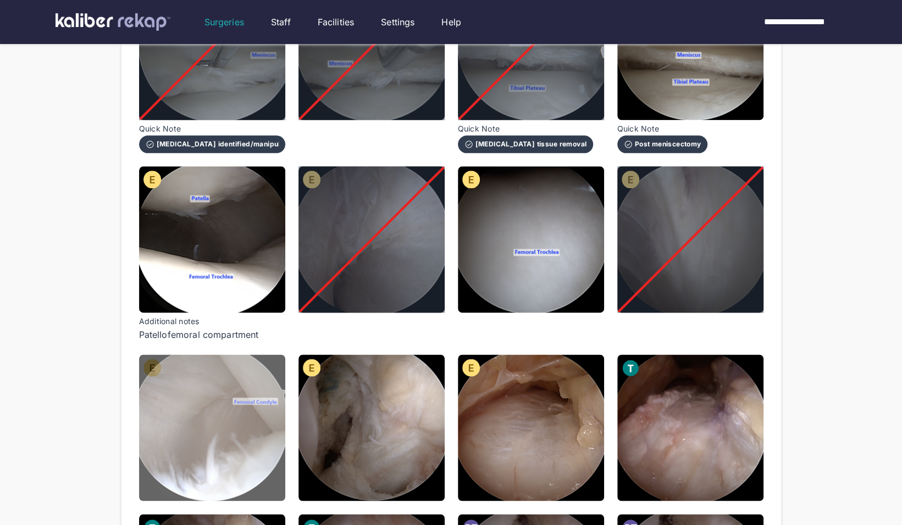
click at [225, 448] on img at bounding box center [212, 427] width 146 height 146
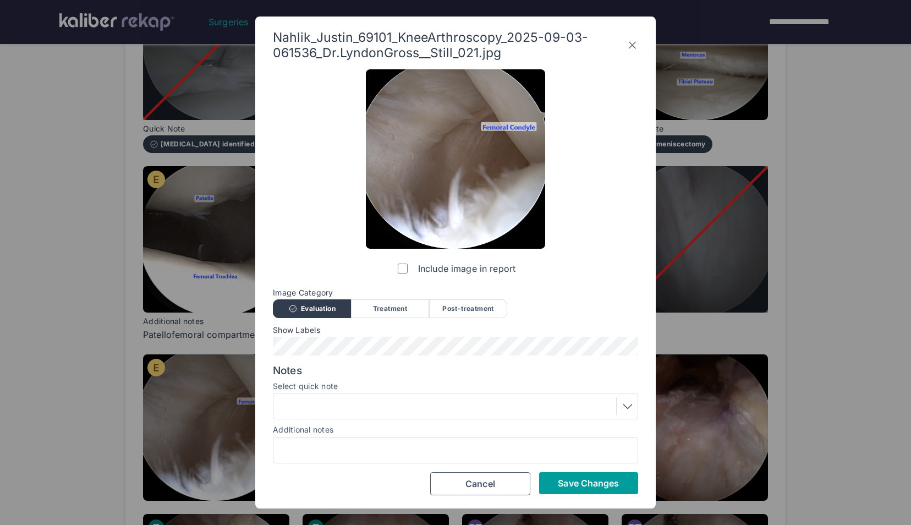
click at [552, 492] on button "Save Changes" at bounding box center [588, 483] width 99 height 22
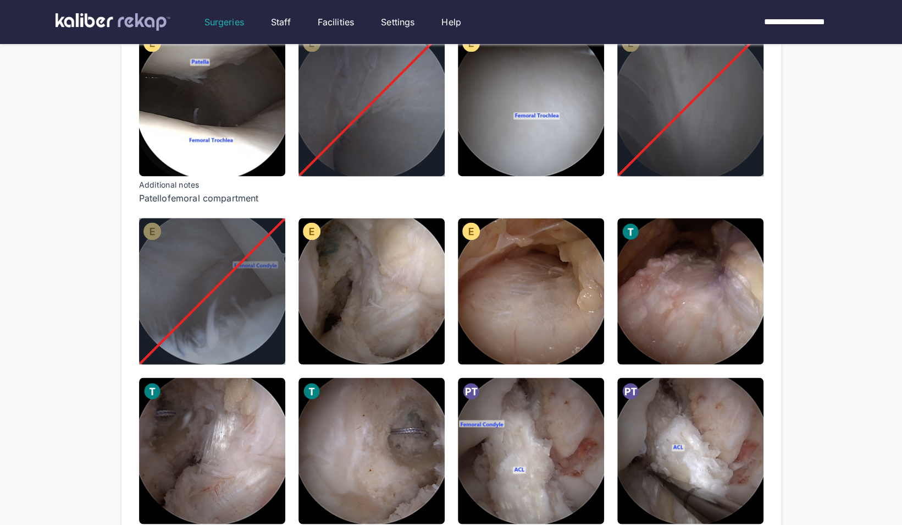
scroll to position [969, 0]
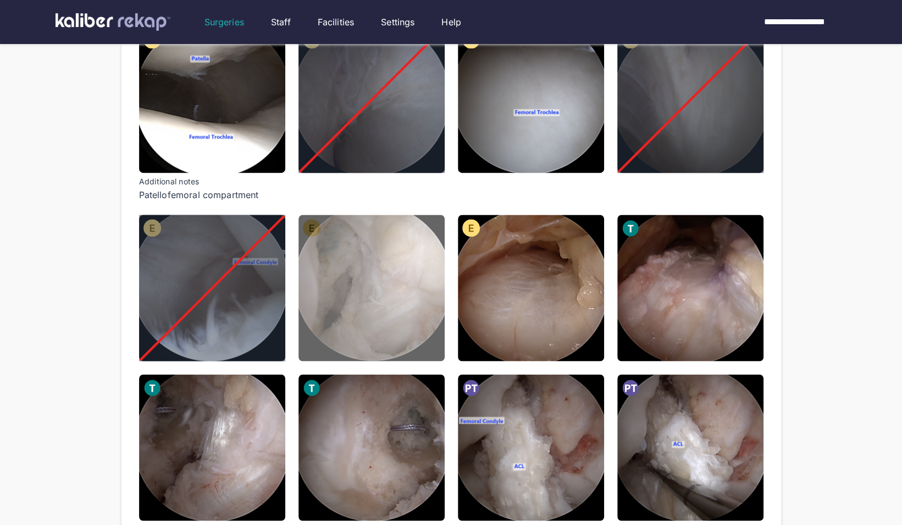
click at [379, 326] on img at bounding box center [372, 287] width 146 height 146
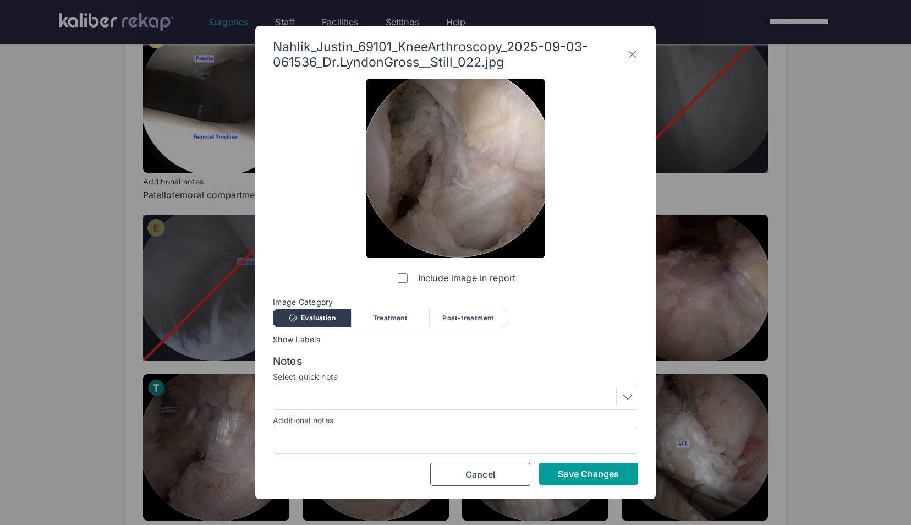
click at [567, 476] on span "Save Changes" at bounding box center [588, 473] width 61 height 11
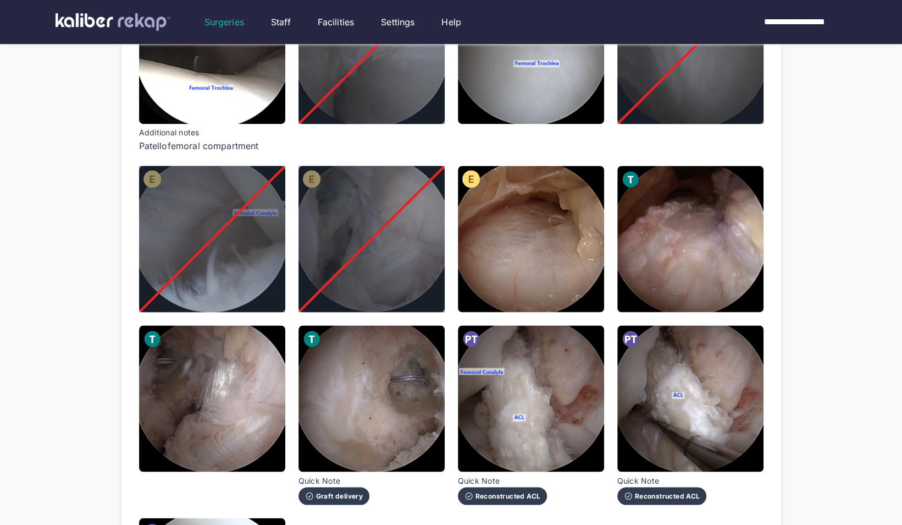
scroll to position [1024, 0]
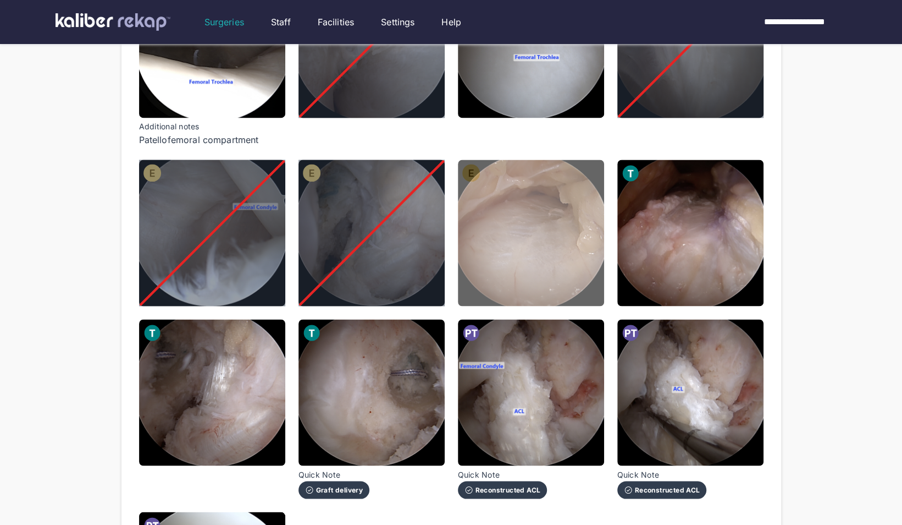
click at [548, 220] on img at bounding box center [531, 232] width 146 height 146
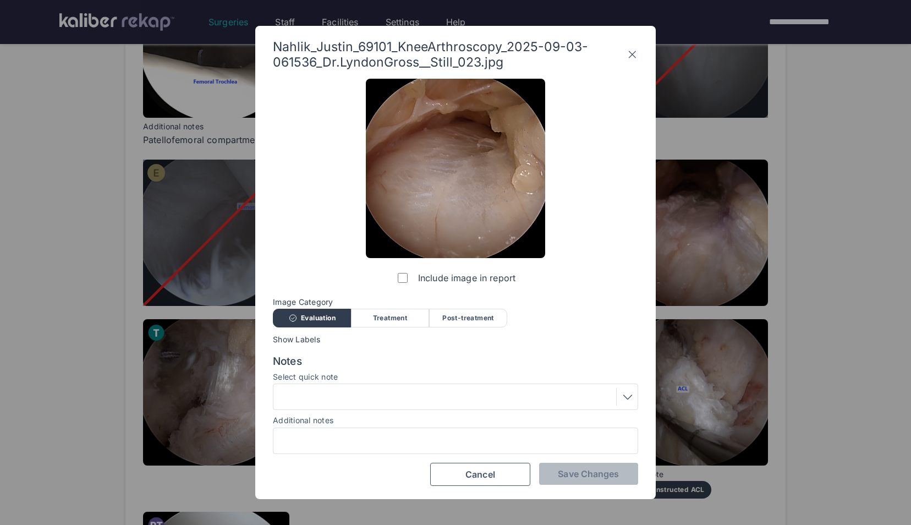
click at [393, 274] on div "Include image in report" at bounding box center [455, 184] width 179 height 210
click at [395, 276] on label "Include image in report" at bounding box center [455, 278] width 120 height 22
click at [574, 462] on button "Save Changes" at bounding box center [588, 473] width 99 height 22
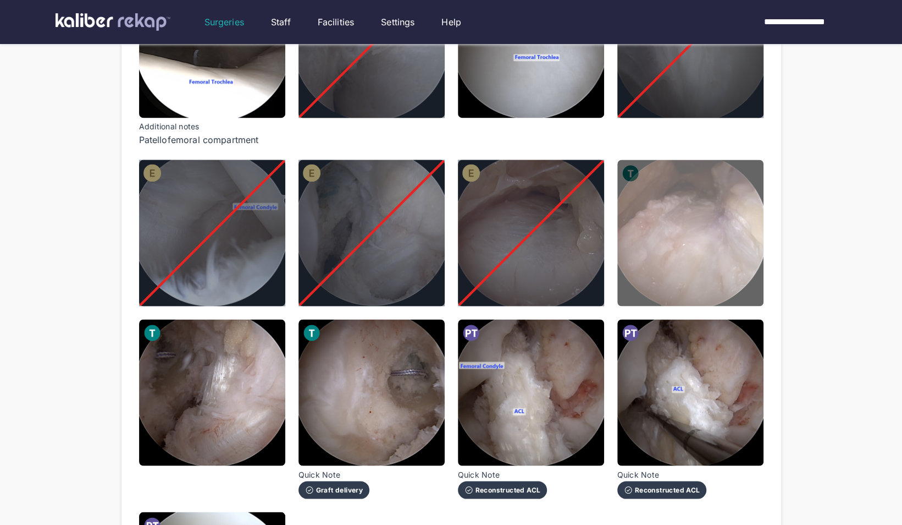
click at [720, 224] on img at bounding box center [691, 232] width 146 height 146
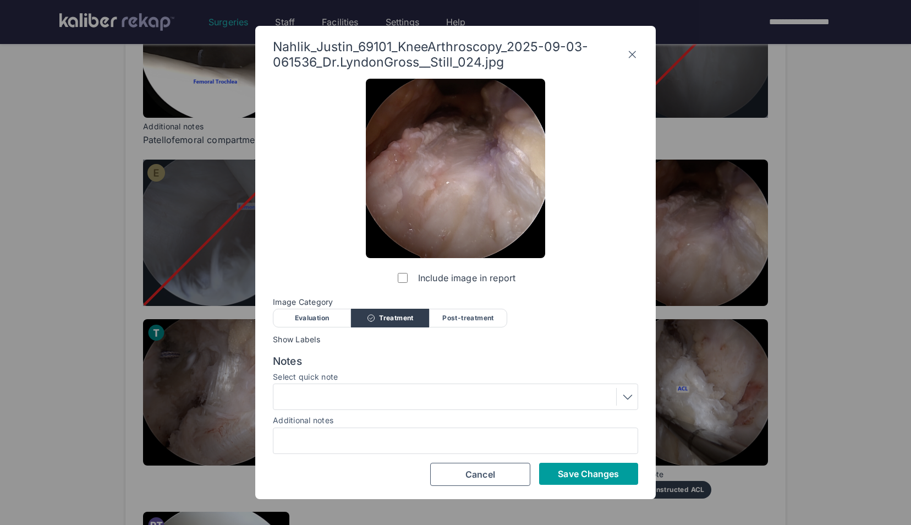
click at [602, 478] on span "Save Changes" at bounding box center [588, 473] width 61 height 11
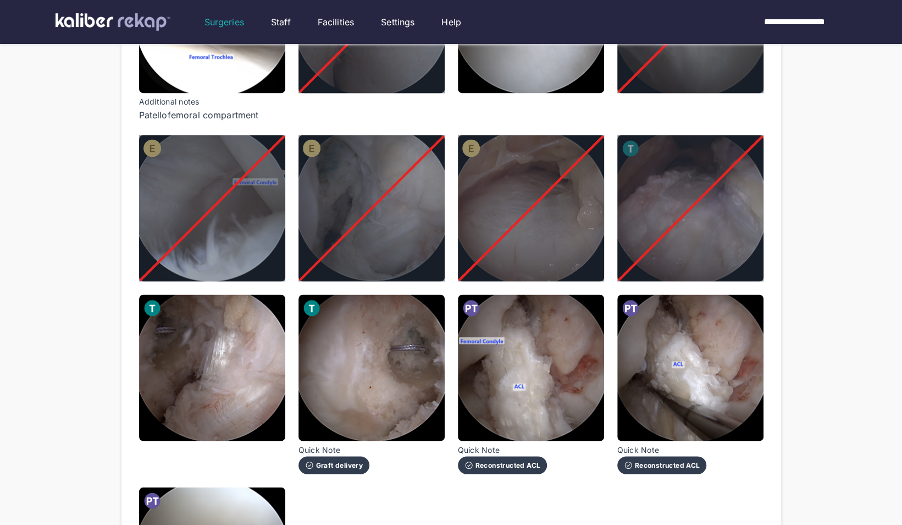
scroll to position [1051, 0]
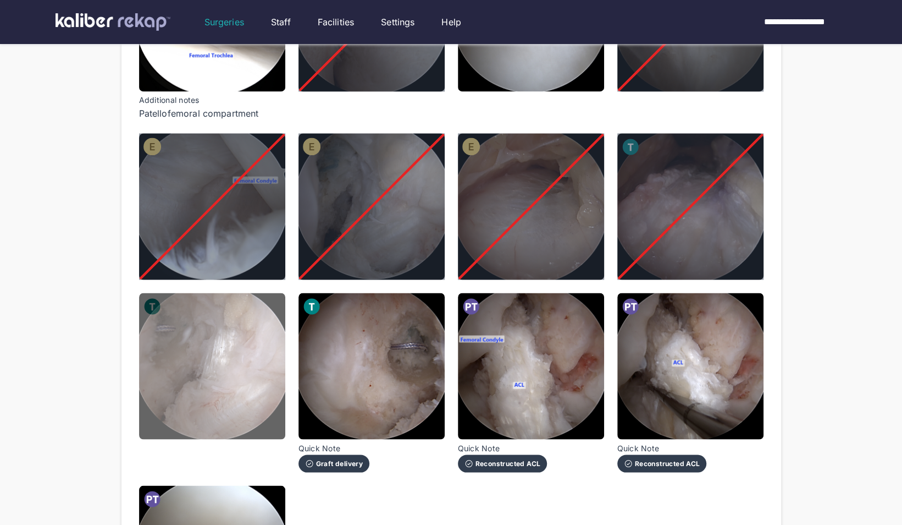
click at [197, 365] on img at bounding box center [212, 366] width 146 height 146
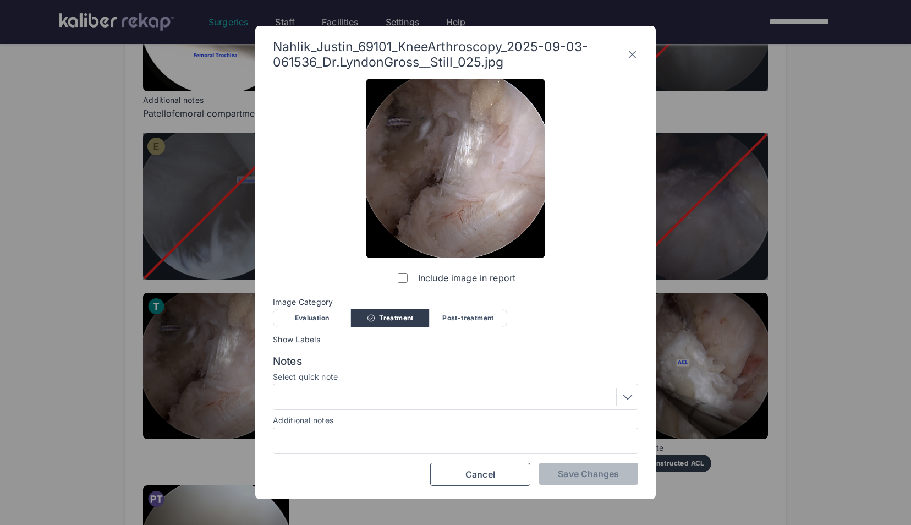
click at [373, 396] on div at bounding box center [455, 397] width 357 height 18
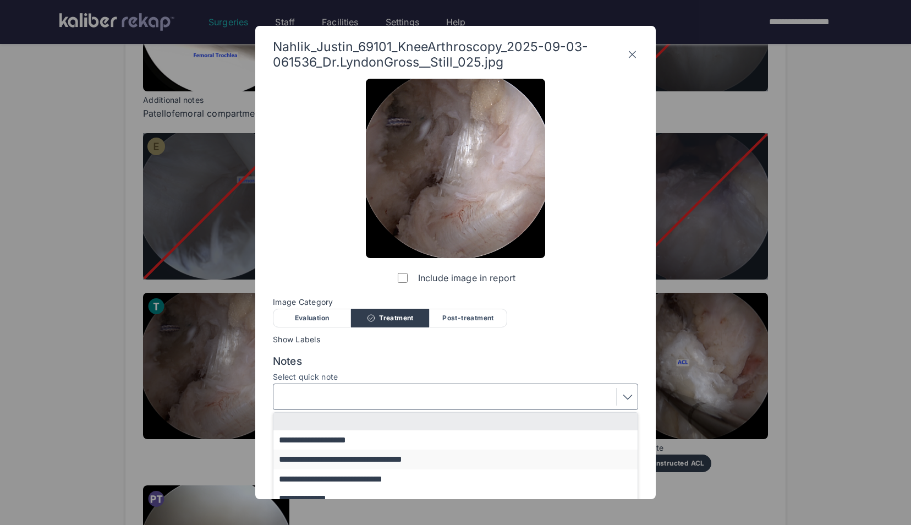
click at [366, 457] on button "**********" at bounding box center [460, 458] width 374 height 19
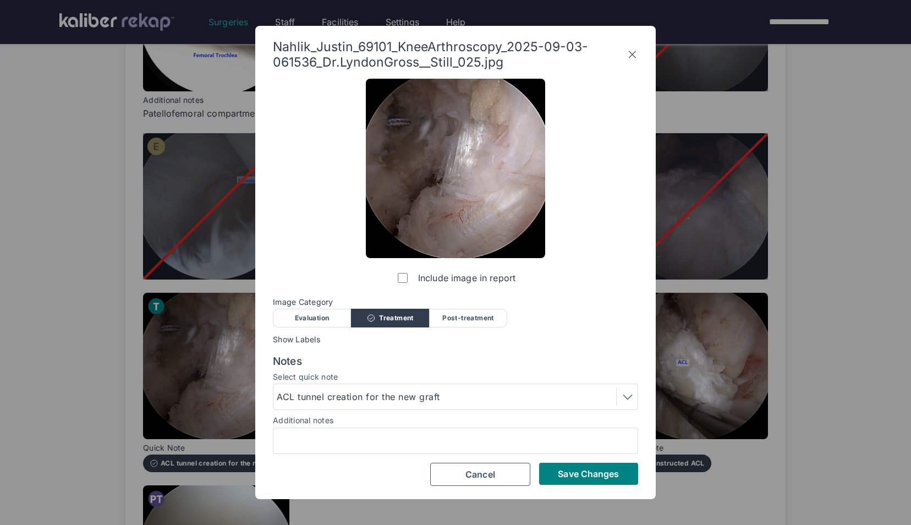
click at [576, 461] on div "Include image in report Image Category Evaluation Treatment Post-treatment Eval…" at bounding box center [455, 282] width 365 height 407
click at [581, 468] on span "Save Changes" at bounding box center [588, 473] width 61 height 11
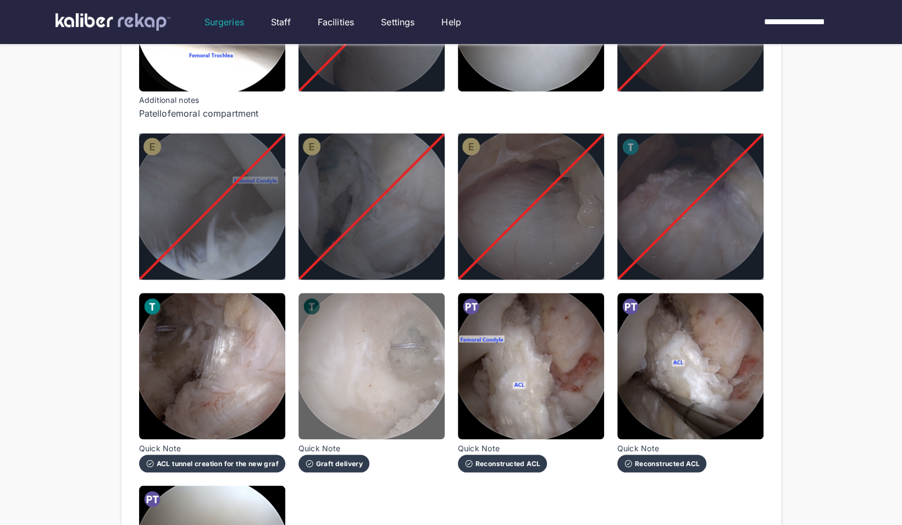
click at [375, 370] on img at bounding box center [372, 366] width 146 height 146
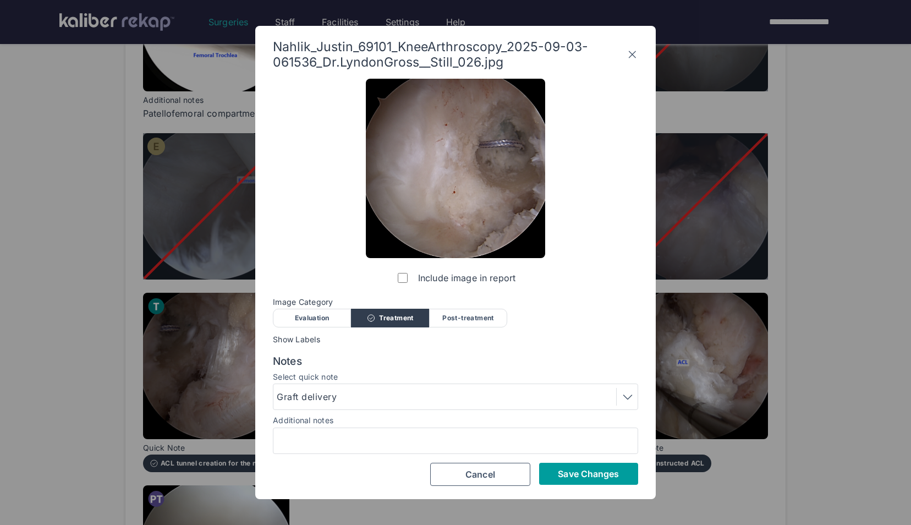
click at [574, 476] on span "Save Changes" at bounding box center [588, 473] width 61 height 11
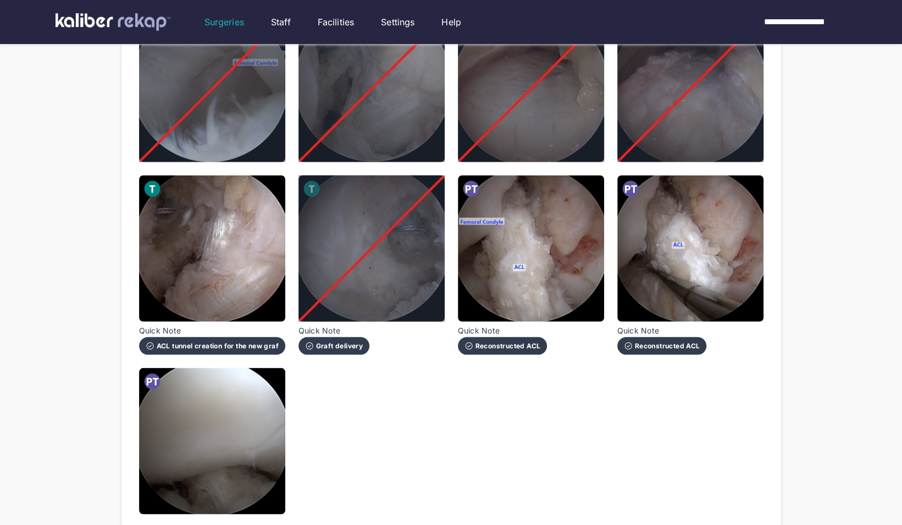
scroll to position [1239, 0]
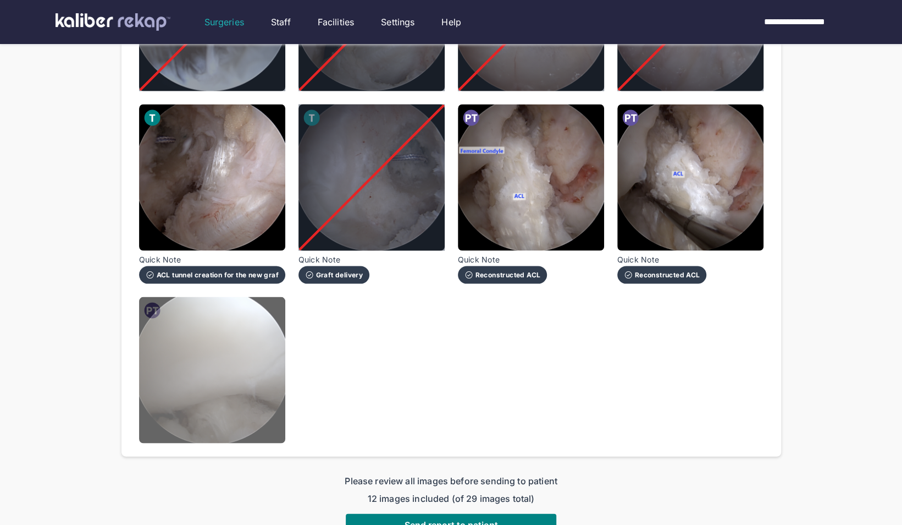
click at [239, 387] on img at bounding box center [212, 369] width 146 height 146
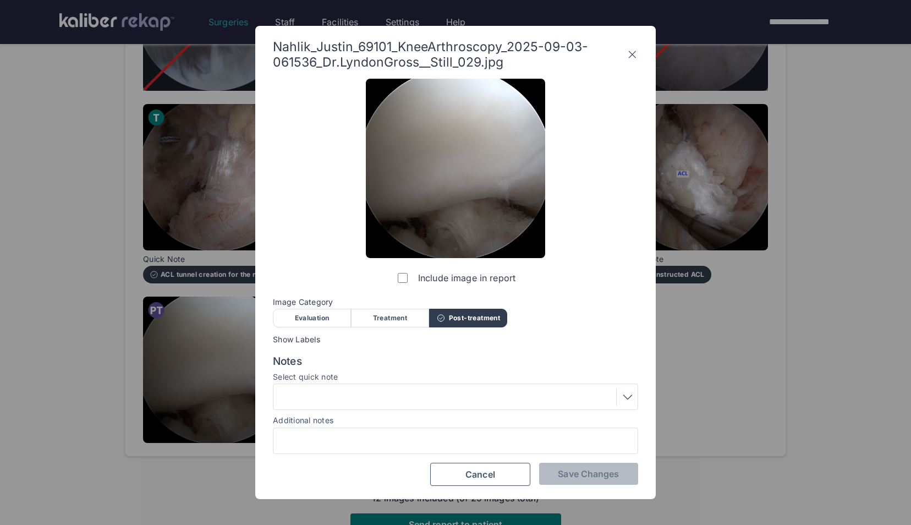
click at [396, 280] on label "Include image in report" at bounding box center [455, 278] width 120 height 22
click at [571, 470] on span "Save Changes" at bounding box center [588, 473] width 61 height 11
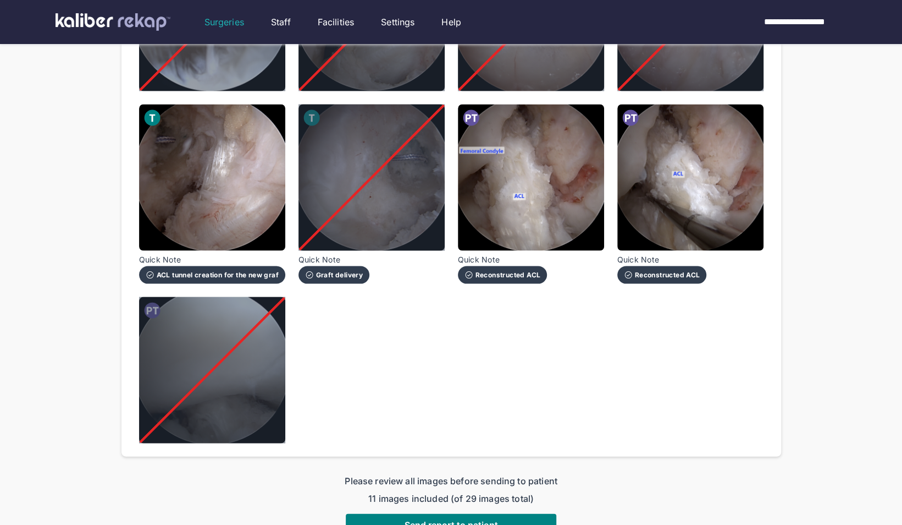
scroll to position [1312, 0]
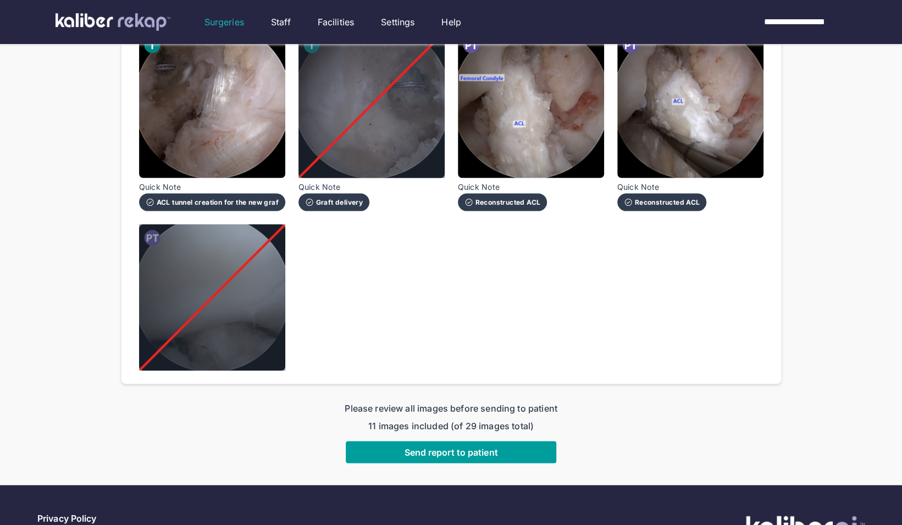
click at [503, 448] on button "Send report to patient" at bounding box center [451, 451] width 211 height 22
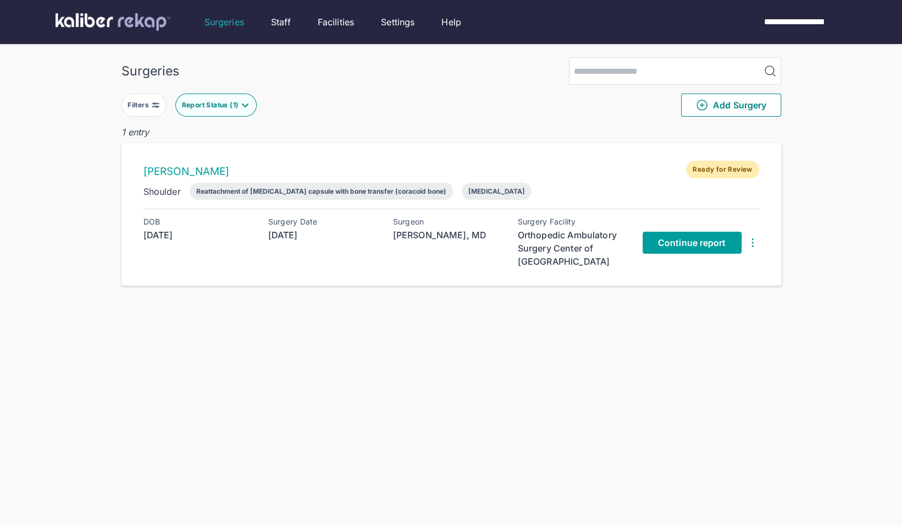
click at [676, 244] on span "Continue report" at bounding box center [692, 242] width 68 height 11
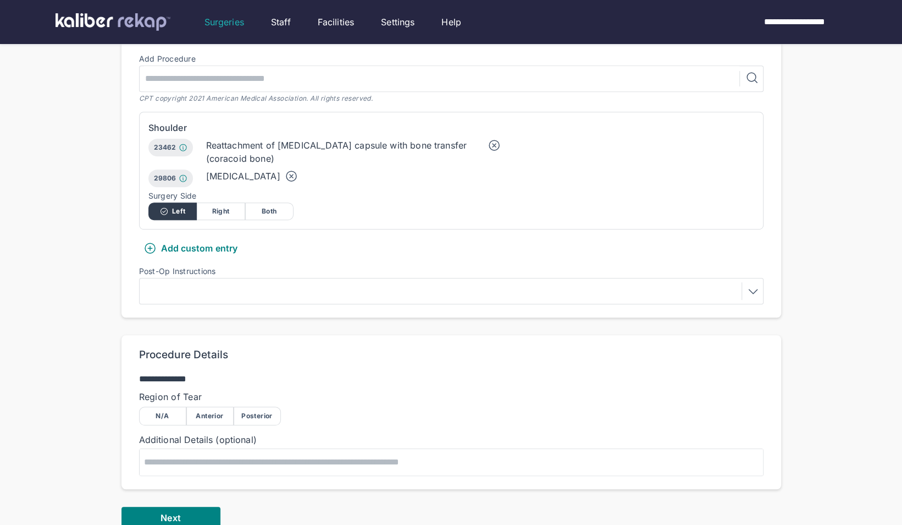
scroll to position [282, 0]
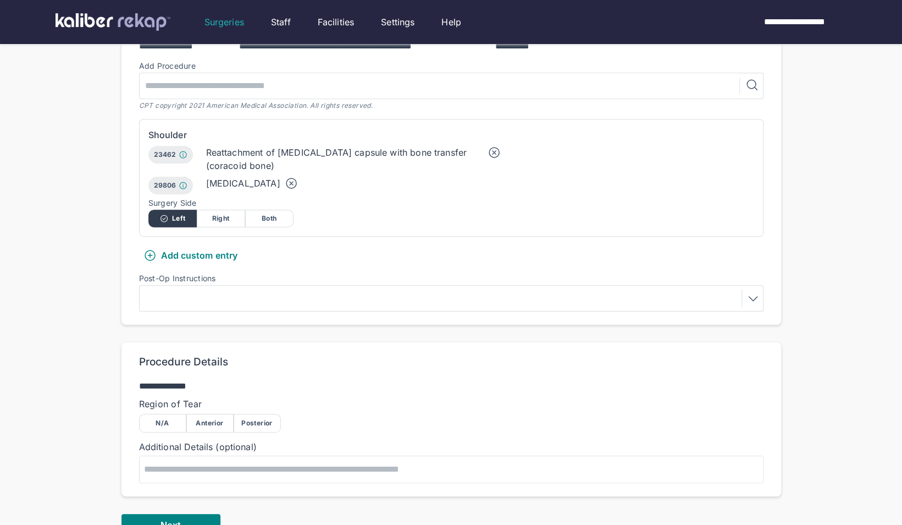
click at [222, 305] on div at bounding box center [451, 298] width 617 height 18
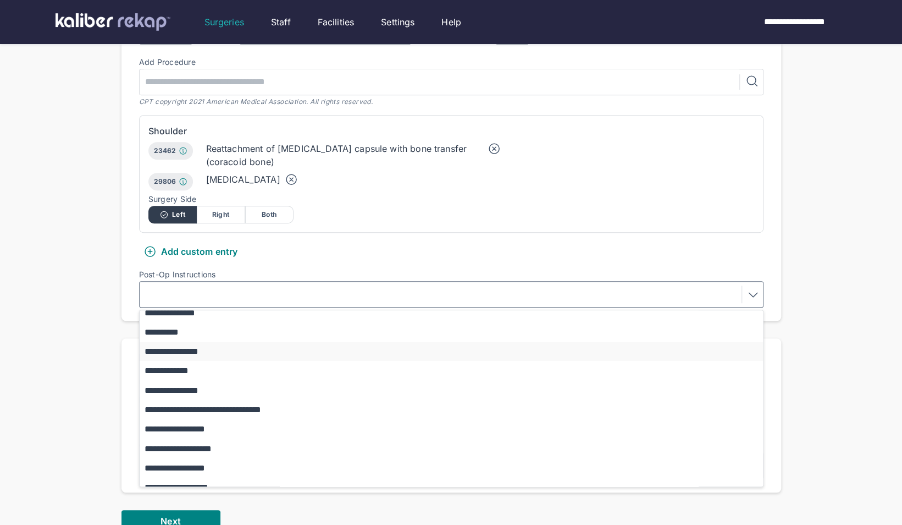
scroll to position [47, 0]
click at [211, 441] on button "**********" at bounding box center [457, 446] width 634 height 19
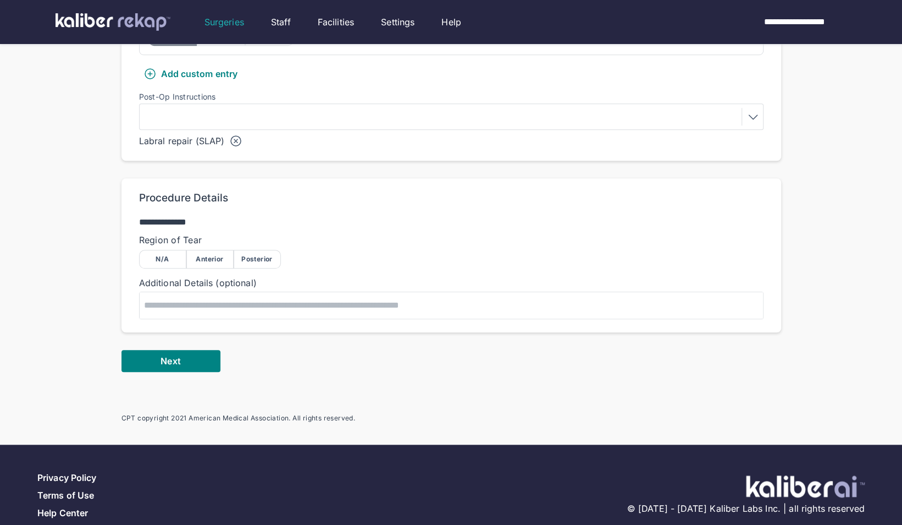
scroll to position [464, 0]
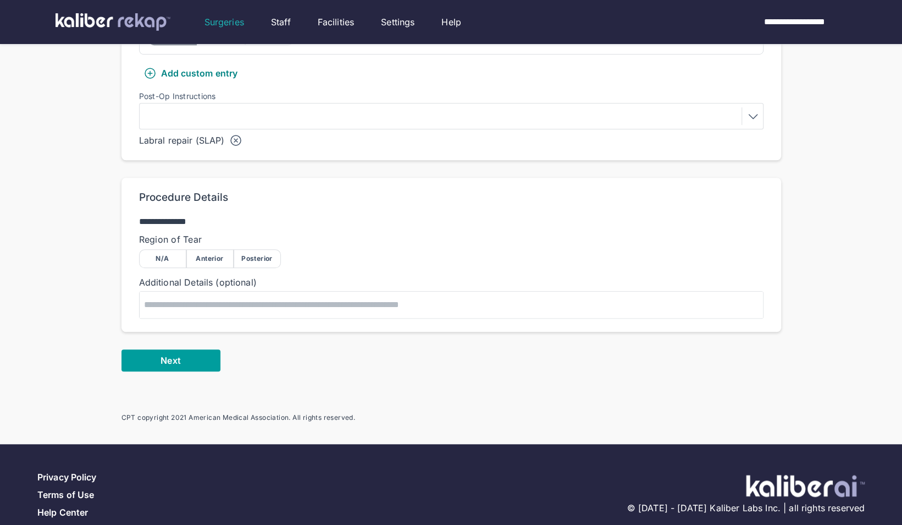
click at [157, 359] on button "Next" at bounding box center [171, 360] width 99 height 22
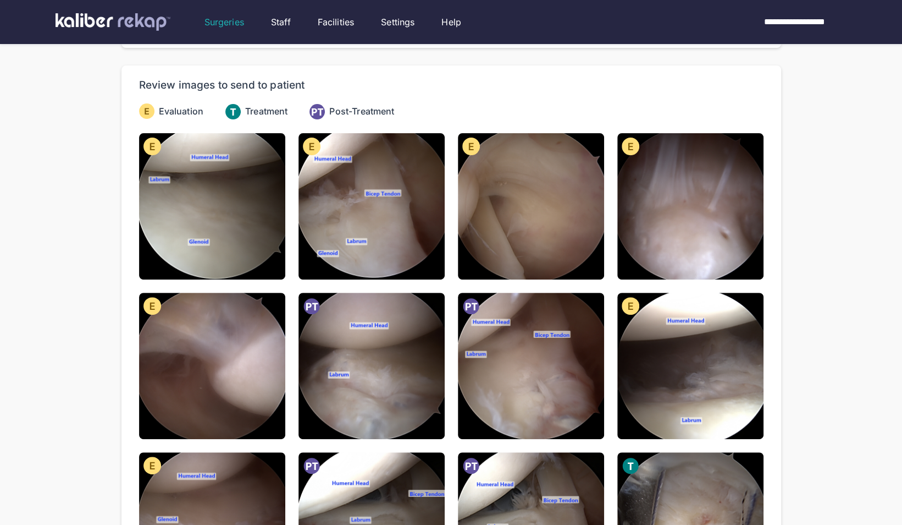
scroll to position [81, 0]
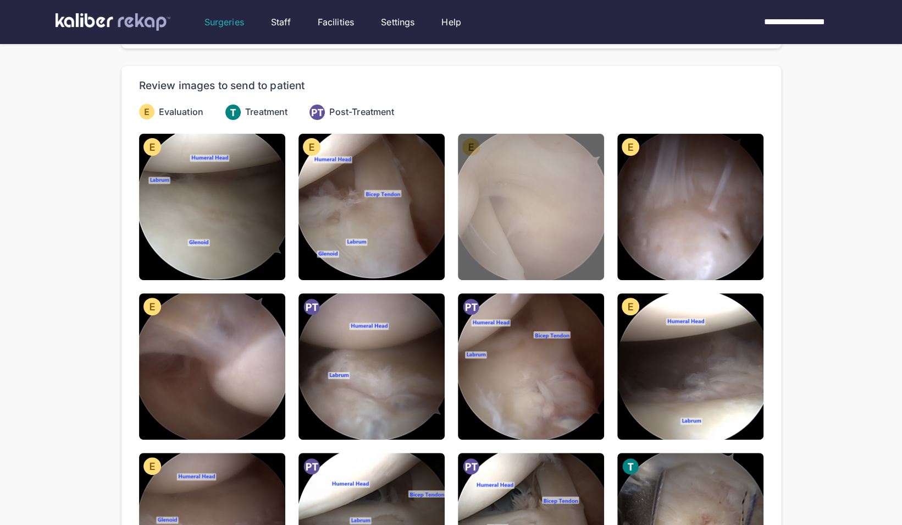
click at [526, 218] on img at bounding box center [531, 207] width 146 height 146
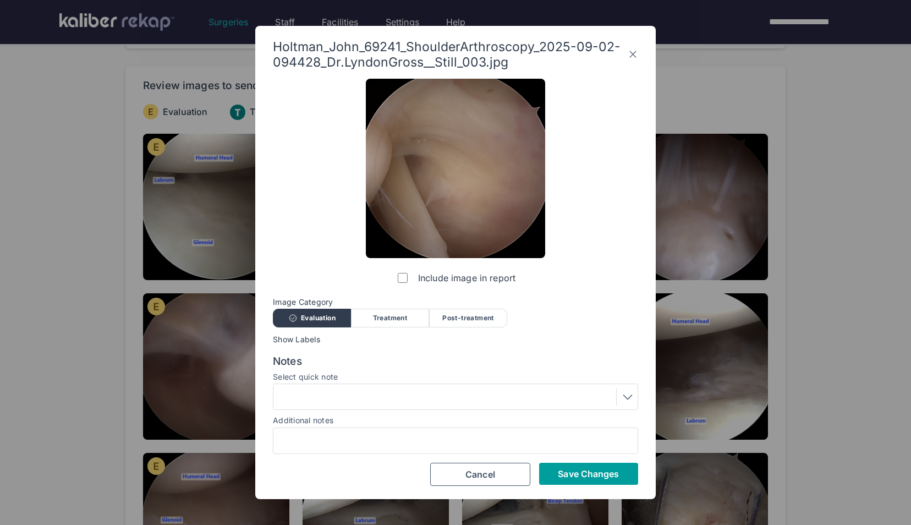
click at [574, 472] on span "Save Changes" at bounding box center [588, 473] width 61 height 11
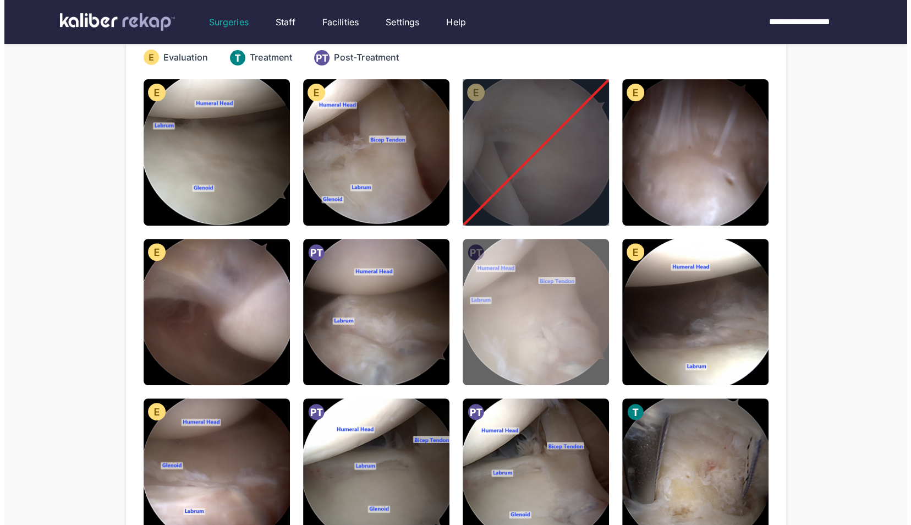
scroll to position [130, 0]
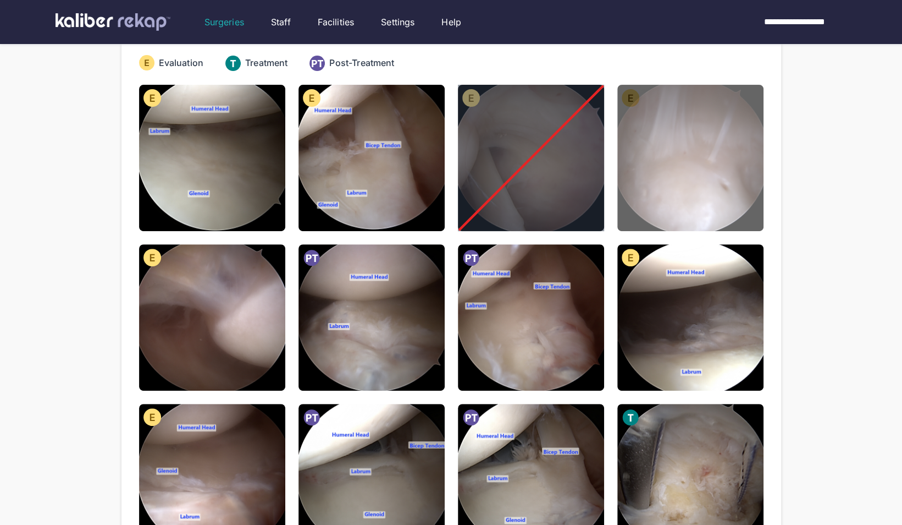
click at [697, 134] on img at bounding box center [691, 158] width 146 height 146
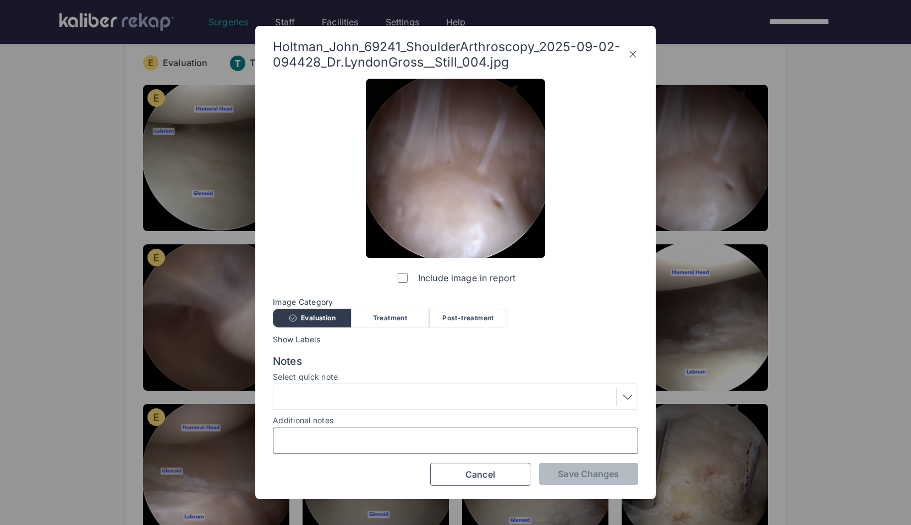
click at [399, 437] on input "Additional notes" at bounding box center [455, 440] width 355 height 14
click at [482, 395] on div at bounding box center [455, 397] width 357 height 18
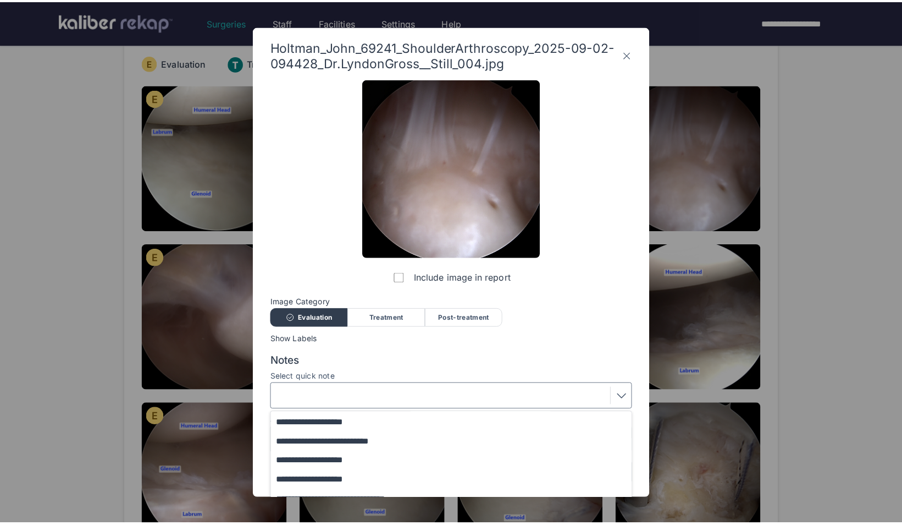
scroll to position [115, 0]
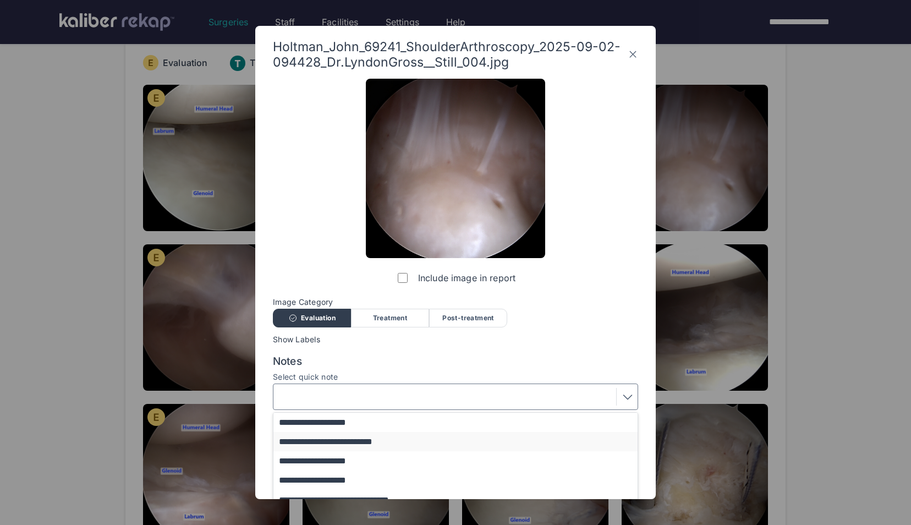
click at [409, 442] on button "**********" at bounding box center [460, 441] width 374 height 19
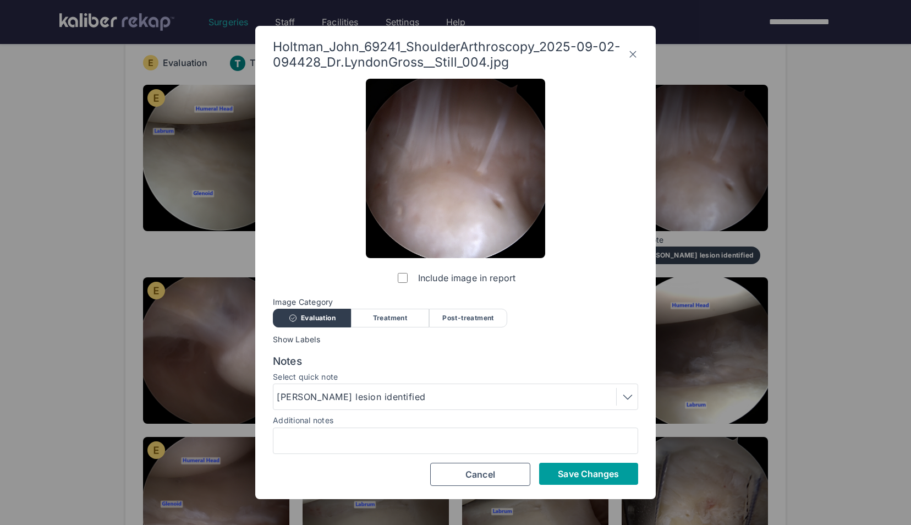
click at [572, 468] on span "Save Changes" at bounding box center [588, 473] width 61 height 11
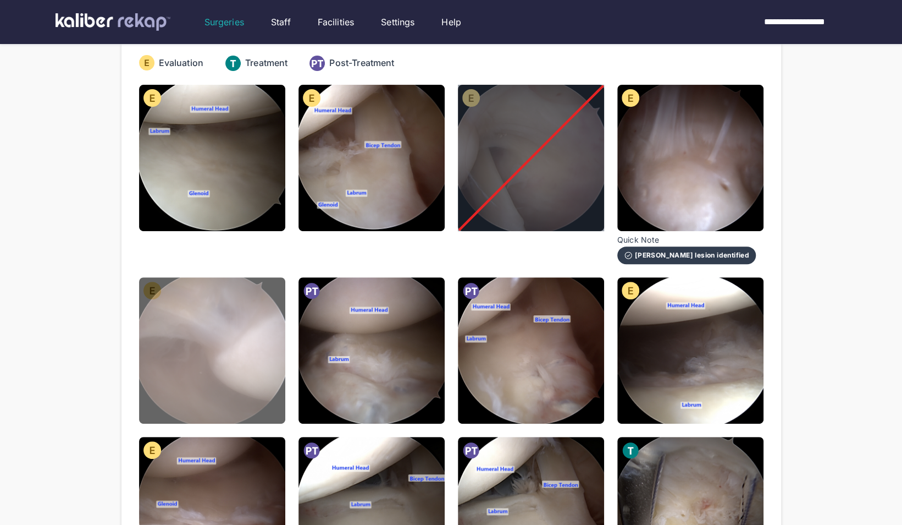
click at [228, 381] on img at bounding box center [212, 350] width 146 height 146
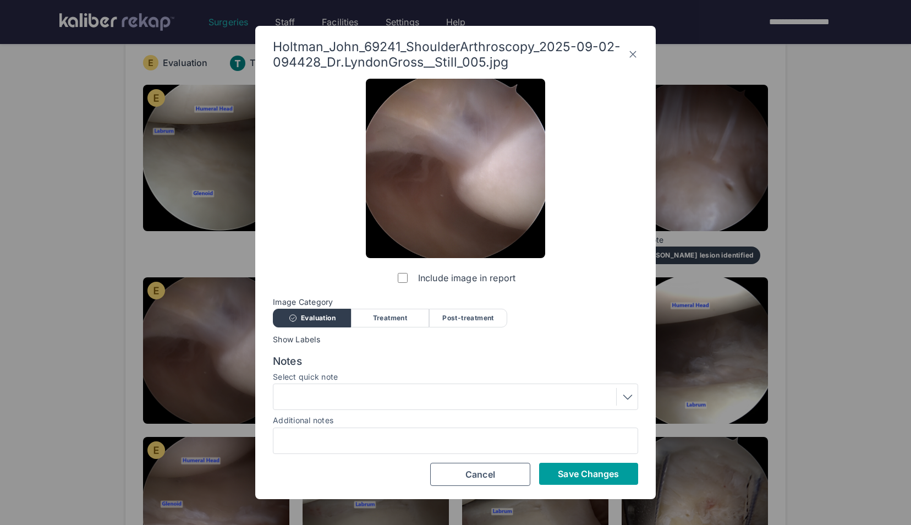
click at [615, 467] on button "Save Changes" at bounding box center [588, 473] width 99 height 22
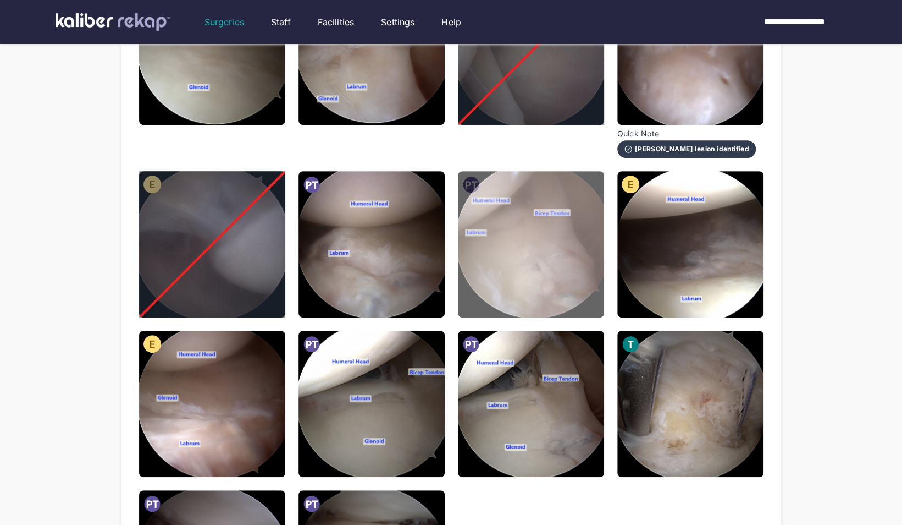
scroll to position [241, 0]
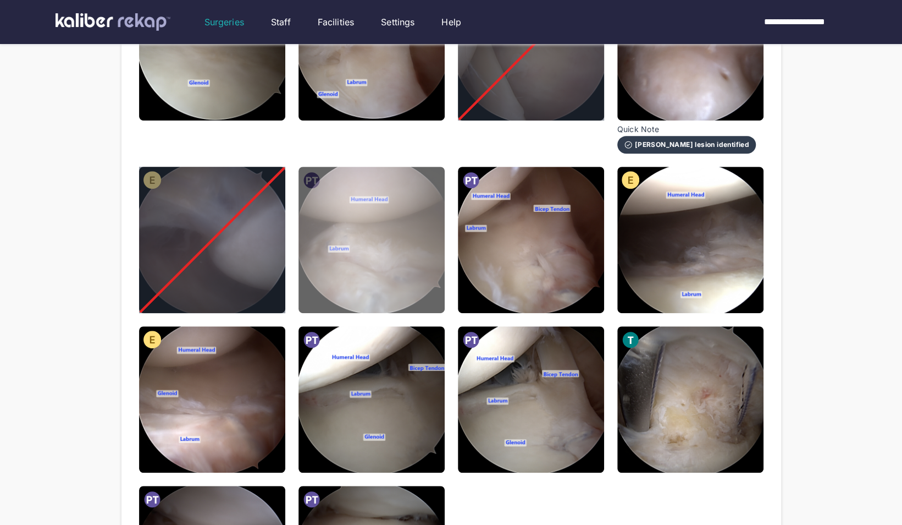
click at [419, 244] on img at bounding box center [372, 240] width 146 height 146
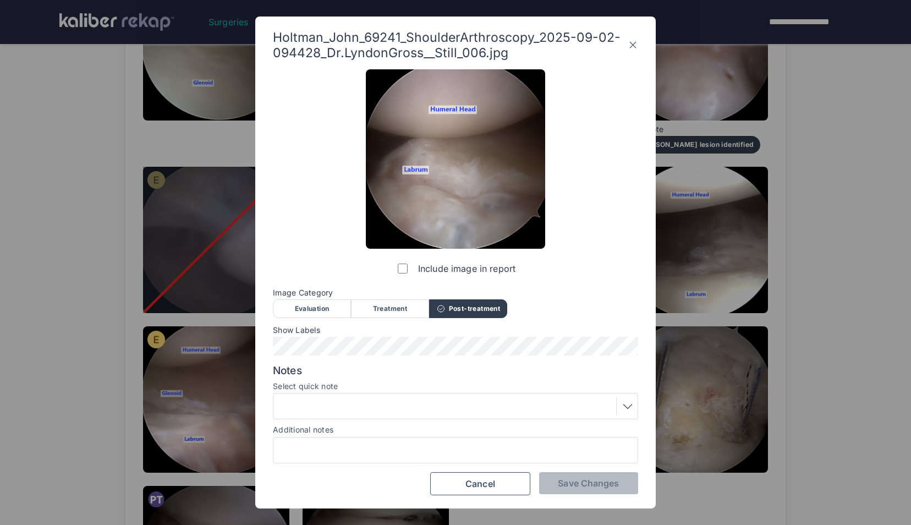
click at [323, 310] on div "Evaluation" at bounding box center [312, 308] width 78 height 19
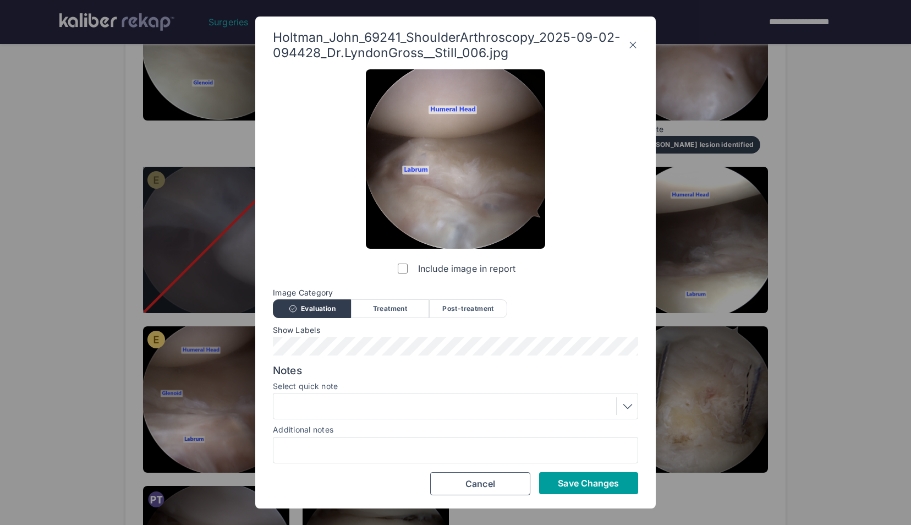
click at [558, 480] on span "Save Changes" at bounding box center [588, 482] width 61 height 11
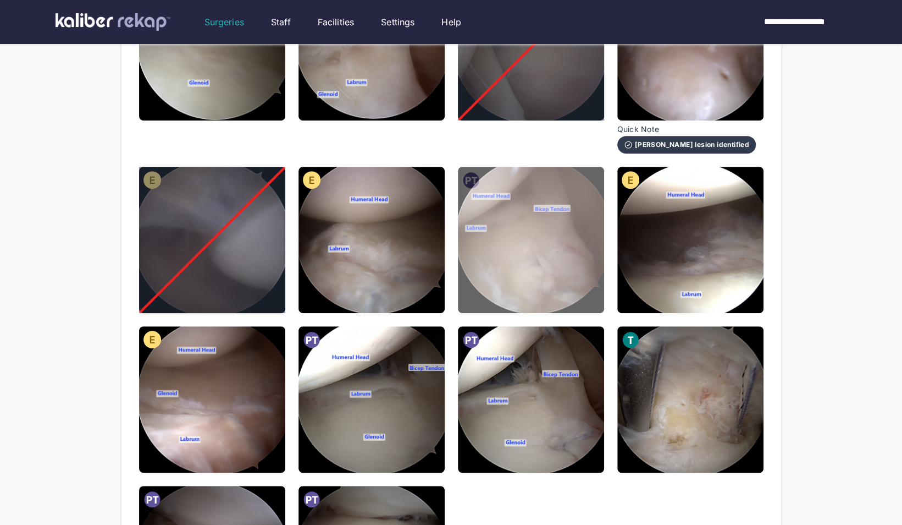
click at [562, 279] on img at bounding box center [531, 240] width 146 height 146
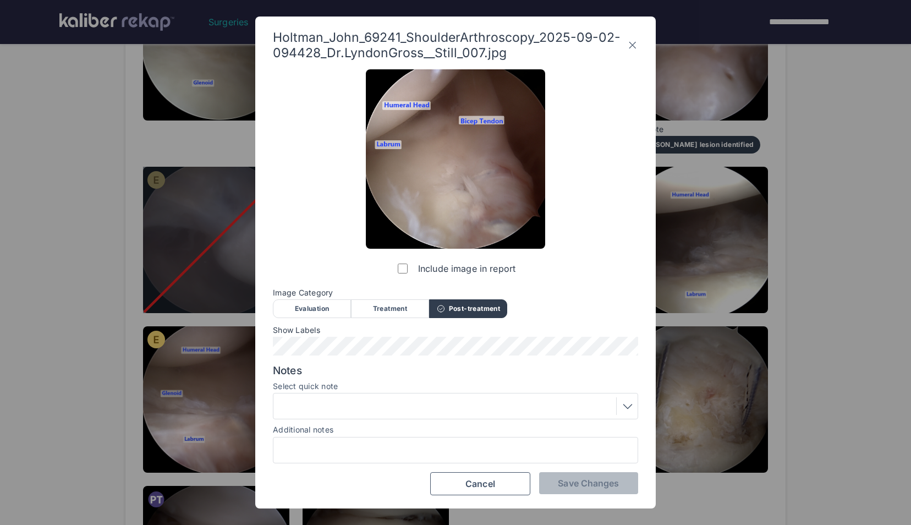
click at [310, 299] on div "Image Category Evaluation Treatment Post-treatment Evaluation Treatment Post-tr…" at bounding box center [455, 302] width 365 height 29
click at [316, 306] on div "Evaluation" at bounding box center [312, 308] width 78 height 19
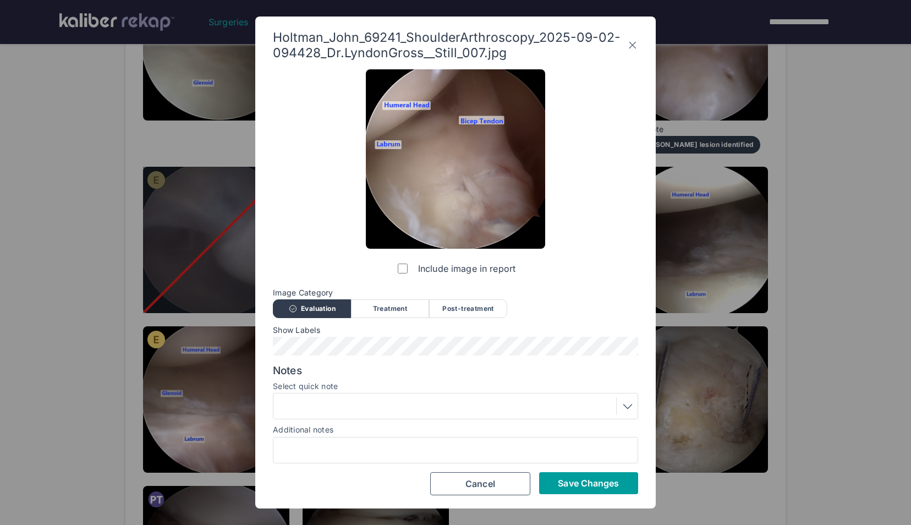
click at [587, 483] on span "Save Changes" at bounding box center [588, 482] width 61 height 11
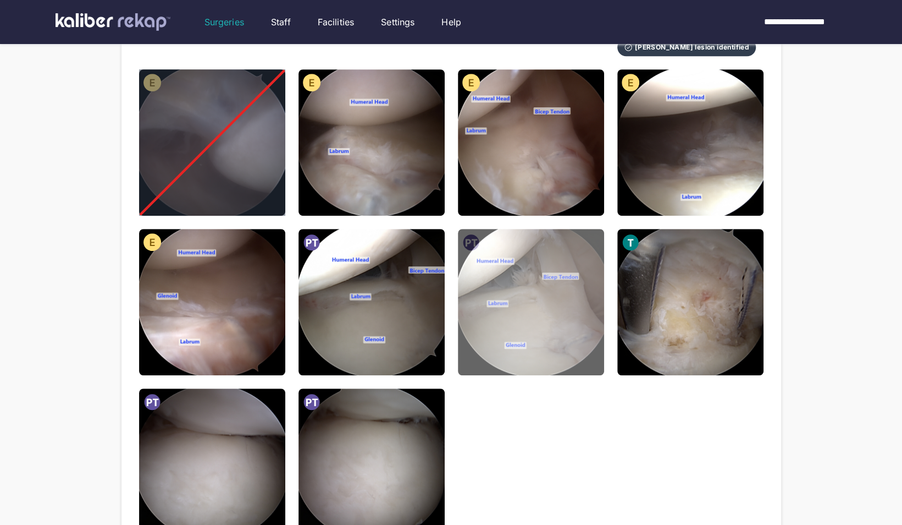
scroll to position [340, 0]
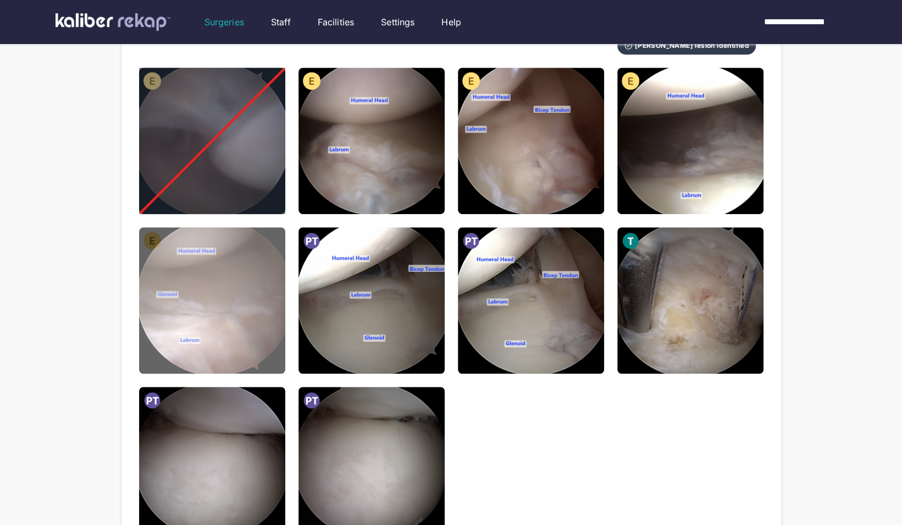
click at [209, 278] on img at bounding box center [212, 300] width 146 height 146
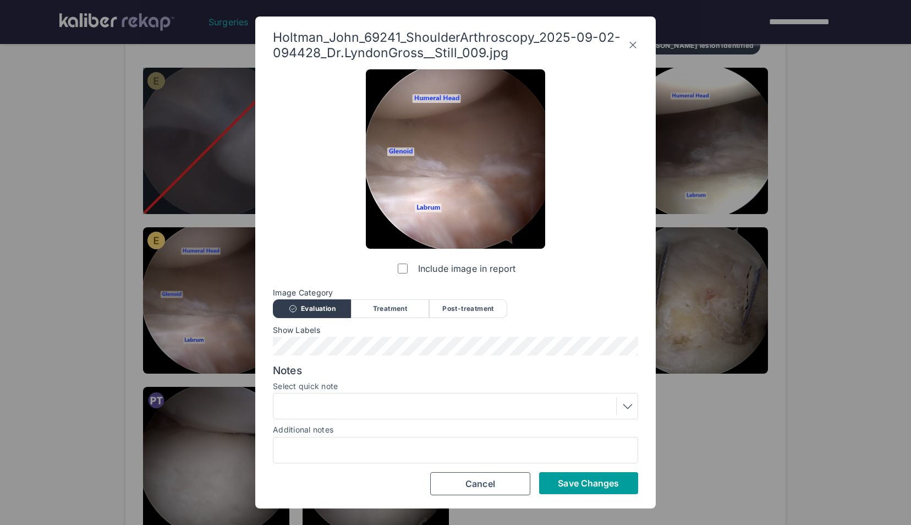
click at [580, 478] on span "Save Changes" at bounding box center [588, 482] width 61 height 11
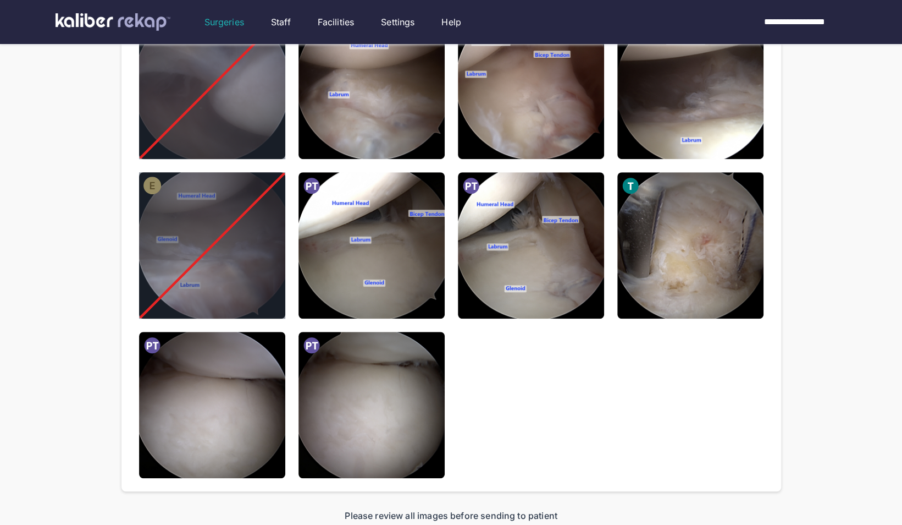
scroll to position [398, 0]
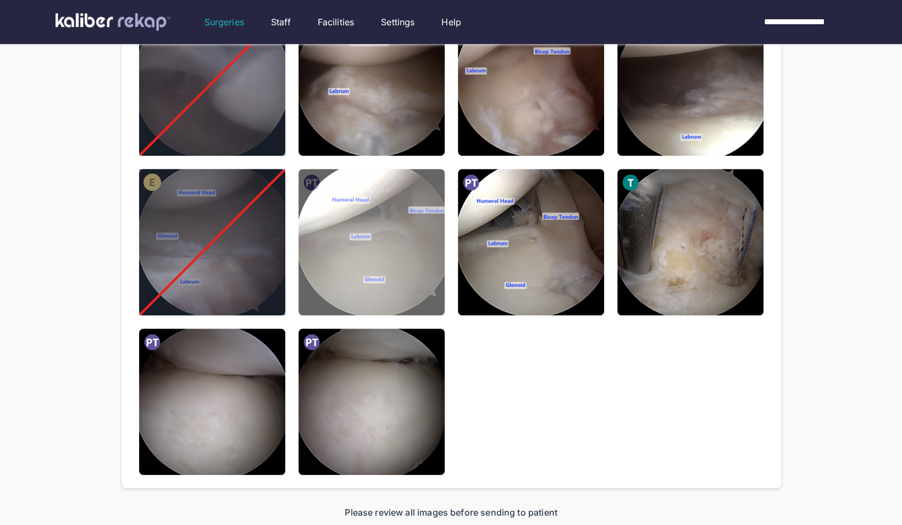
click at [419, 266] on img at bounding box center [372, 242] width 146 height 146
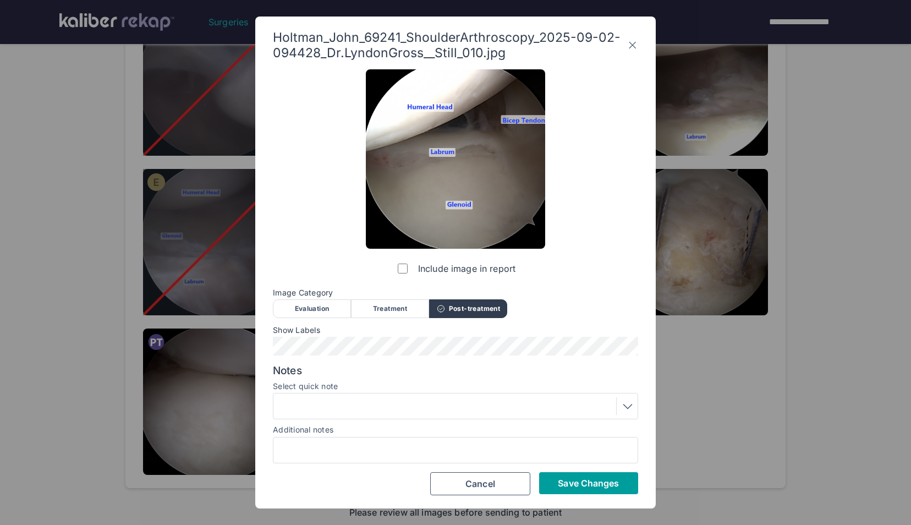
click at [604, 489] on button "Save Changes" at bounding box center [588, 483] width 99 height 22
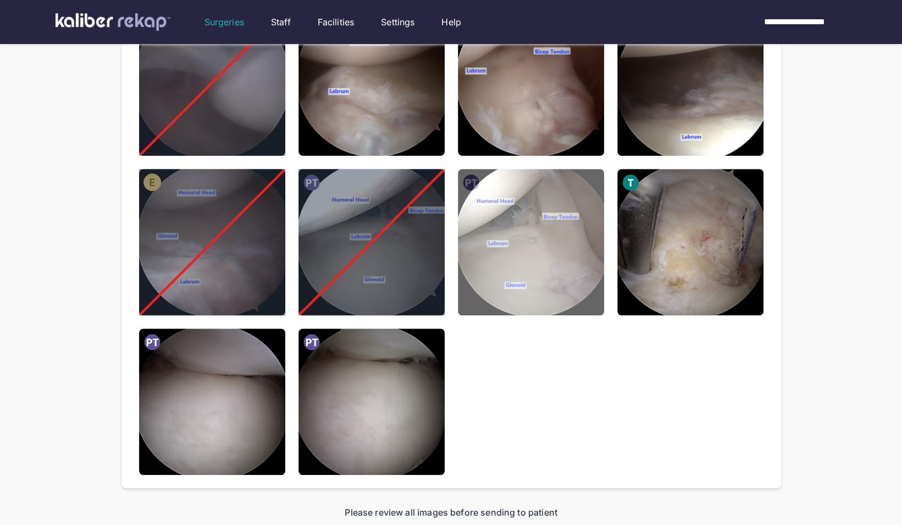
click at [559, 268] on img at bounding box center [531, 242] width 146 height 146
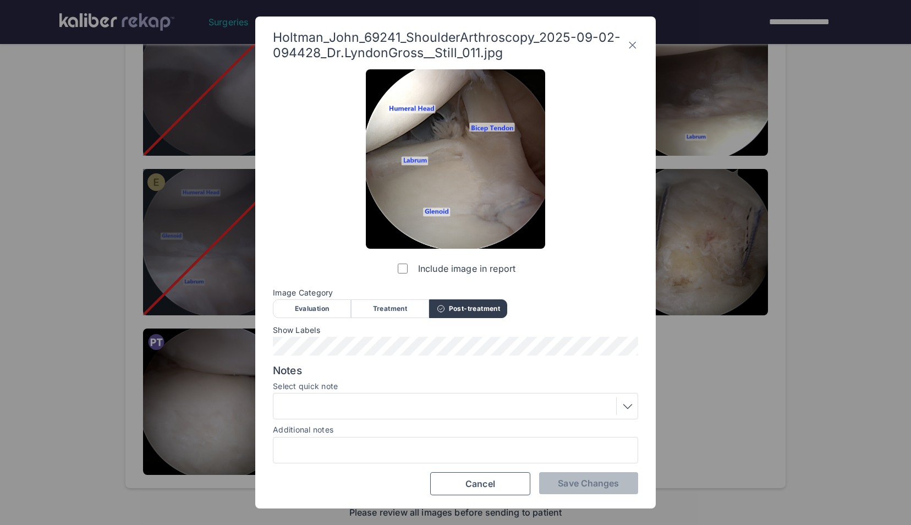
click at [398, 262] on label "Include image in report" at bounding box center [455, 268] width 120 height 22
click at [562, 489] on button "Save Changes" at bounding box center [588, 483] width 99 height 22
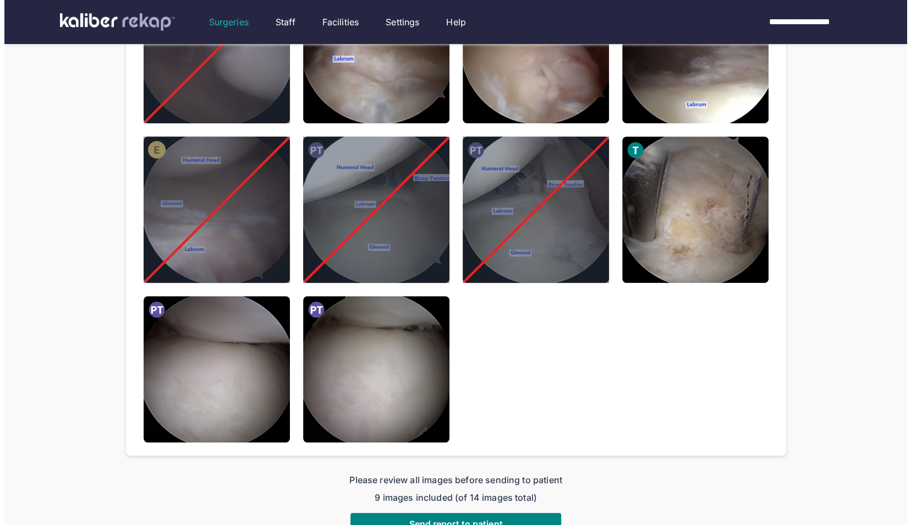
scroll to position [447, 0]
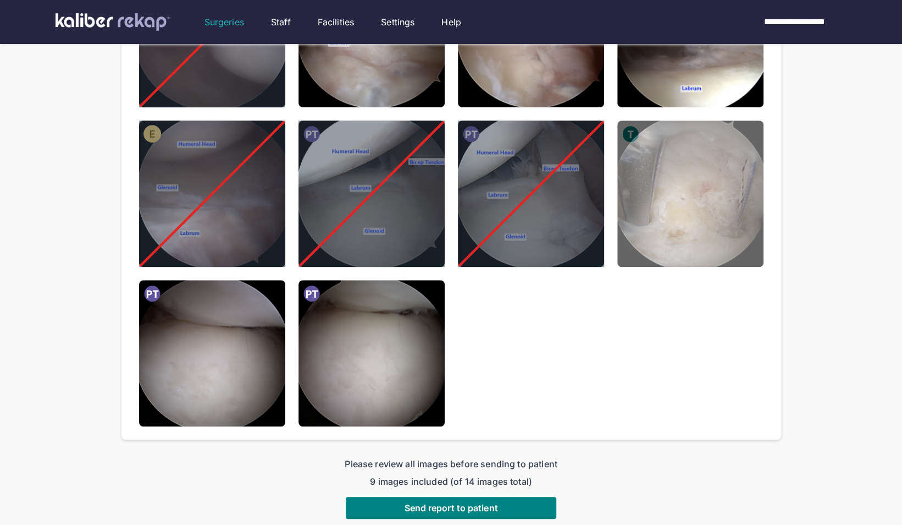
click at [695, 245] on img at bounding box center [691, 193] width 146 height 146
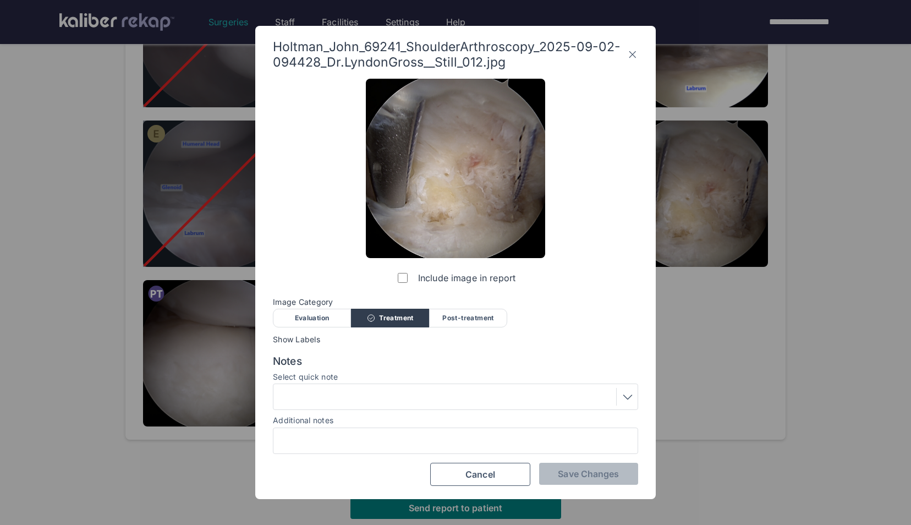
click at [414, 394] on div at bounding box center [455, 397] width 357 height 18
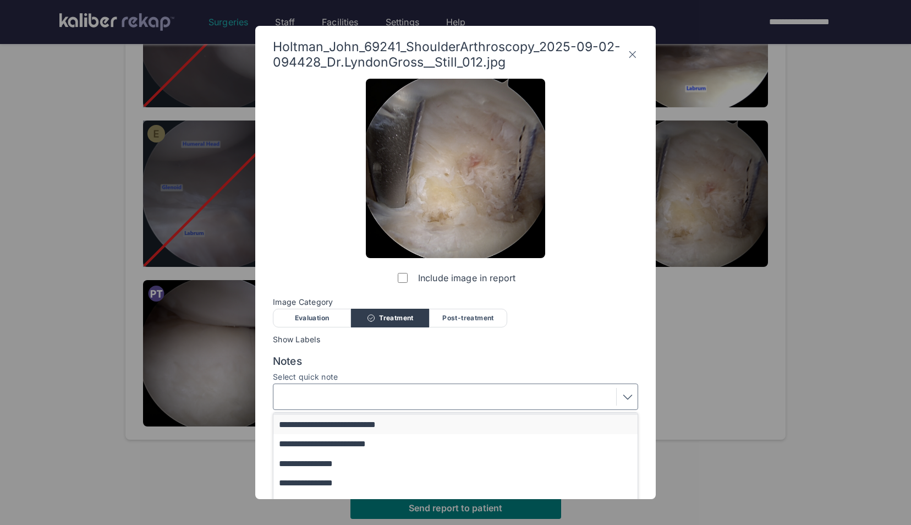
scroll to position [16, 0]
click at [378, 447] on button "**********" at bounding box center [460, 442] width 374 height 19
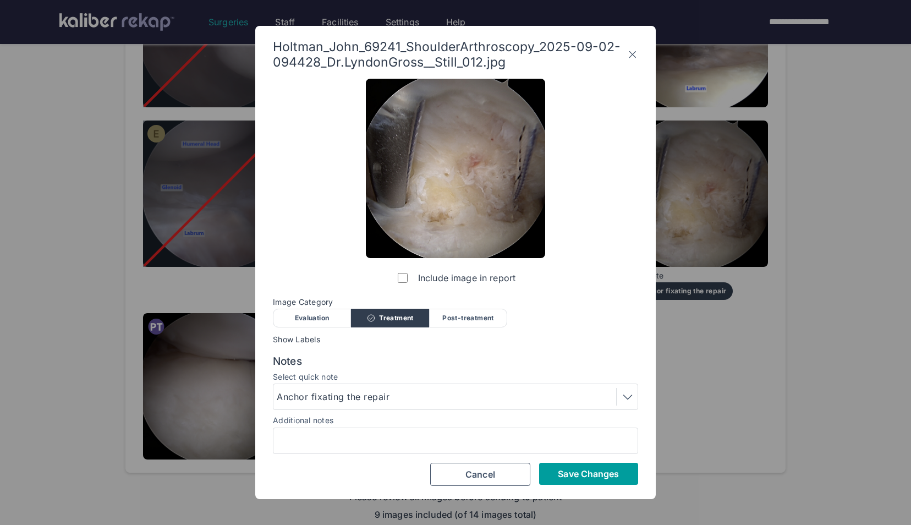
click at [576, 473] on span "Save Changes" at bounding box center [588, 473] width 61 height 11
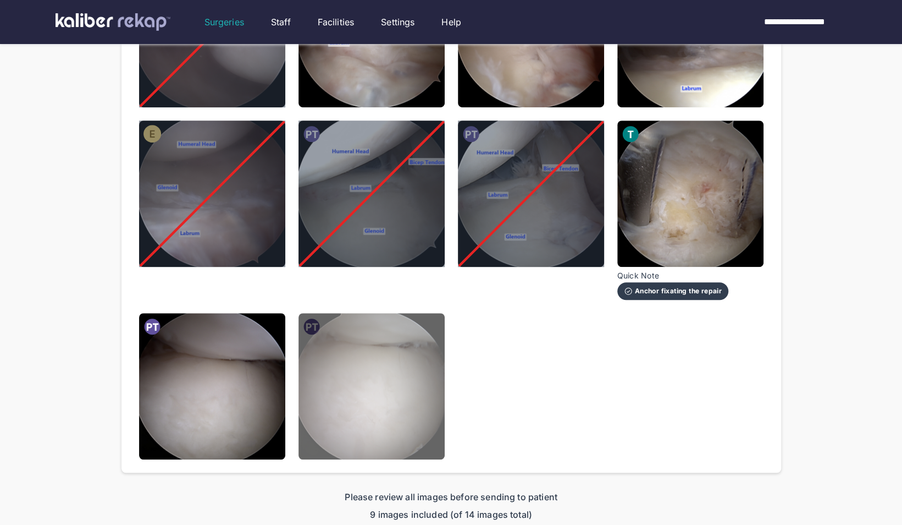
click at [354, 405] on img at bounding box center [372, 386] width 146 height 146
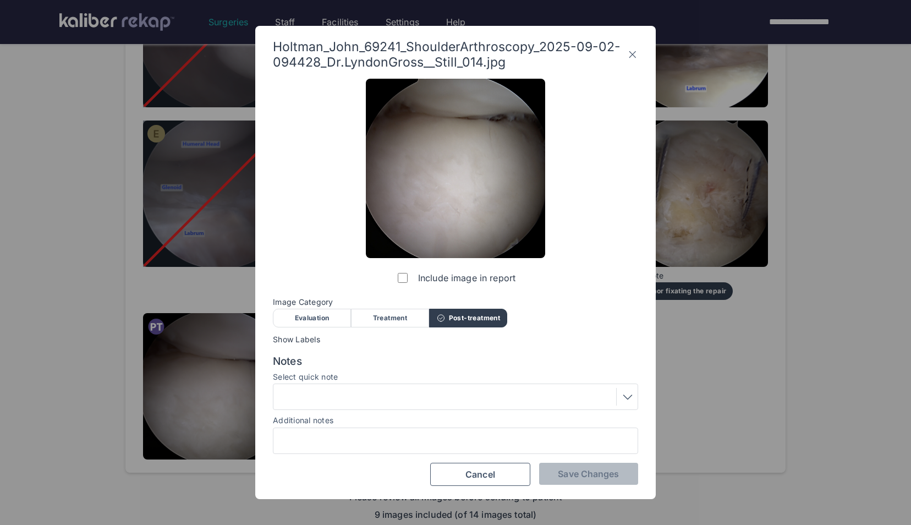
click at [392, 277] on div "Include image in report" at bounding box center [455, 184] width 179 height 210
click at [604, 472] on span "Save Changes" at bounding box center [588, 473] width 61 height 11
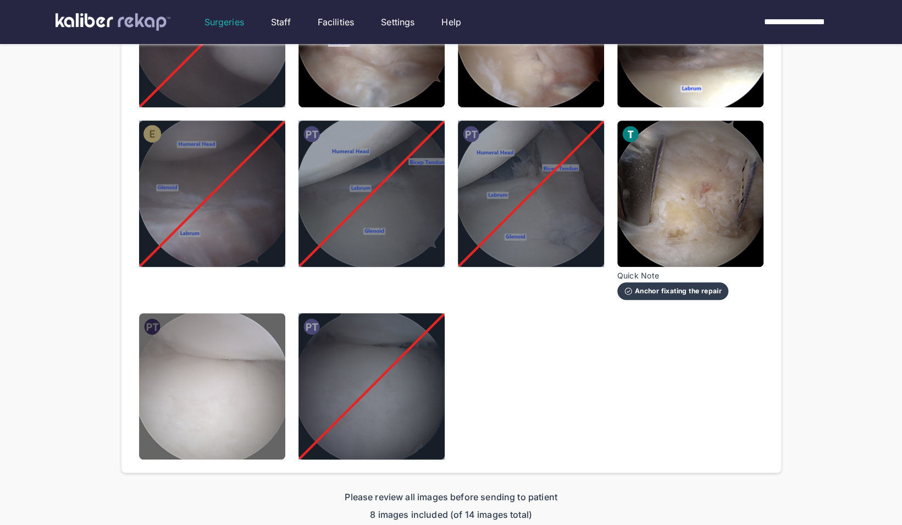
click at [191, 397] on img at bounding box center [212, 386] width 146 height 146
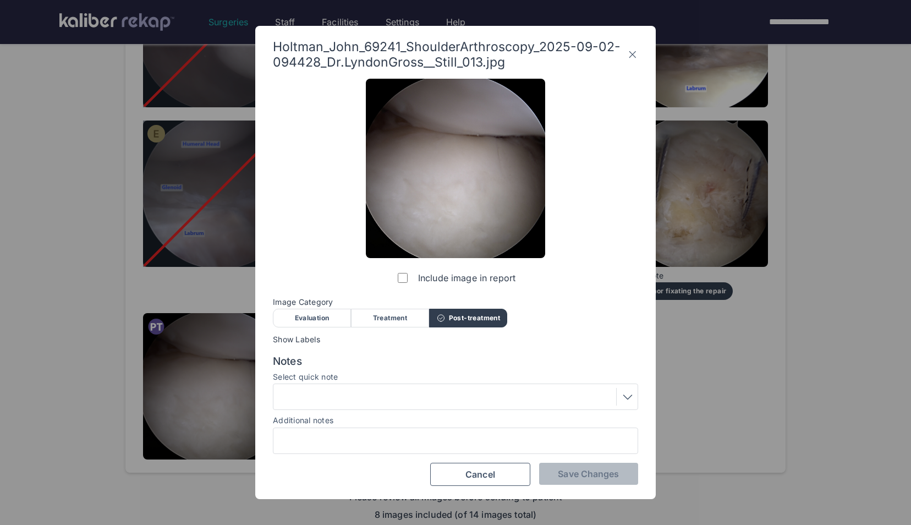
click at [346, 465] on div "Save Changes Cancel" at bounding box center [455, 473] width 365 height 23
click at [361, 379] on label "Select quick note" at bounding box center [455, 376] width 365 height 9
click at [351, 396] on div at bounding box center [455, 397] width 357 height 18
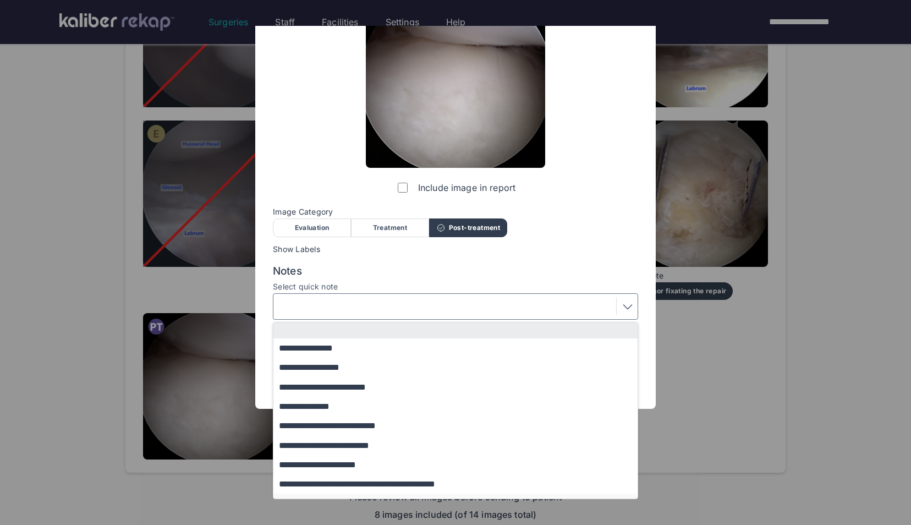
scroll to position [0, 0]
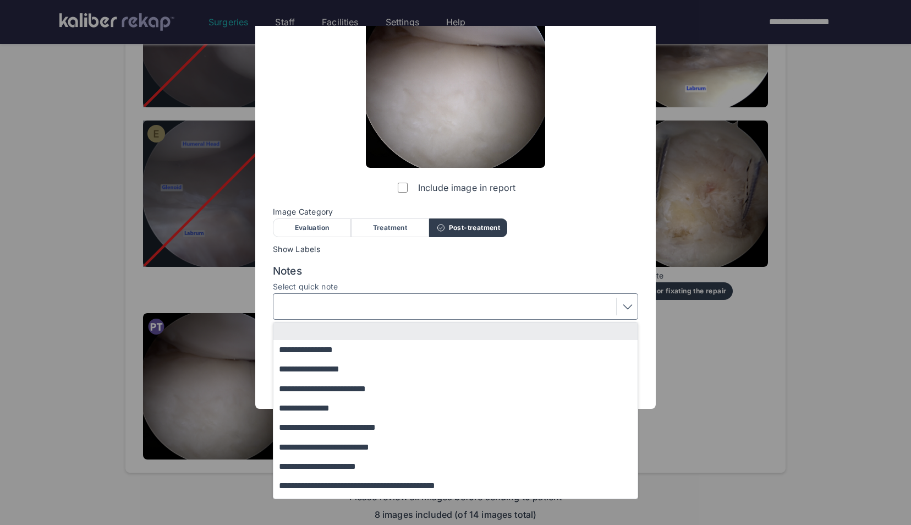
click at [394, 300] on div at bounding box center [455, 306] width 357 height 18
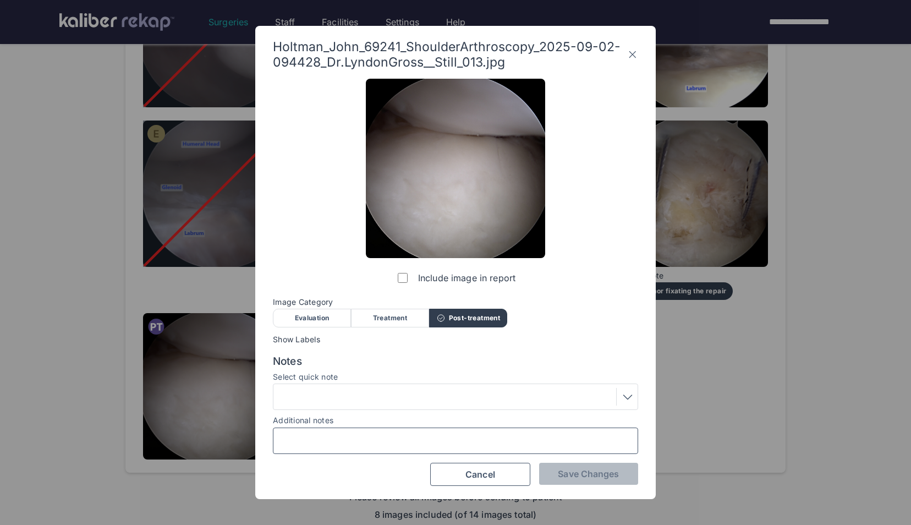
click at [301, 433] on input "Additional notes" at bounding box center [455, 440] width 355 height 14
type input "*"
type input "**********"
click at [550, 470] on button "Save Changes" at bounding box center [588, 473] width 99 height 22
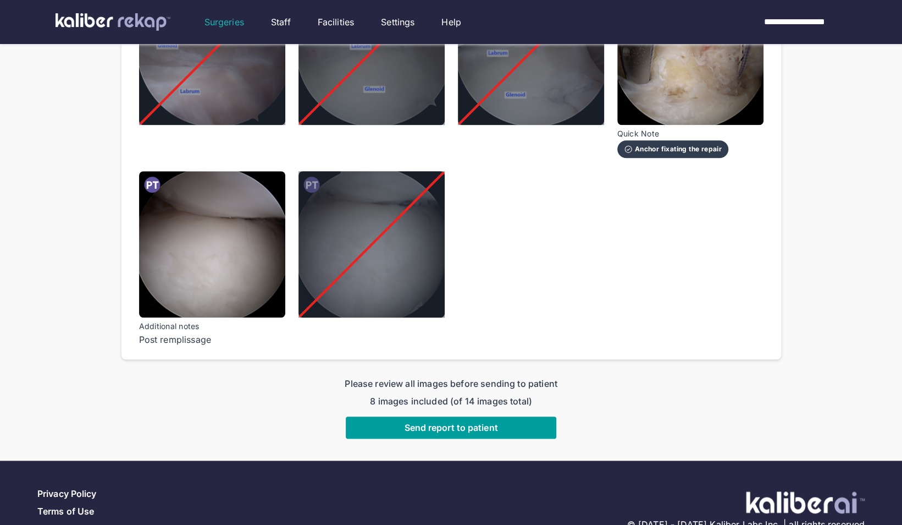
scroll to position [592, 0]
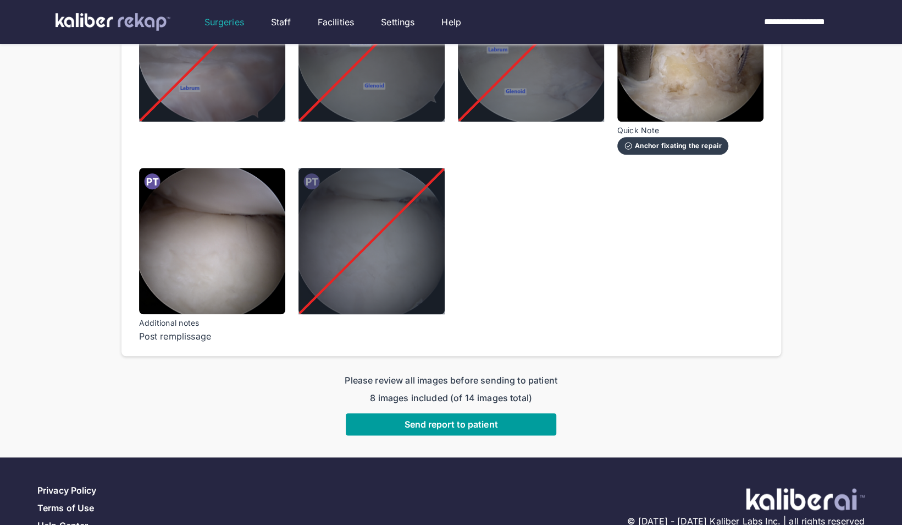
click at [423, 423] on span "Send report to patient" at bounding box center [450, 423] width 93 height 11
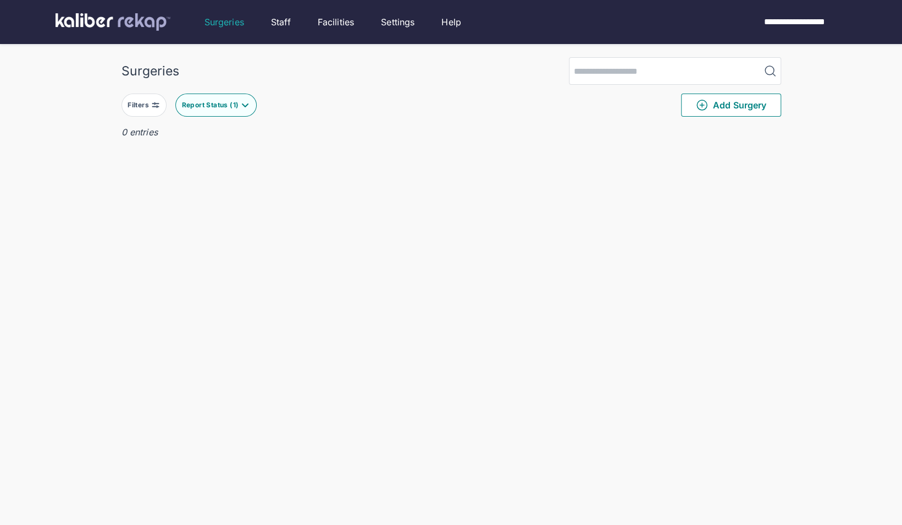
click at [249, 111] on button "Report Status ( 1 )" at bounding box center [215, 104] width 81 height 23
click at [202, 170] on label "Ready for Review" at bounding box center [259, 172] width 150 height 11
